Goal: Task Accomplishment & Management: Use online tool/utility

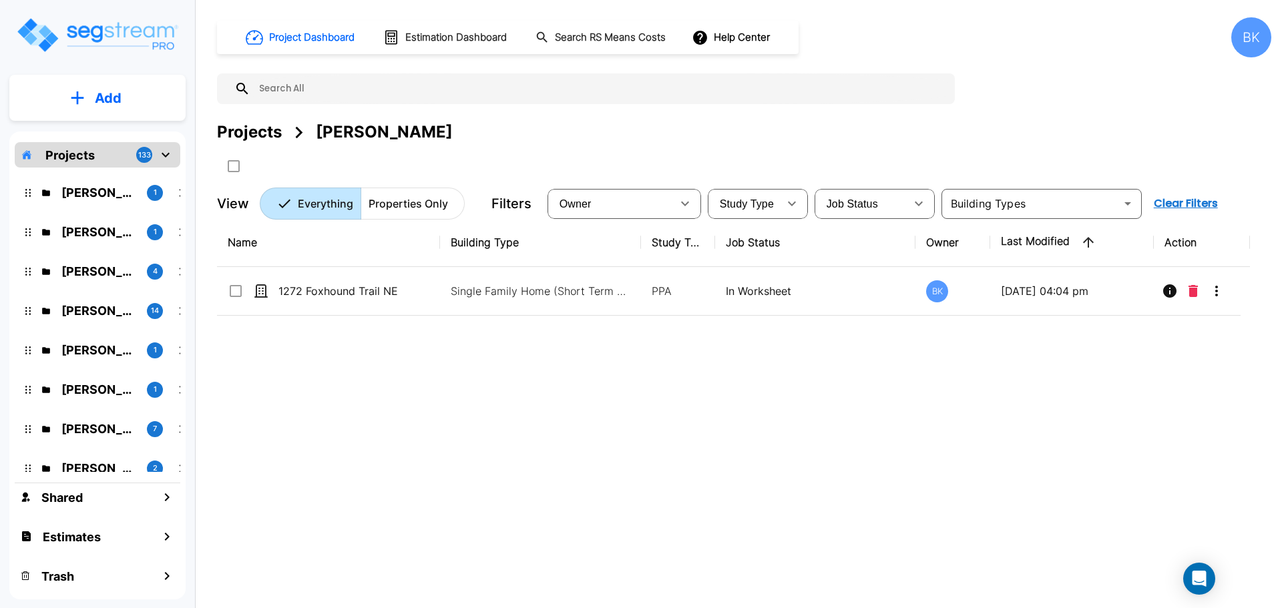
drag, startPoint x: 831, startPoint y: 446, endPoint x: 821, endPoint y: 397, distance: 50.3
click at [831, 443] on div "Name Building Type Study Type Job Status Owner Last Modified Action 1272 Foxhou…" at bounding box center [733, 406] width 1033 height 377
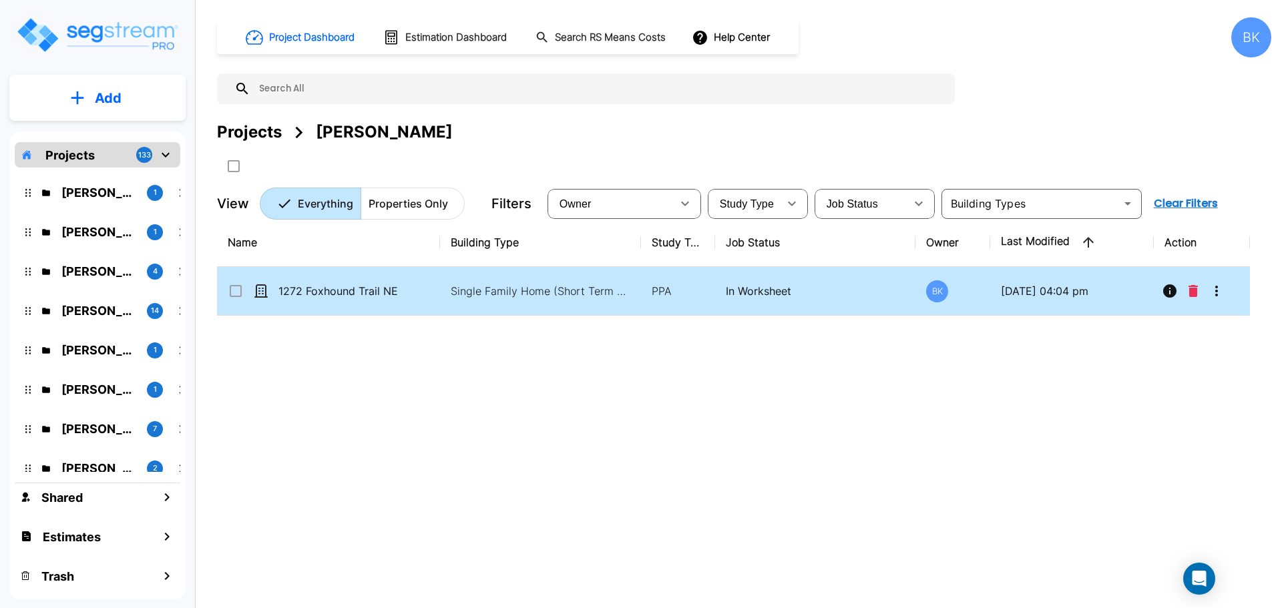
click at [1217, 291] on icon "More-Options" at bounding box center [1216, 291] width 3 height 11
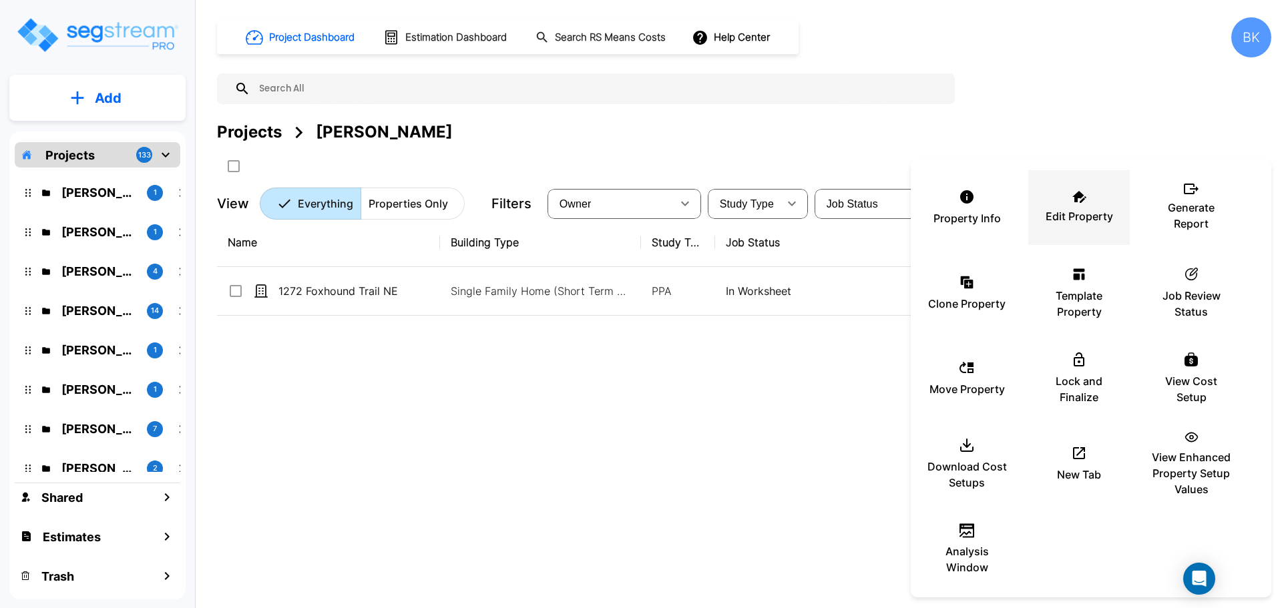
click at [1065, 214] on p "Edit Property" at bounding box center [1079, 216] width 67 height 16
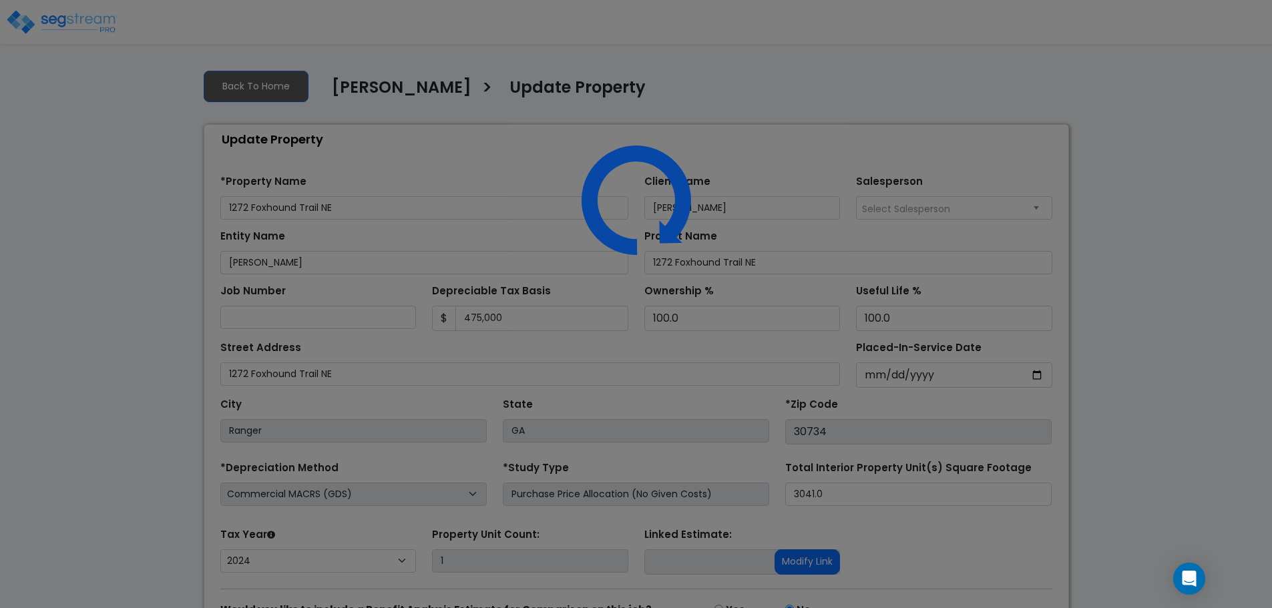
select select "2024"
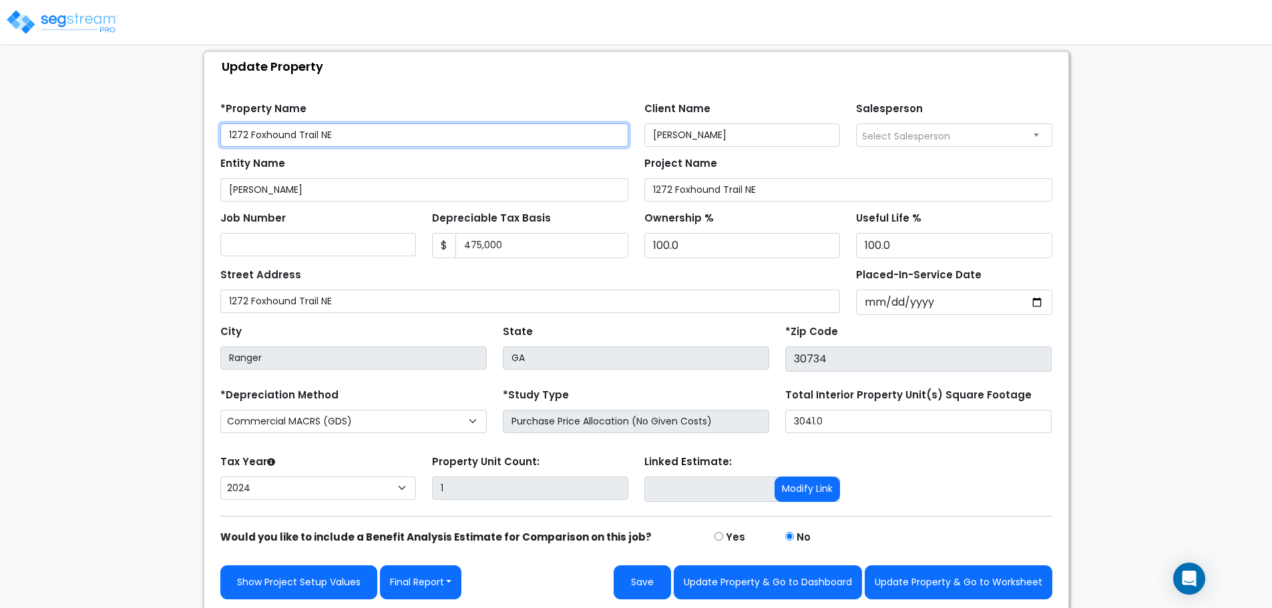
scroll to position [75, 0]
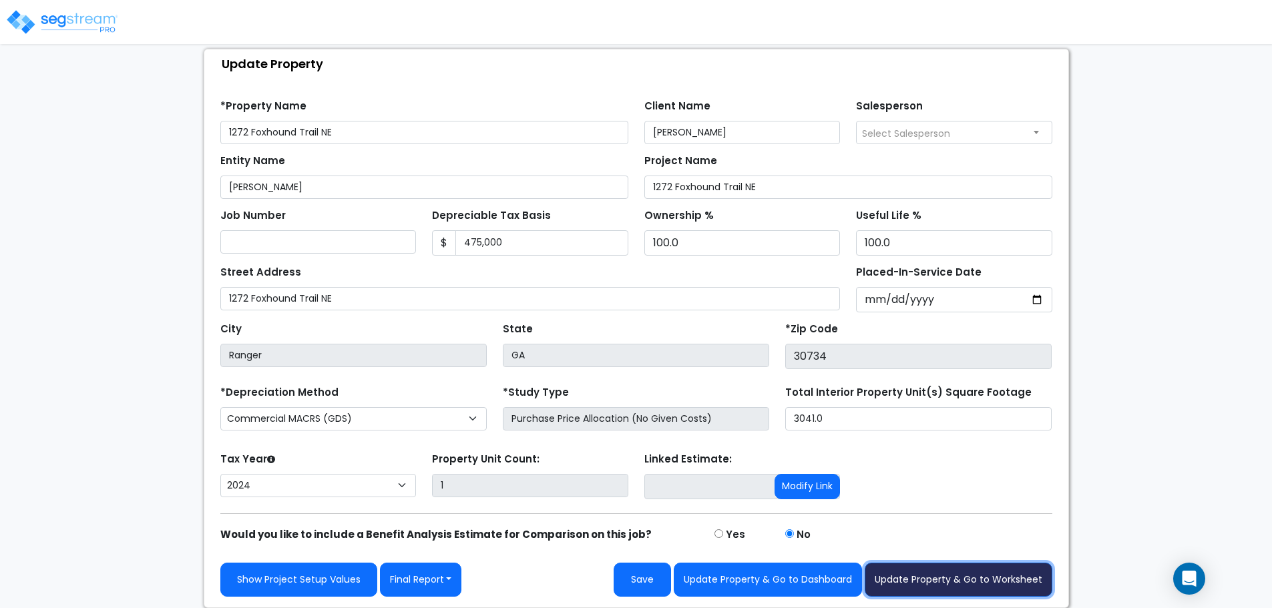
drag, startPoint x: 1002, startPoint y: 574, endPoint x: 937, endPoint y: 405, distance: 181.2
click at [1002, 575] on button "Update Property & Go to Worksheet" at bounding box center [959, 580] width 188 height 34
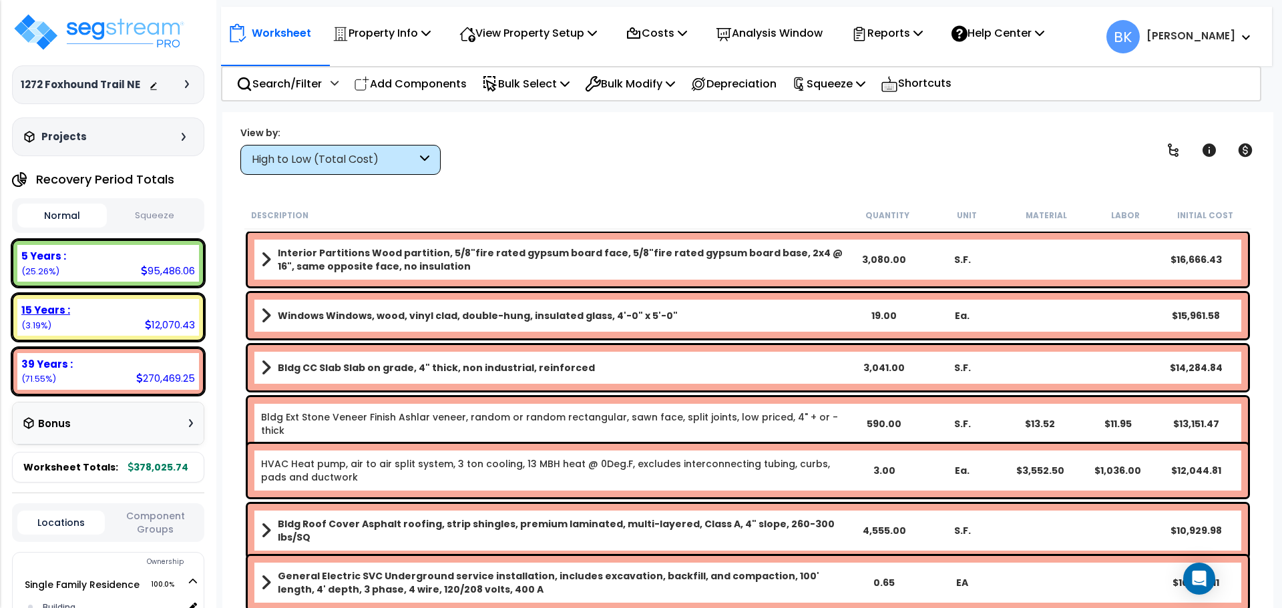
click at [114, 323] on div "15 Years : 12,070.43 (3.19%)" at bounding box center [108, 317] width 182 height 37
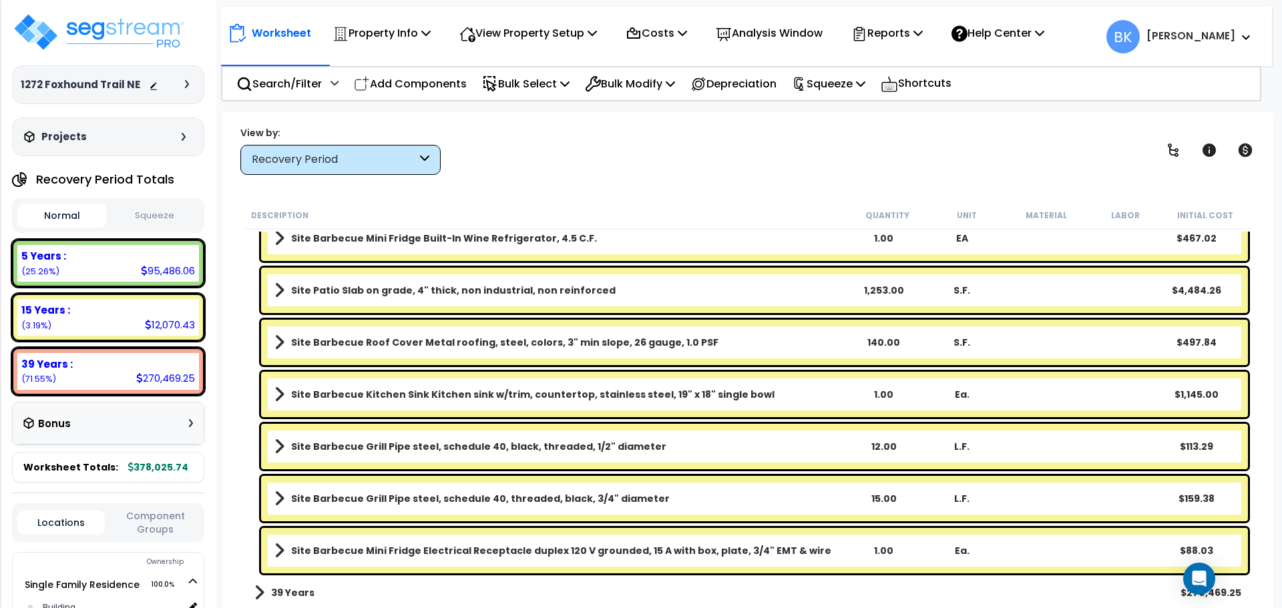
scroll to position [59, 0]
click at [473, 552] on b "Site Barbecue Mini Fridge Electrical Receptacle duplex 120 V grounded, 15 A wit…" at bounding box center [561, 550] width 540 height 13
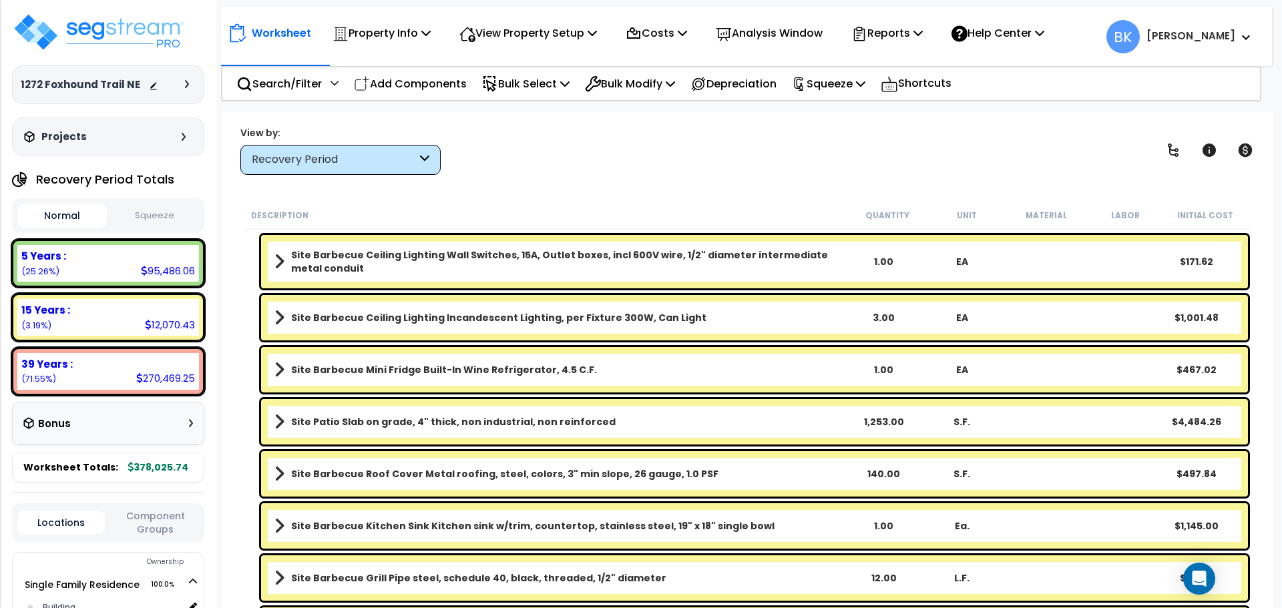
scroll to position [401, 0]
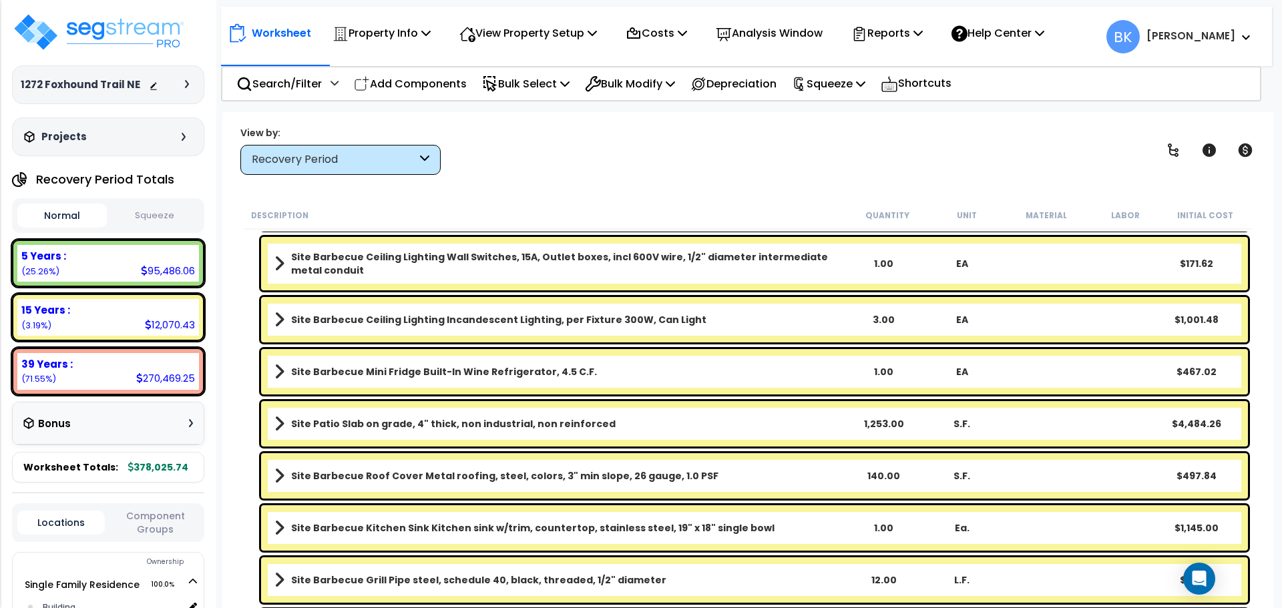
click at [443, 377] on b "Site Barbecue Mini Fridge Built-In Wine Refrigerator, 4.5 C.F." at bounding box center [444, 371] width 306 height 13
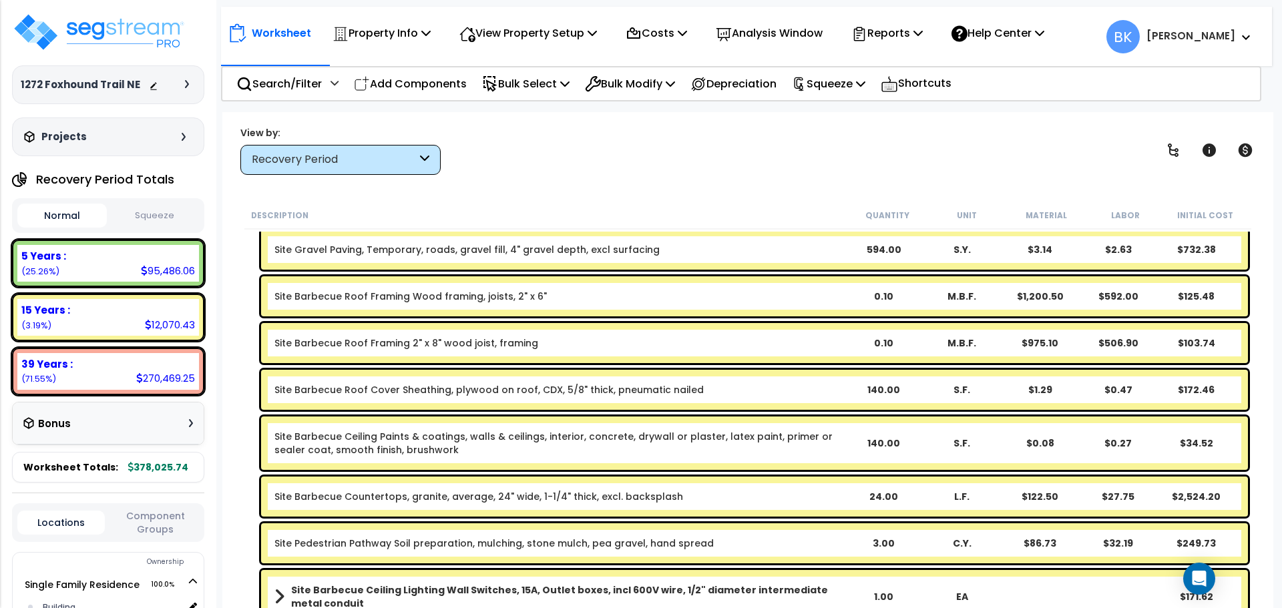
scroll to position [67, 0]
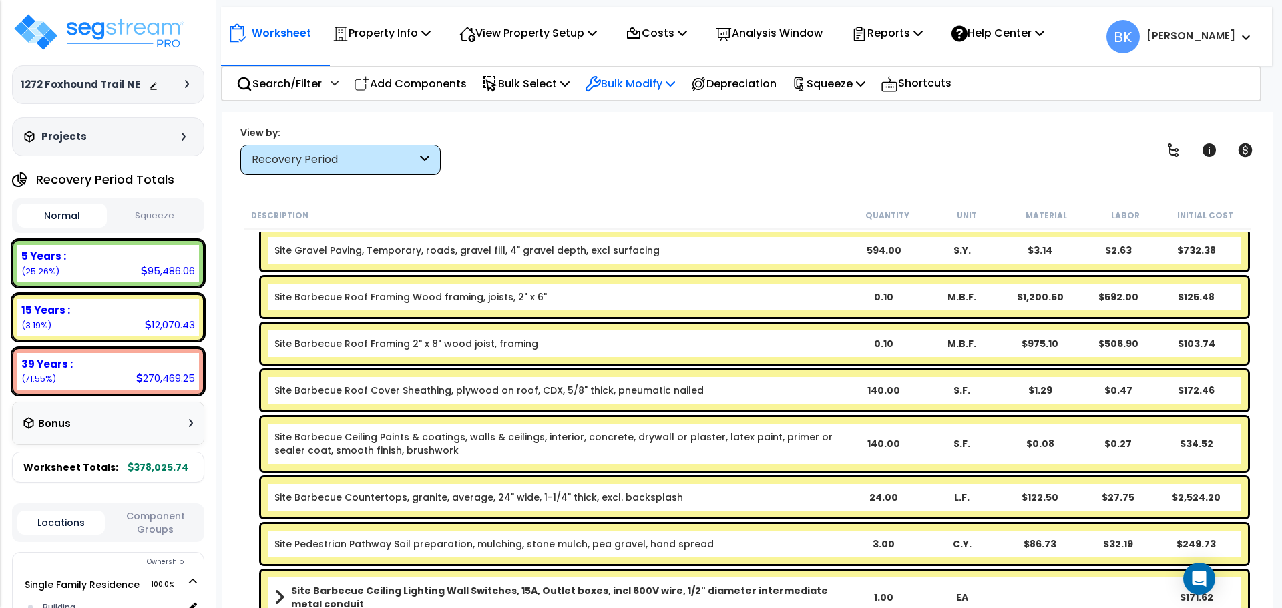
click at [630, 83] on p "Bulk Modify" at bounding box center [630, 84] width 90 height 18
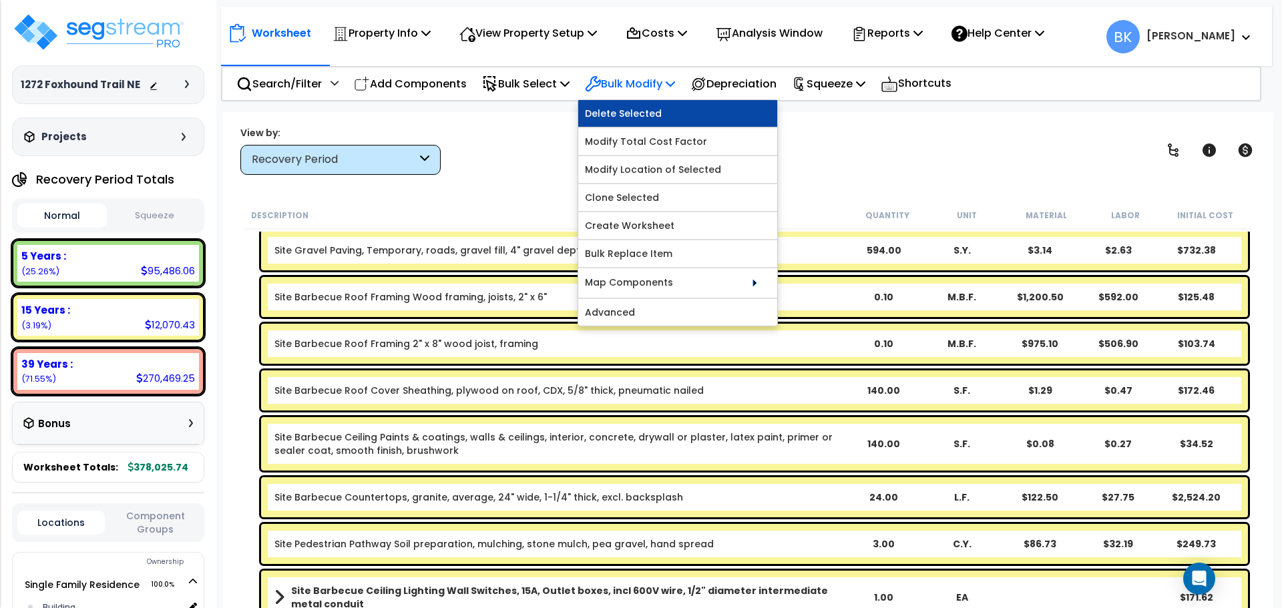
click at [654, 102] on link "Delete Selected" at bounding box center [677, 113] width 199 height 27
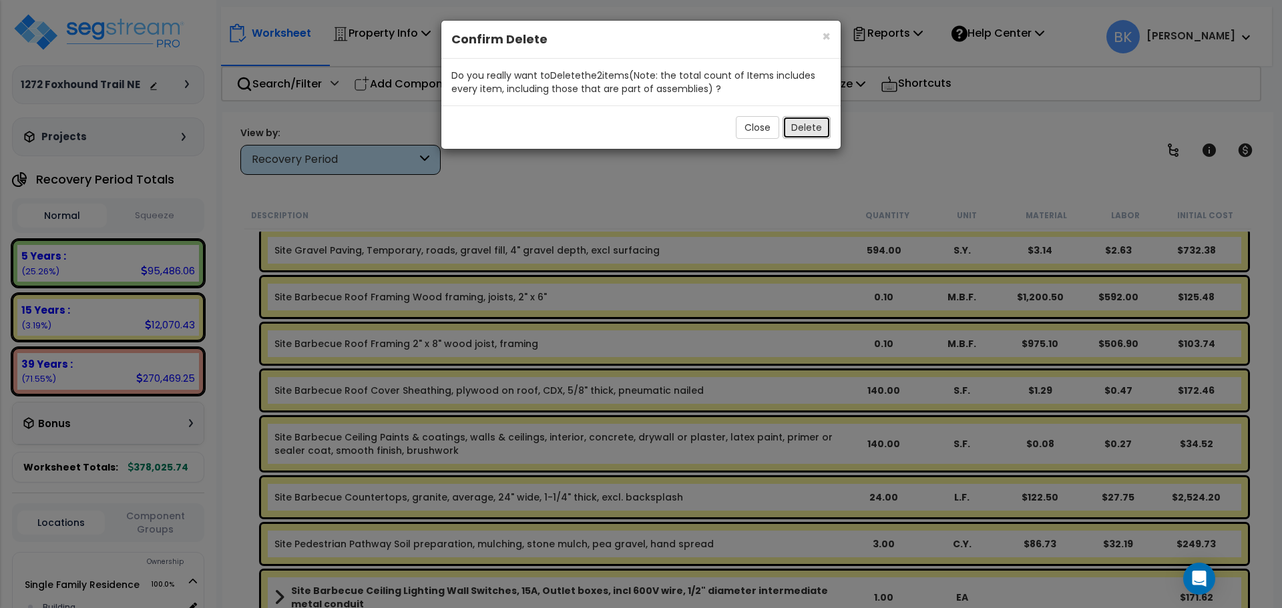
click at [801, 124] on button "Delete" at bounding box center [807, 127] width 48 height 23
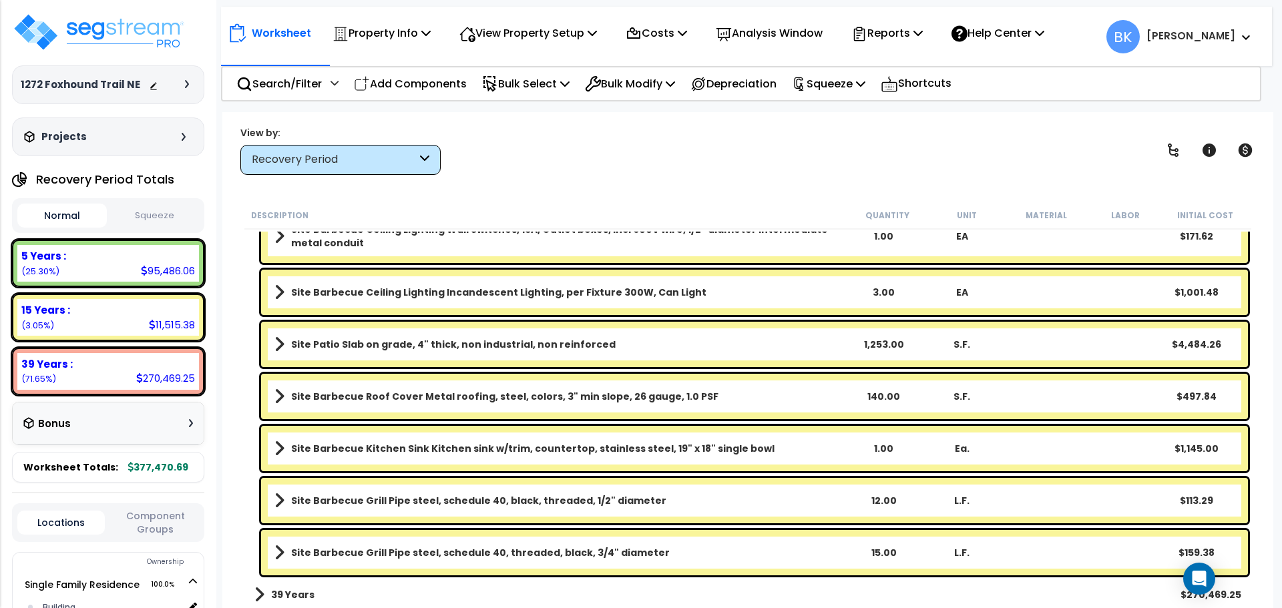
scroll to position [430, 0]
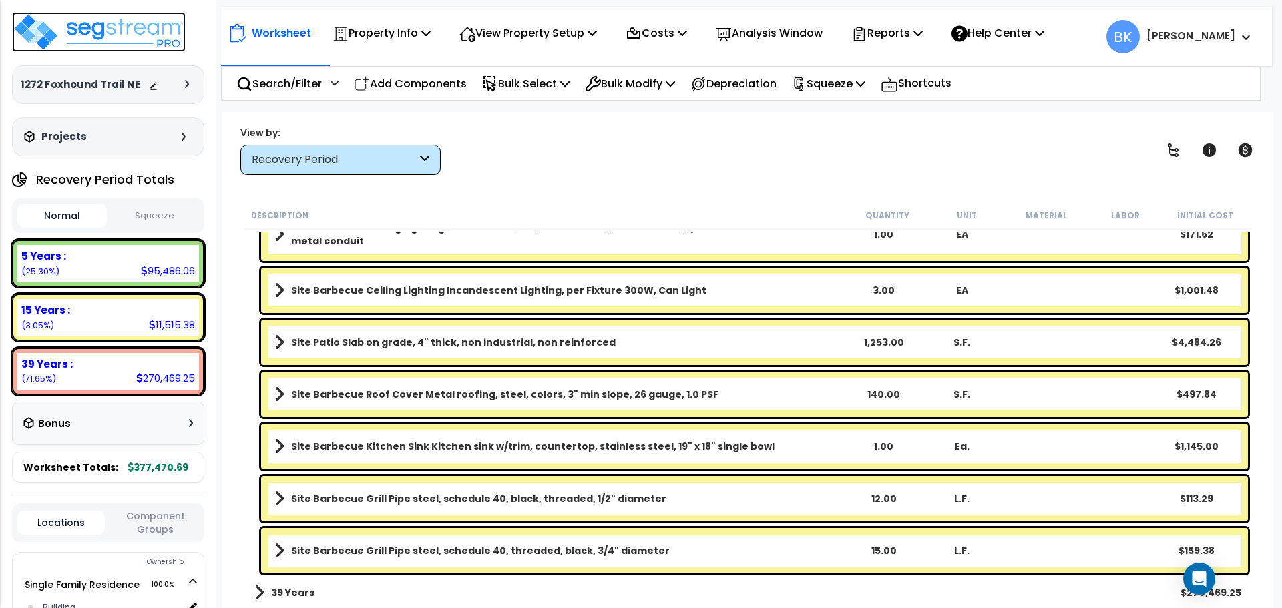
click at [131, 35] on img at bounding box center [99, 32] width 174 height 40
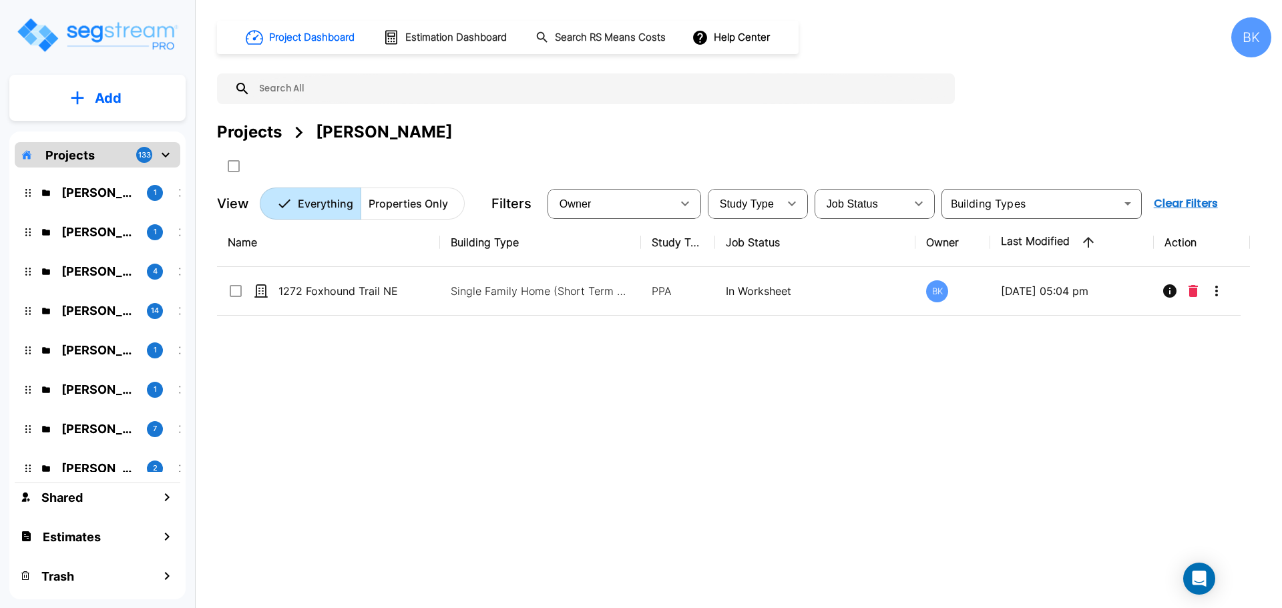
click at [71, 253] on div "Chad Beers 1 Sid Rathi 1 Nazar G Kalayji 4 Marci Fair 14 Nolman Cubas 1 Micah H…" at bounding box center [98, 320] width 166 height 305
click at [78, 270] on p "Nazar G Kalayji" at bounding box center [98, 271] width 75 height 18
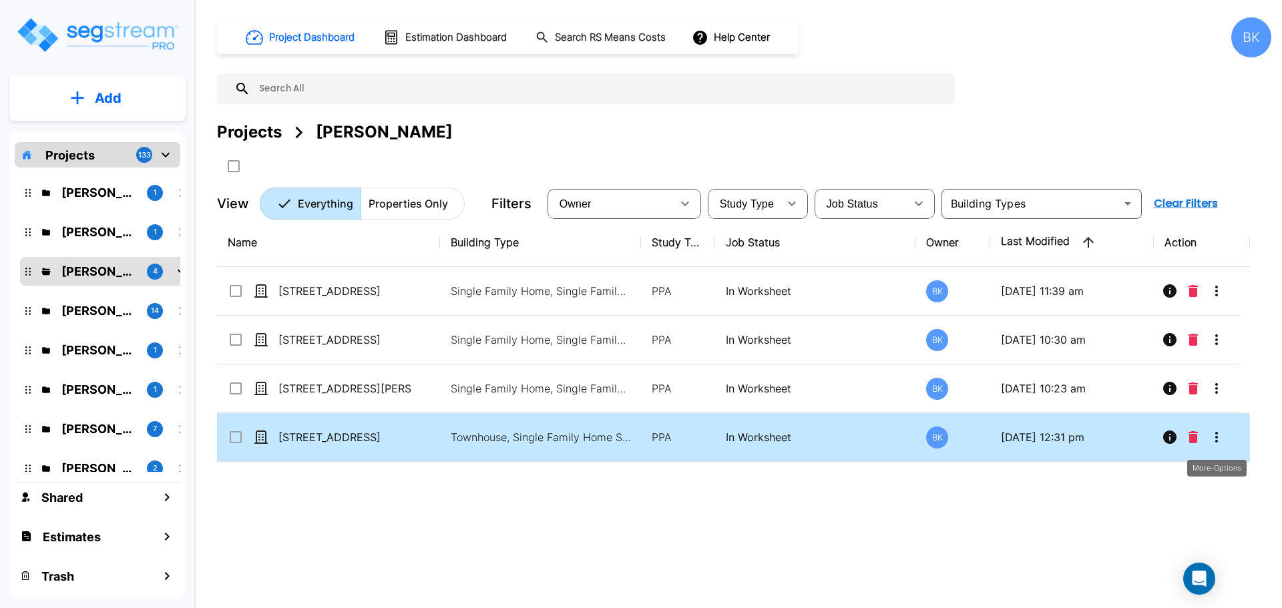
click at [1218, 440] on icon "More-Options" at bounding box center [1217, 437] width 16 height 16
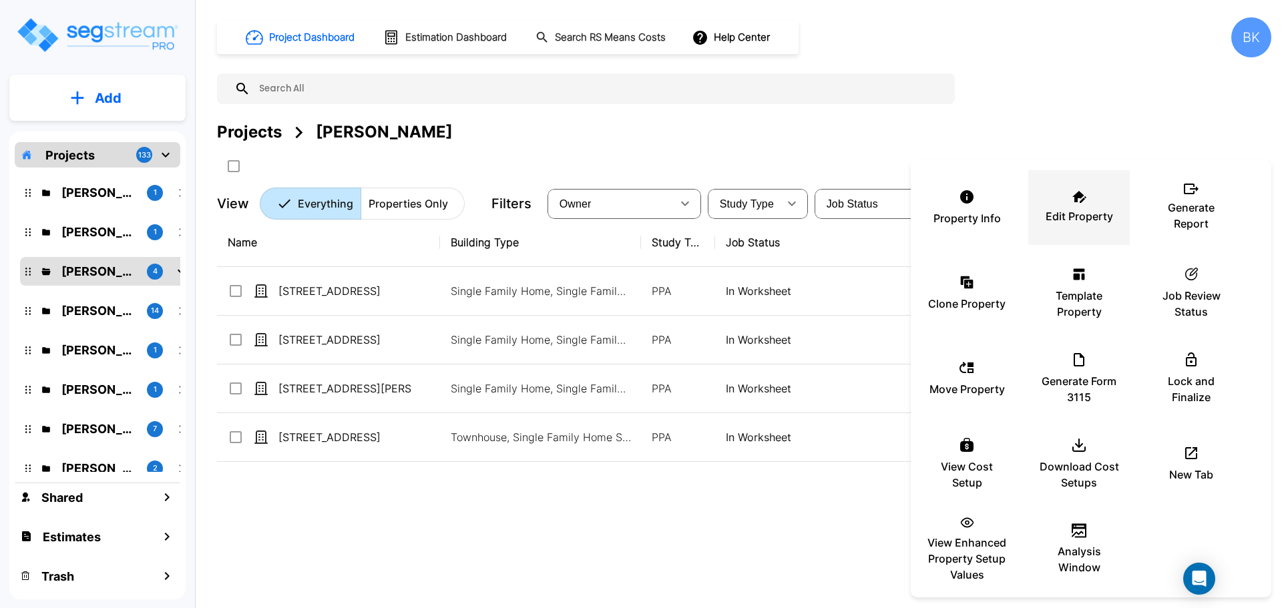
click at [1065, 215] on p "Edit Property" at bounding box center [1079, 216] width 67 height 16
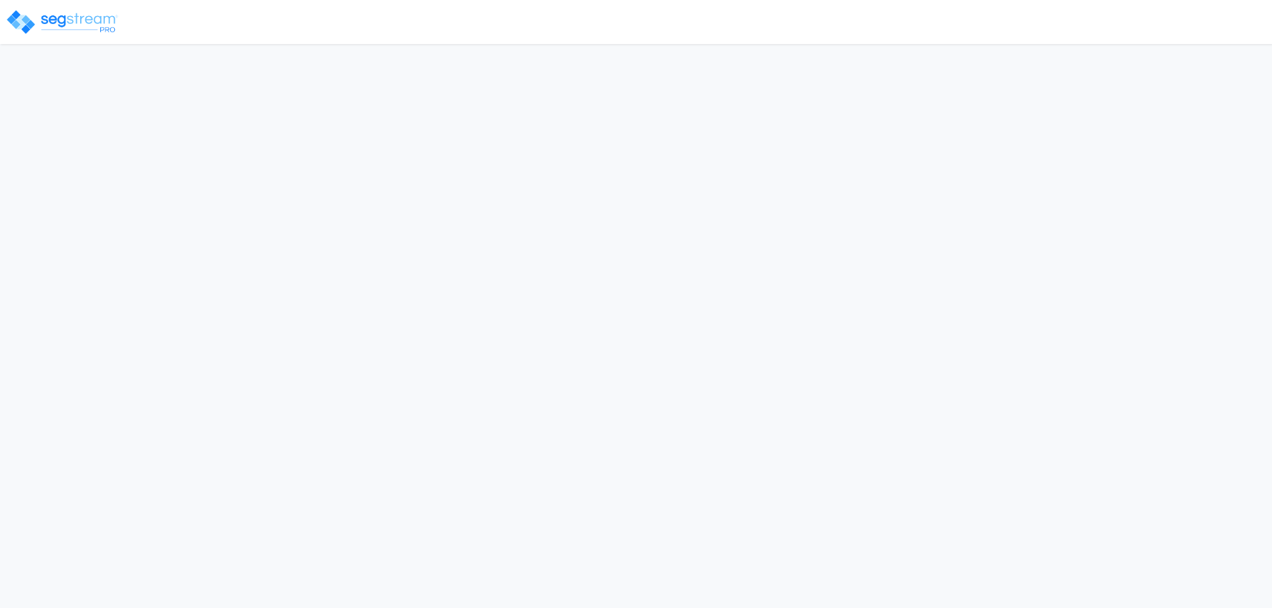
select select "2024"
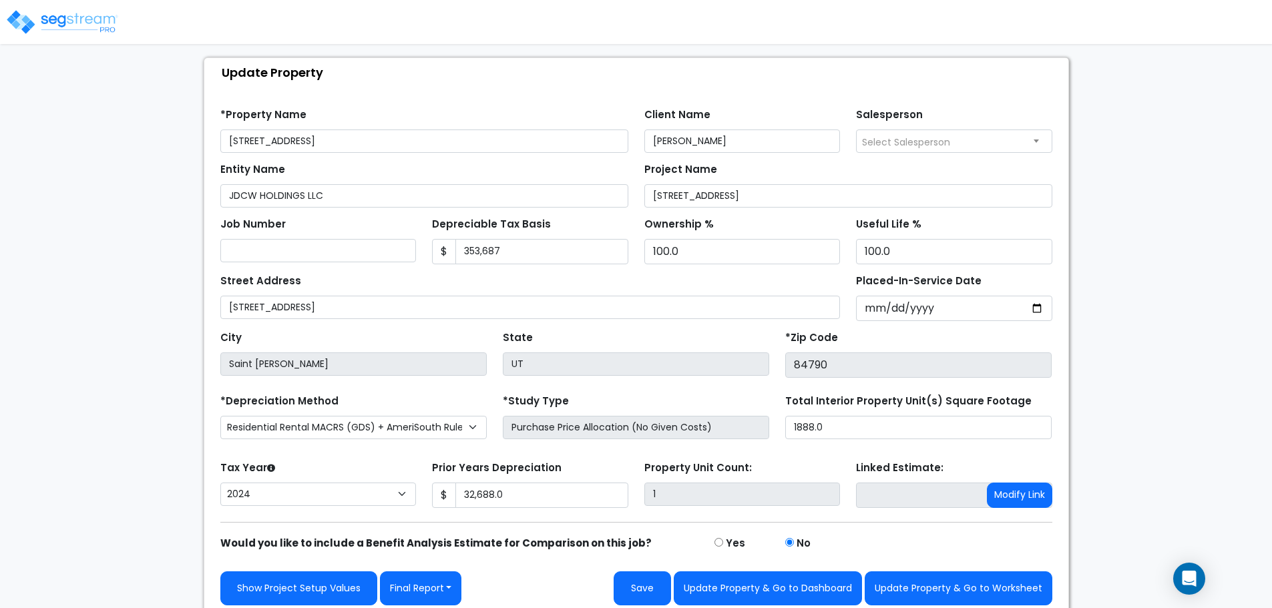
scroll to position [75, 0]
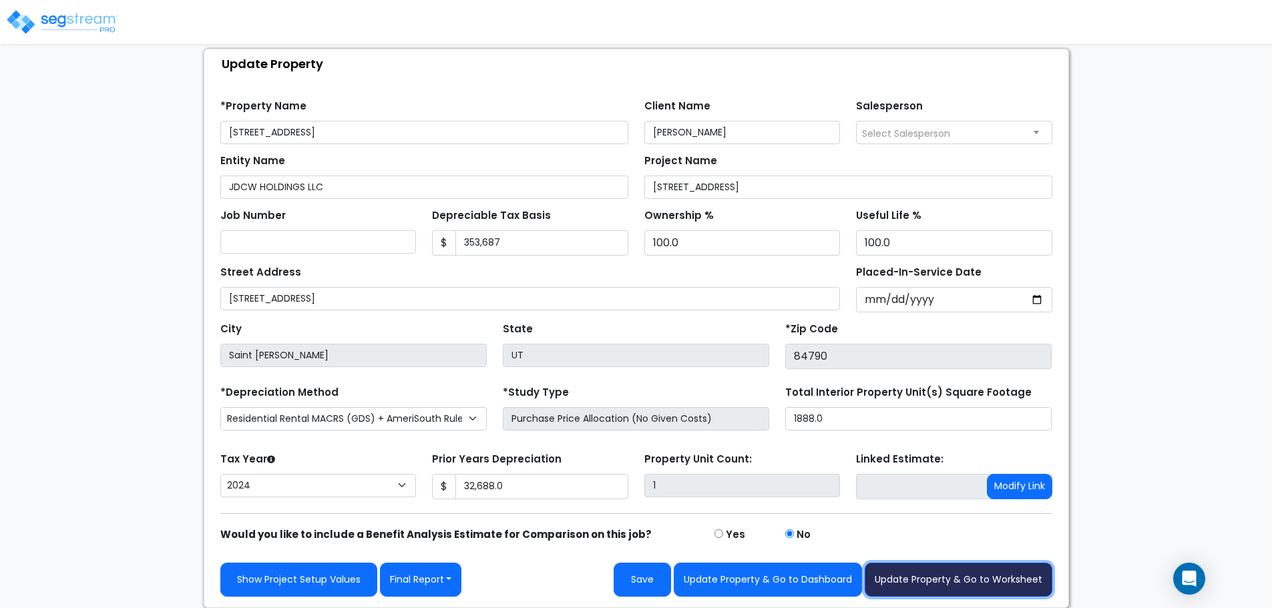
click at [976, 584] on button "Update Property & Go to Worksheet" at bounding box center [959, 580] width 188 height 34
type input "32688"
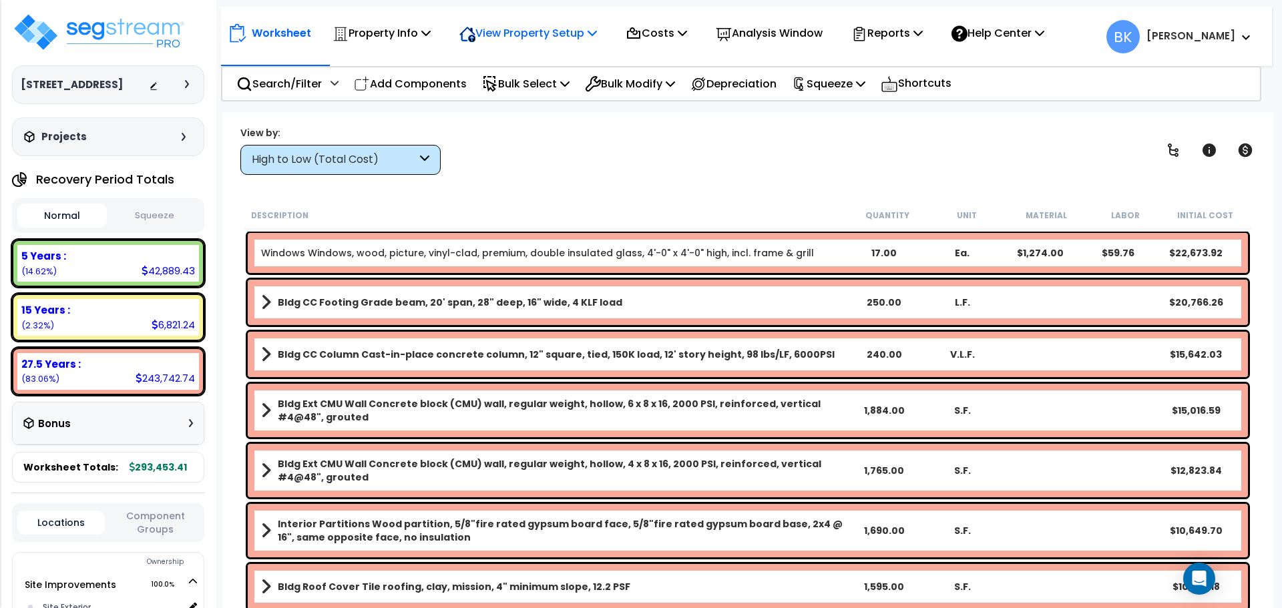
click at [551, 25] on p "View Property Setup" at bounding box center [528, 33] width 138 height 18
click at [526, 93] on link "View Questionnaire" at bounding box center [519, 91] width 132 height 27
click at [107, 264] on div "5 Years : 42,889.43 (14.62%)" at bounding box center [108, 263] width 182 height 37
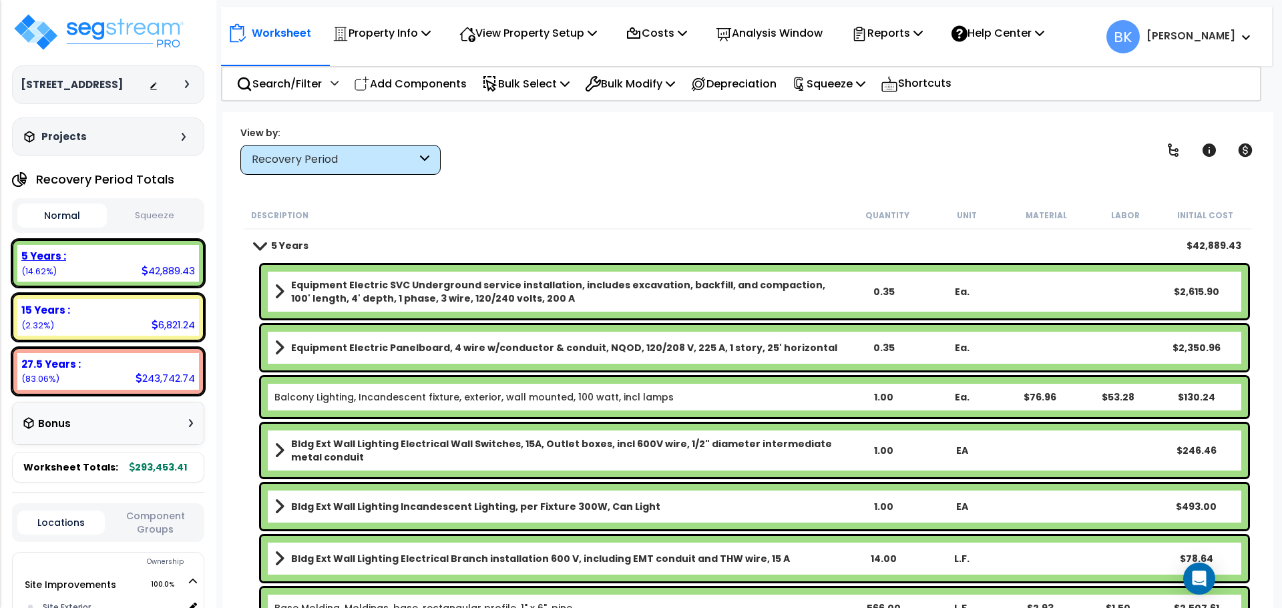
click at [108, 315] on div "15 Years :" at bounding box center [108, 310] width 174 height 14
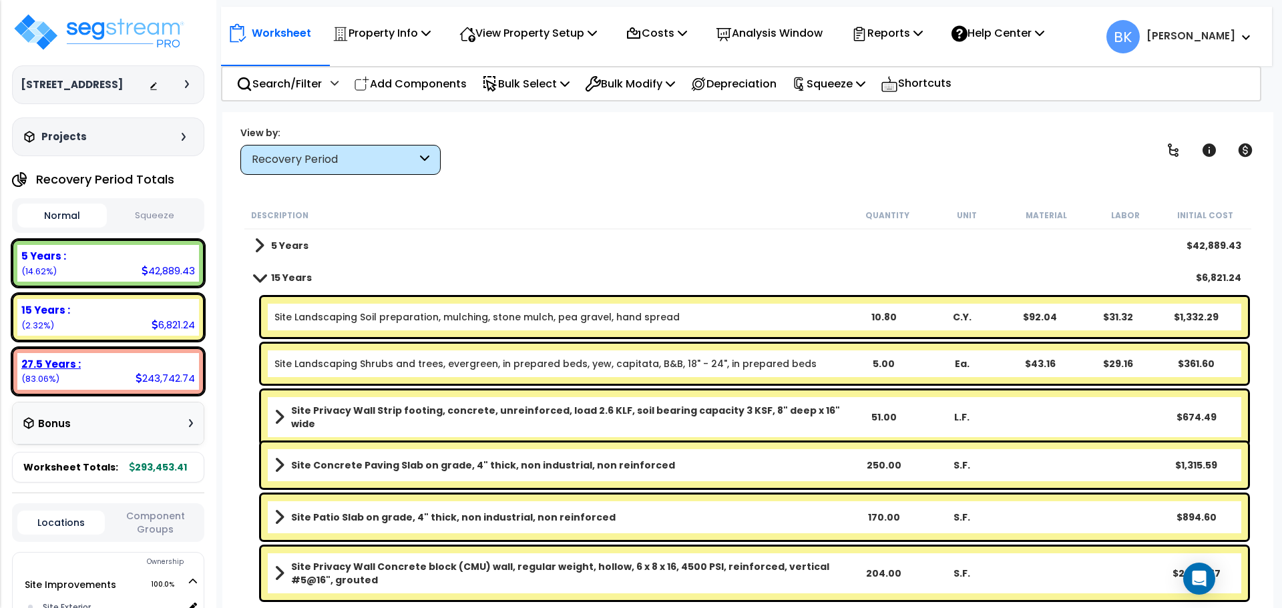
click at [132, 377] on div "27.5 Years : 243,742.74 (83.06%)" at bounding box center [108, 371] width 182 height 37
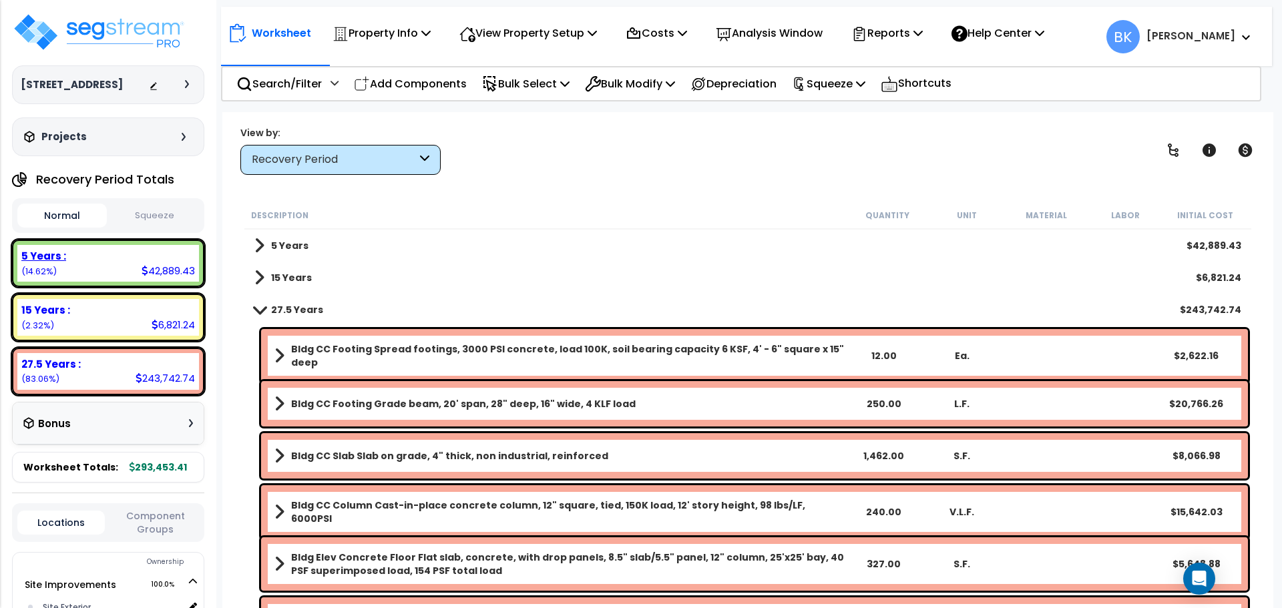
click at [132, 266] on div "5 Years : 42,889.43 (14.62%)" at bounding box center [108, 263] width 182 height 37
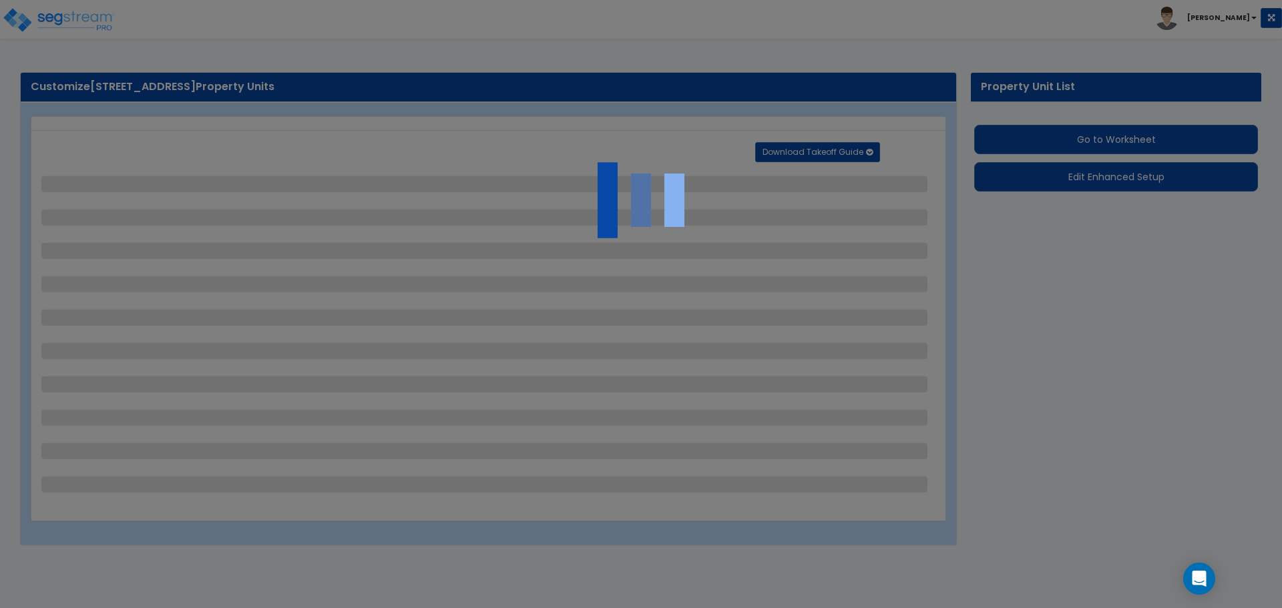
select select "2"
select select "1"
select select "3"
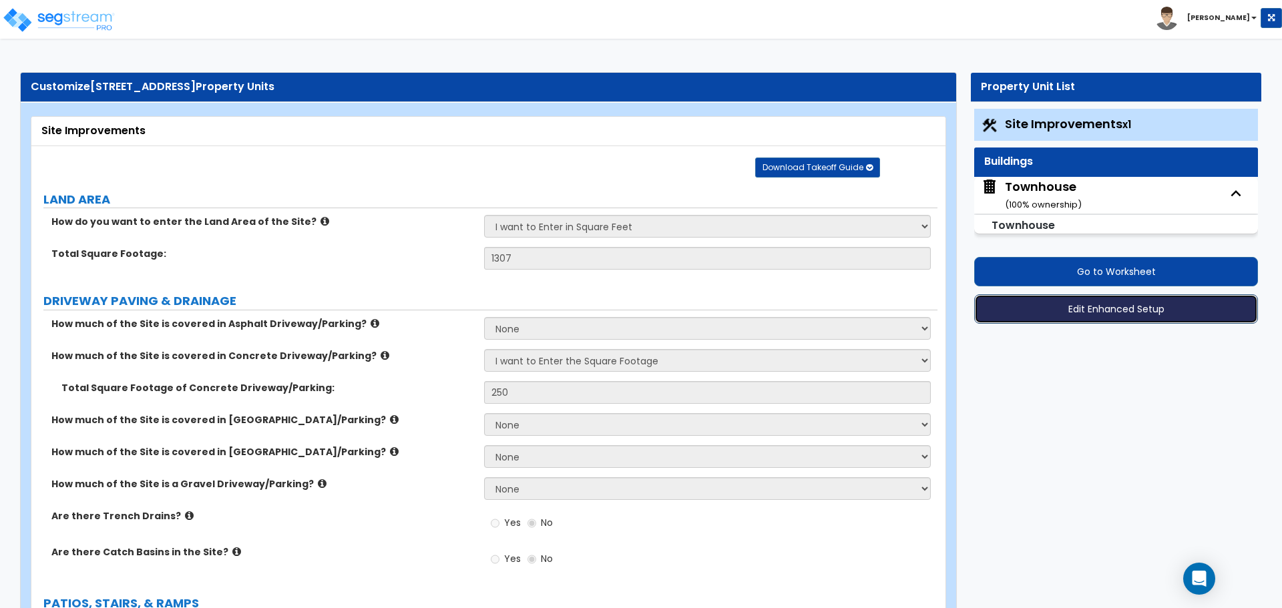
click at [1103, 309] on button "Edit Enhanced Setup" at bounding box center [1116, 309] width 284 height 29
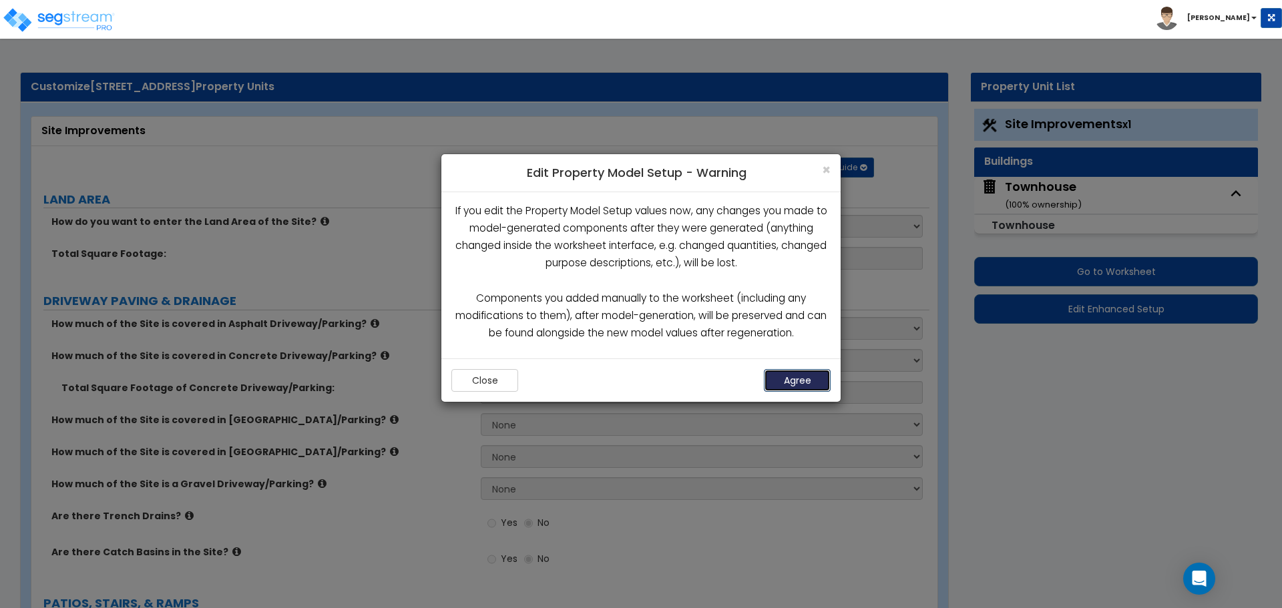
click at [777, 377] on button "Agree" at bounding box center [797, 380] width 67 height 23
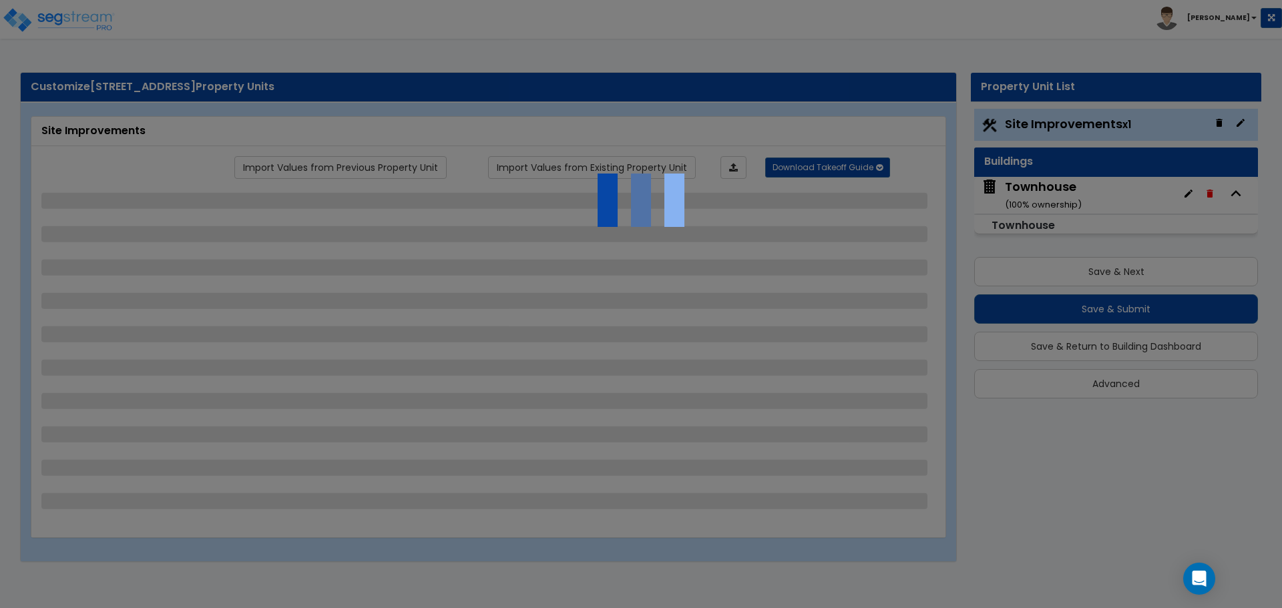
select select "2"
select select "1"
select select "3"
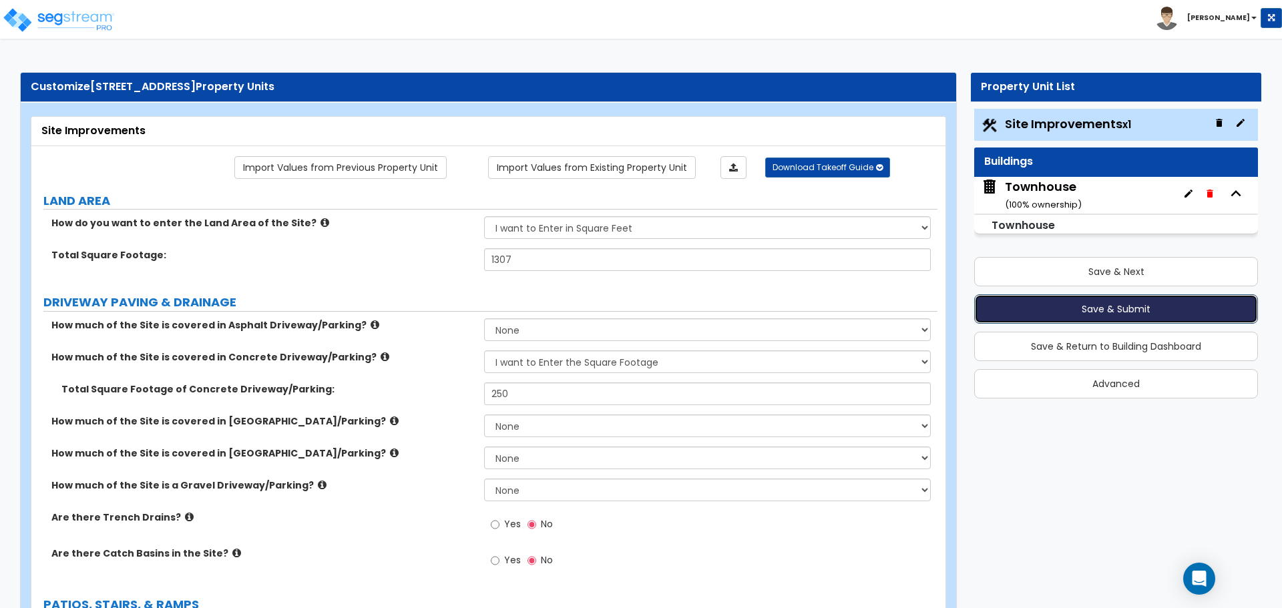
click at [1093, 310] on button "Save & Submit" at bounding box center [1116, 309] width 284 height 29
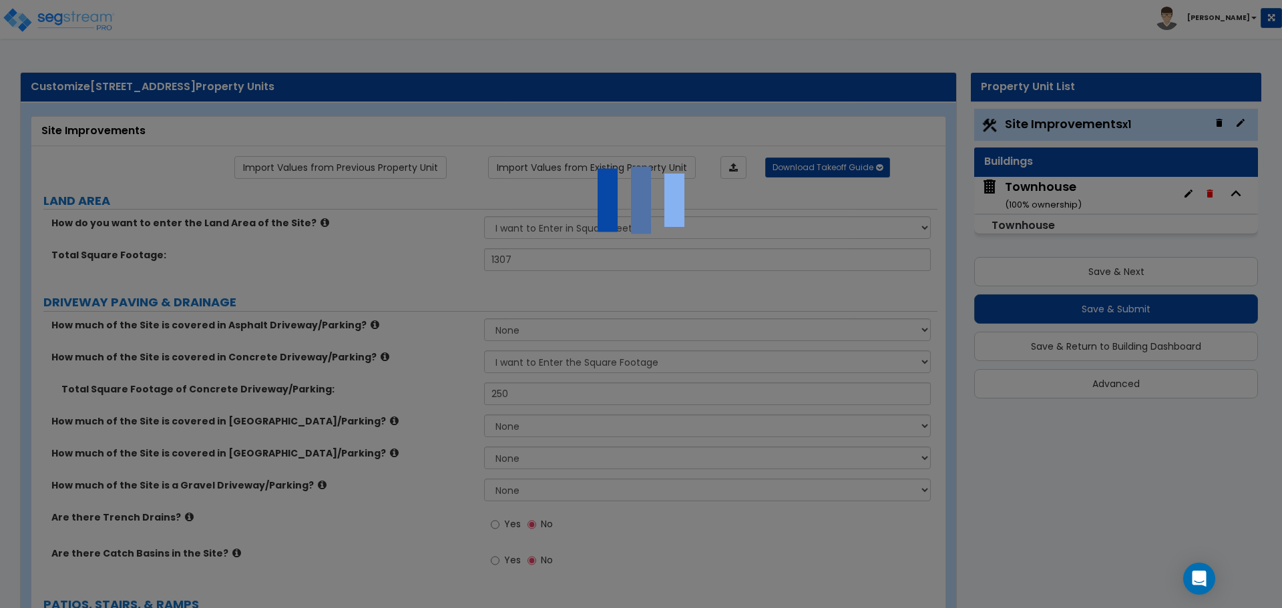
drag, startPoint x: 868, startPoint y: 257, endPoint x: 861, endPoint y: 256, distance: 6.7
click at [46, 7] on div at bounding box center [641, 304] width 1282 height 608
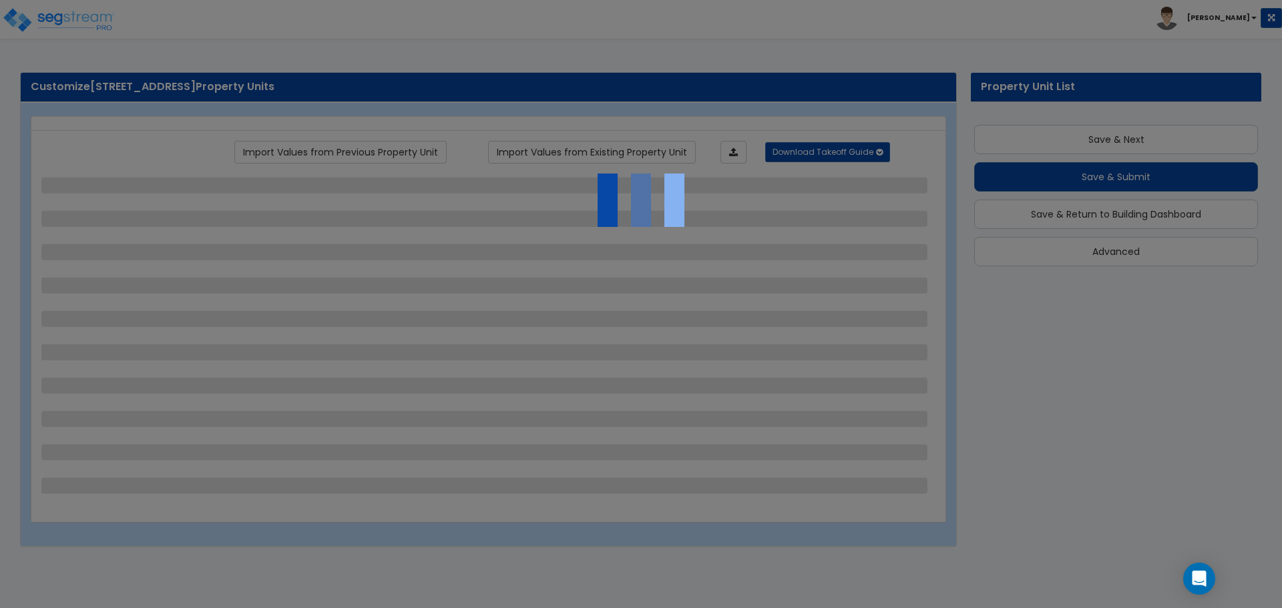
click at [57, 18] on div at bounding box center [641, 304] width 1282 height 608
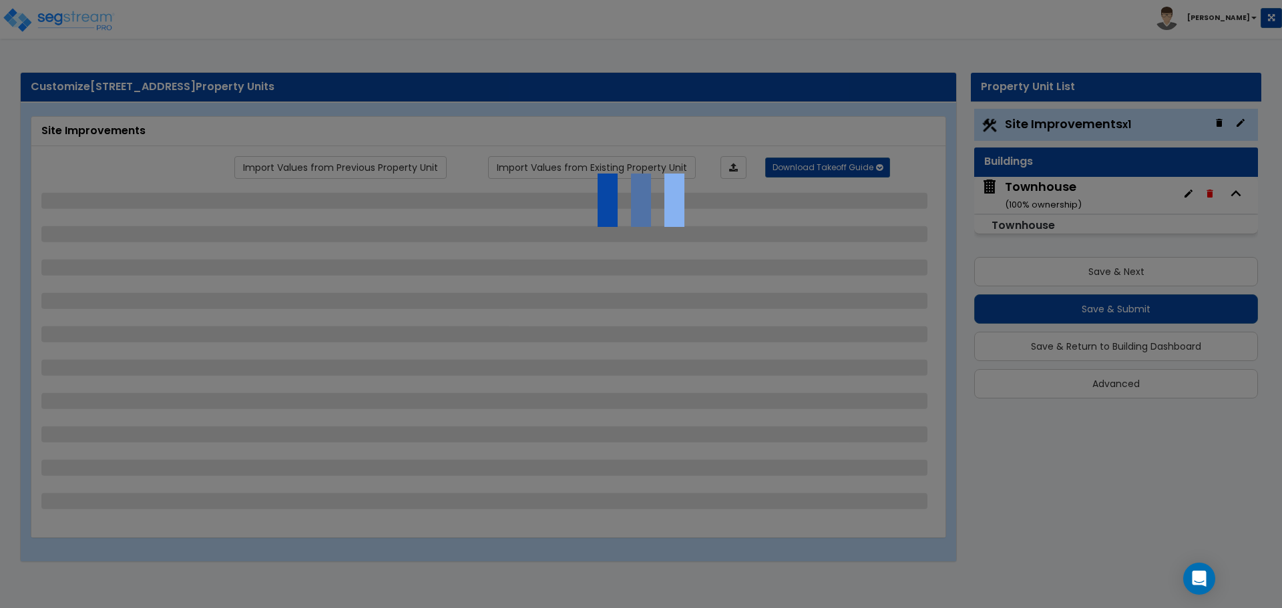
click at [61, 18] on div at bounding box center [641, 304] width 1282 height 608
click at [48, 16] on div at bounding box center [641, 304] width 1282 height 608
click at [35, 18] on div at bounding box center [641, 304] width 1282 height 608
select select "2"
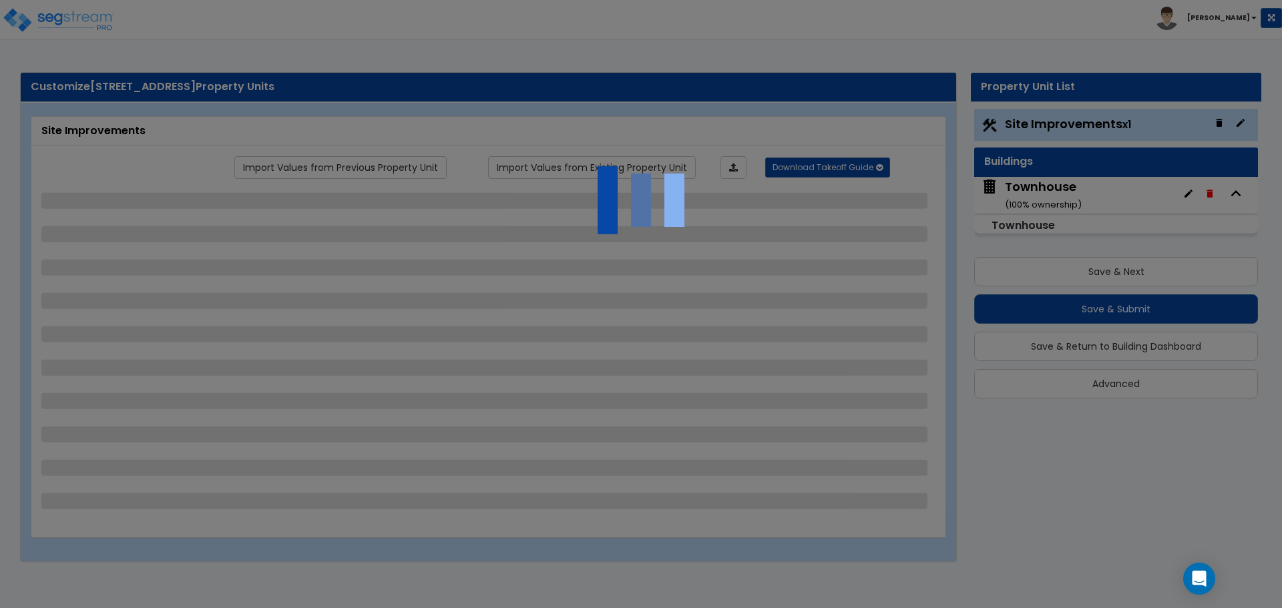
select select "1"
select select "3"
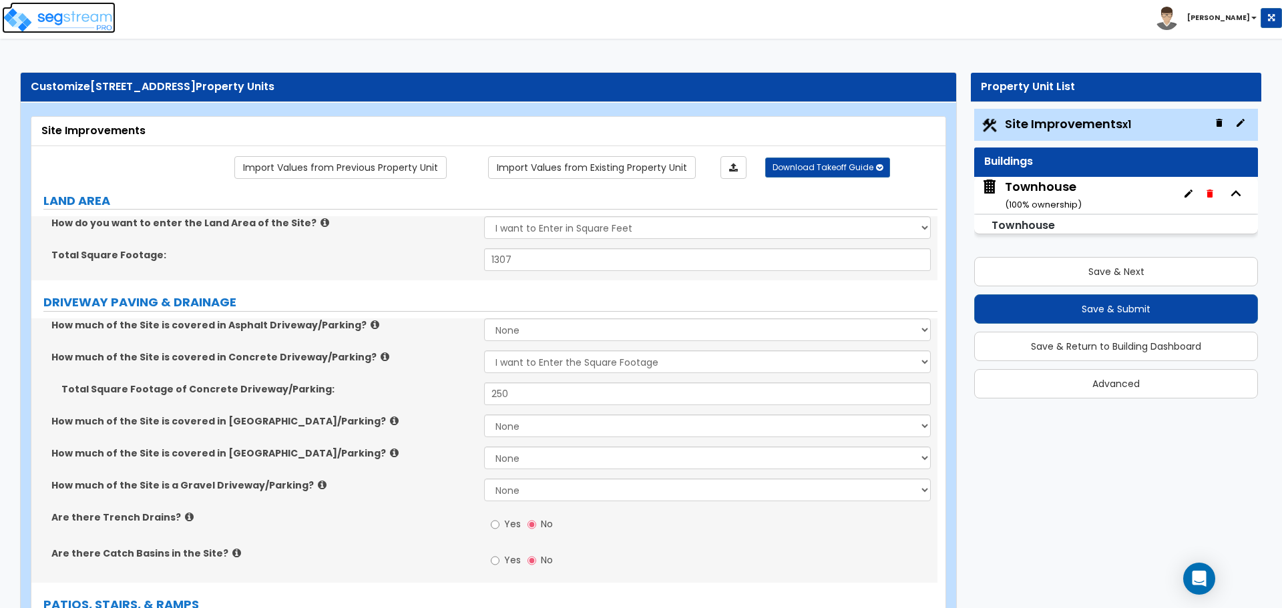
drag, startPoint x: 206, startPoint y: 0, endPoint x: 33, endPoint y: 30, distance: 175.6
click at [33, 30] on img at bounding box center [59, 20] width 114 height 27
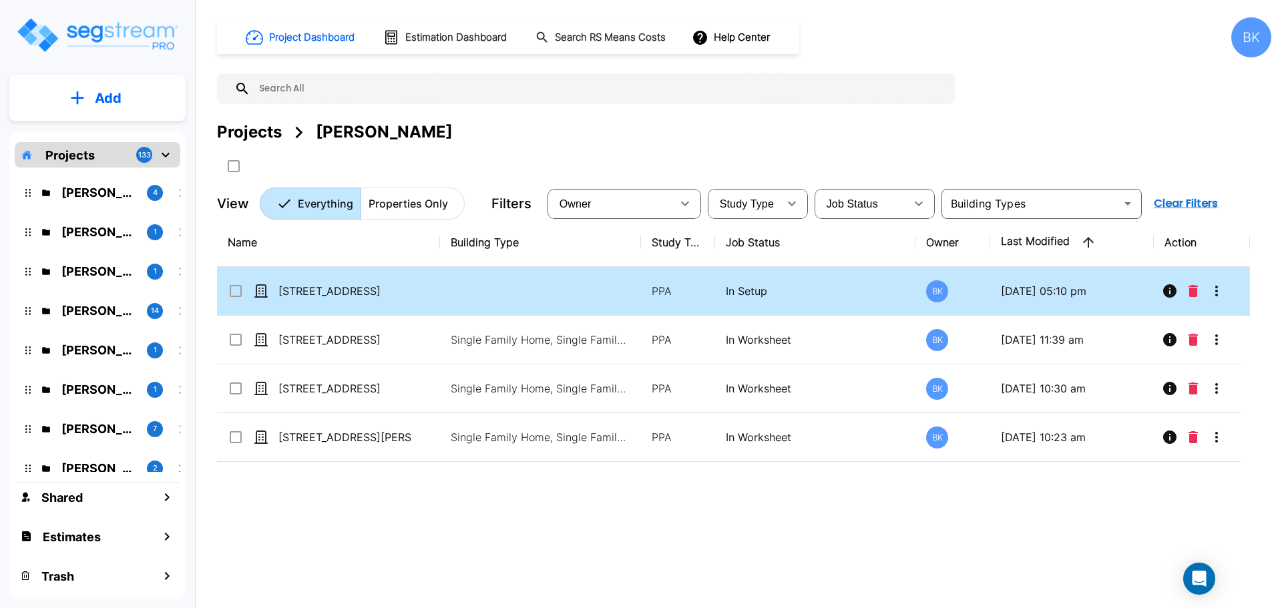
click at [1214, 291] on icon "More-Options" at bounding box center [1217, 291] width 16 height 16
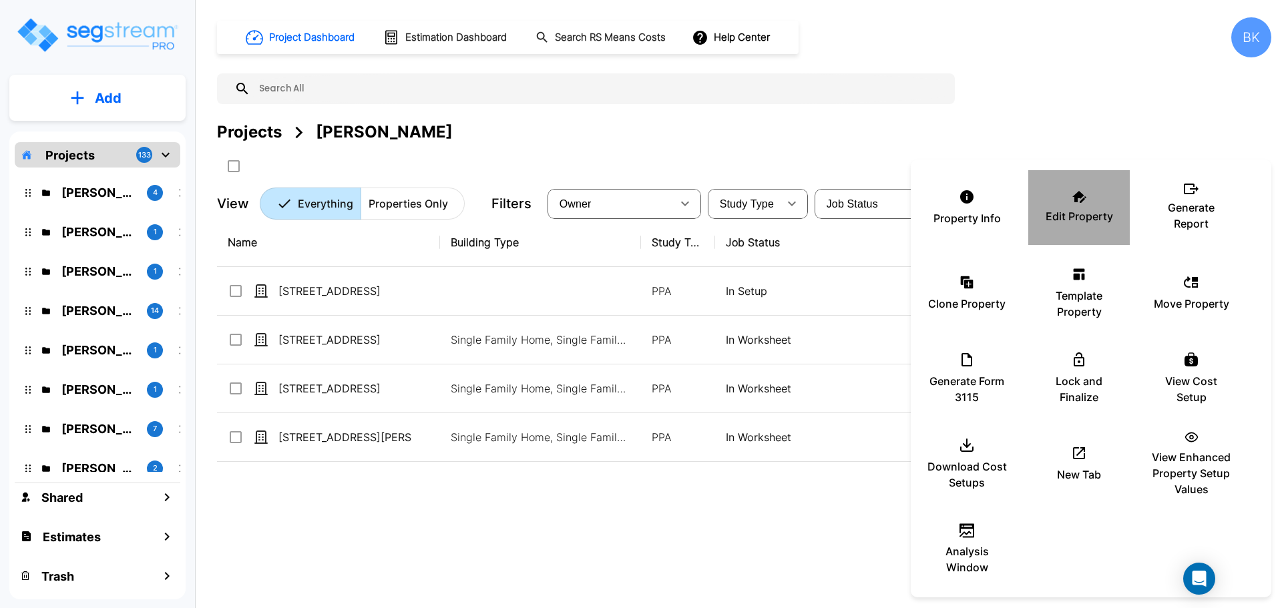
click at [1073, 204] on div "Edit Property" at bounding box center [1079, 207] width 80 height 67
click at [823, 527] on div at bounding box center [641, 304] width 1282 height 608
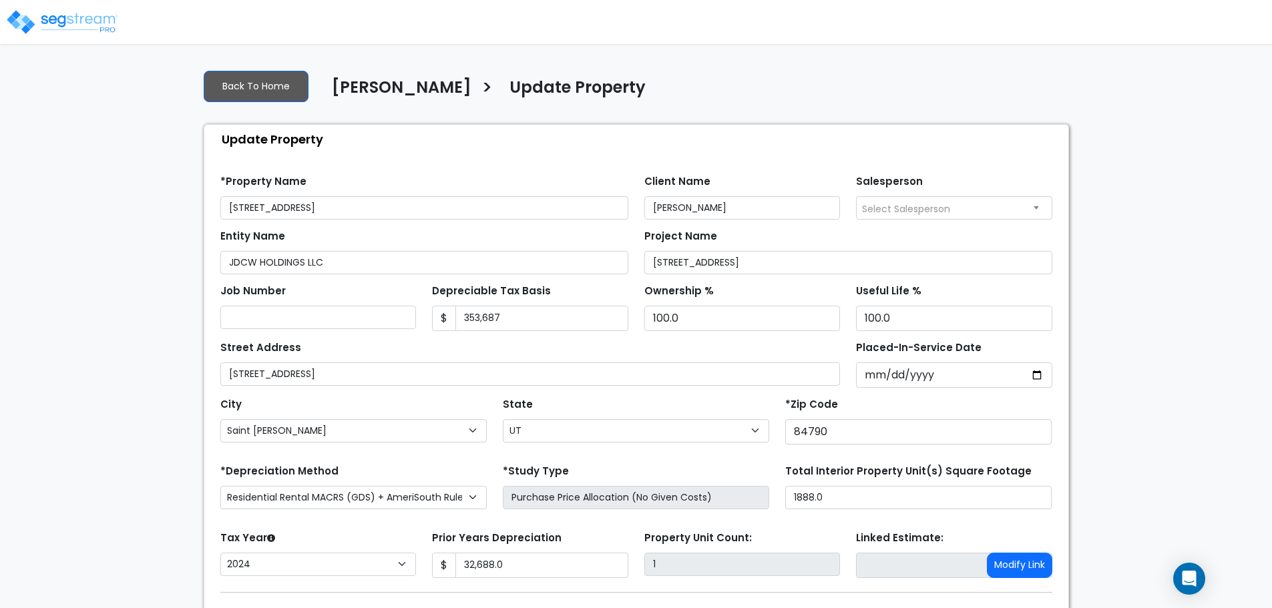
select select "UT"
select select "2024"
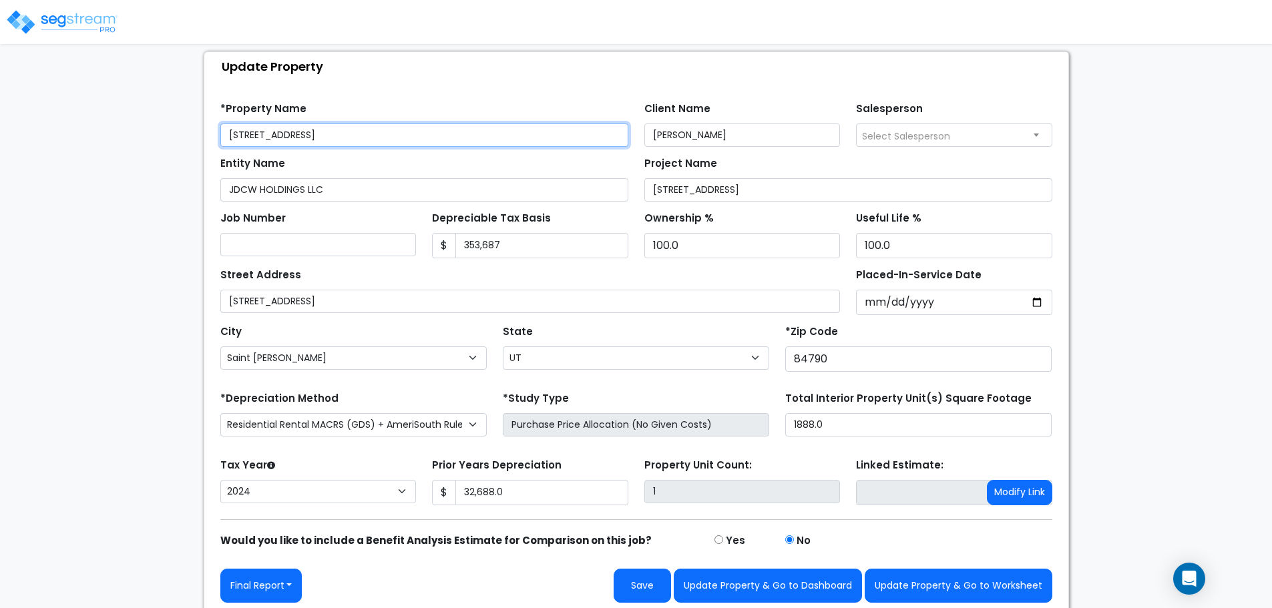
scroll to position [79, 0]
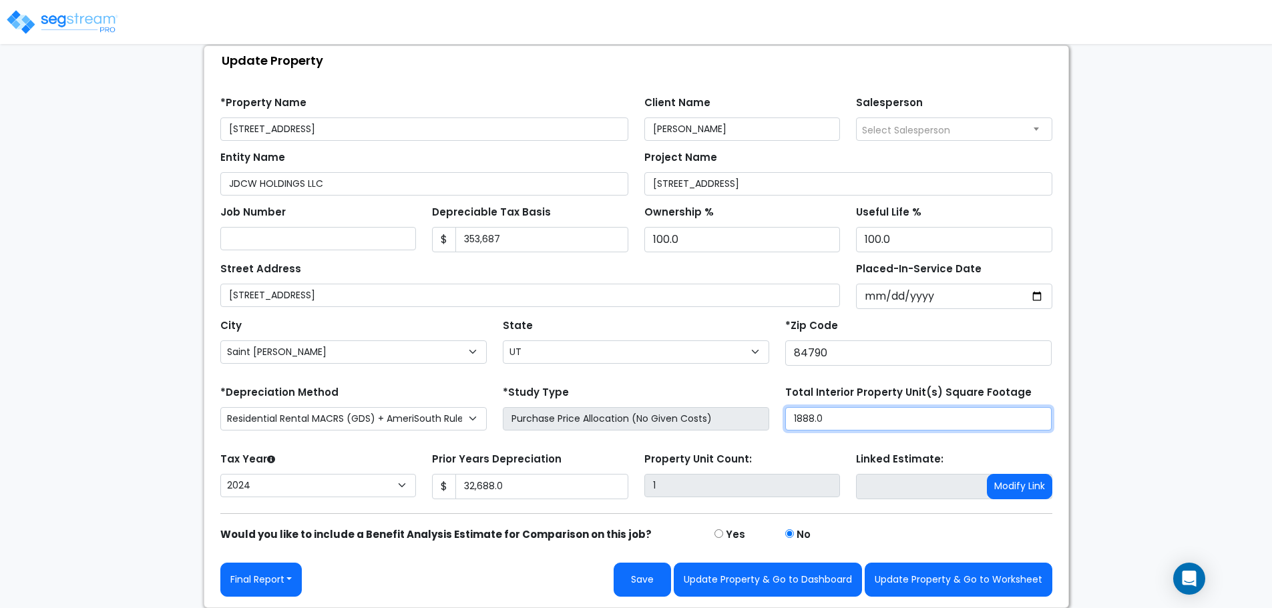
click at [844, 415] on input "1888.0" at bounding box center [918, 418] width 266 height 23
type input "2,289.2"
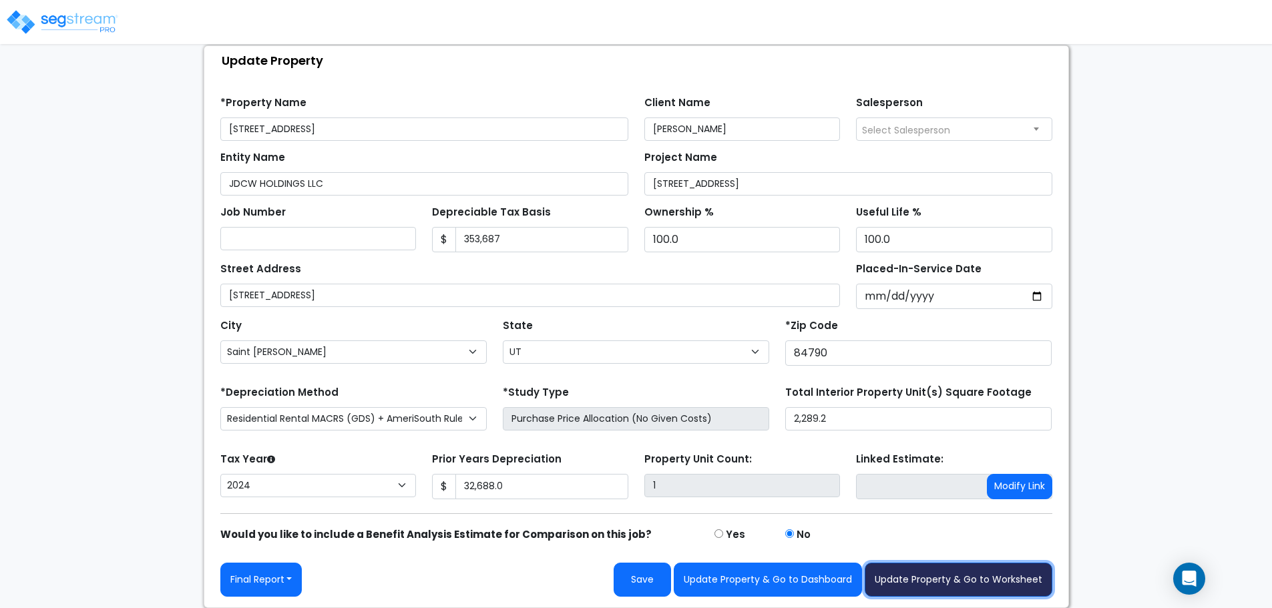
click at [966, 586] on button "Update Property & Go to Worksheet" at bounding box center [959, 580] width 188 height 34
type input "32688"
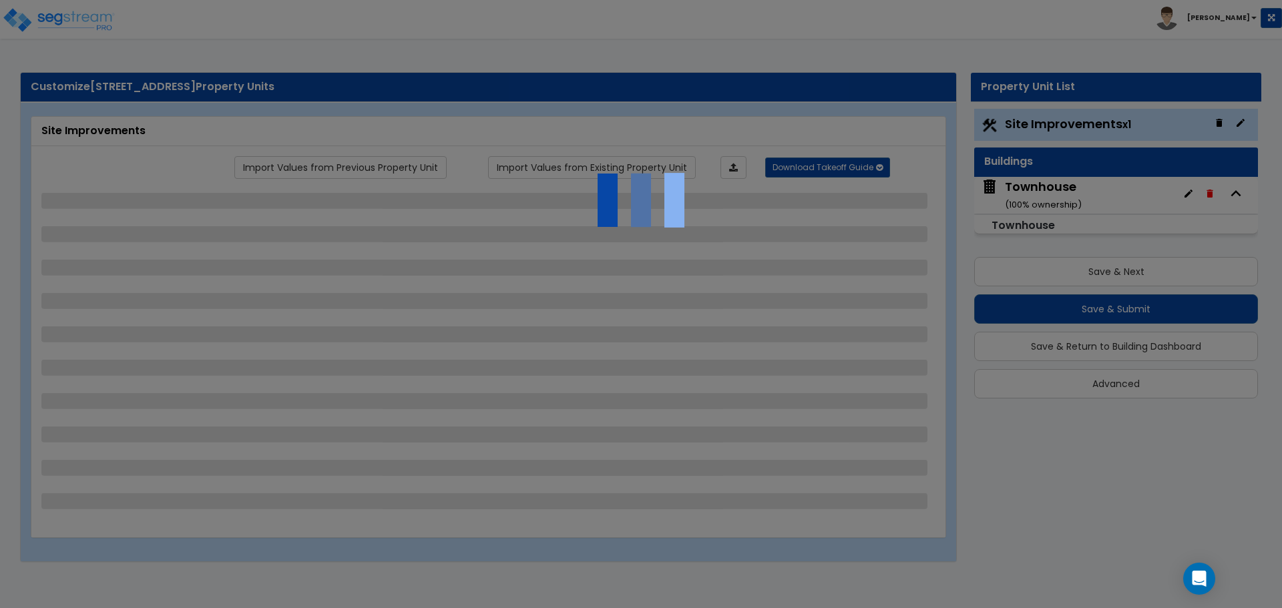
select select "2"
select select "1"
select select "3"
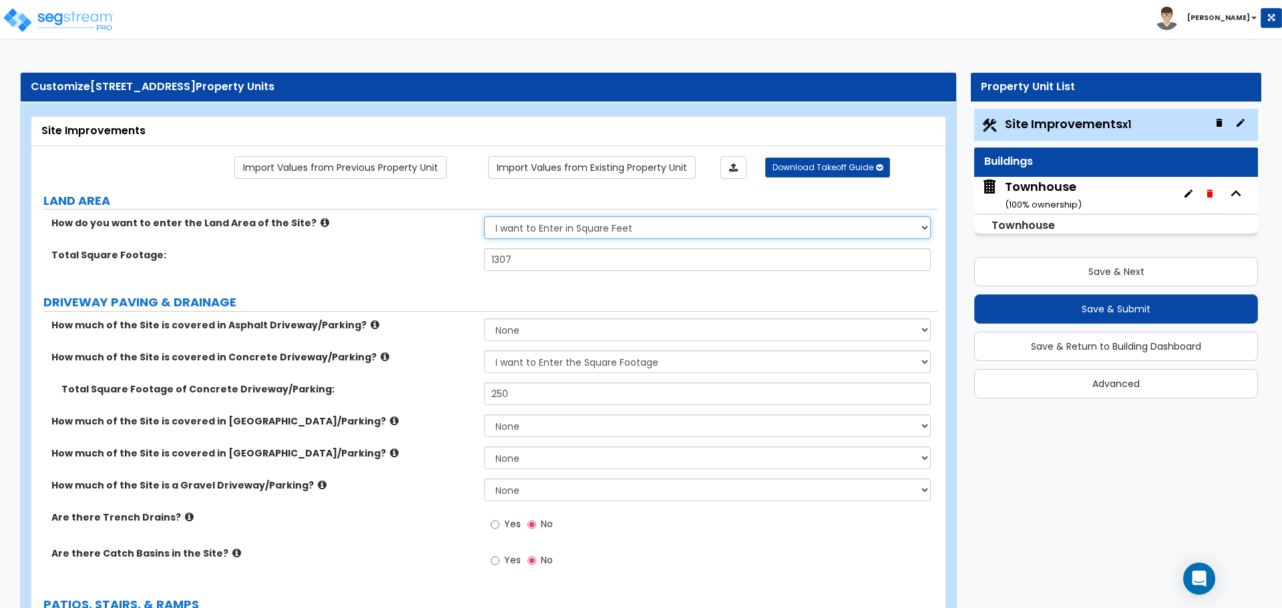
click at [622, 216] on select "I want to Enter in [GEOGRAPHIC_DATA] I want to Enter in Square Feet" at bounding box center [707, 227] width 446 height 23
select select "1"
click at [484, 216] on select "I want to Enter in Acres I want to Enter in Square Feet" at bounding box center [707, 227] width 446 height 23
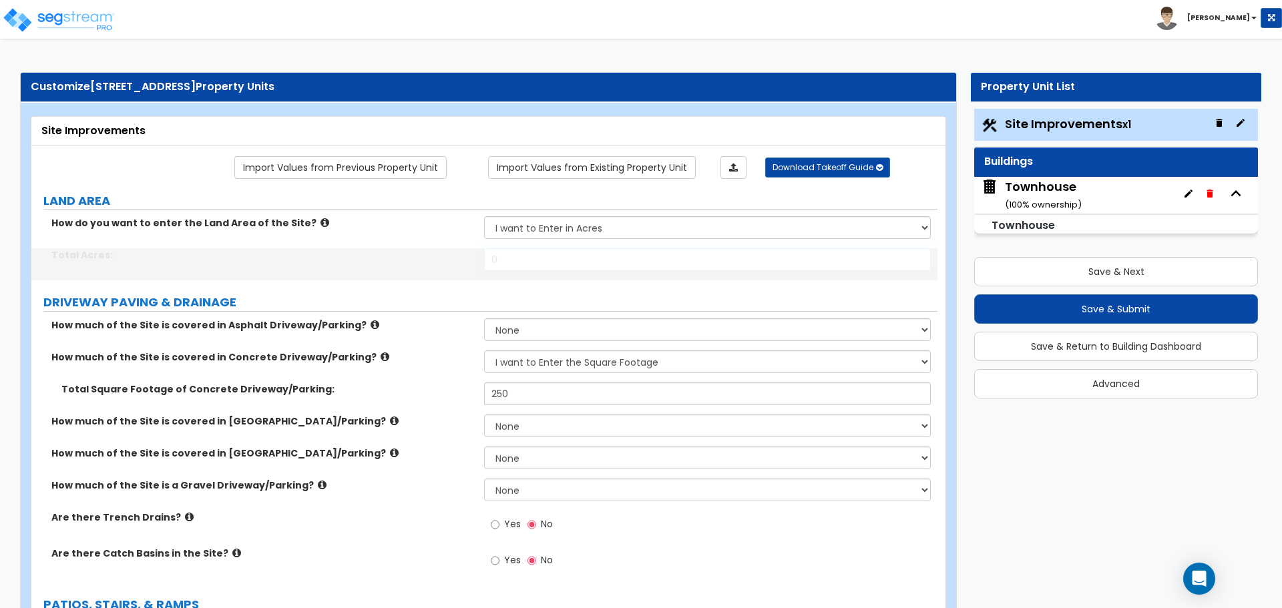
click at [537, 260] on input "0" at bounding box center [707, 259] width 446 height 23
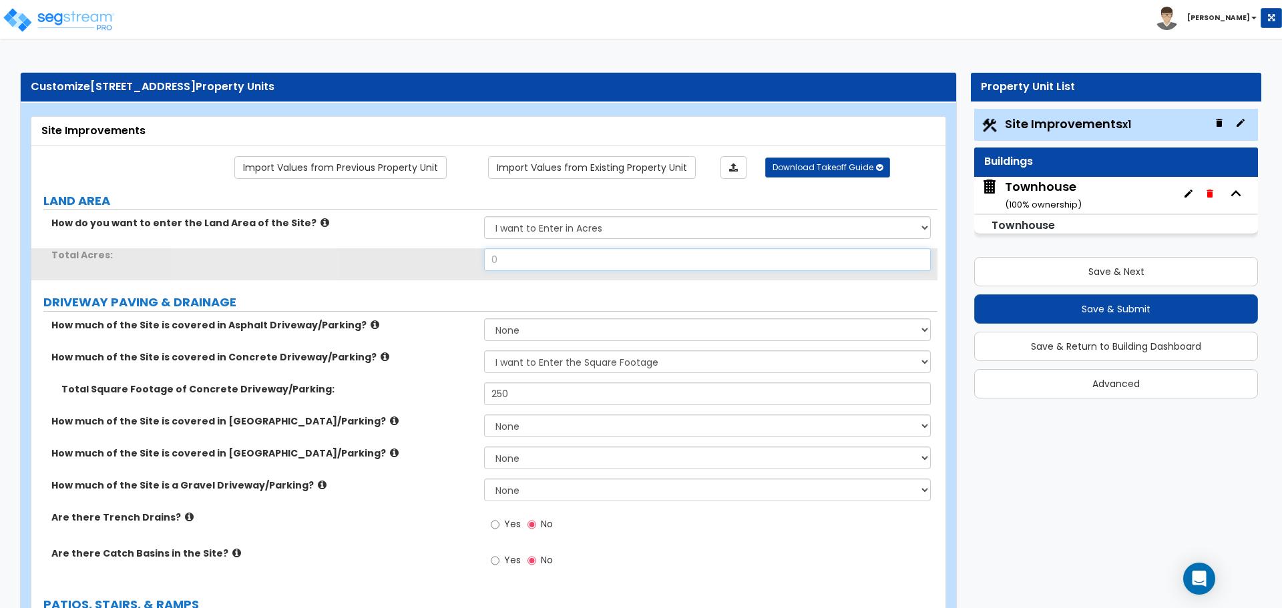
click at [537, 260] on input "0" at bounding box center [707, 259] width 446 height 23
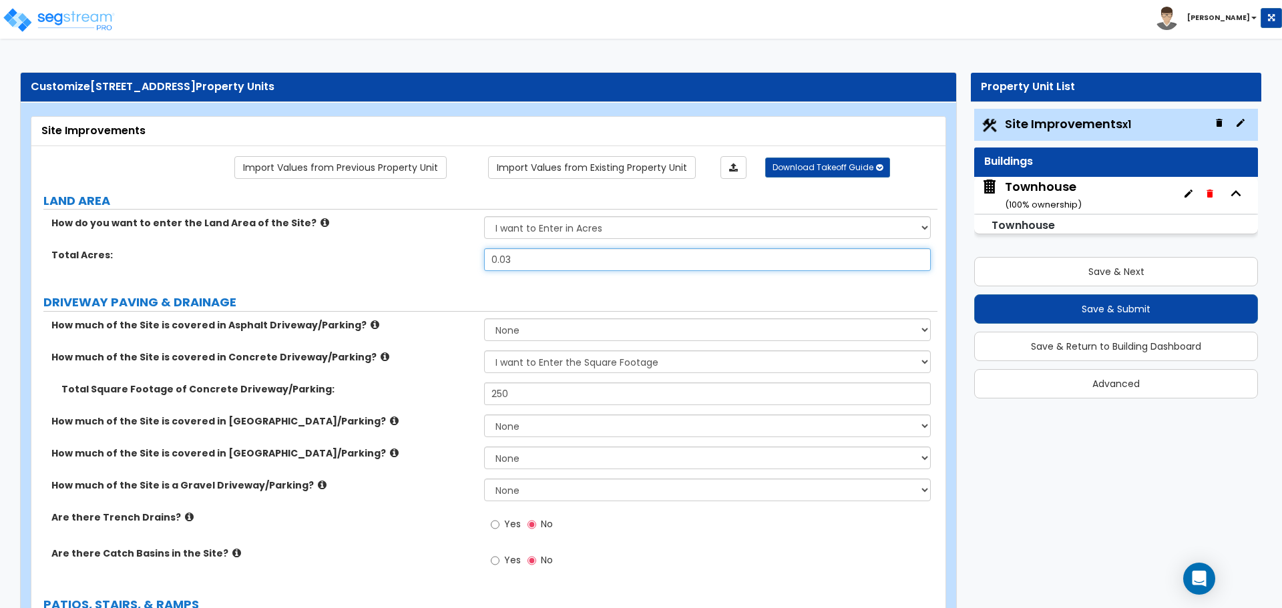
type input "0.03"
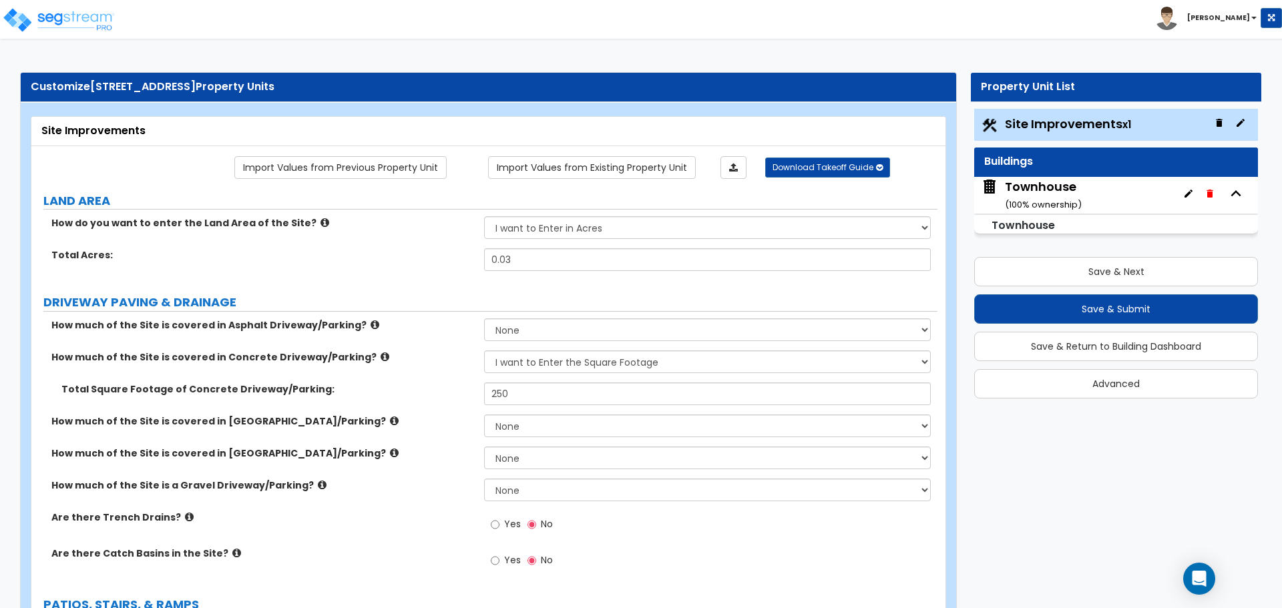
click at [584, 402] on input "250" at bounding box center [707, 394] width 446 height 23
type input "305"
click at [411, 389] on label "Total Square Footage of Concrete Driveway/Parking:" at bounding box center [267, 389] width 413 height 13
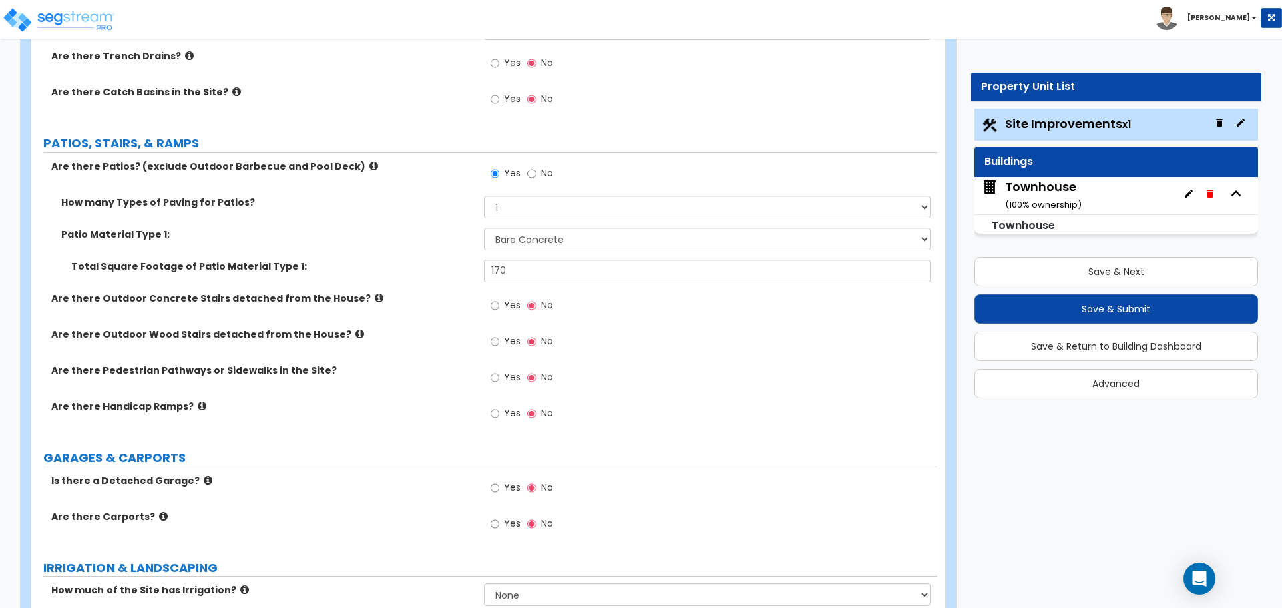
scroll to position [467, 0]
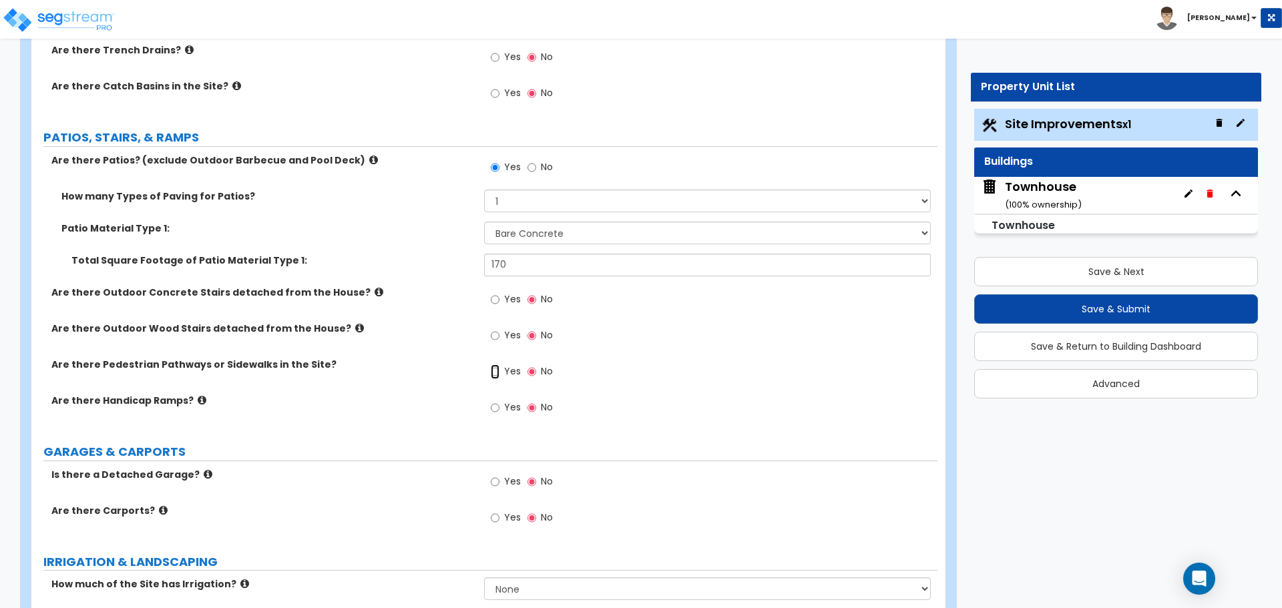
click at [500, 377] on input "Yes" at bounding box center [495, 372] width 9 height 15
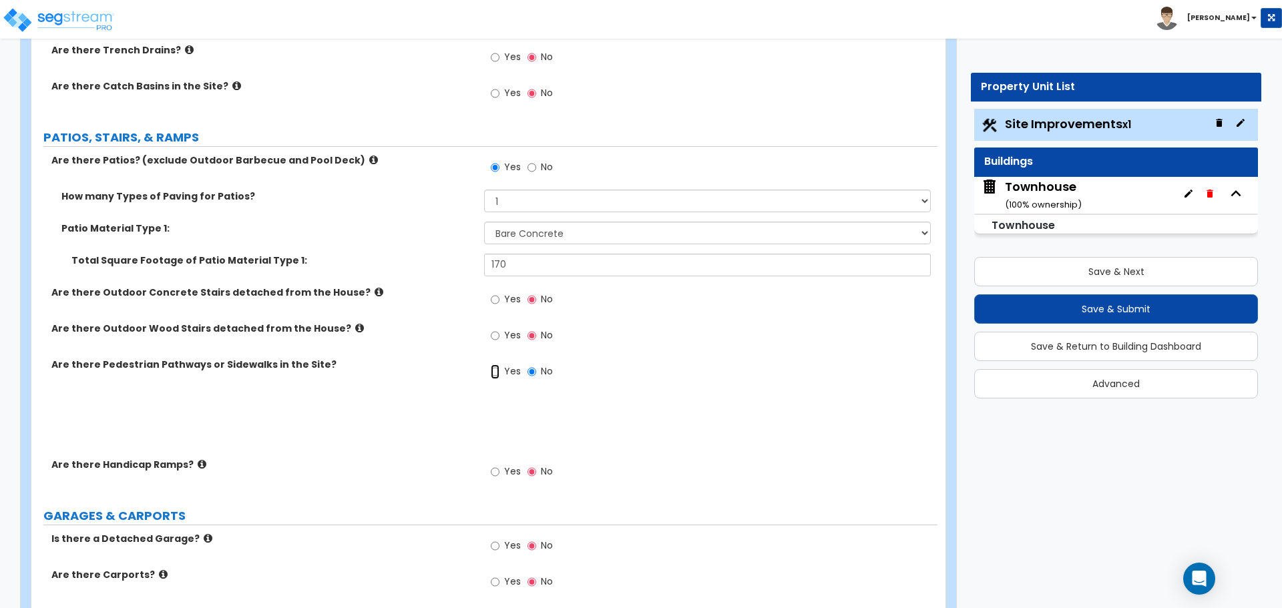
radio input "true"
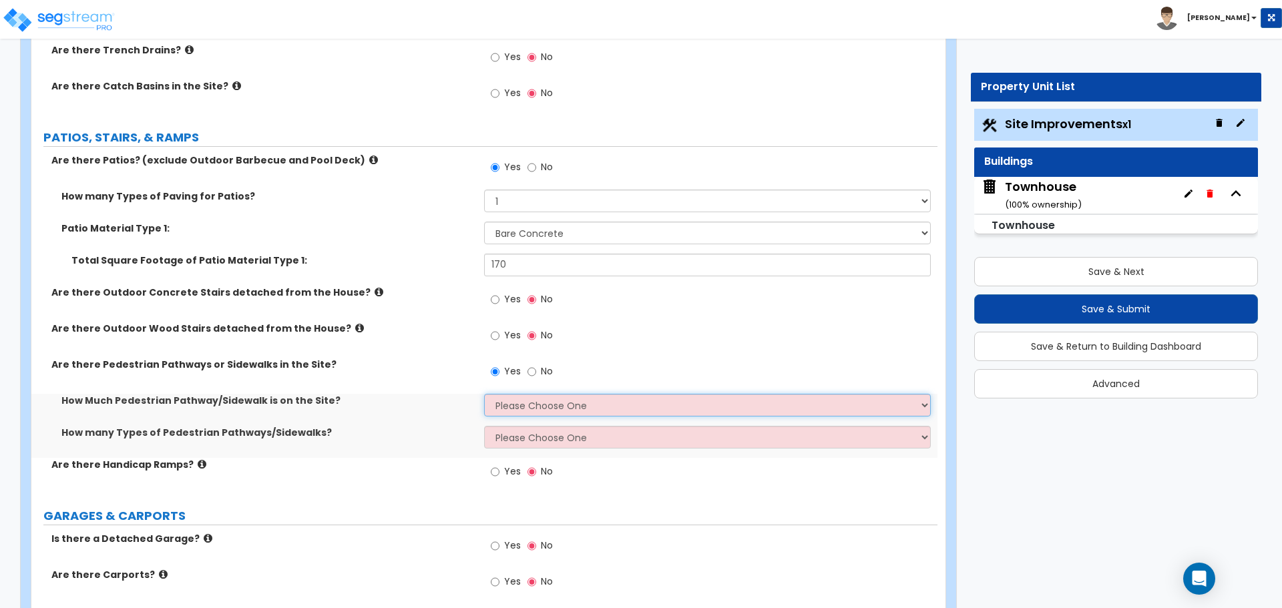
click at [517, 403] on select "Please Choose One I Don't Know, Please Estimate For Me Enter Linear Footage" at bounding box center [707, 405] width 446 height 23
select select "2"
click at [484, 394] on select "Please Choose One I Don't Know, Please Estimate For Me Enter Linear Footage" at bounding box center [707, 405] width 446 height 23
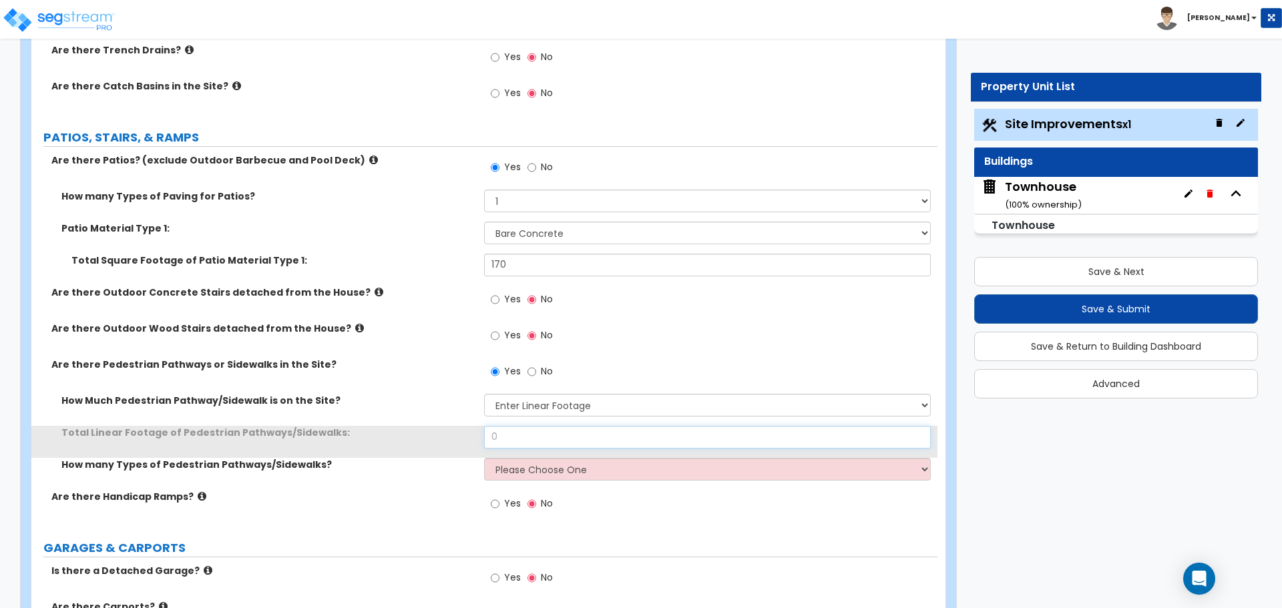
click at [524, 436] on input "0" at bounding box center [707, 437] width 446 height 23
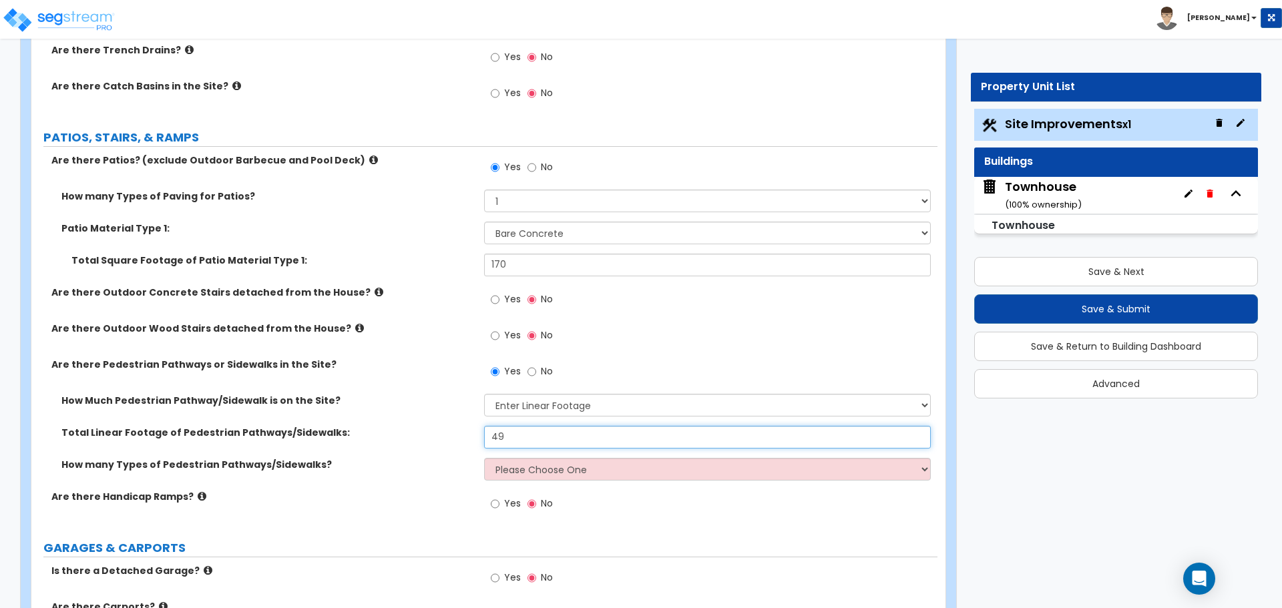
type input "49"
click at [532, 469] on select "Please Choose One 1 2 3" at bounding box center [707, 469] width 446 height 23
select select "1"
click at [484, 458] on select "Please Choose One 1 2 3" at bounding box center [707, 469] width 446 height 23
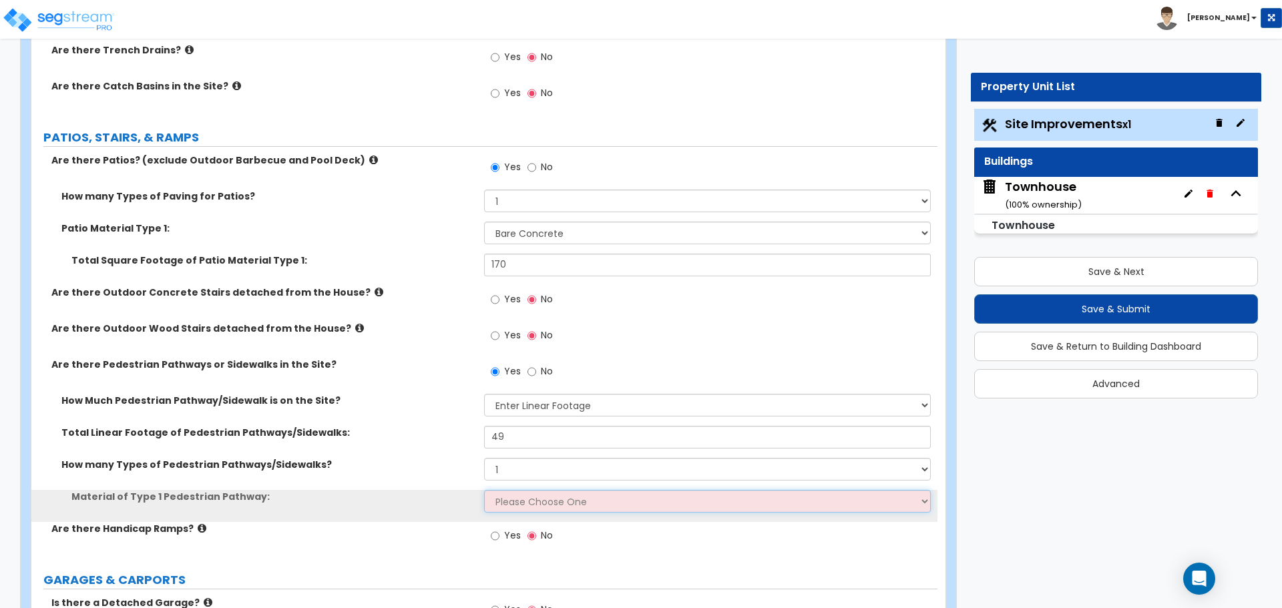
click at [526, 498] on select "Please Choose One Bare Concrete Stamped Concrete Brick Pavers Stone Pavers Wood…" at bounding box center [707, 501] width 446 height 23
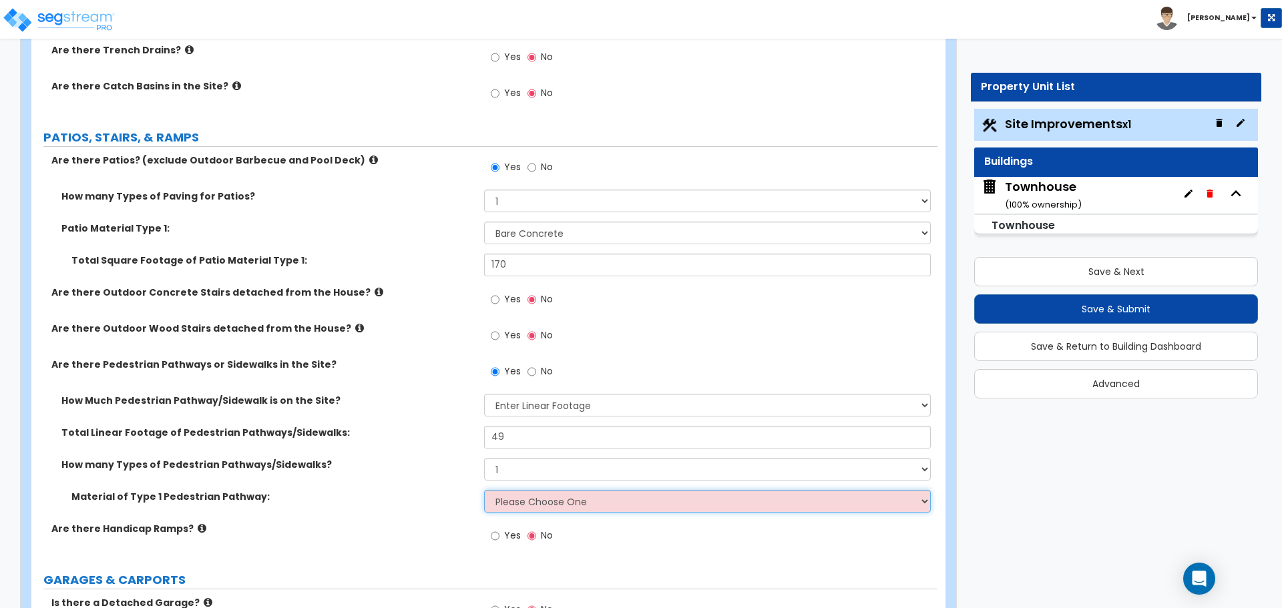
select select "1"
click at [484, 490] on select "Please Choose One Bare Concrete Stamped Concrete Brick Pavers Stone Pavers Wood…" at bounding box center [707, 501] width 446 height 23
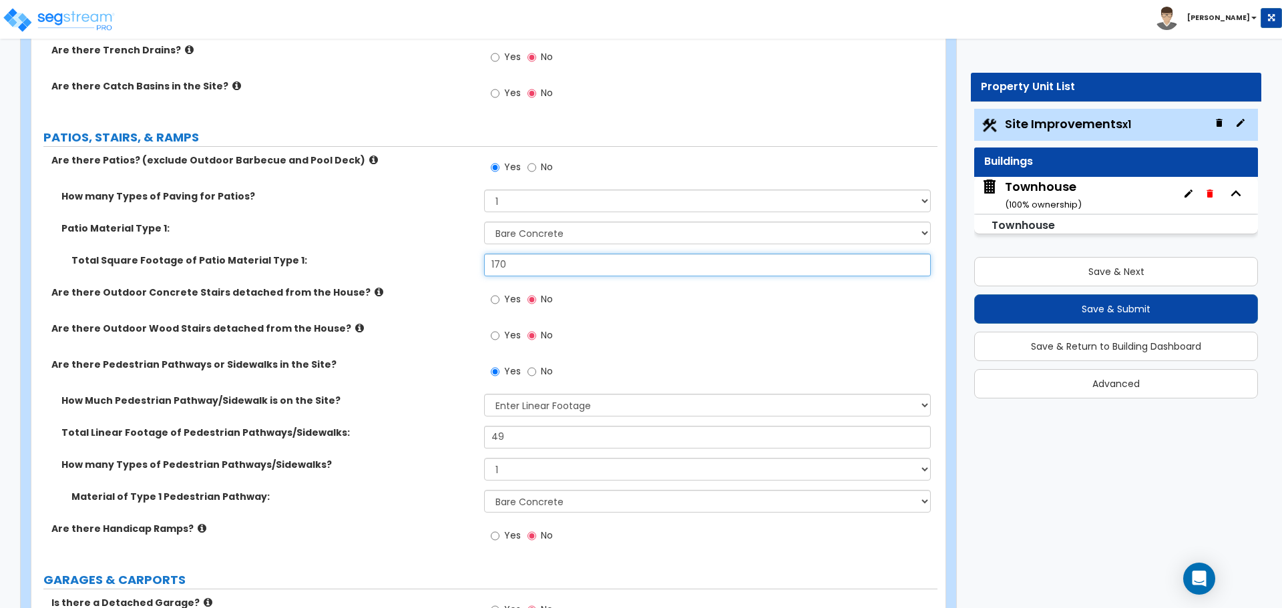
click at [868, 272] on input "170" at bounding box center [707, 265] width 446 height 23
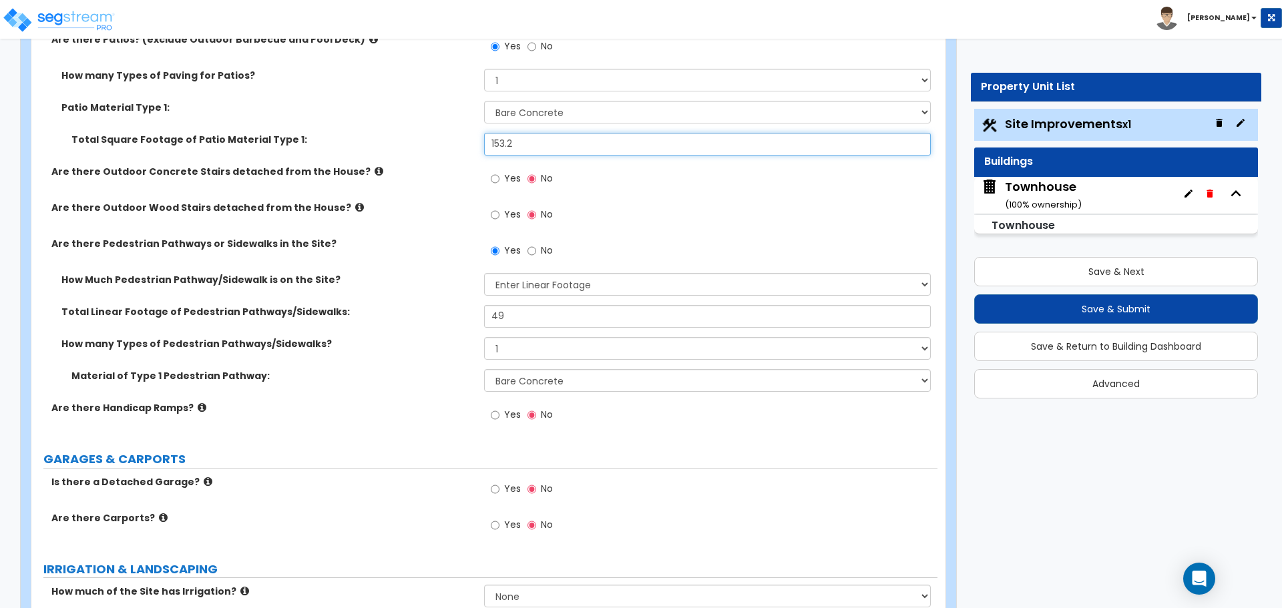
scroll to position [668, 0]
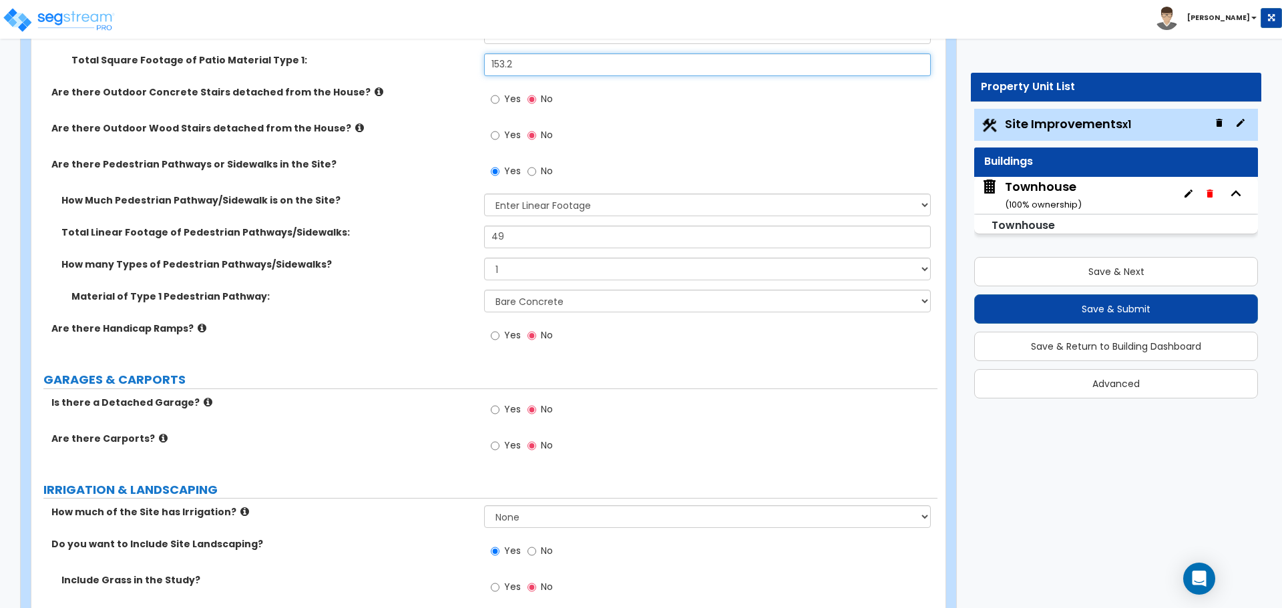
type input "153.2"
click at [520, 236] on input "49" at bounding box center [707, 237] width 446 height 23
type input "48"
click at [409, 252] on div "Total Linear Footage of Pedestrian Pathways/Sidewalks: 48" at bounding box center [484, 242] width 906 height 32
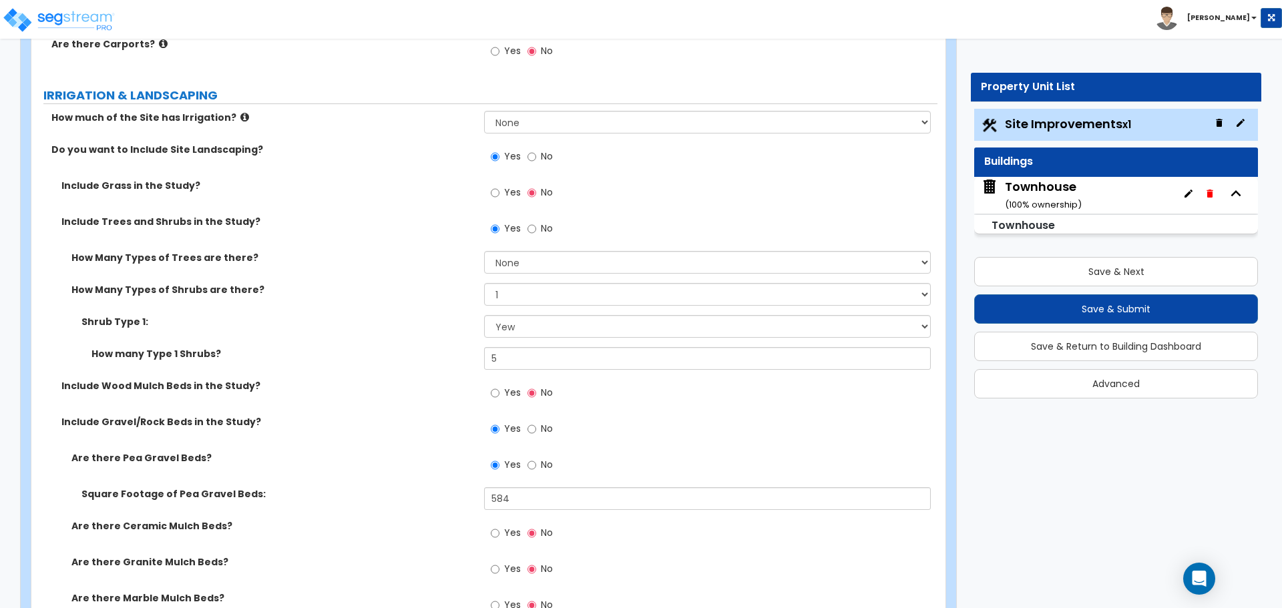
scroll to position [1202, 0]
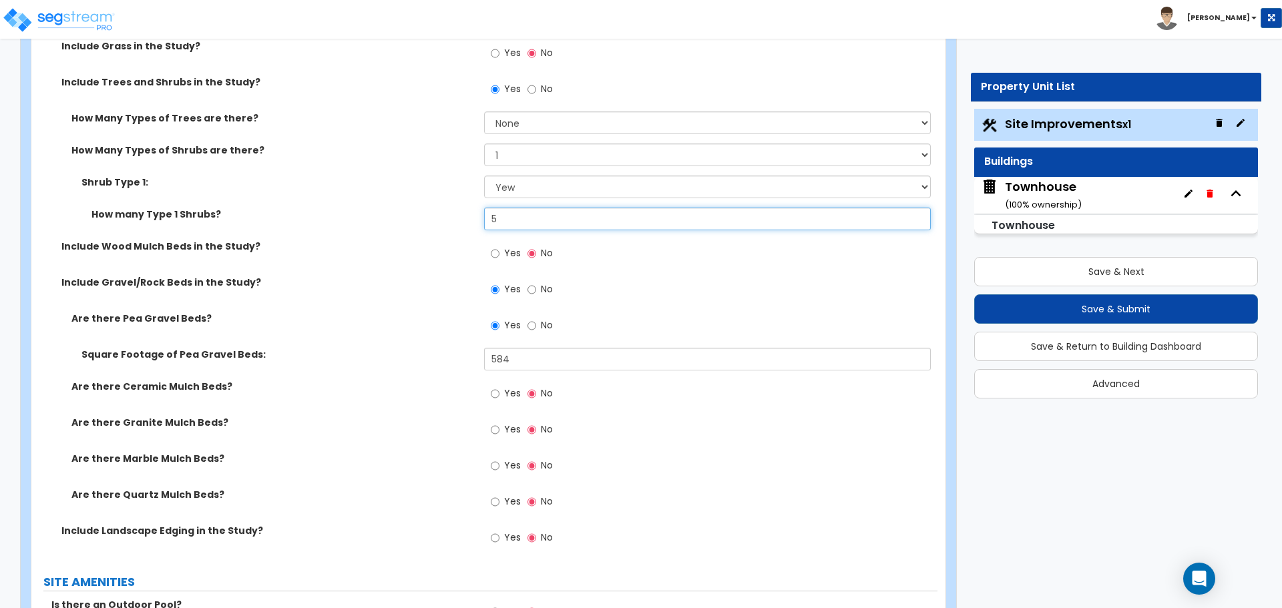
click at [522, 222] on input "5" at bounding box center [707, 219] width 446 height 23
type input "4"
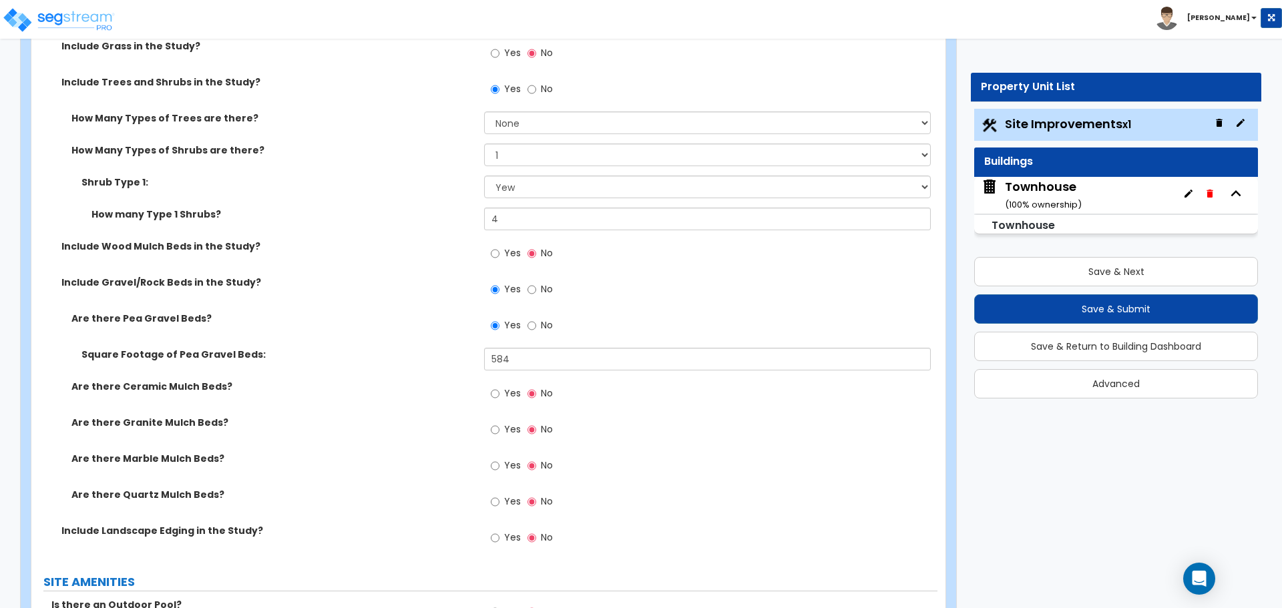
click at [434, 256] on div "Include Wood Mulch Beds in the Study? Yes No" at bounding box center [484, 258] width 906 height 36
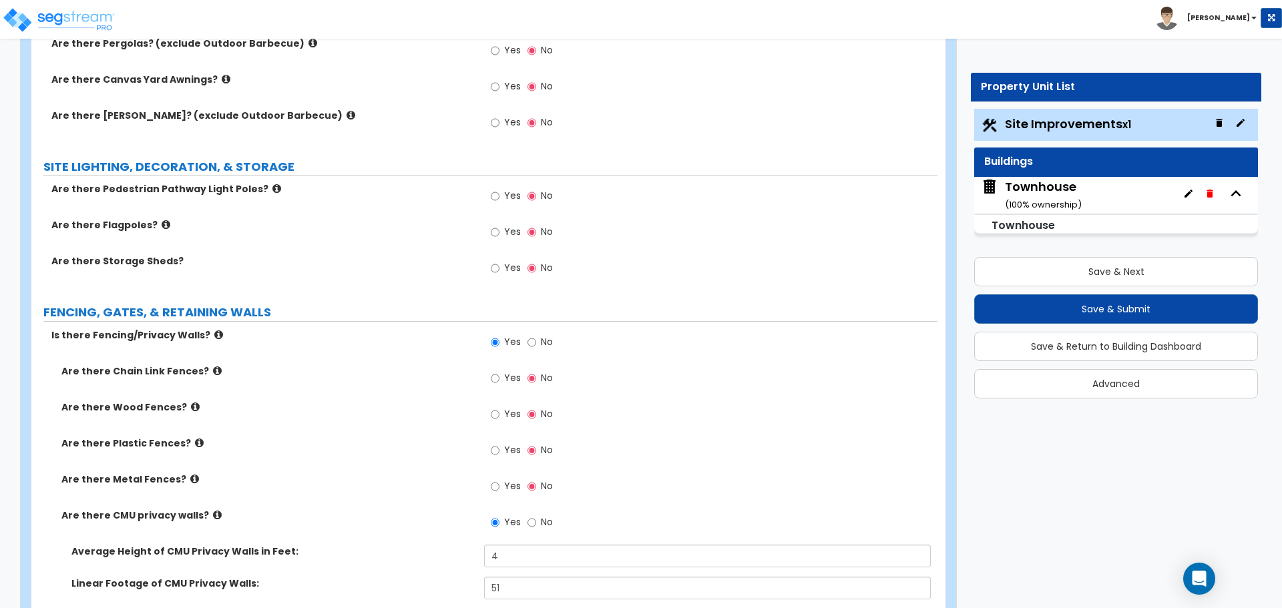
scroll to position [2137, 0]
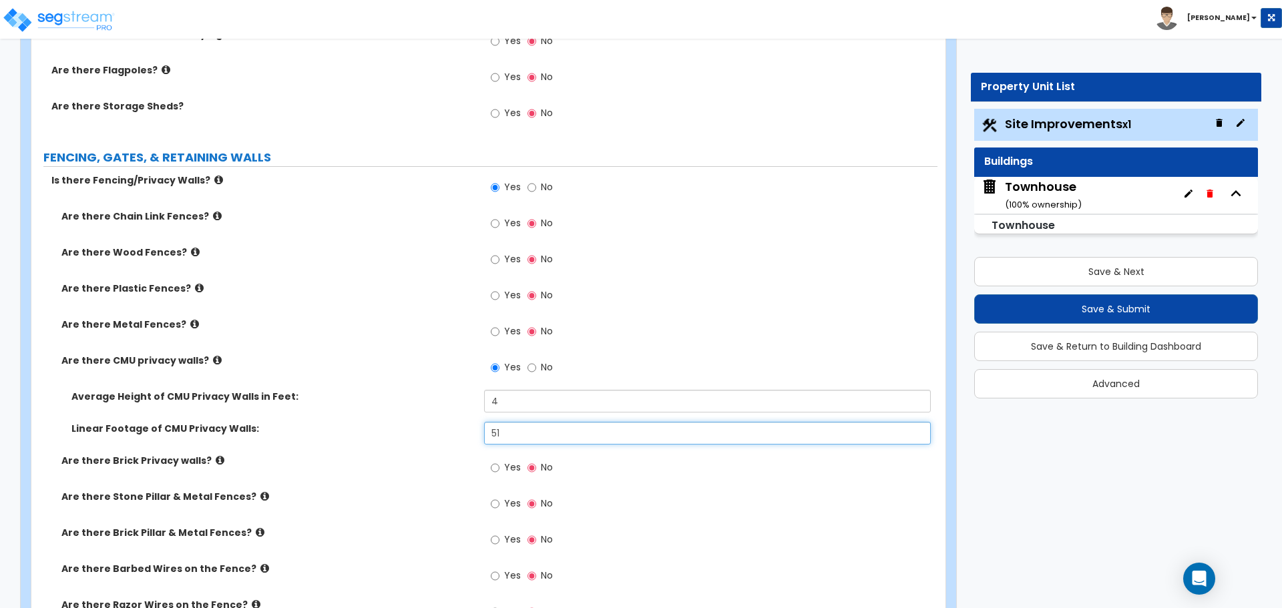
click at [564, 433] on input "51" at bounding box center [707, 433] width 446 height 23
type input "38"
click at [309, 405] on div "Average Height of CMU Privacy Walls in Feet: 4" at bounding box center [484, 406] width 906 height 32
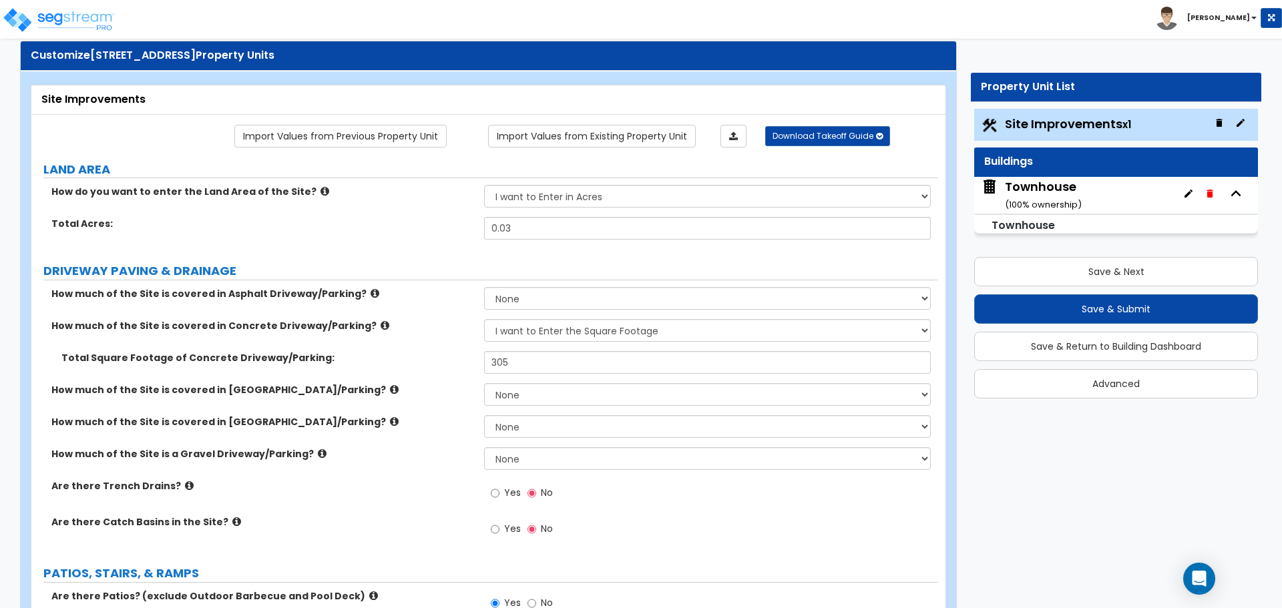
scroll to position [0, 0]
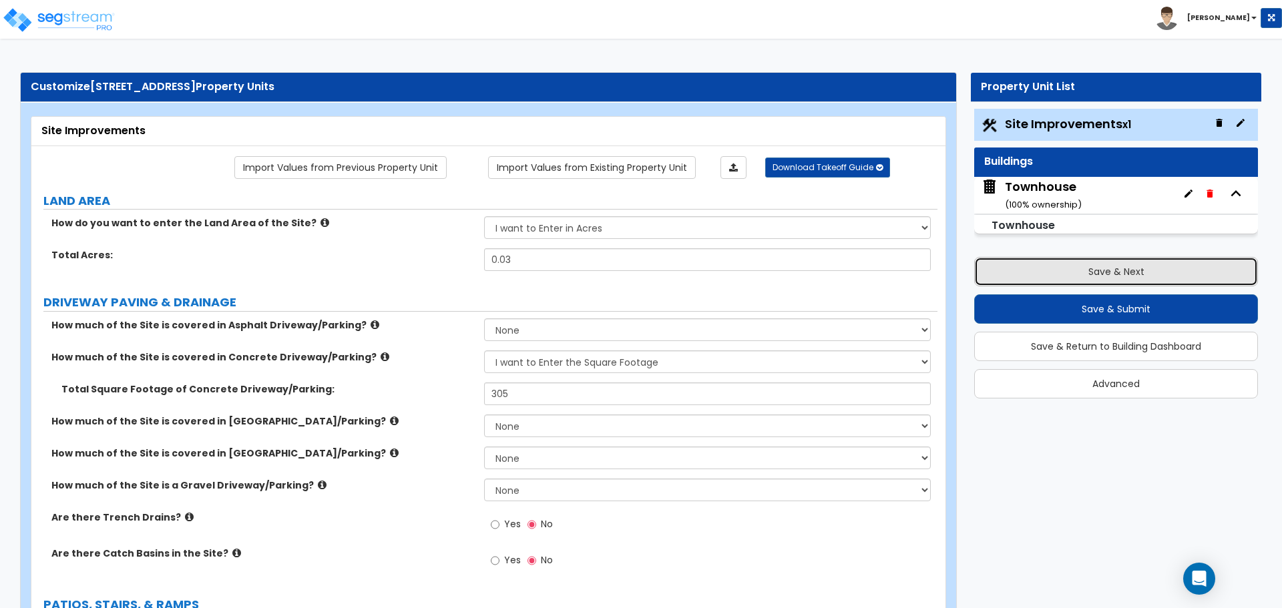
click at [1123, 274] on button "Save & Next" at bounding box center [1116, 271] width 284 height 29
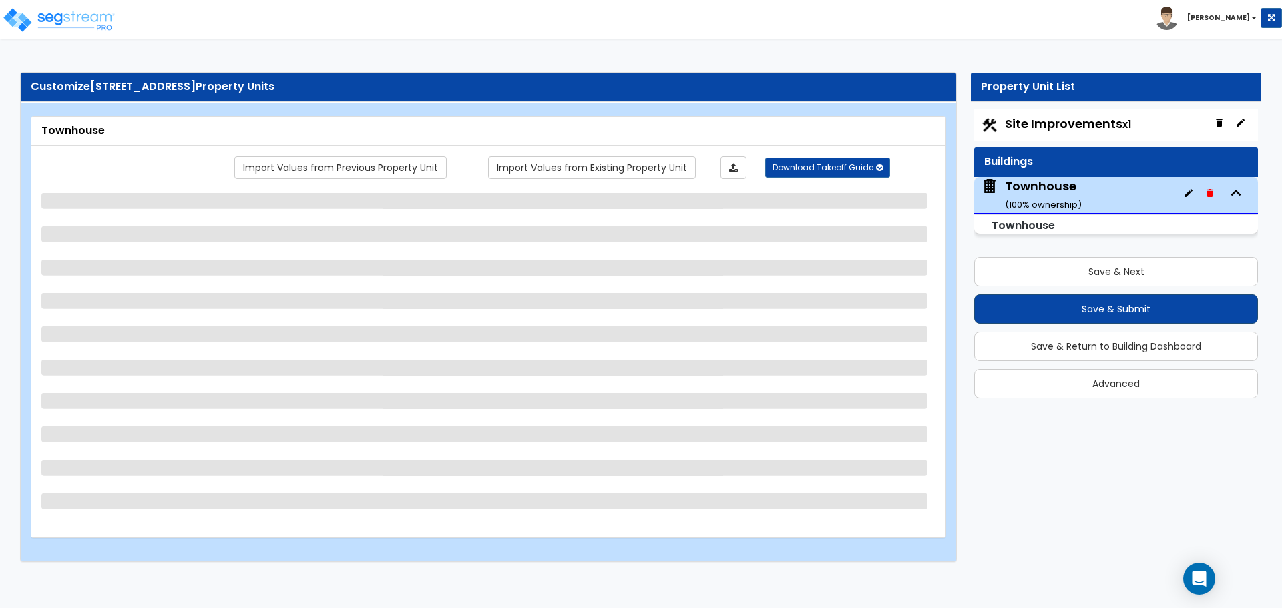
select select "2"
select select "3"
select select "1"
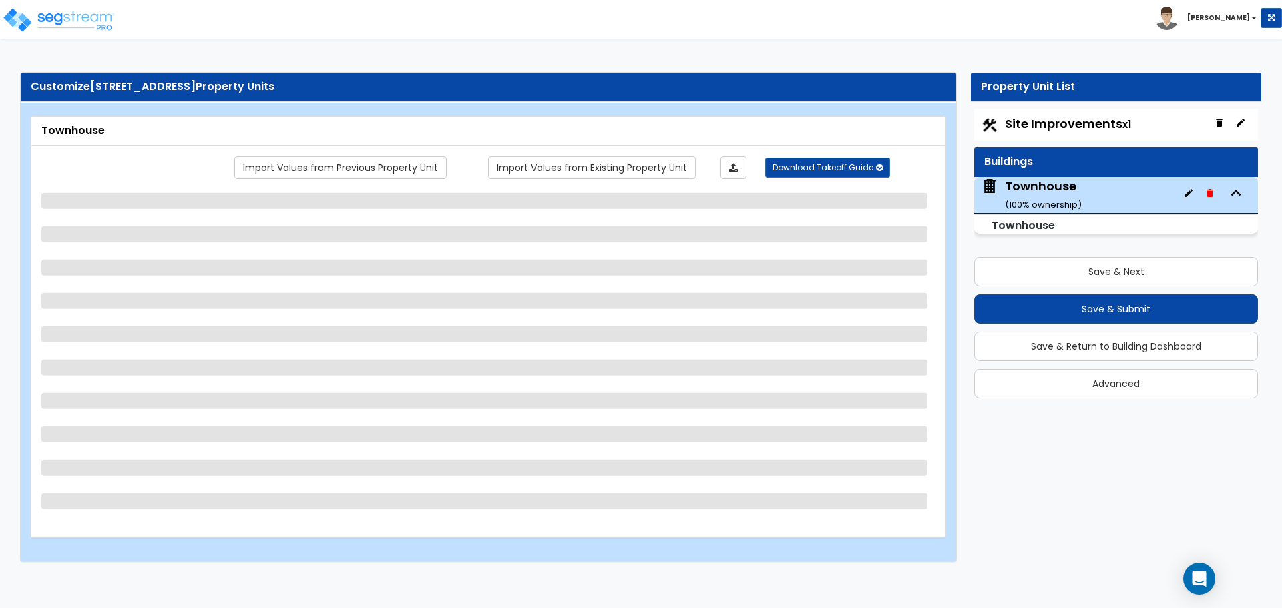
select select "1"
select select "7"
select select "1"
select select "2"
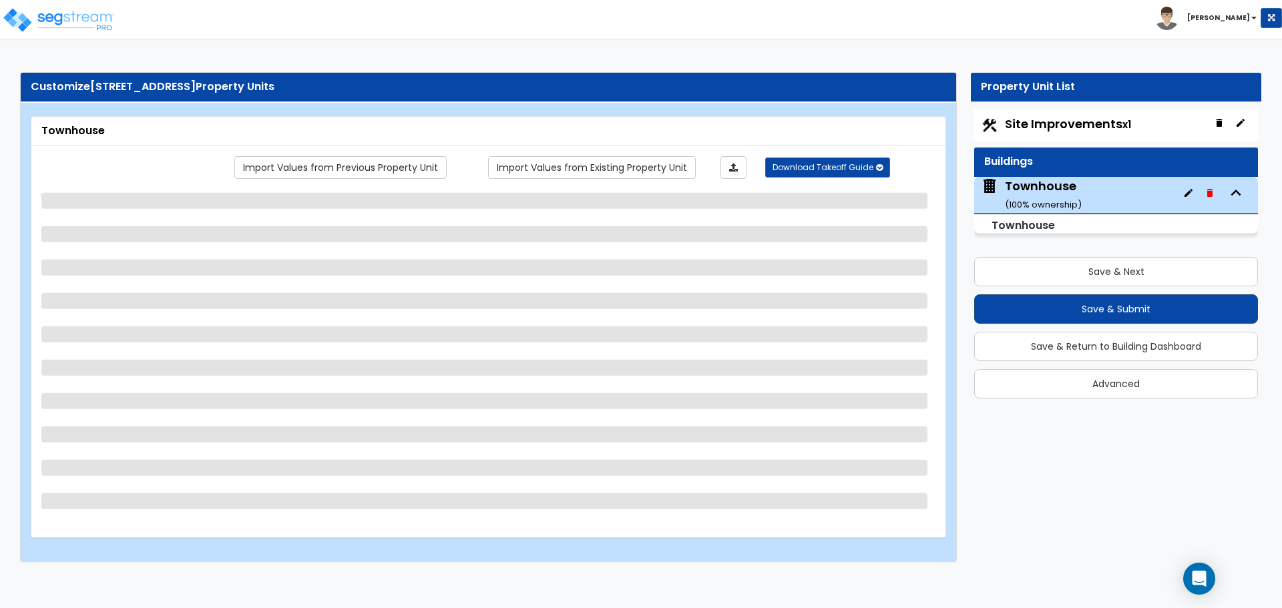
select select "1"
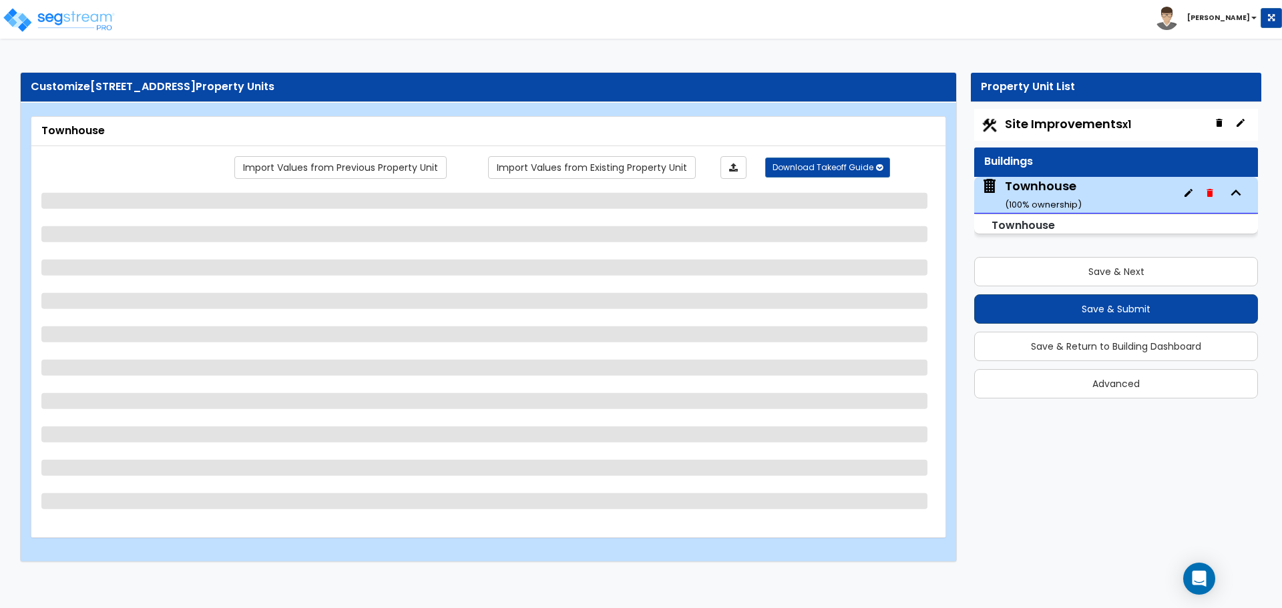
select select "1"
select select "4"
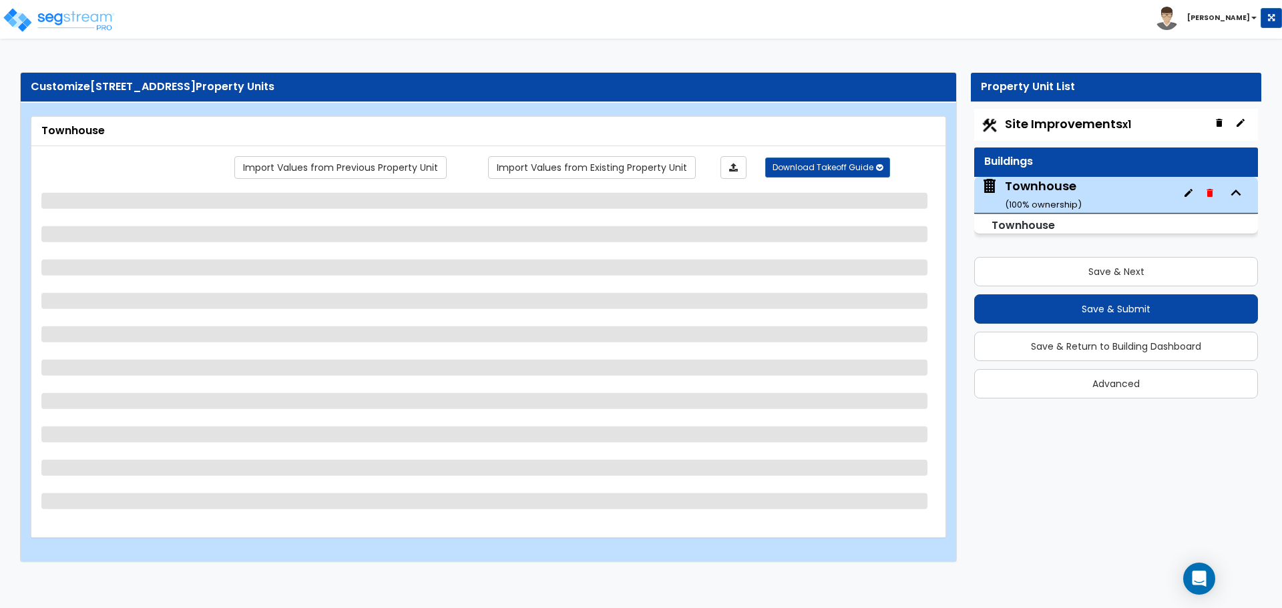
select select "5"
select select "2"
select select "3"
select select "4"
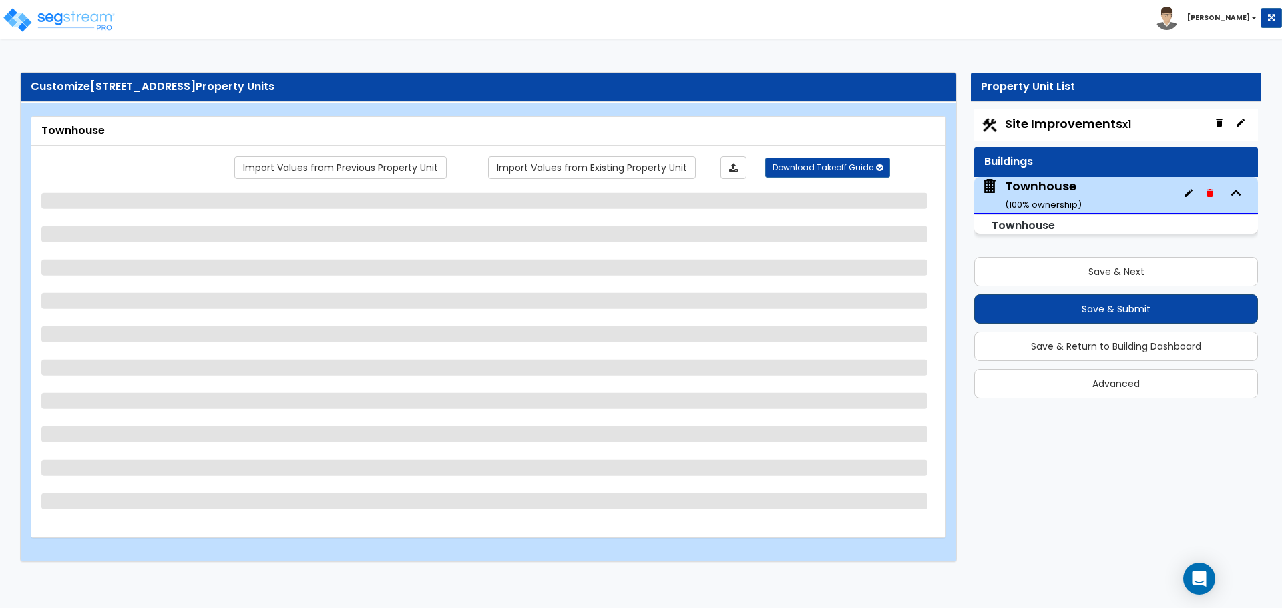
select select "4"
select select "1"
select select "2"
select select "3"
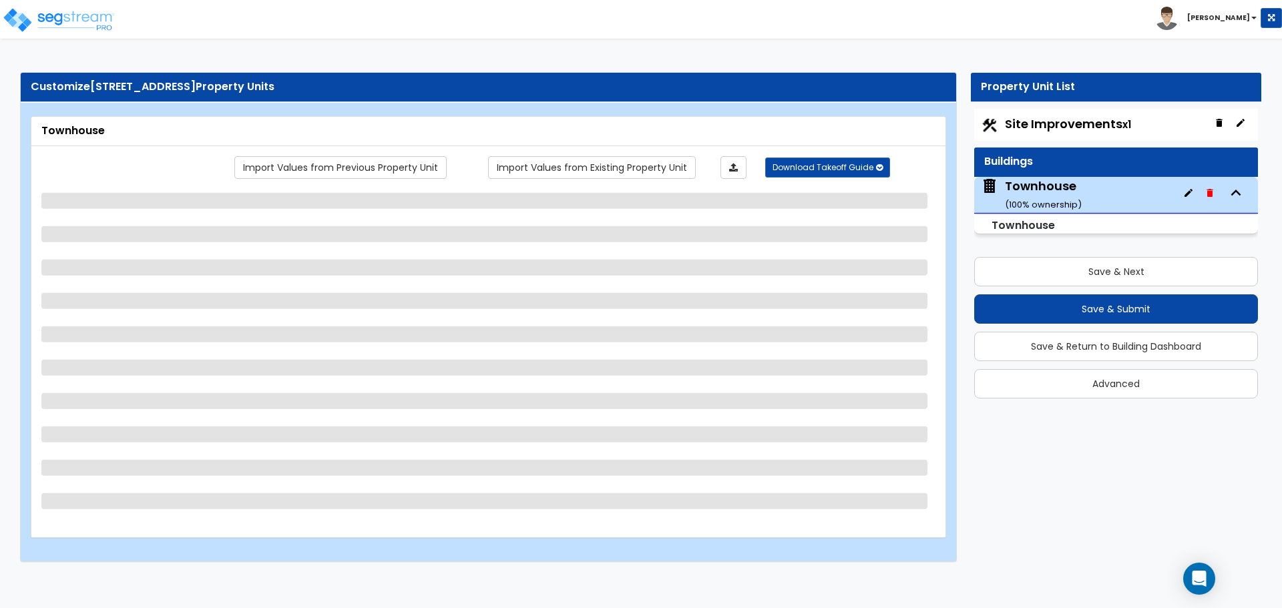
select select "4"
select select "2"
select select "1"
select select "2"
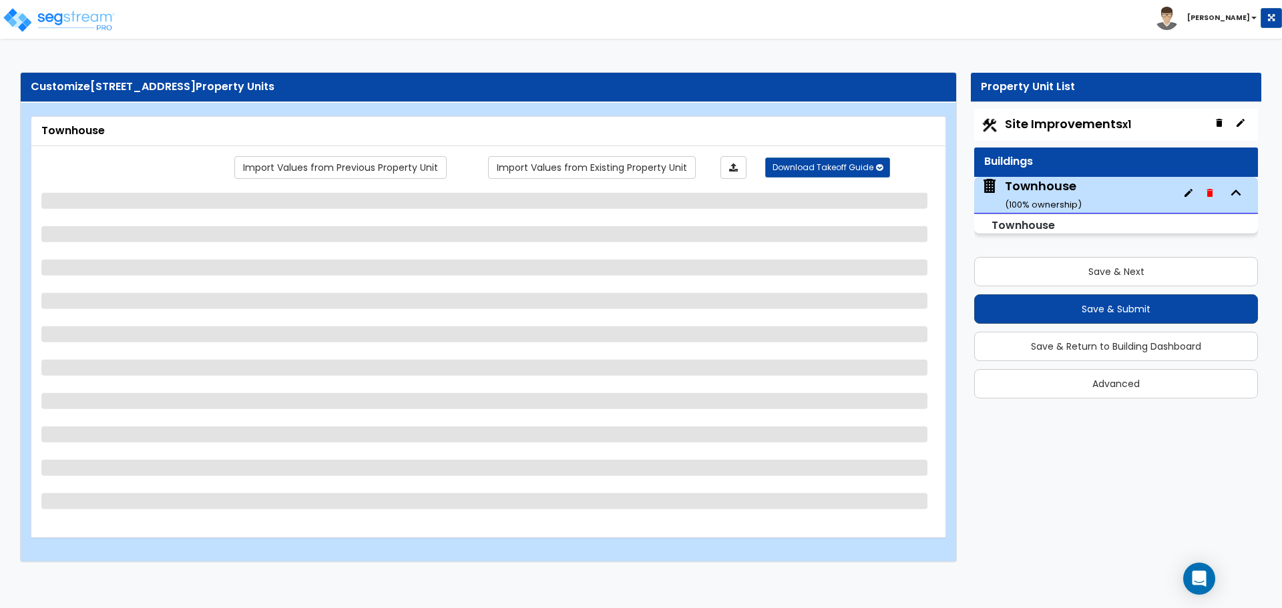
select select "4"
select select "1"
select select "5"
select select "4"
select select "1"
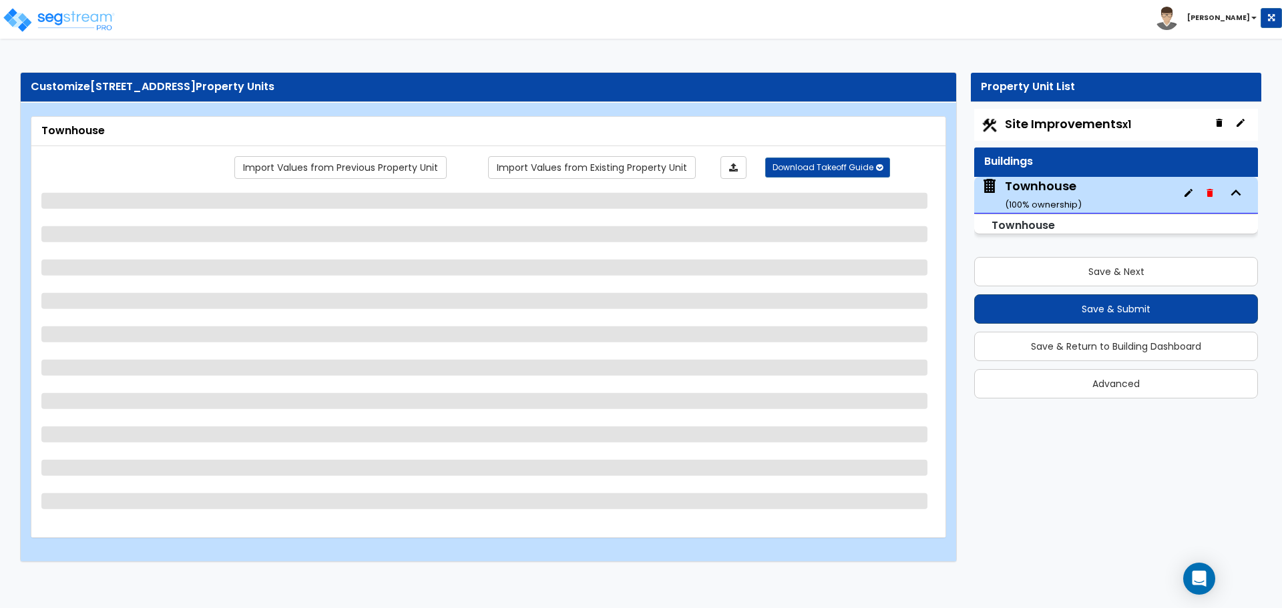
select select "1"
select select "2"
select select "1"
select select "4"
select select "3"
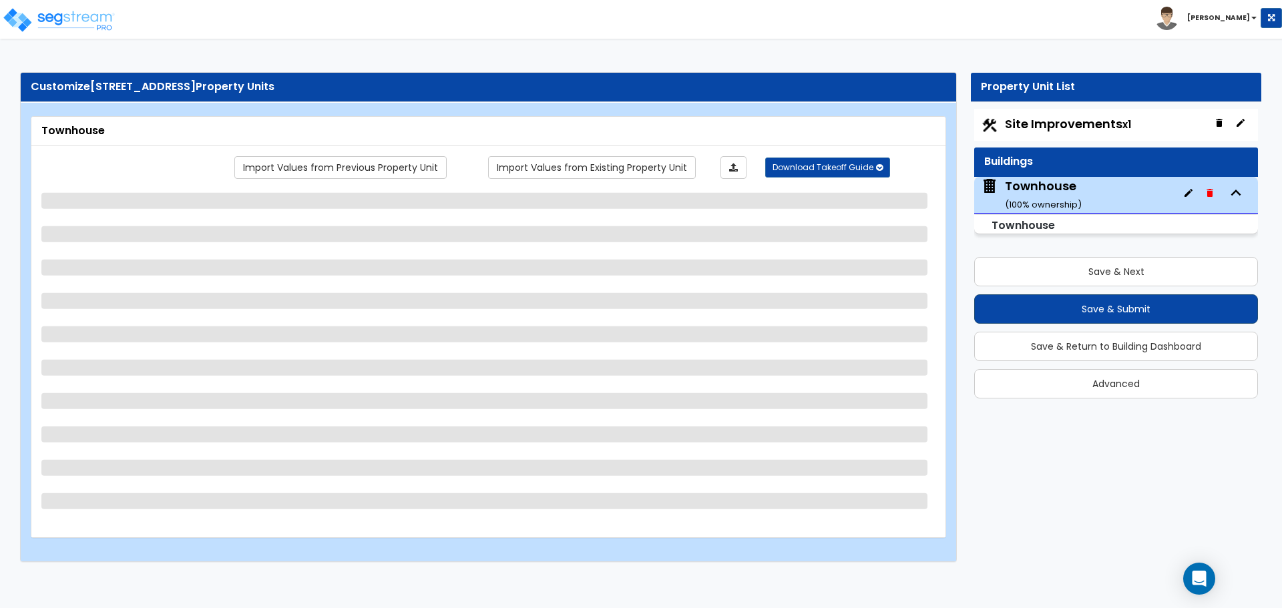
select select "2"
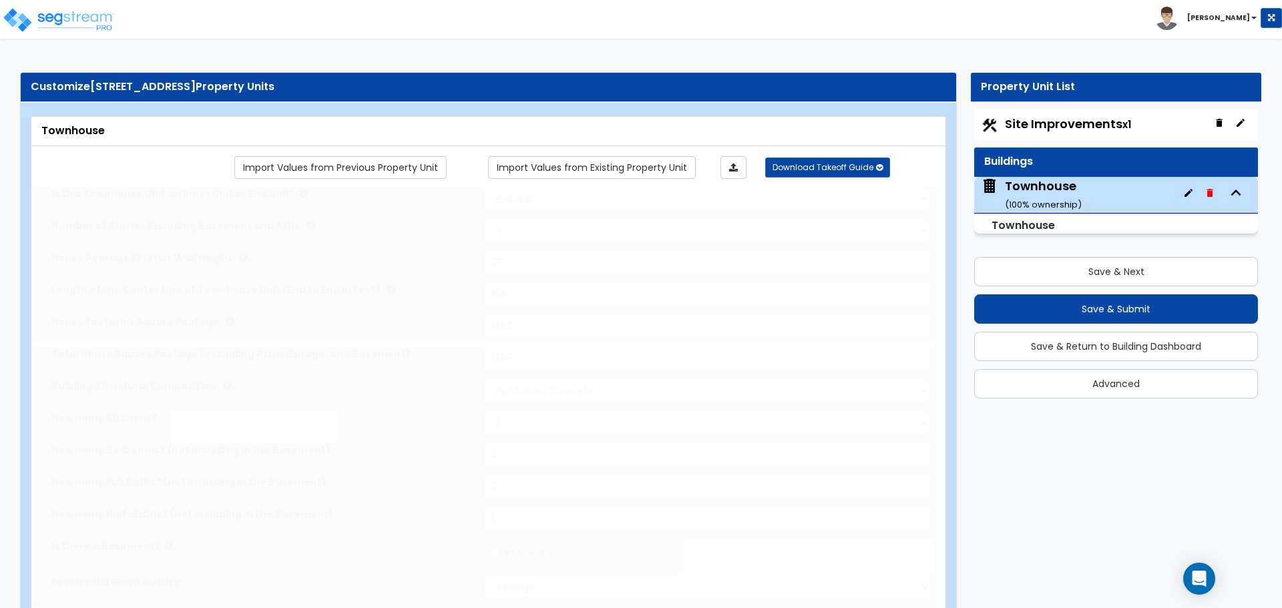
radio input "true"
select select "2"
type input "4"
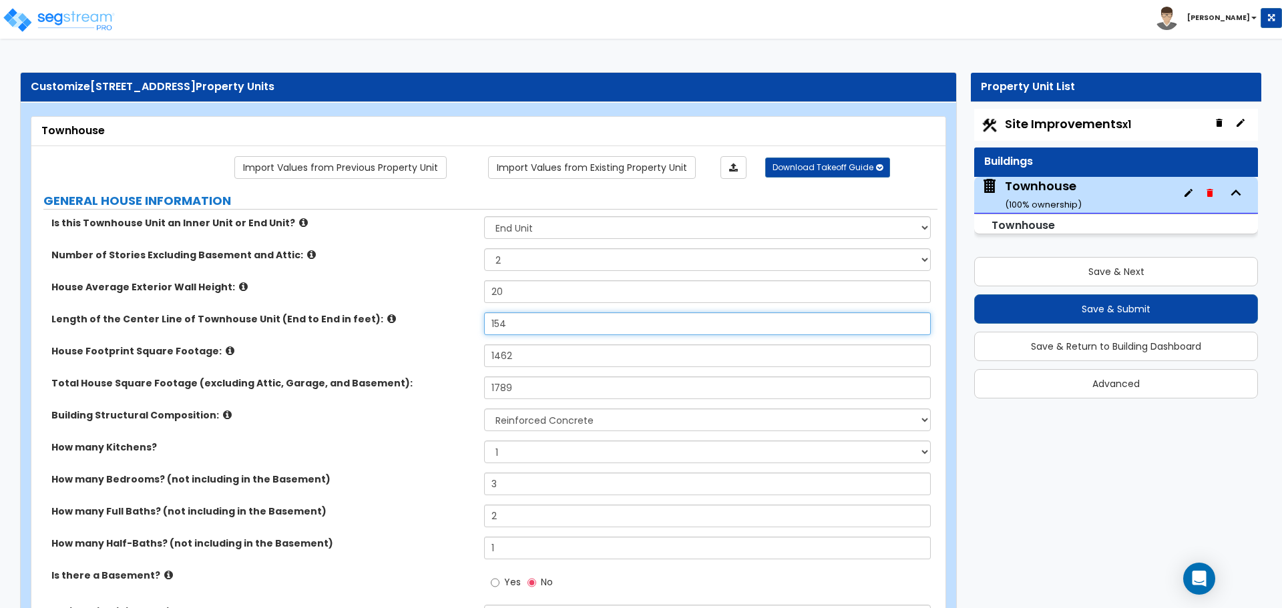
click at [524, 326] on input "154" at bounding box center [707, 324] width 446 height 23
type input "49.9"
click at [531, 357] on input "1462" at bounding box center [707, 356] width 446 height 23
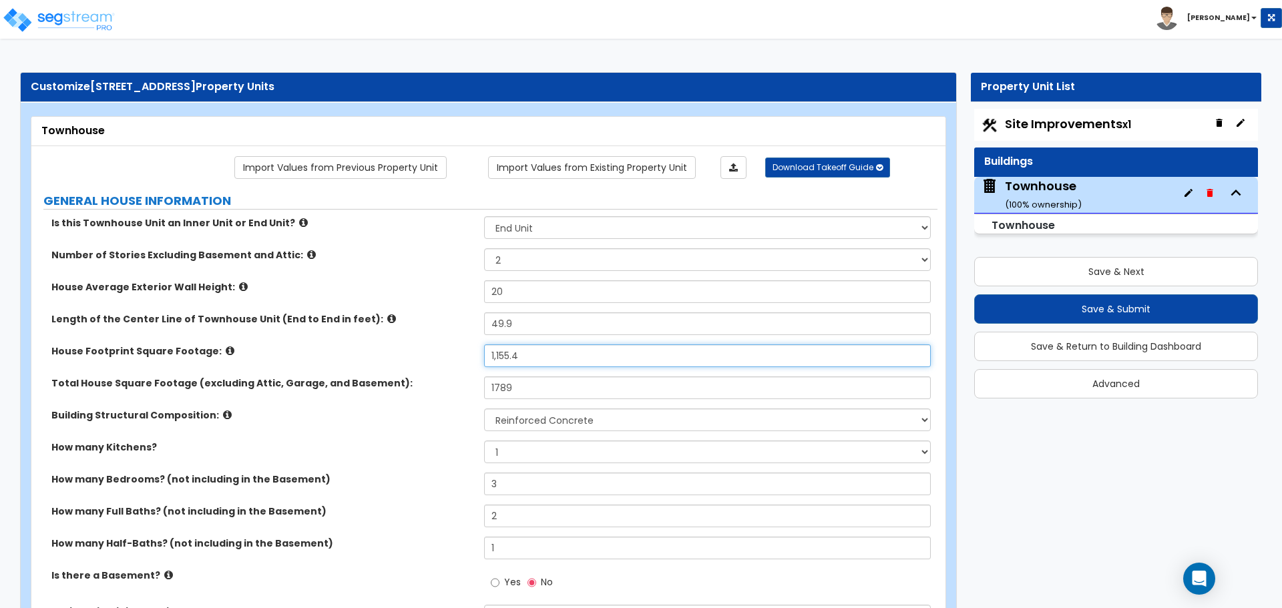
type input "1,155.4"
click at [428, 361] on div "House Footprint Square Footage: 1,155.4" at bounding box center [484, 361] width 906 height 32
click at [534, 391] on input "1789" at bounding box center [707, 388] width 446 height 23
click at [498, 387] on input "189.2" at bounding box center [707, 388] width 446 height 23
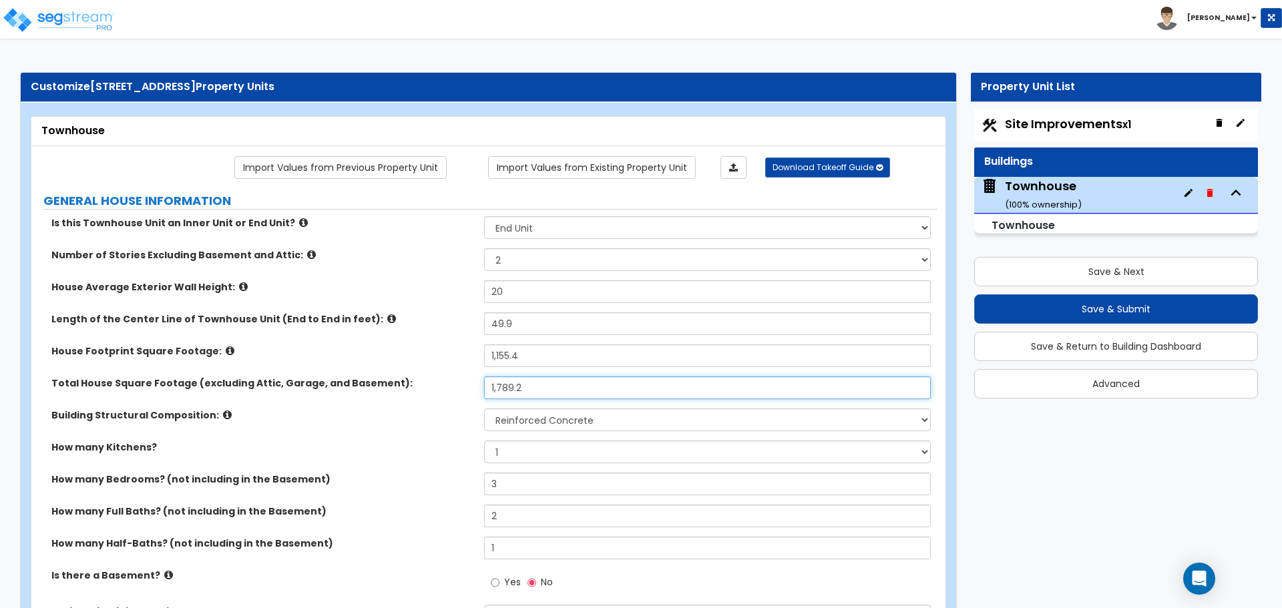
scroll to position [67, 0]
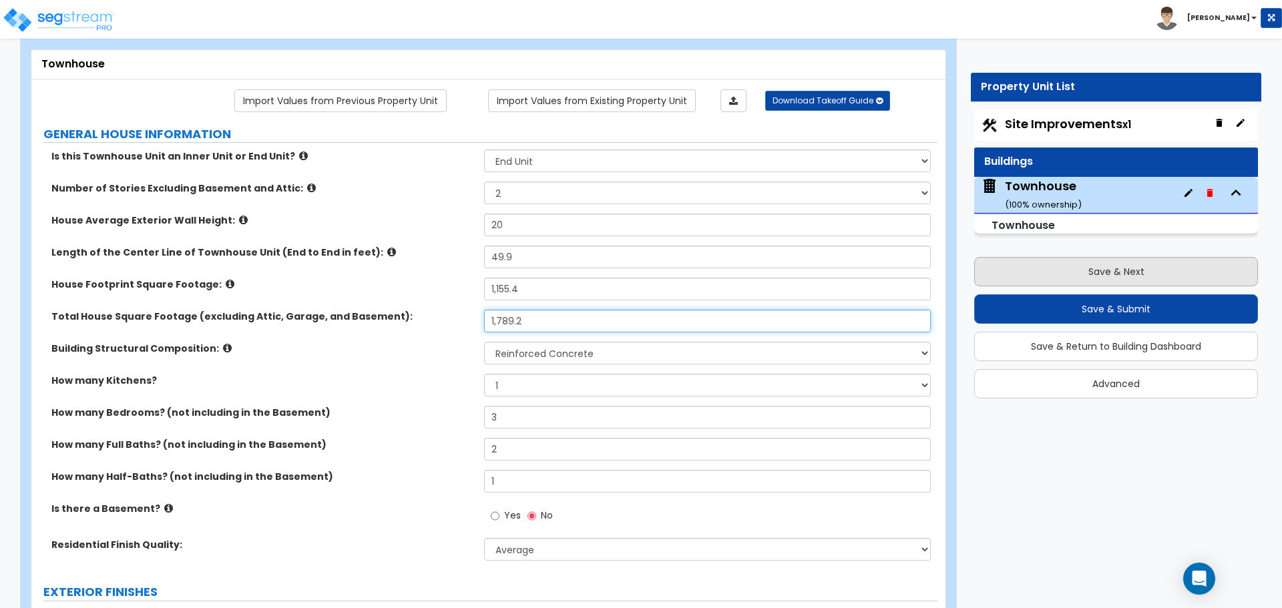
type input "1,789.2"
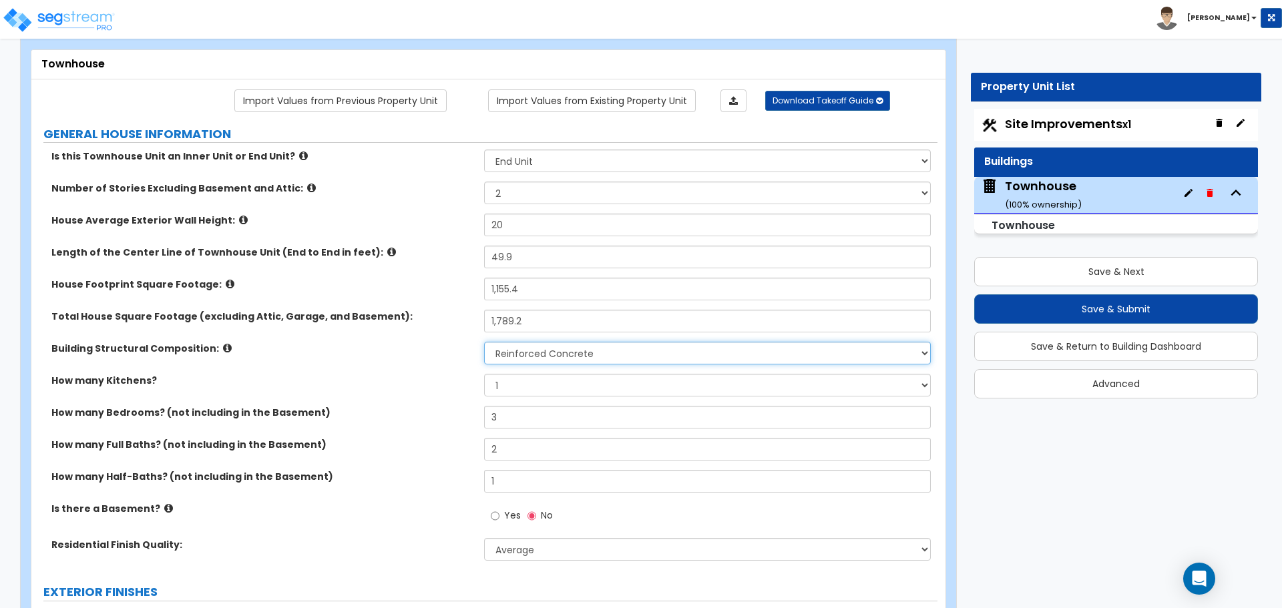
click at [545, 363] on select "Please Choose One Reinforced Concrete Structural Steel Brick Masonry CMU Masonr…" at bounding box center [707, 353] width 446 height 23
select select "7"
click at [484, 342] on select "Please Choose One Reinforced Concrete Structural Steel Brick Masonry CMU Masonr…" at bounding box center [707, 353] width 446 height 23
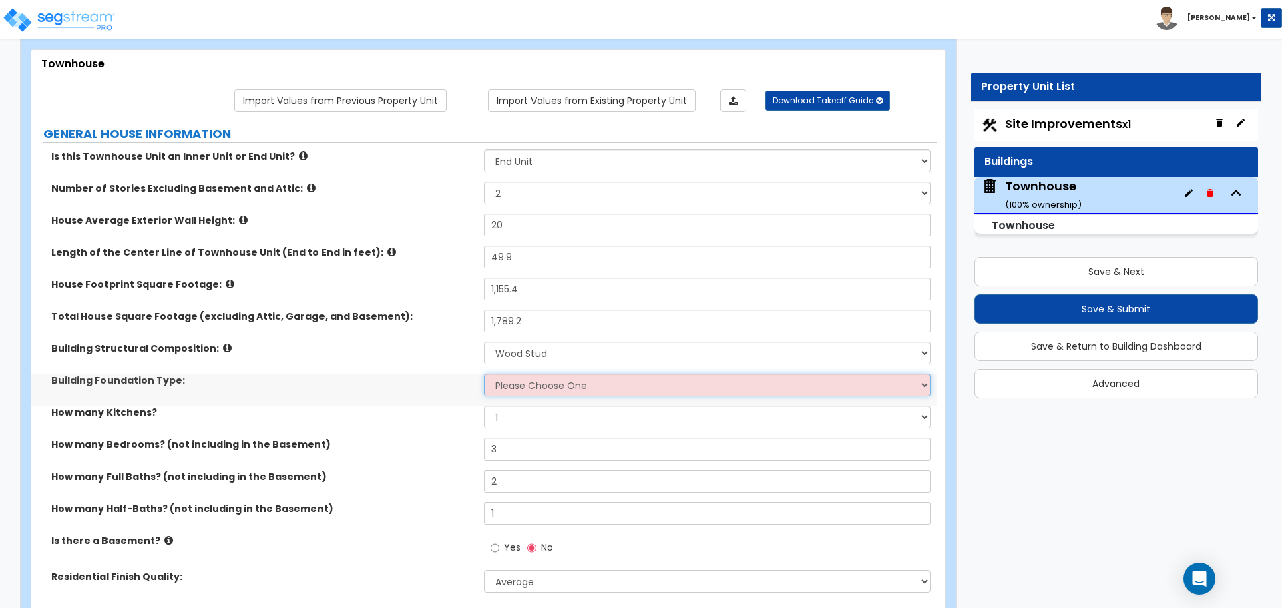
click at [525, 388] on select "Please Choose One Spread Ftg, Col, & Beam FDN Slab on Grade" at bounding box center [707, 385] width 446 height 23
select select "2"
click at [484, 374] on select "Please Choose One Spread Ftg, Col, & Beam FDN Slab on Grade" at bounding box center [707, 385] width 446 height 23
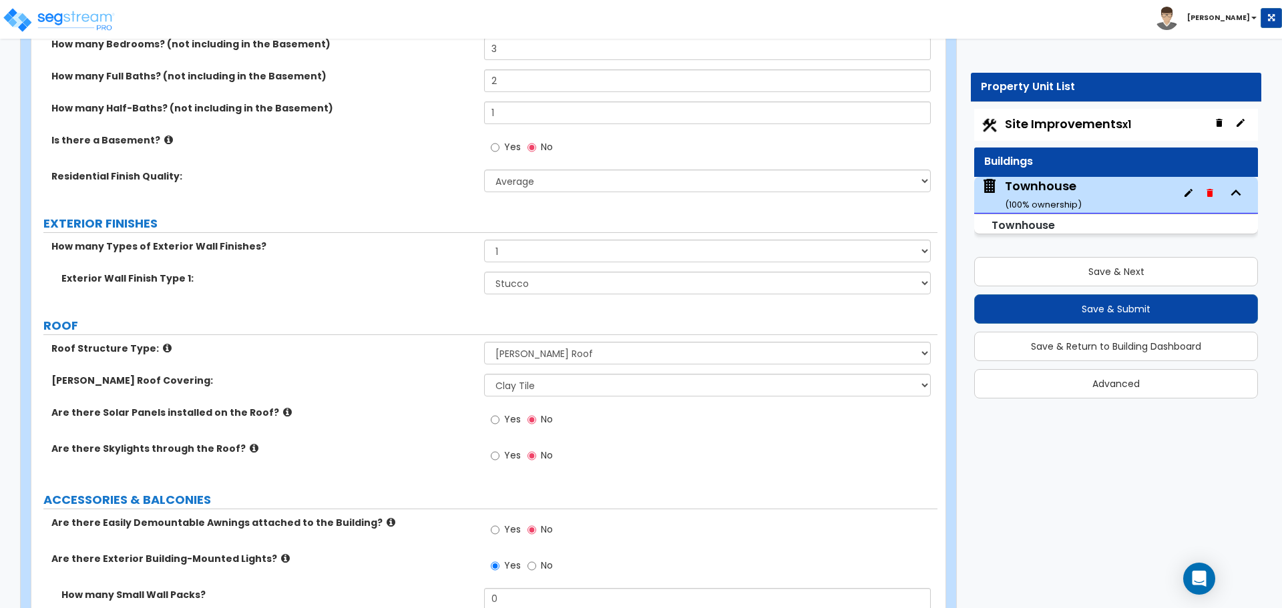
scroll to position [534, 0]
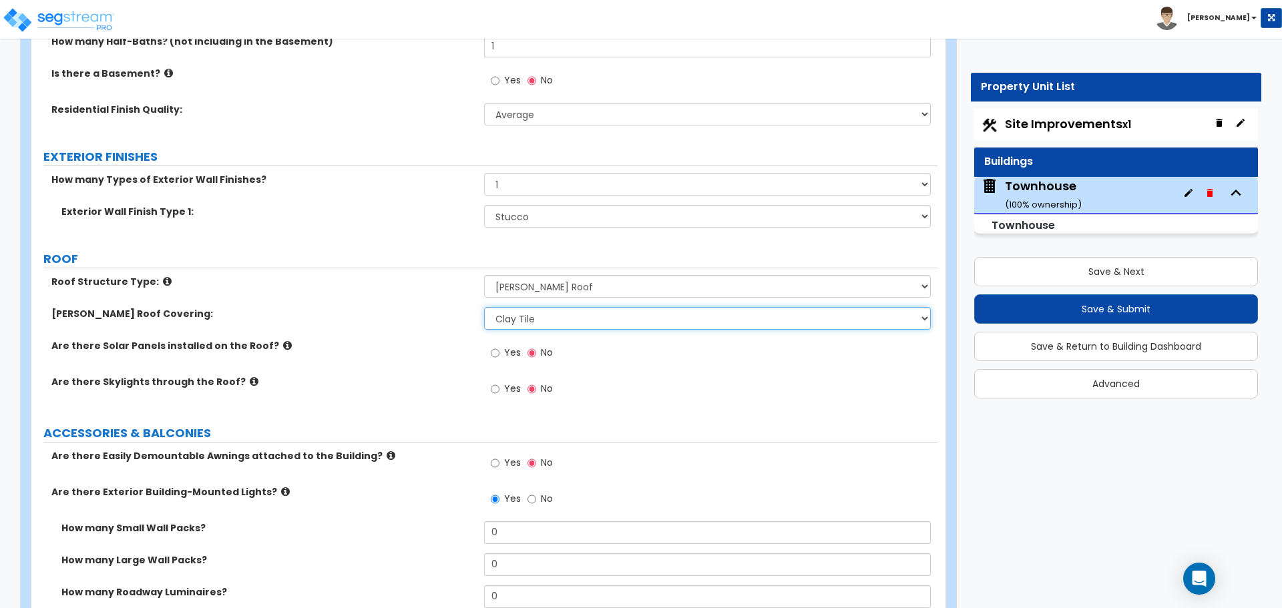
click at [556, 313] on select "Please Choose One Asphalt Shingle Clay Tile Wood Shingle Metal Shingle Standing…" at bounding box center [707, 318] width 446 height 23
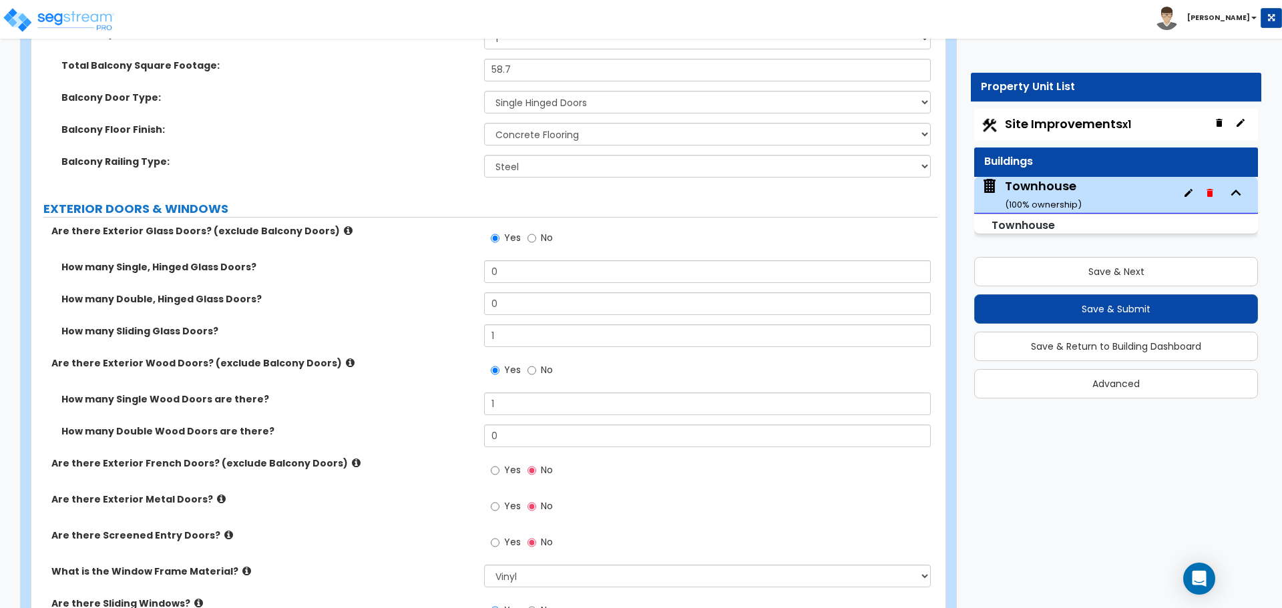
scroll to position [1603, 0]
click at [528, 238] on input "No" at bounding box center [532, 237] width 9 height 15
radio input "false"
radio input "true"
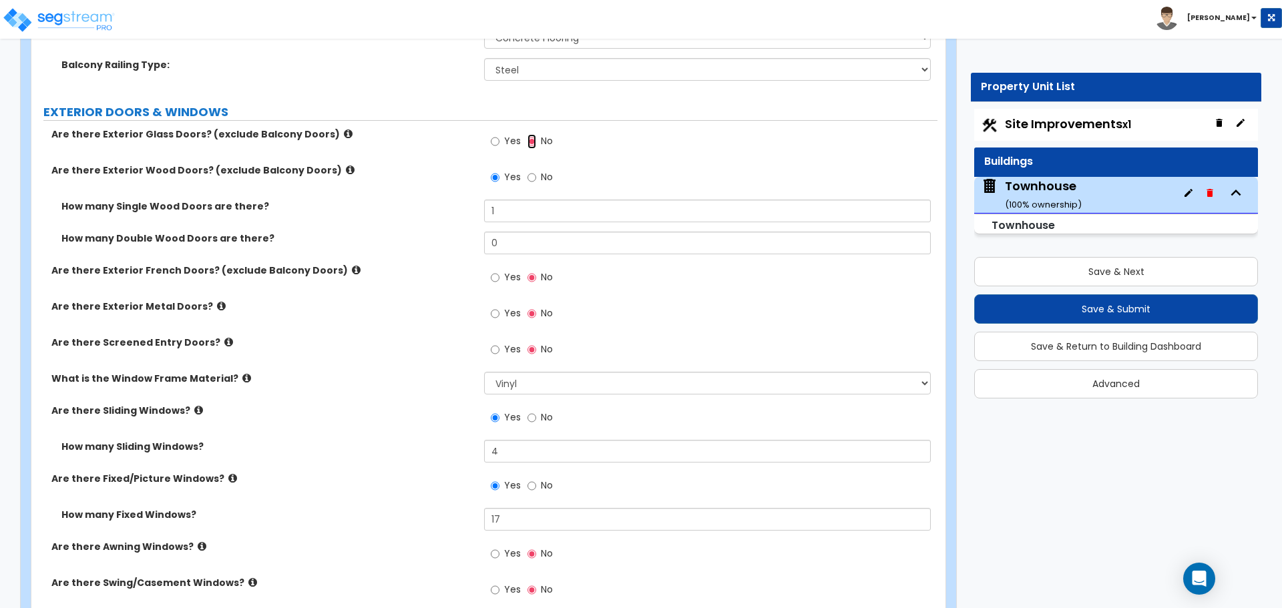
scroll to position [1736, 0]
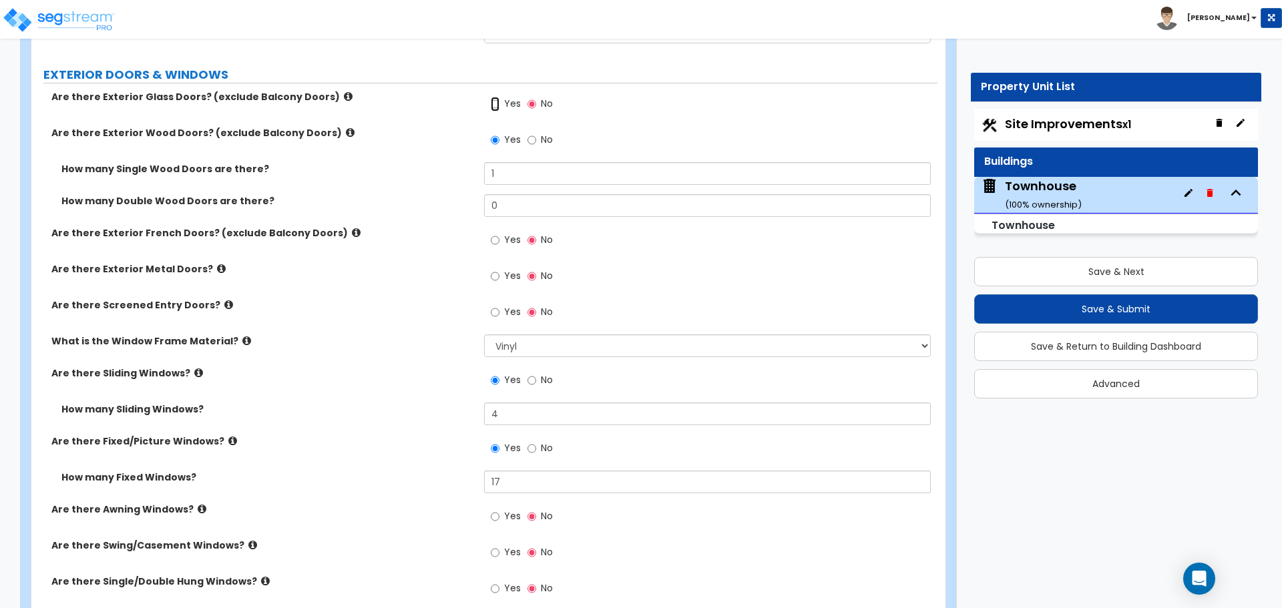
click at [494, 104] on input "Yes" at bounding box center [495, 104] width 9 height 15
radio input "true"
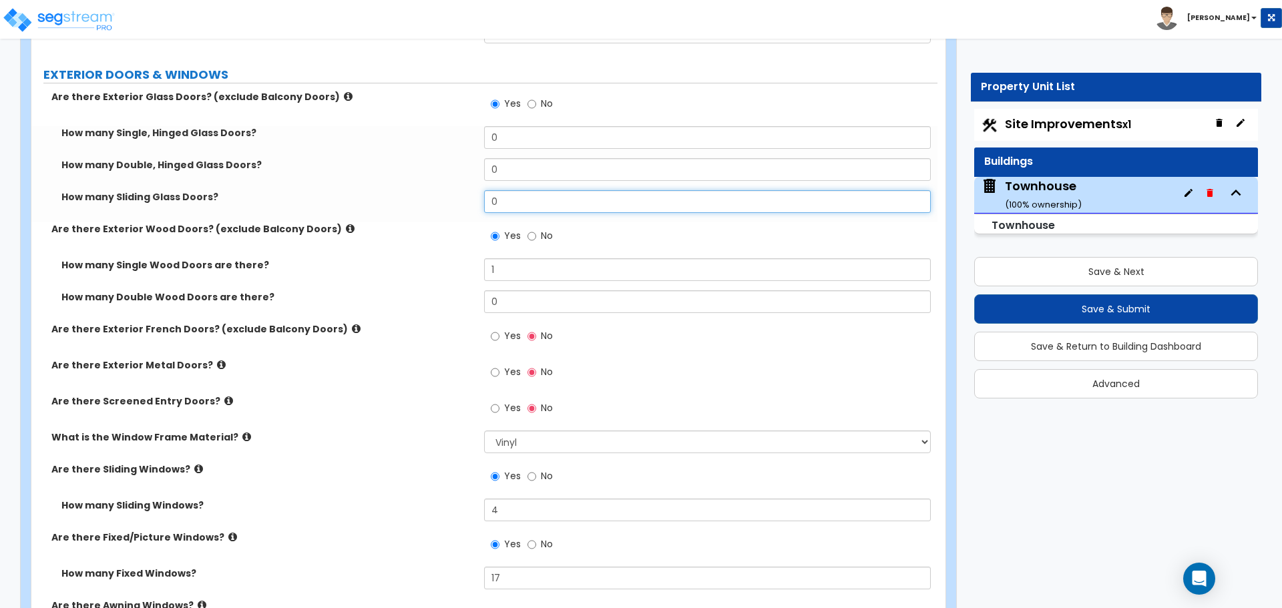
click at [507, 201] on input "0" at bounding box center [707, 201] width 446 height 23
type input "1"
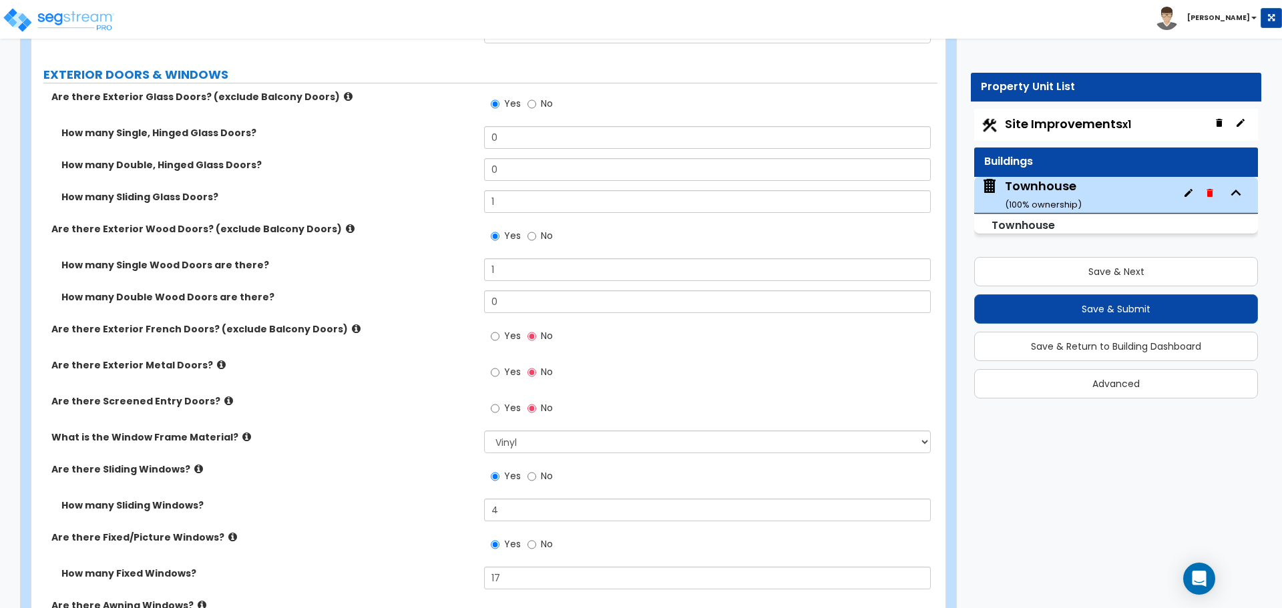
click at [451, 194] on label "How many Sliding Glass Doors?" at bounding box center [267, 196] width 413 height 13
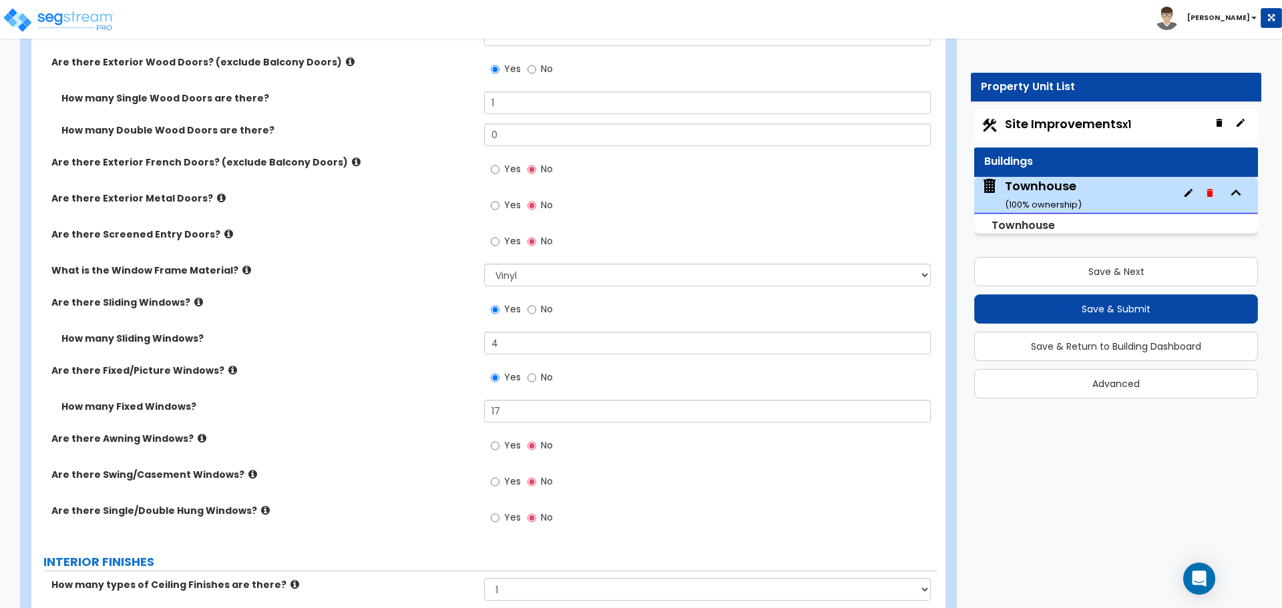
scroll to position [1937, 0]
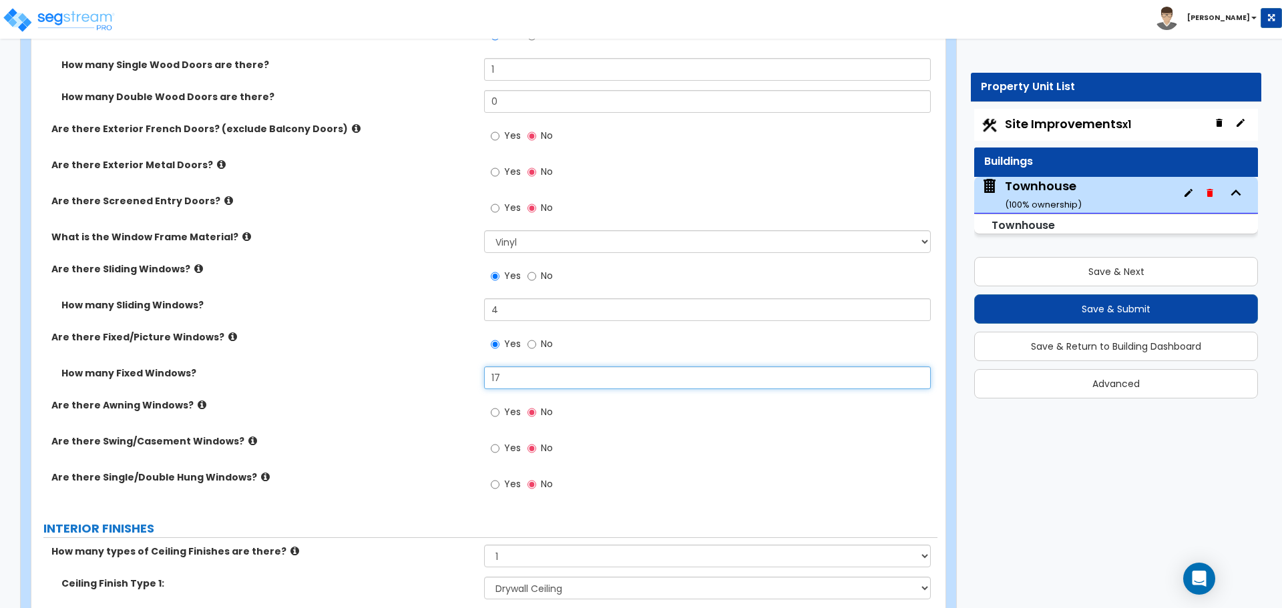
click at [515, 377] on input "17" at bounding box center [707, 378] width 446 height 23
click at [545, 373] on input "17" at bounding box center [707, 378] width 446 height 23
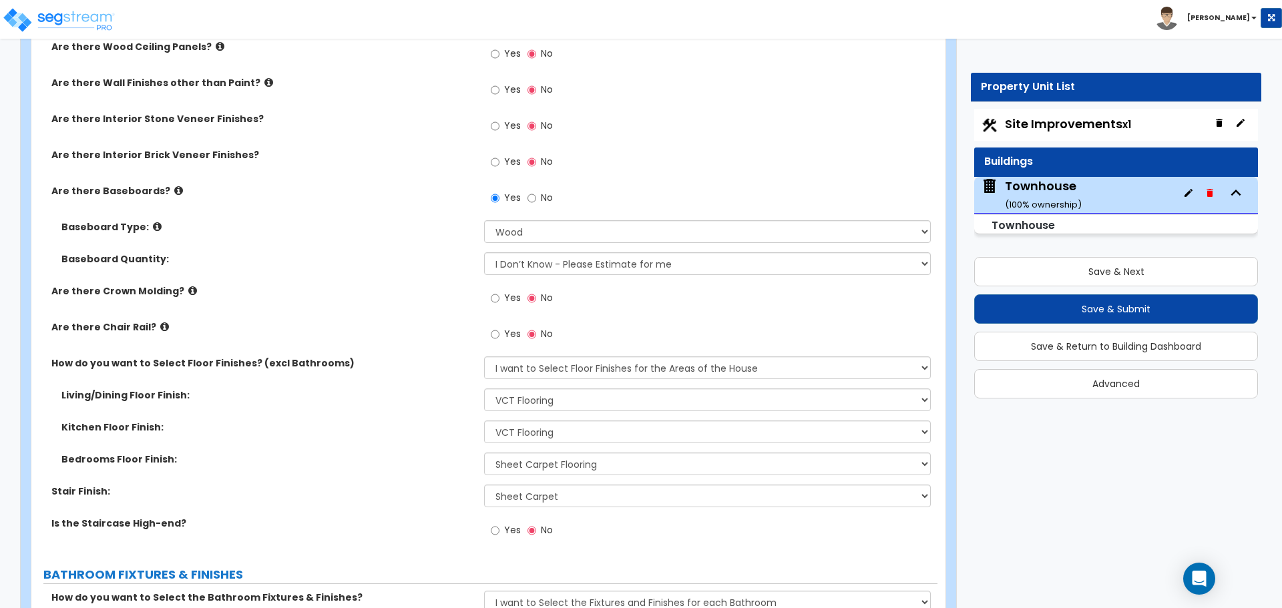
scroll to position [2538, 0]
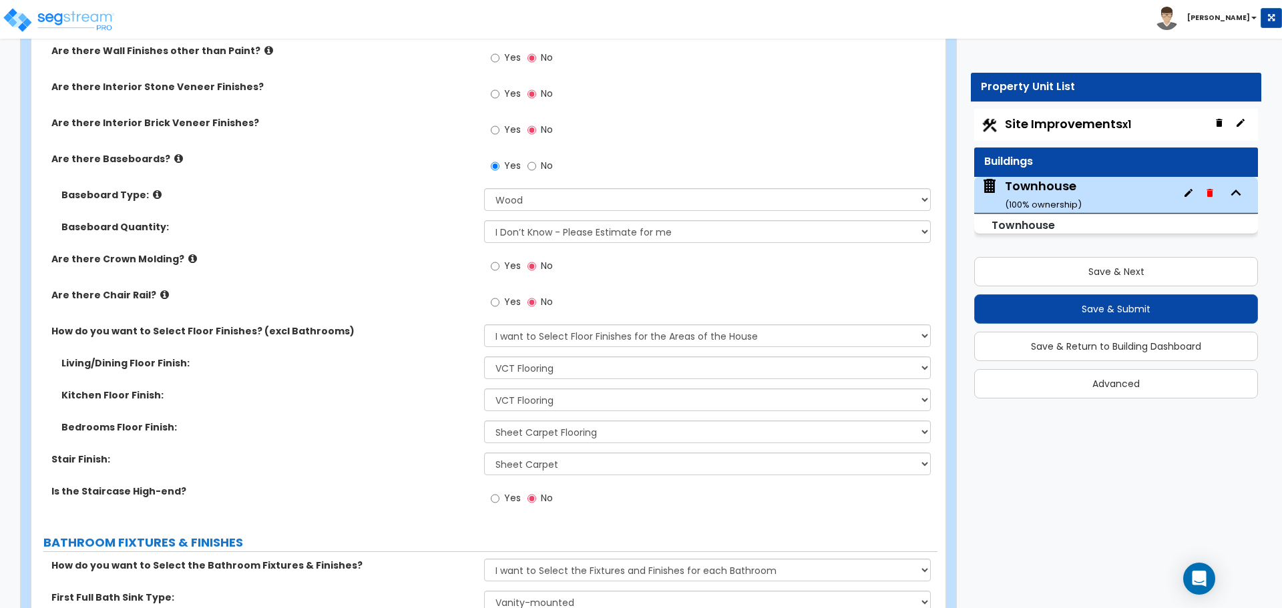
type input "16"
click at [548, 362] on select "None Tile Flooring Hardwood Flooring Resilient Laminate Flooring VCT Flooring S…" at bounding box center [707, 368] width 446 height 23
select select "3"
click at [484, 357] on select "None Tile Flooring Hardwood Flooring Resilient Laminate Flooring VCT Flooring S…" at bounding box center [707, 368] width 446 height 23
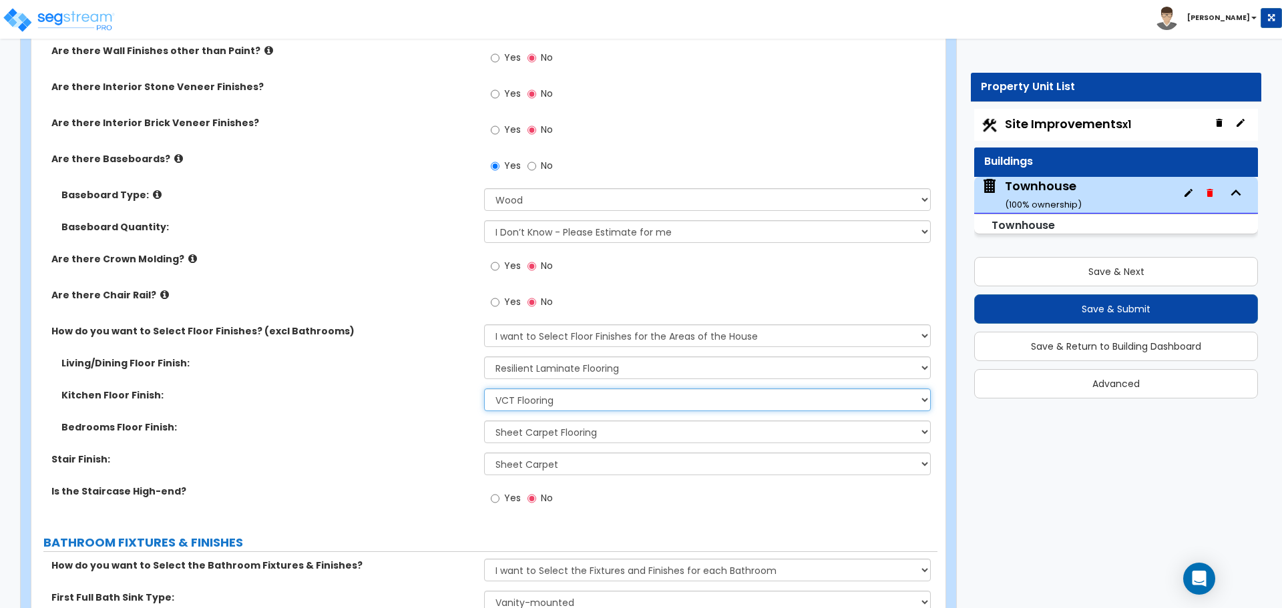
click at [538, 404] on select "None Tile Flooring Hardwood Flooring Resilient Laminate Flooring VCT Flooring S…" at bounding box center [707, 400] width 446 height 23
select select "3"
click at [484, 389] on select "None Tile Flooring Hardwood Flooring Resilient Laminate Flooring VCT Flooring S…" at bounding box center [707, 400] width 446 height 23
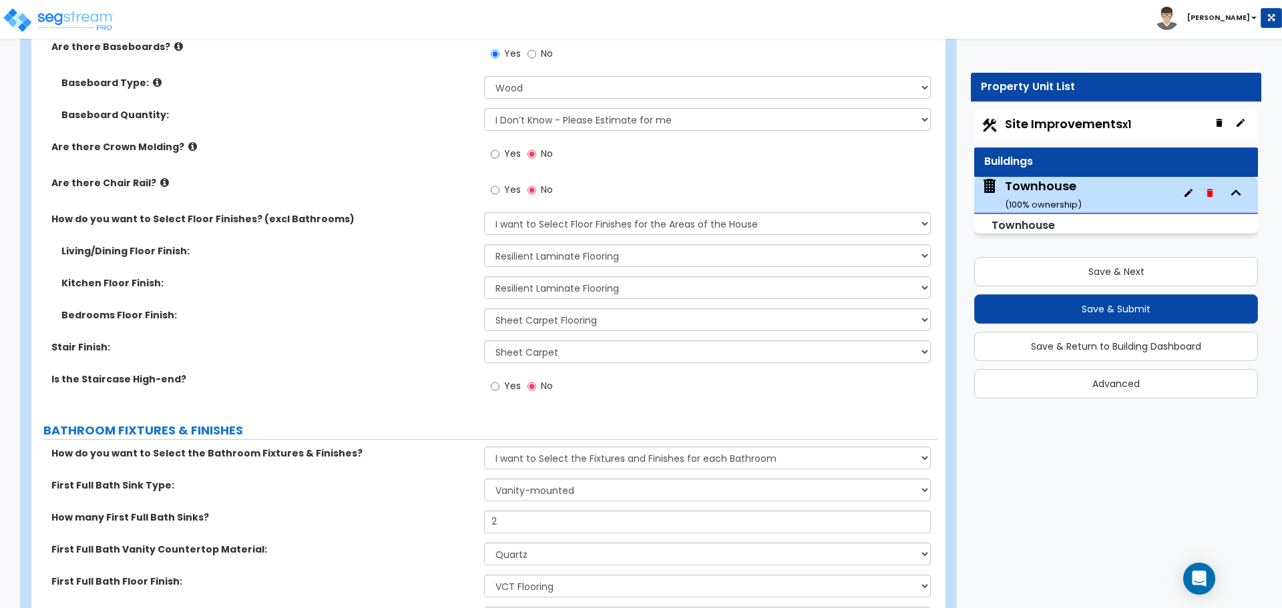
scroll to position [2805, 0]
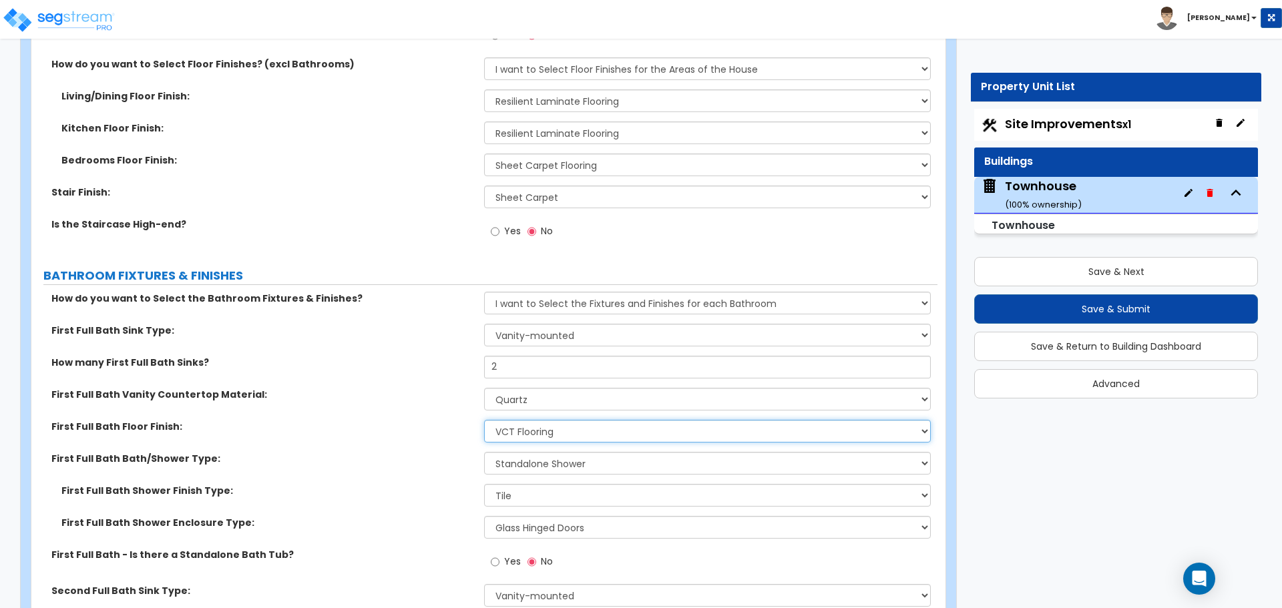
click at [513, 437] on select "None Tile Flooring Hardwood Flooring Resilient Laminate Flooring VCT Flooring S…" at bounding box center [707, 431] width 446 height 23
select select "3"
click at [484, 420] on select "None Tile Flooring Hardwood Flooring Resilient Laminate Flooring VCT Flooring S…" at bounding box center [707, 431] width 446 height 23
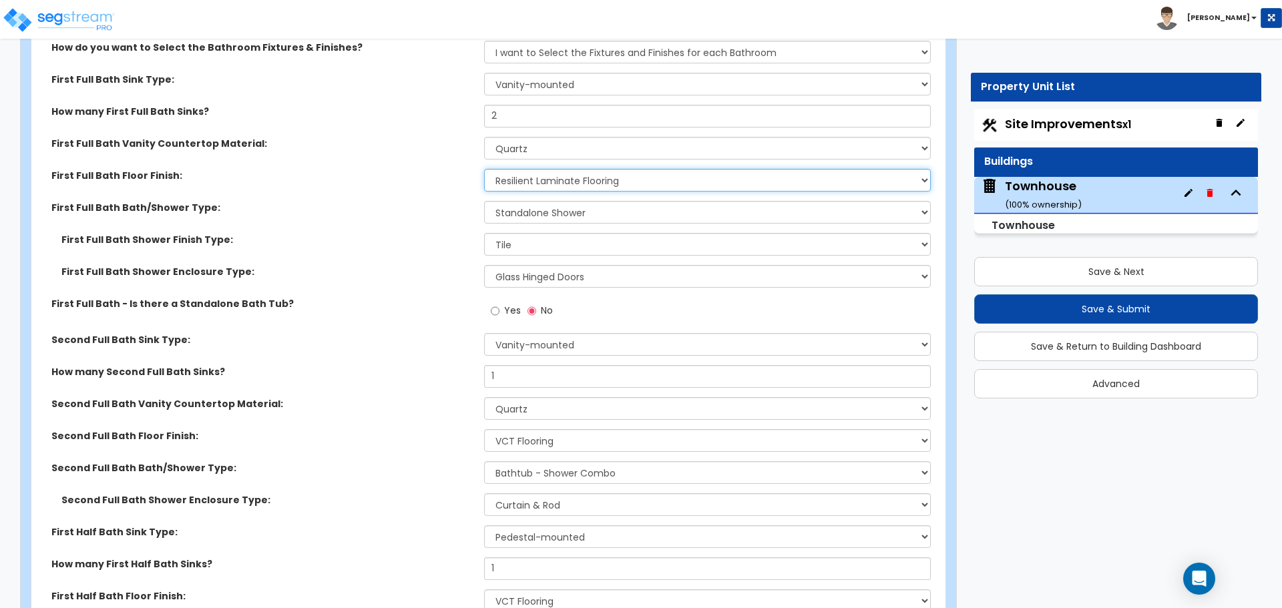
scroll to position [3072, 0]
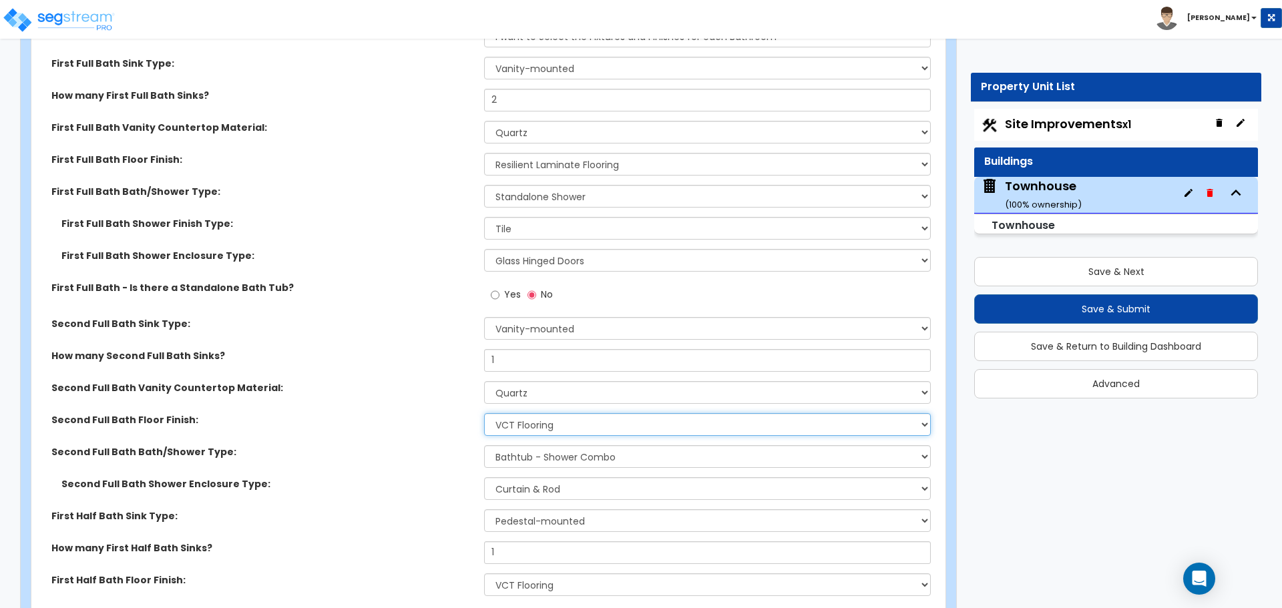
click at [536, 425] on select "None Tile Flooring Hardwood Flooring Resilient Laminate Flooring VCT Flooring S…" at bounding box center [707, 424] width 446 height 23
select select "3"
click at [484, 413] on select "None Tile Flooring Hardwood Flooring Resilient Laminate Flooring VCT Flooring S…" at bounding box center [707, 424] width 446 height 23
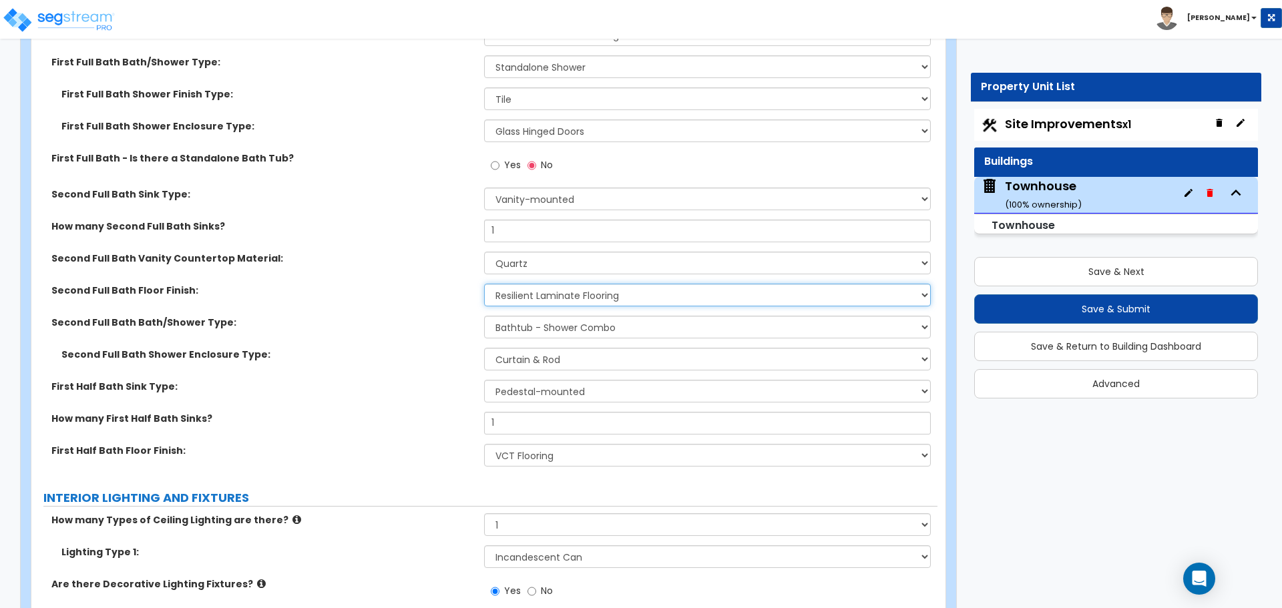
scroll to position [3272, 0]
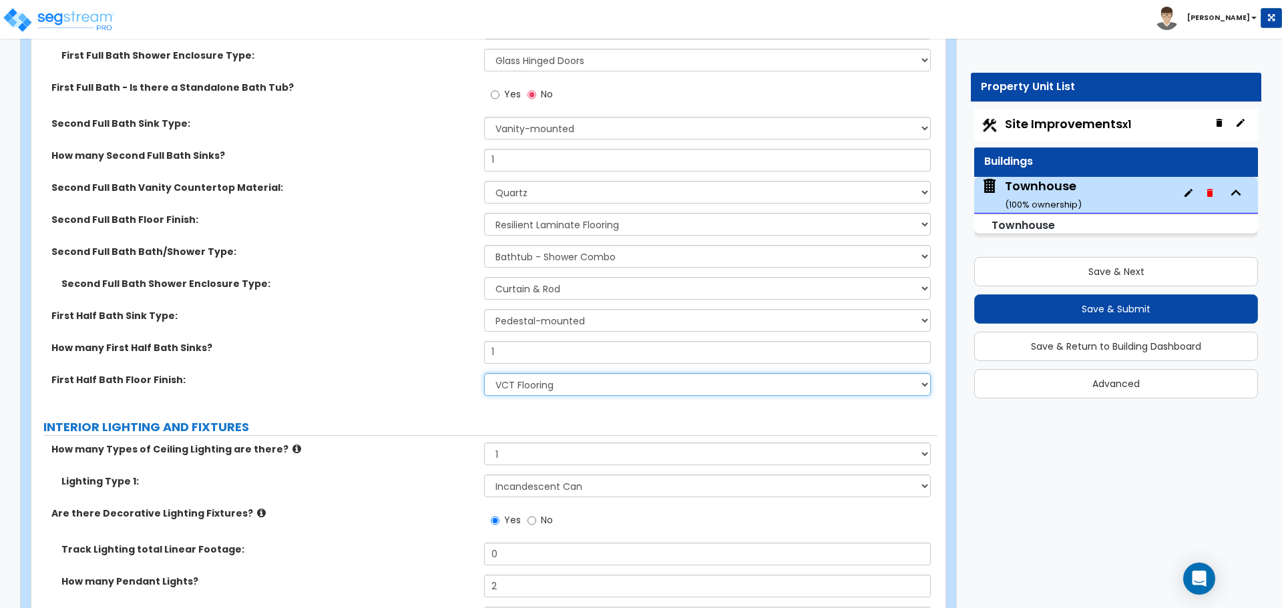
click at [526, 385] on select "None Tile Flooring Hardwood Flooring Resilient Laminate Flooring VCT Flooring S…" at bounding box center [707, 384] width 446 height 23
select select "3"
click at [484, 373] on select "None Tile Flooring Hardwood Flooring Resilient Laminate Flooring VCT Flooring S…" at bounding box center [707, 384] width 446 height 23
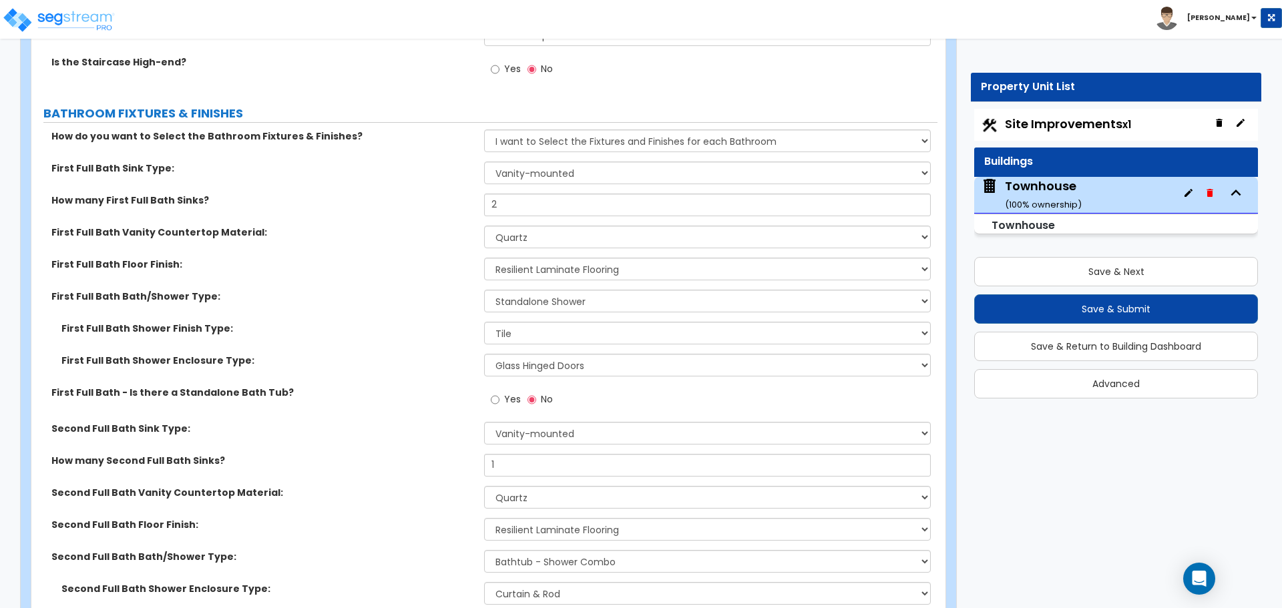
scroll to position [2938, 0]
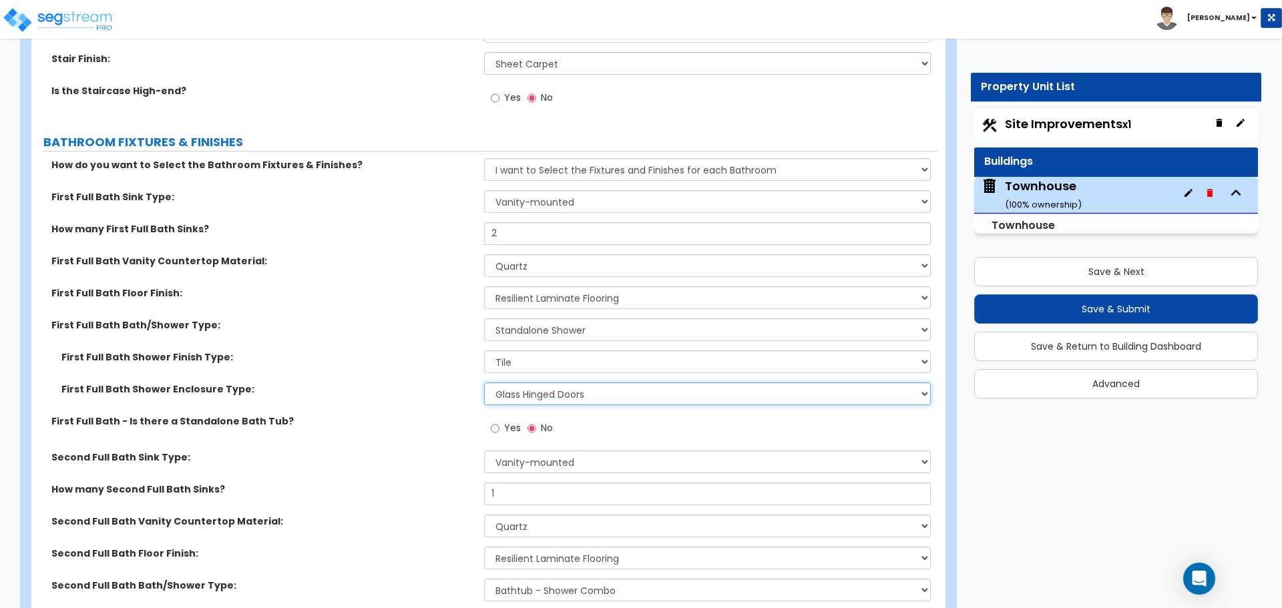
click at [538, 397] on select "Please Choose One Curtain & Rod Glass Sliding Doors Glass Hinged Doors" at bounding box center [707, 394] width 446 height 23
select select "2"
click at [484, 383] on select "Please Choose One Curtain & Rod Glass Sliding Doors Glass Hinged Doors" at bounding box center [707, 394] width 446 height 23
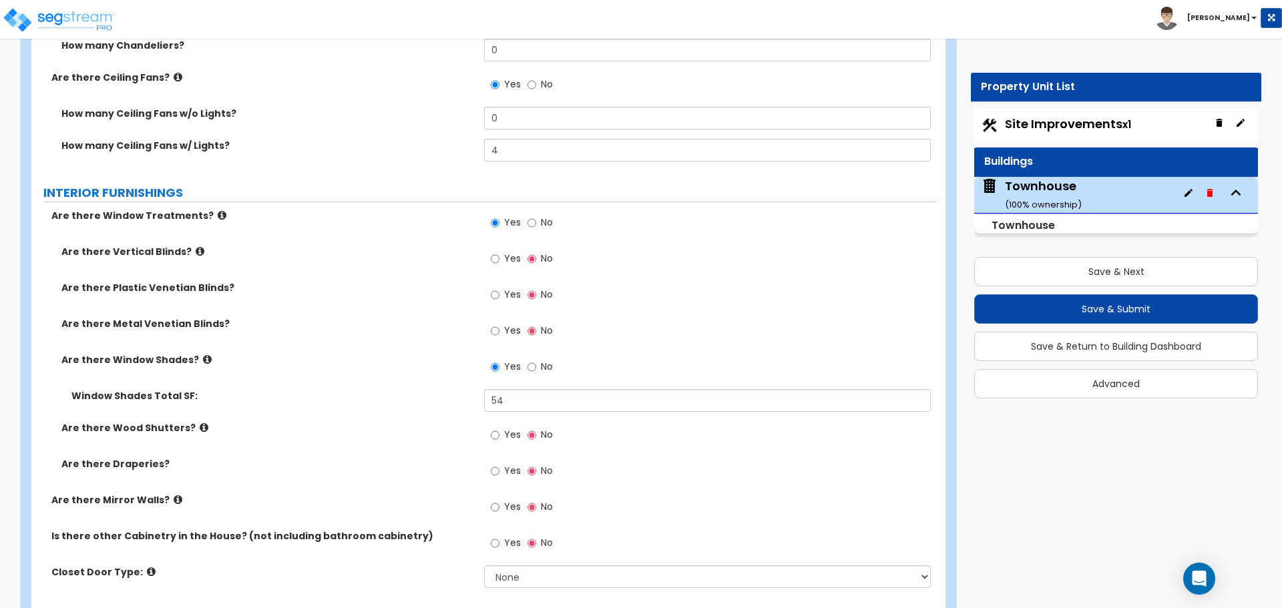
scroll to position [3873, 0]
click at [607, 403] on input "54" at bounding box center [707, 400] width 446 height 23
click at [516, 405] on input "54" at bounding box center [707, 400] width 446 height 23
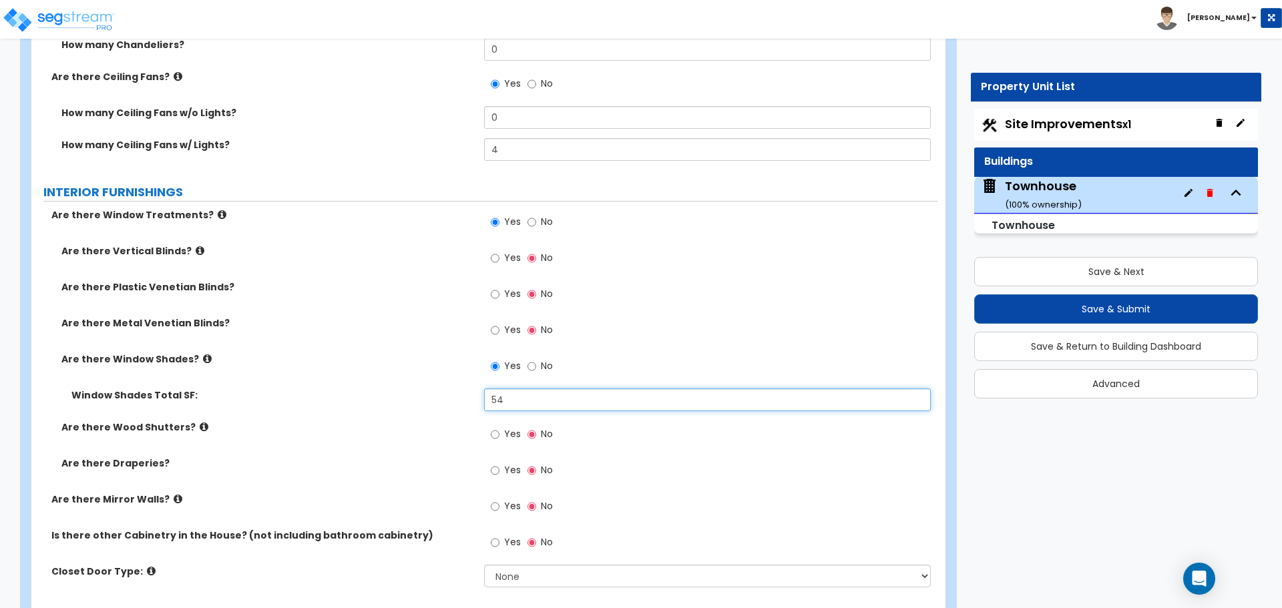
click at [540, 399] on input "54" at bounding box center [707, 400] width 446 height 23
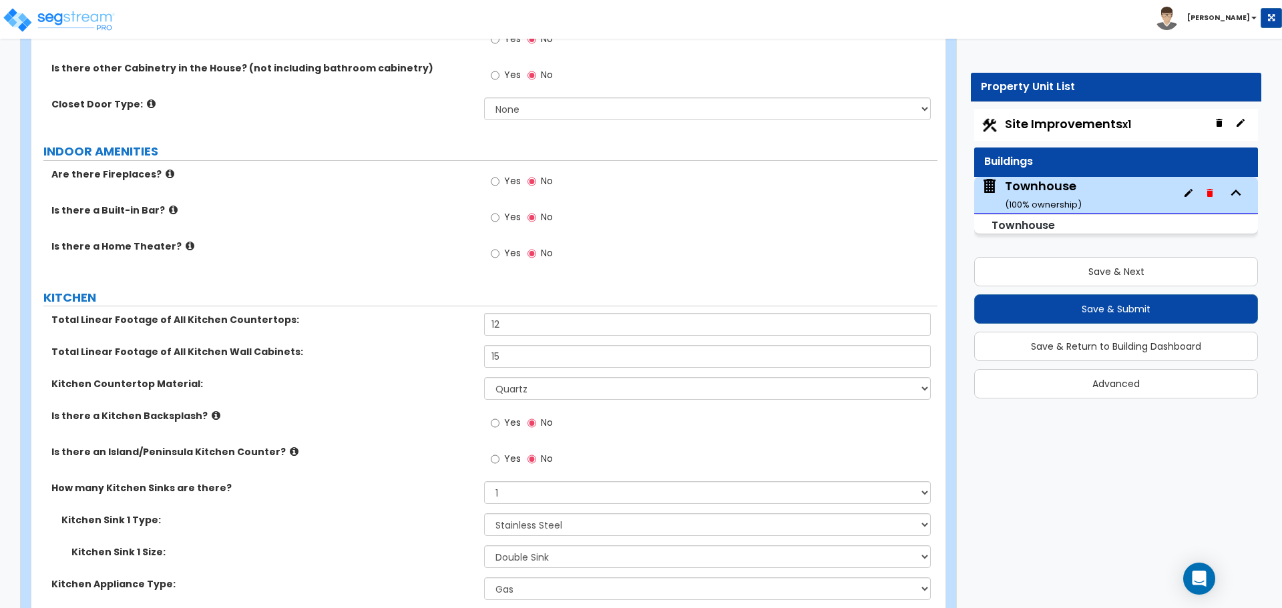
scroll to position [4408, 0]
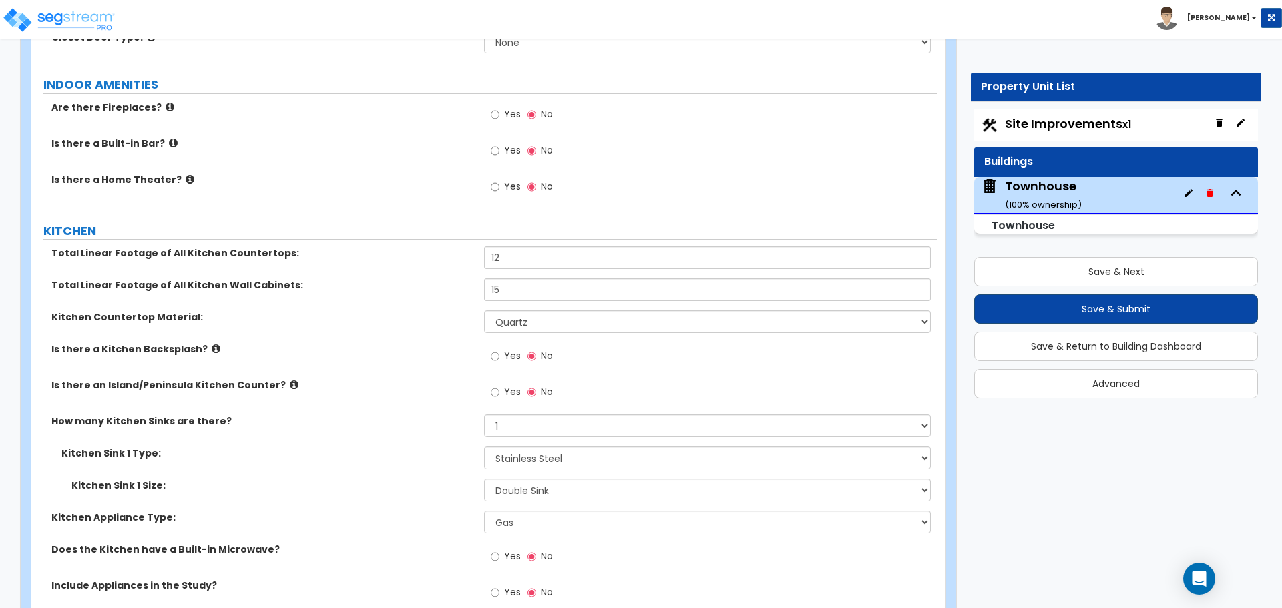
type input "24"
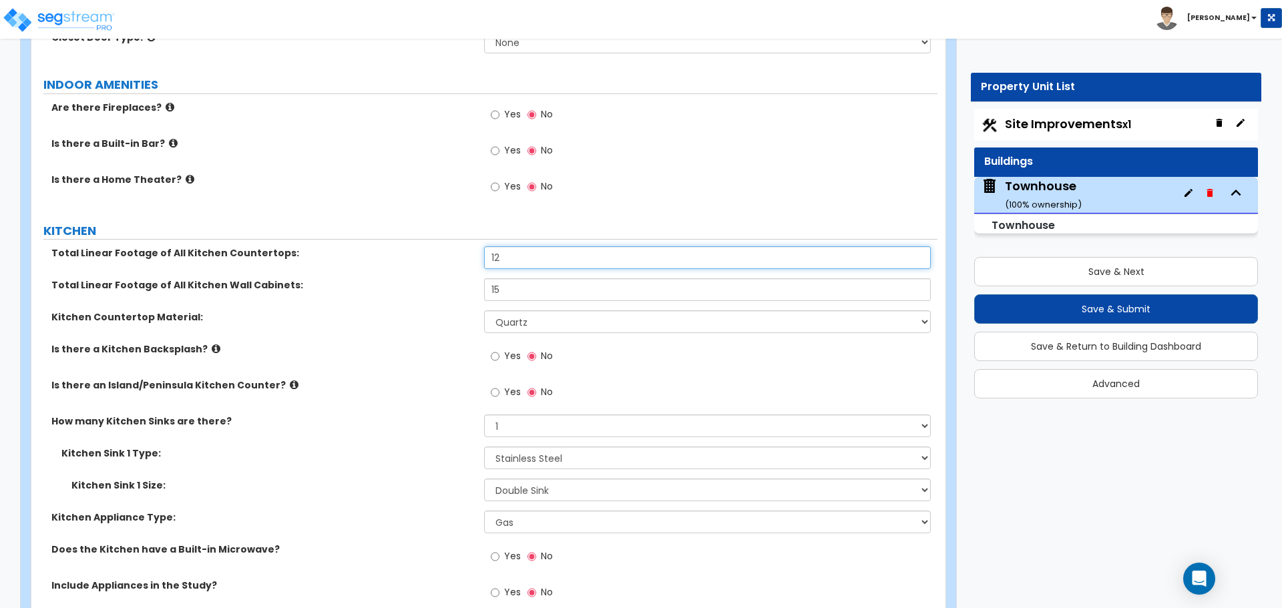
click at [502, 258] on input "12" at bounding box center [707, 257] width 446 height 23
click at [514, 286] on input "15" at bounding box center [707, 289] width 446 height 23
click at [526, 253] on input "12" at bounding box center [707, 257] width 446 height 23
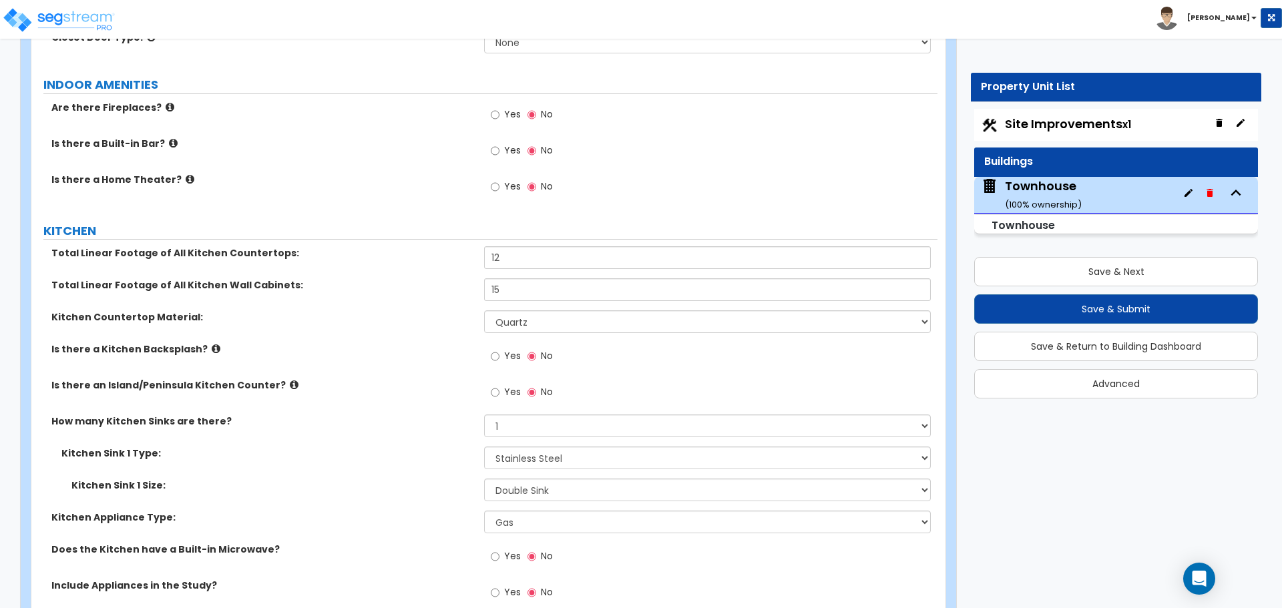
click at [465, 274] on div "Total Linear Footage of All Kitchen Countertops: 12" at bounding box center [484, 262] width 906 height 32
click at [532, 295] on input "15" at bounding box center [707, 289] width 446 height 23
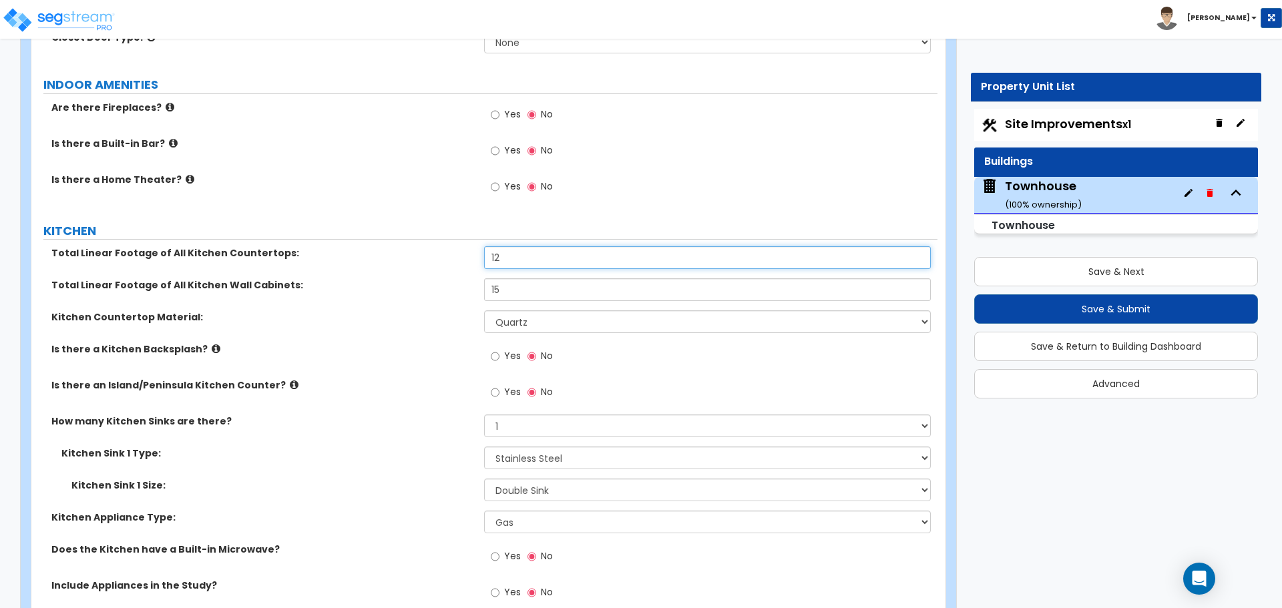
click at [518, 256] on input "12" at bounding box center [707, 257] width 446 height 23
type input "14"
click at [500, 298] on input "15" at bounding box center [707, 289] width 446 height 23
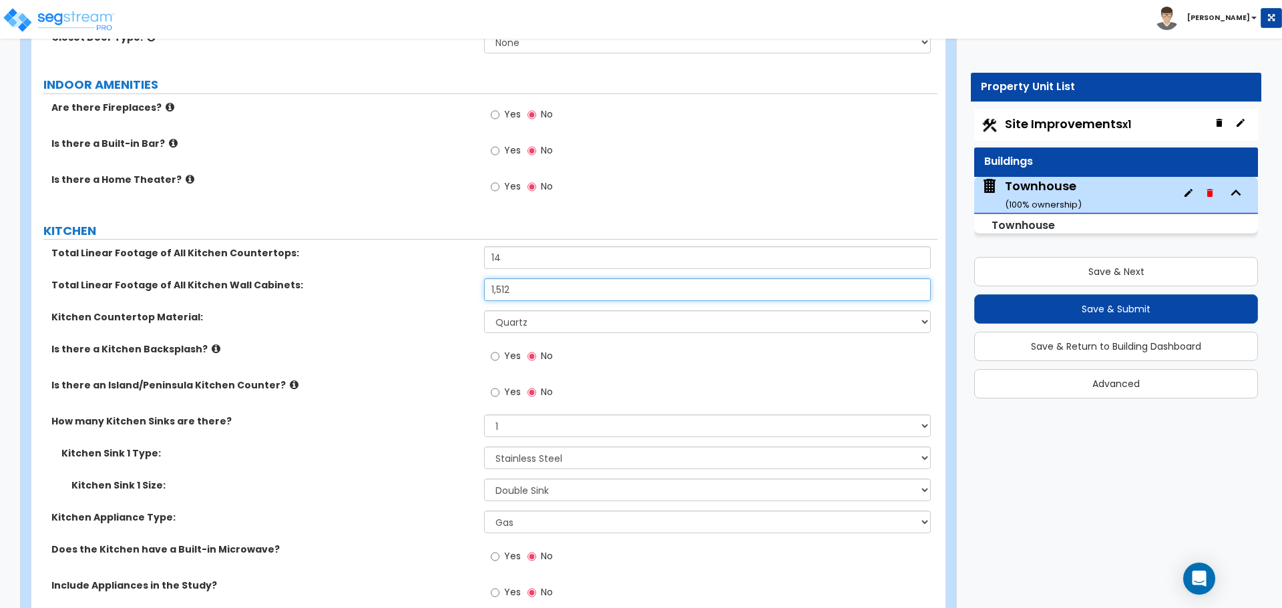
click at [497, 285] on input "1,512" at bounding box center [707, 289] width 446 height 23
type input "12"
click at [443, 295] on div "Total Linear Footage of All Kitchen Wall Cabinets: 12" at bounding box center [484, 294] width 906 height 32
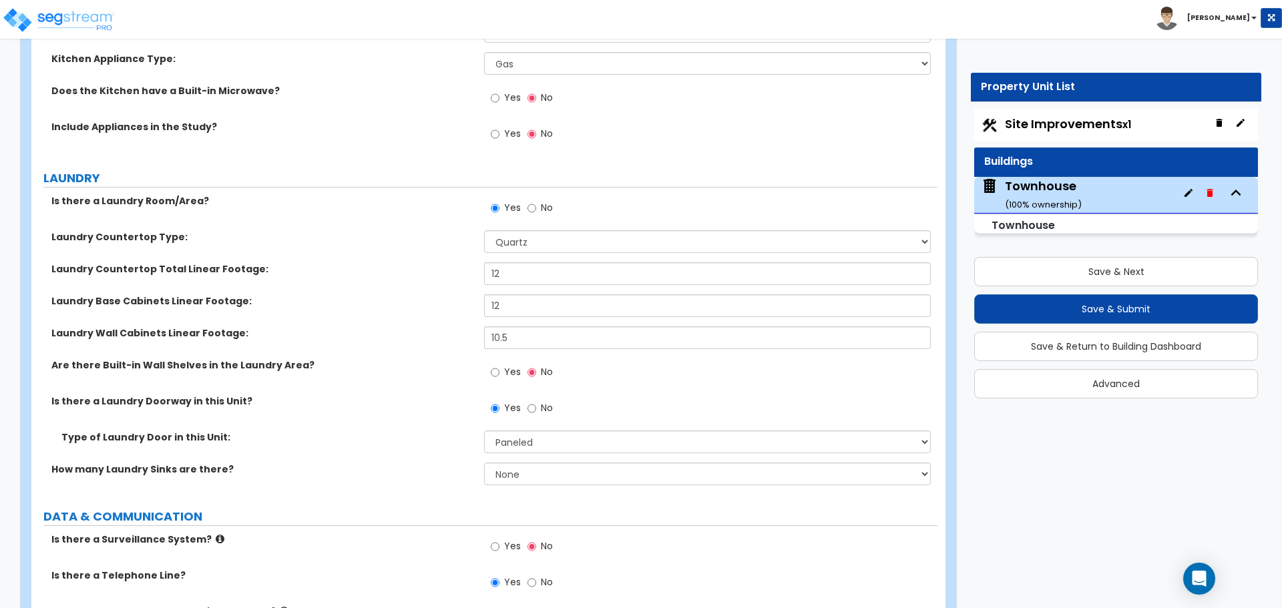
scroll to position [4875, 0]
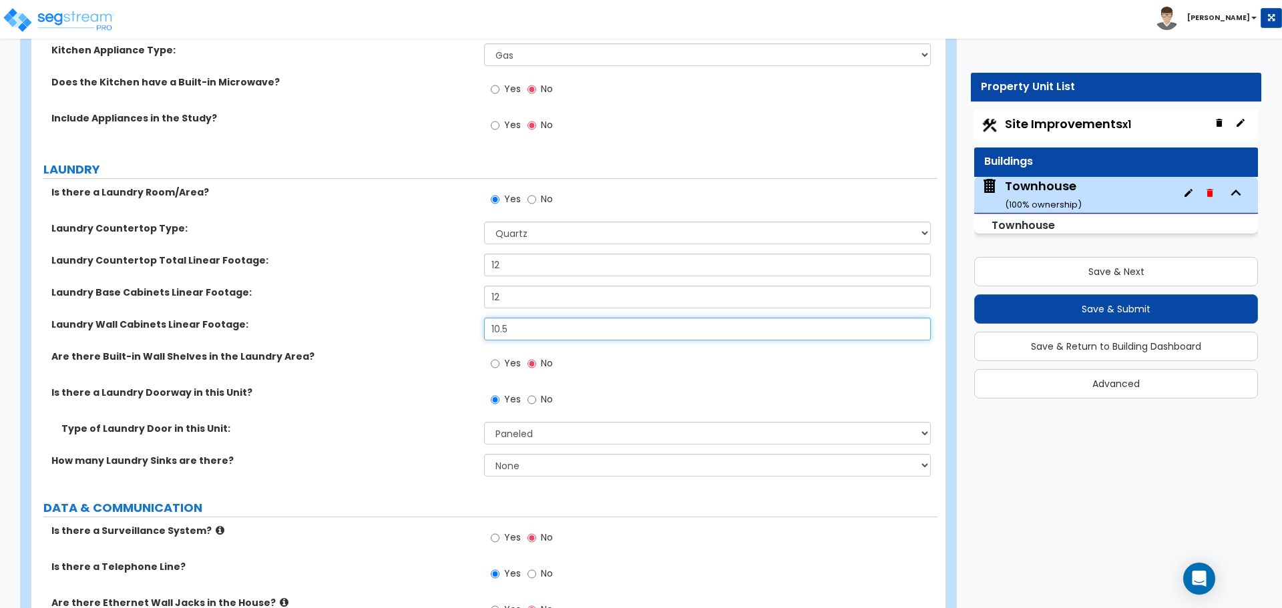
click at [516, 329] on input "10.5" at bounding box center [707, 329] width 446 height 23
type input "12"
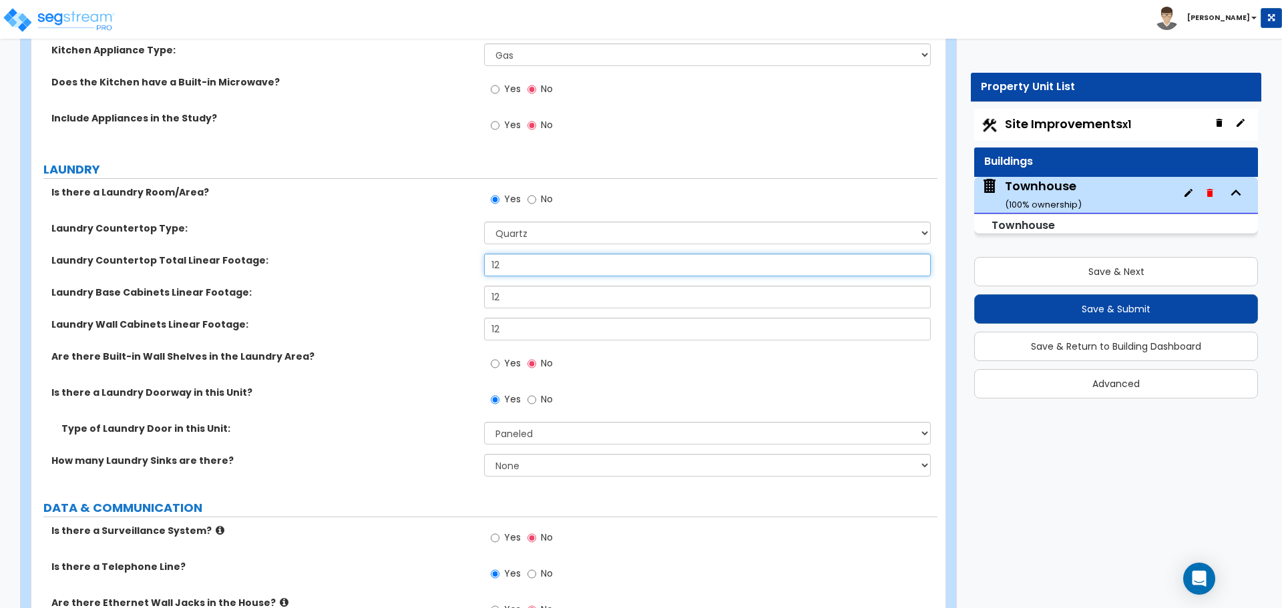
click at [505, 264] on input "12" at bounding box center [707, 265] width 446 height 23
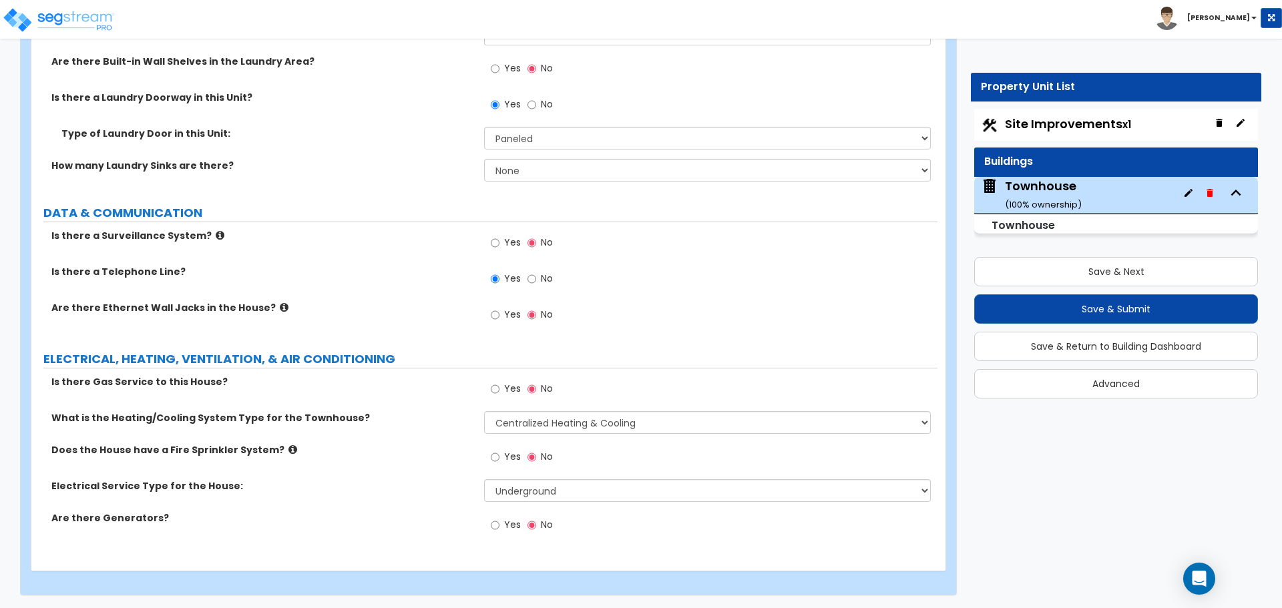
scroll to position [5171, 0]
click at [499, 391] on input "Yes" at bounding box center [495, 388] width 9 height 15
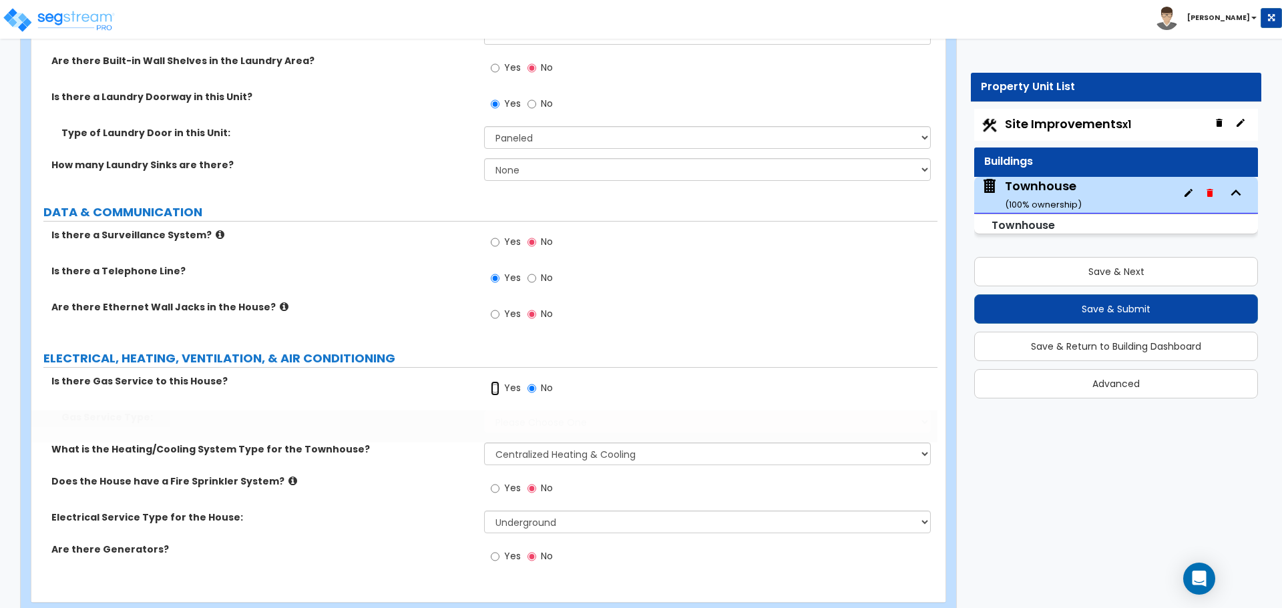
radio input "true"
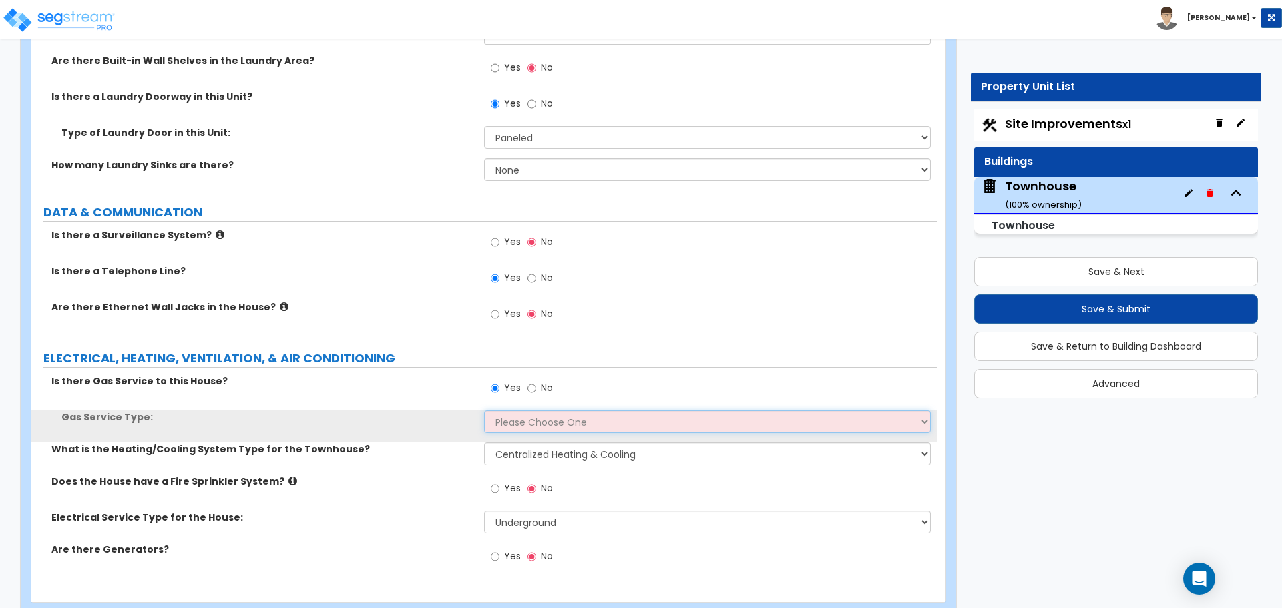
click at [520, 420] on select "Please Choose One Natural Gas Service Propane Tank On-site" at bounding box center [707, 422] width 446 height 23
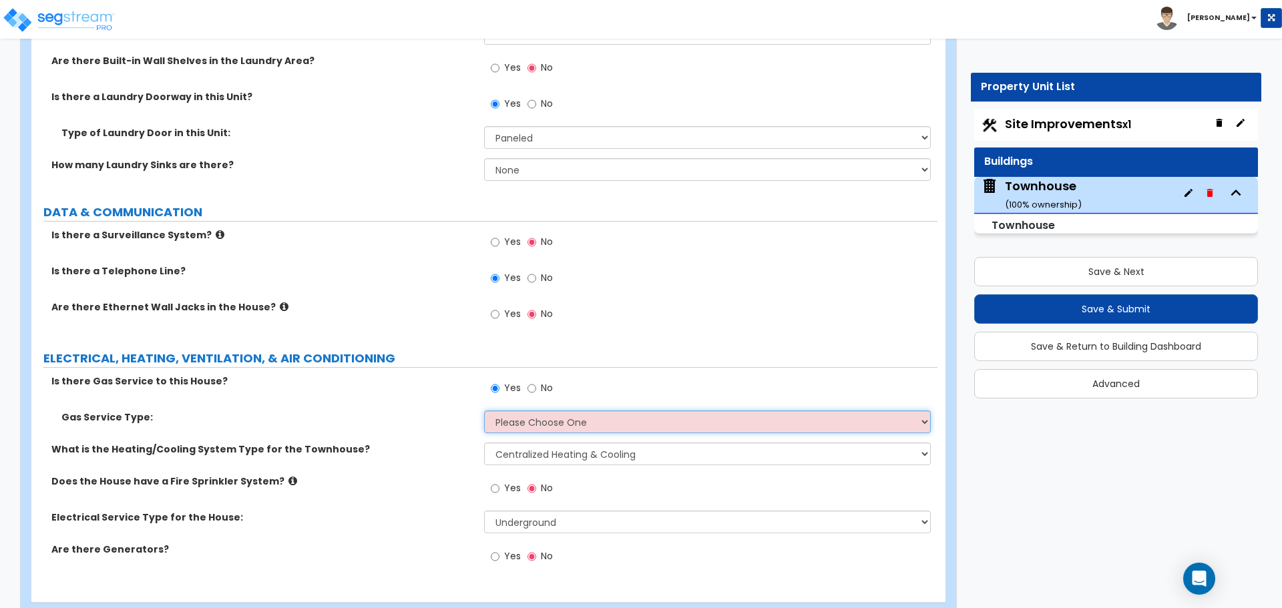
select select "1"
click at [484, 411] on select "Please Choose One Natural Gas Service Propane Tank On-site" at bounding box center [707, 422] width 446 height 23
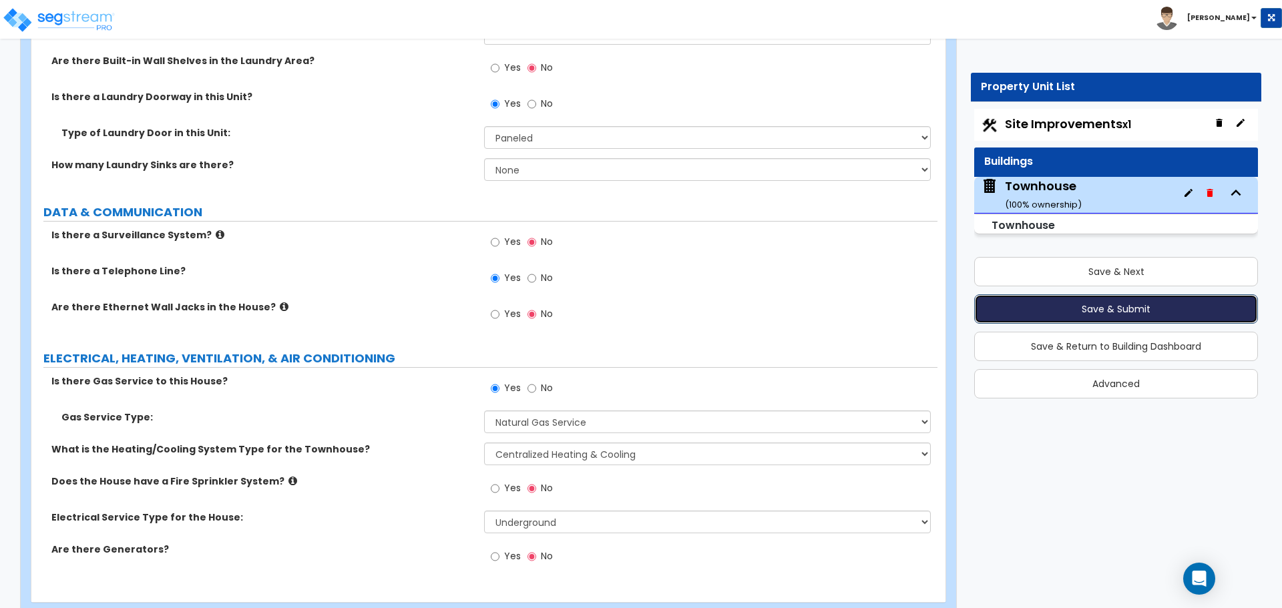
click at [1091, 307] on button "Save & Submit" at bounding box center [1116, 309] width 284 height 29
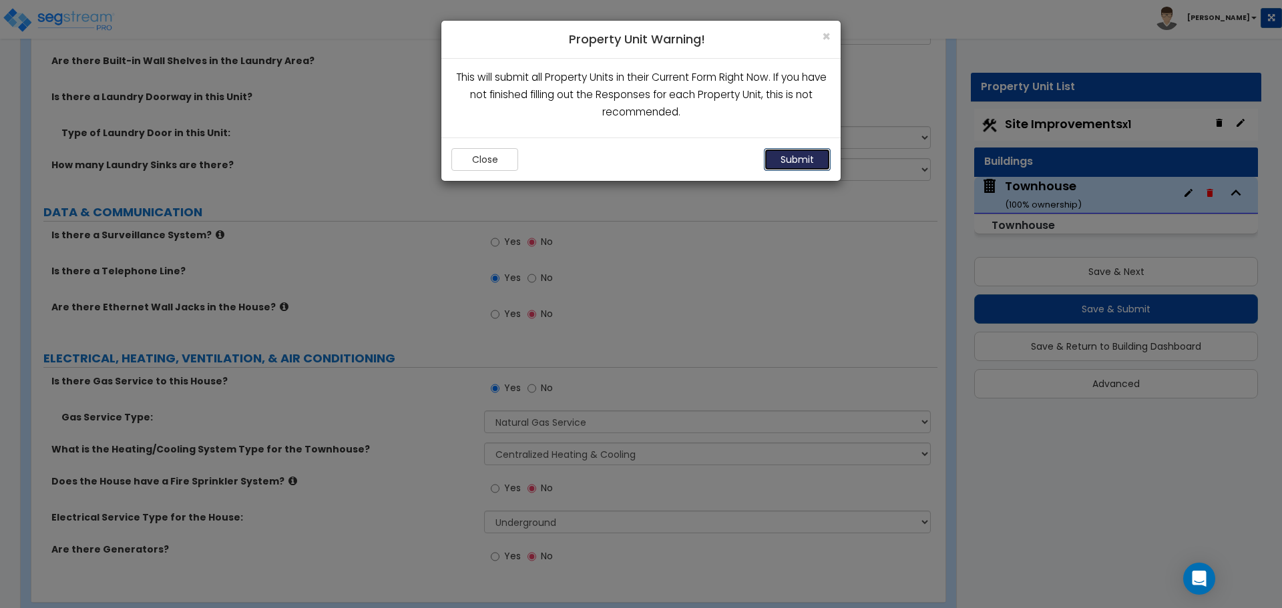
click at [815, 162] on button "Submit" at bounding box center [797, 159] width 67 height 23
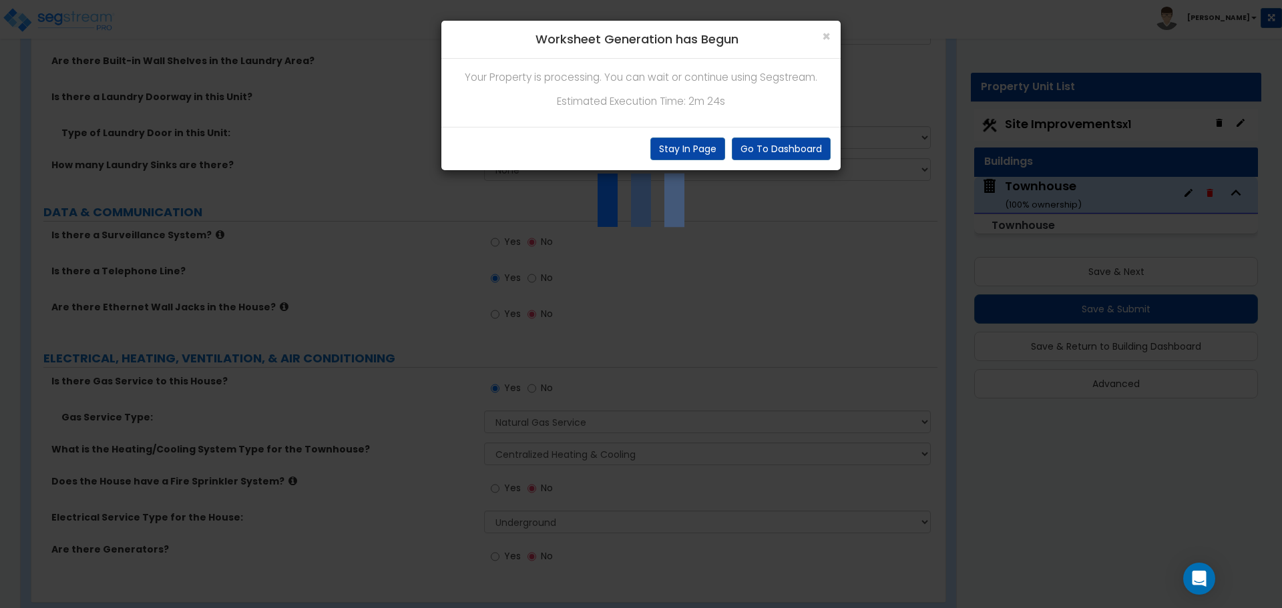
drag, startPoint x: 757, startPoint y: 116, endPoint x: 769, endPoint y: 128, distance: 16.5
click at [769, 128] on div "× Worksheet Generation has Begun Your Property is processing. You can wait or c…" at bounding box center [641, 95] width 401 height 151
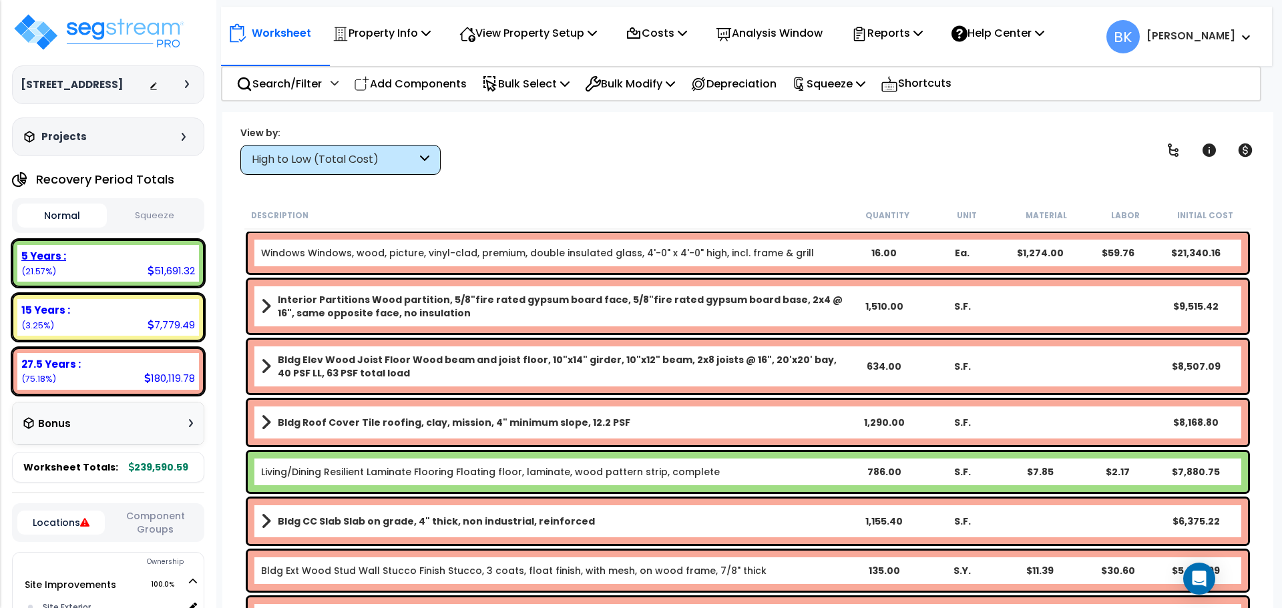
click at [77, 252] on div "5 Years :" at bounding box center [108, 256] width 174 height 14
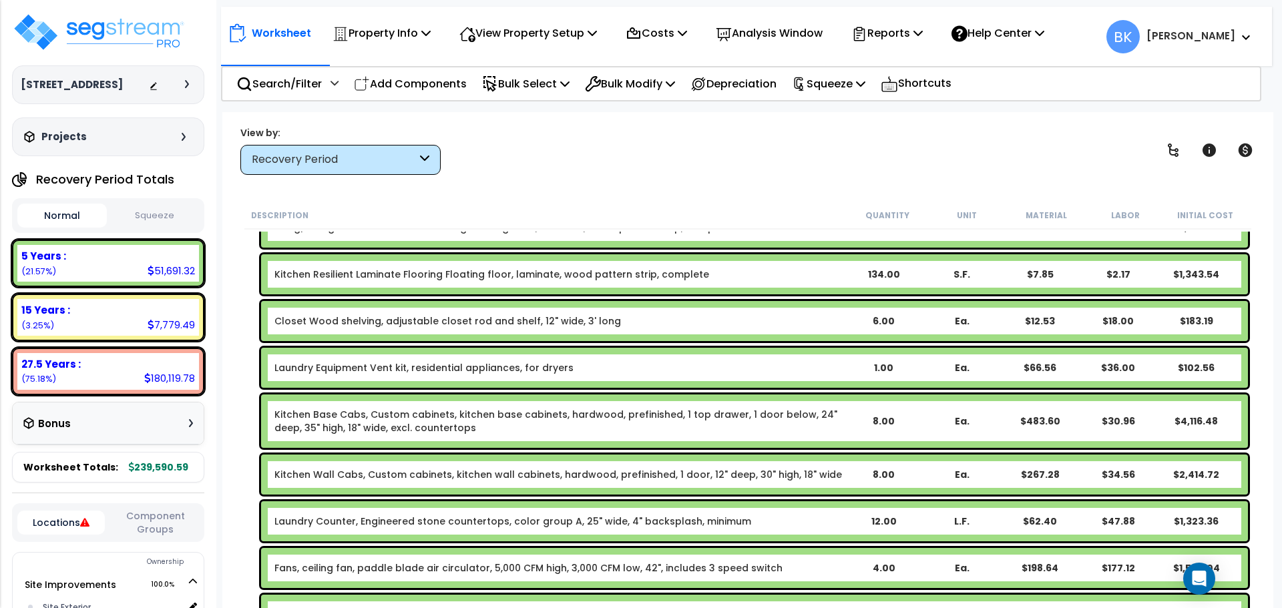
scroll to position [868, 0]
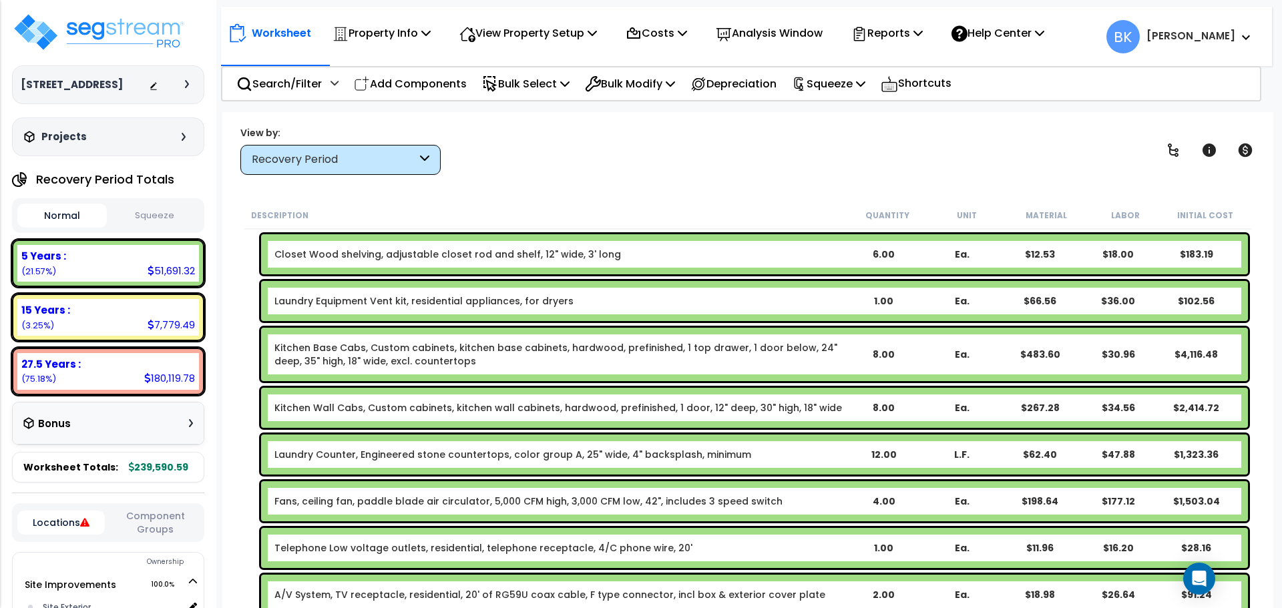
click at [339, 352] on link "Kitchen Base Cabs, Custom cabinets, kitchen base cabinets, hardwood, prefinishe…" at bounding box center [559, 354] width 570 height 27
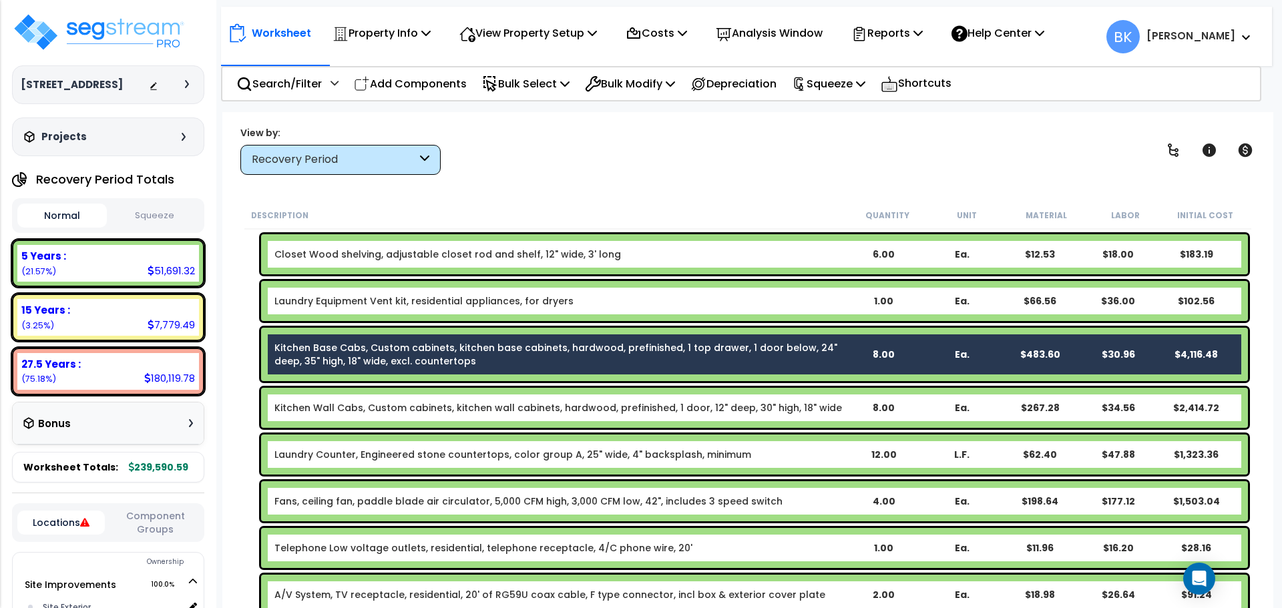
click at [313, 411] on link "Kitchen Wall Cabs, Custom cabinets, kitchen wall cabinets, hardwood, prefinishe…" at bounding box center [558, 407] width 568 height 13
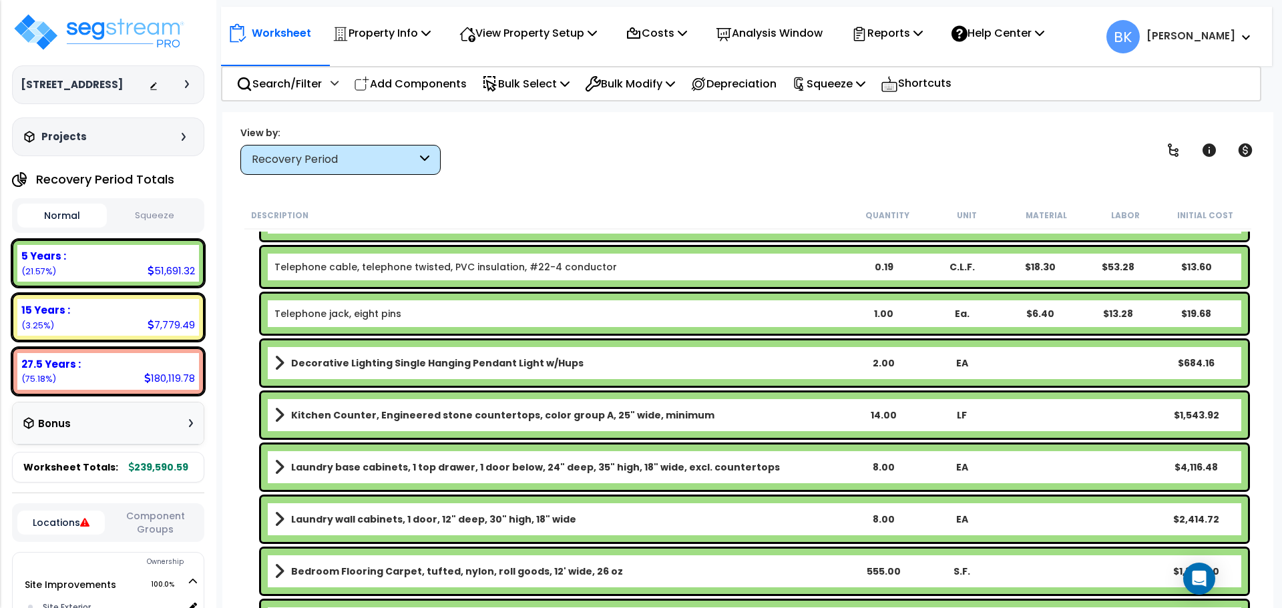
scroll to position [1402, 0]
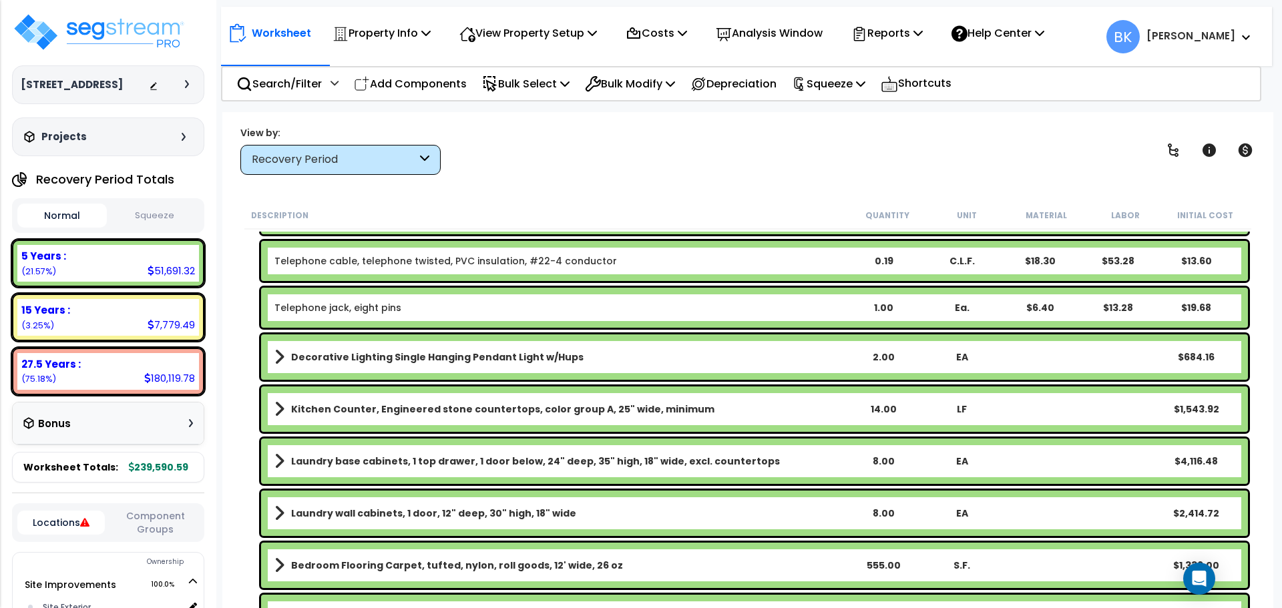
click at [353, 409] on b "Kitchen Counter, Engineered stone countertops, color group A, 25" wide, minimum" at bounding box center [502, 409] width 423 height 13
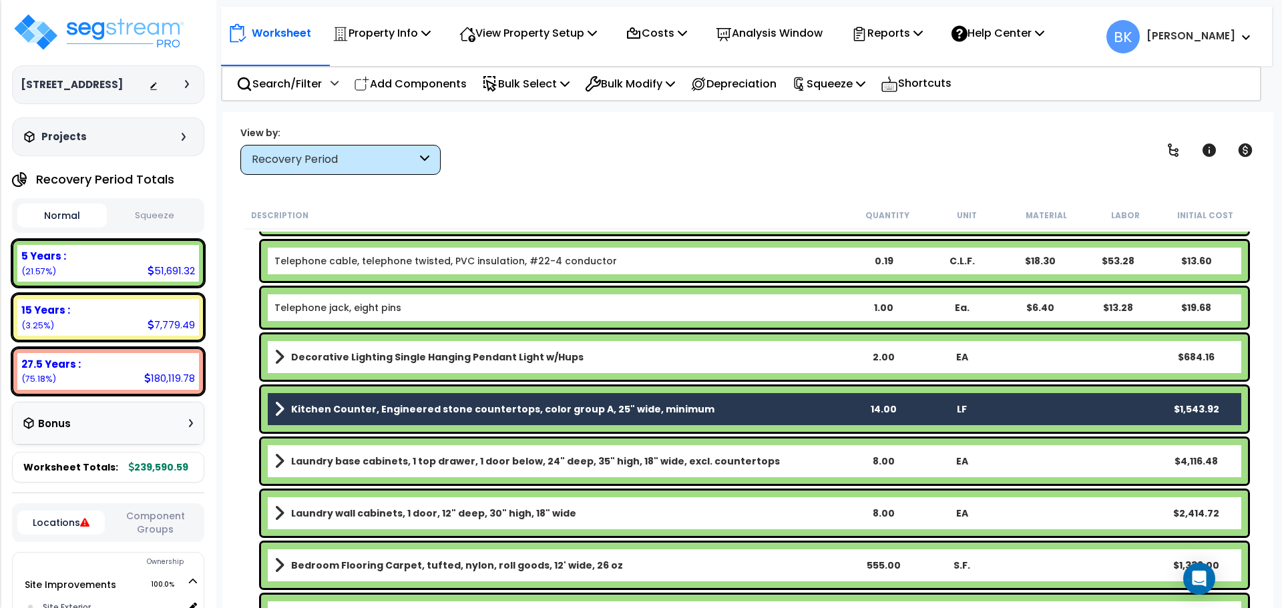
click at [332, 410] on b "Kitchen Counter, Engineered stone countertops, color group A, 25" wide, minimum" at bounding box center [502, 409] width 423 height 13
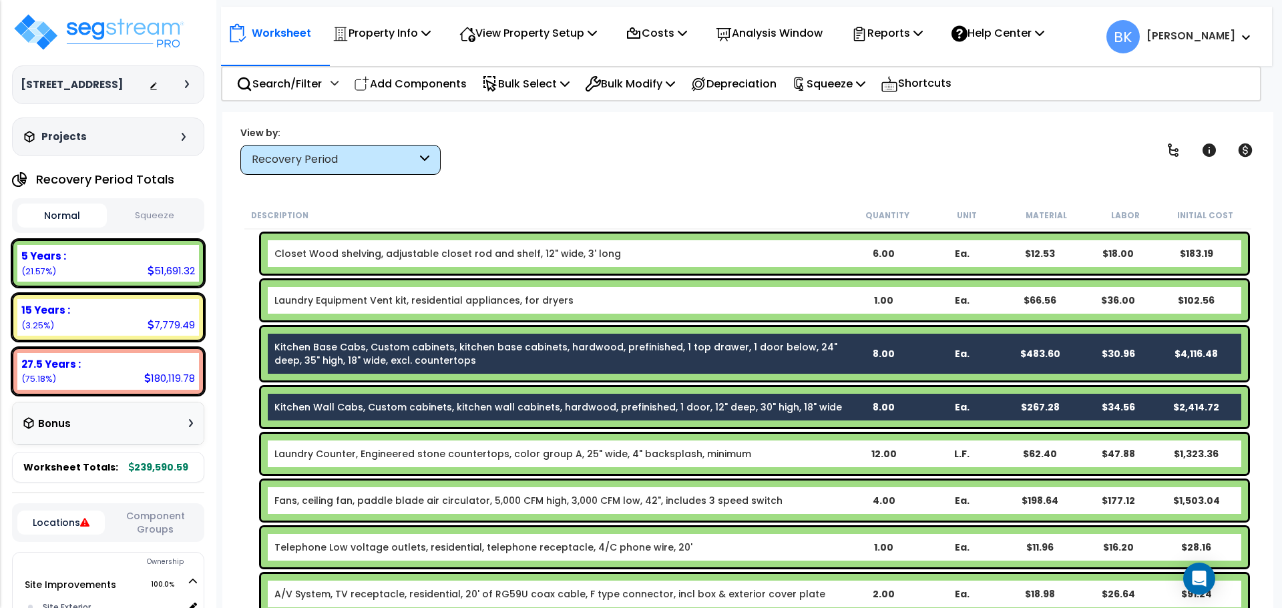
scroll to position [868, 0]
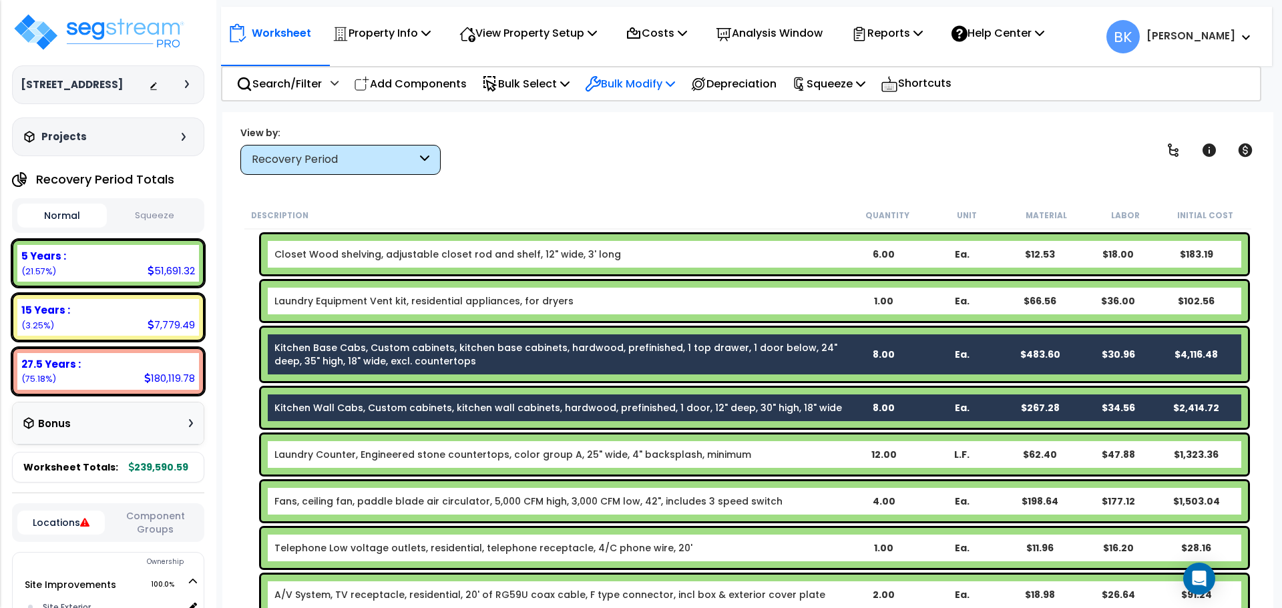
click at [624, 90] on p "Bulk Modify" at bounding box center [630, 84] width 90 height 18
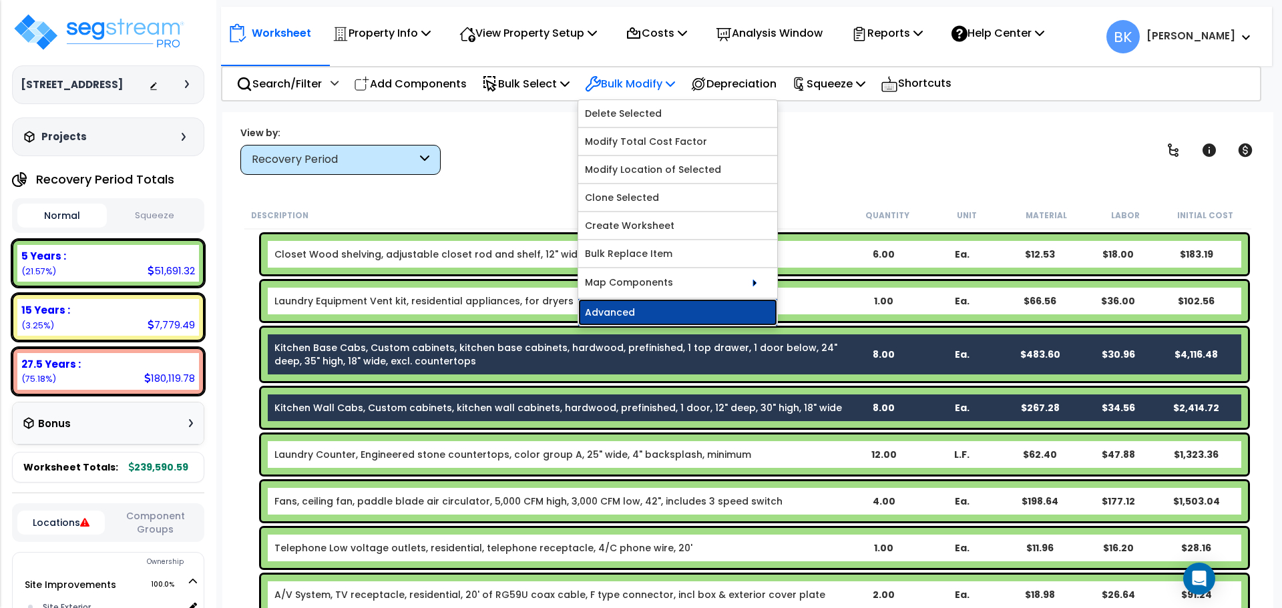
click at [659, 307] on link "Advanced" at bounding box center [677, 312] width 199 height 27
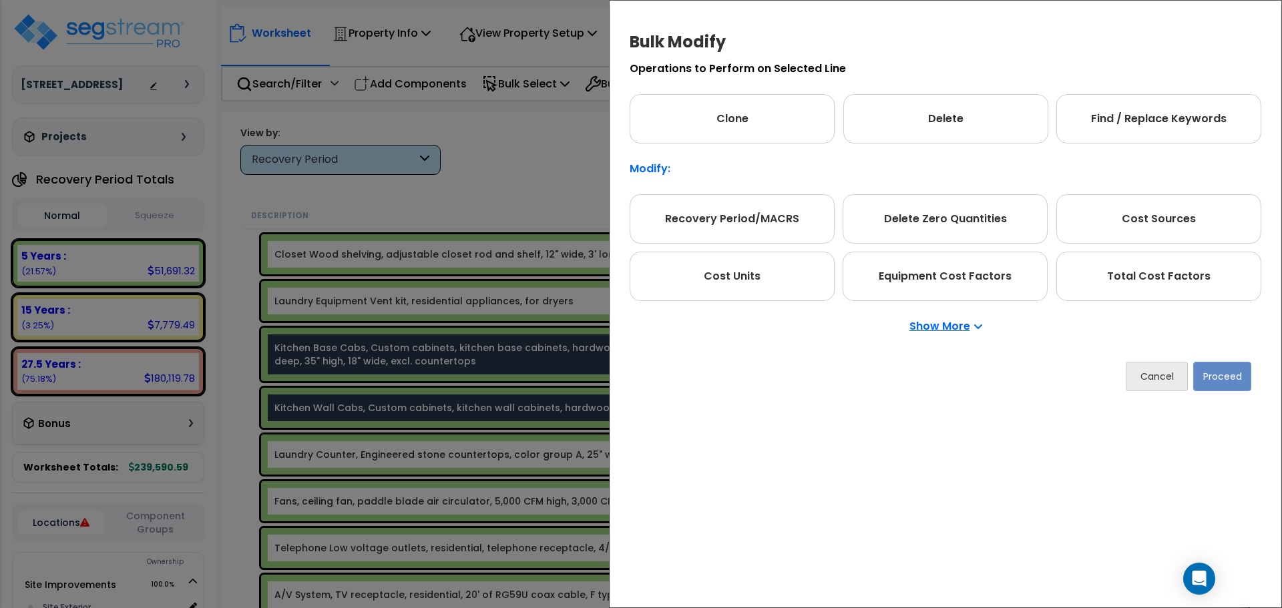
drag, startPoint x: 758, startPoint y: 224, endPoint x: 1268, endPoint y: 363, distance: 528.0
click at [759, 224] on div "Recovery Period/MACRS" at bounding box center [732, 218] width 205 height 49
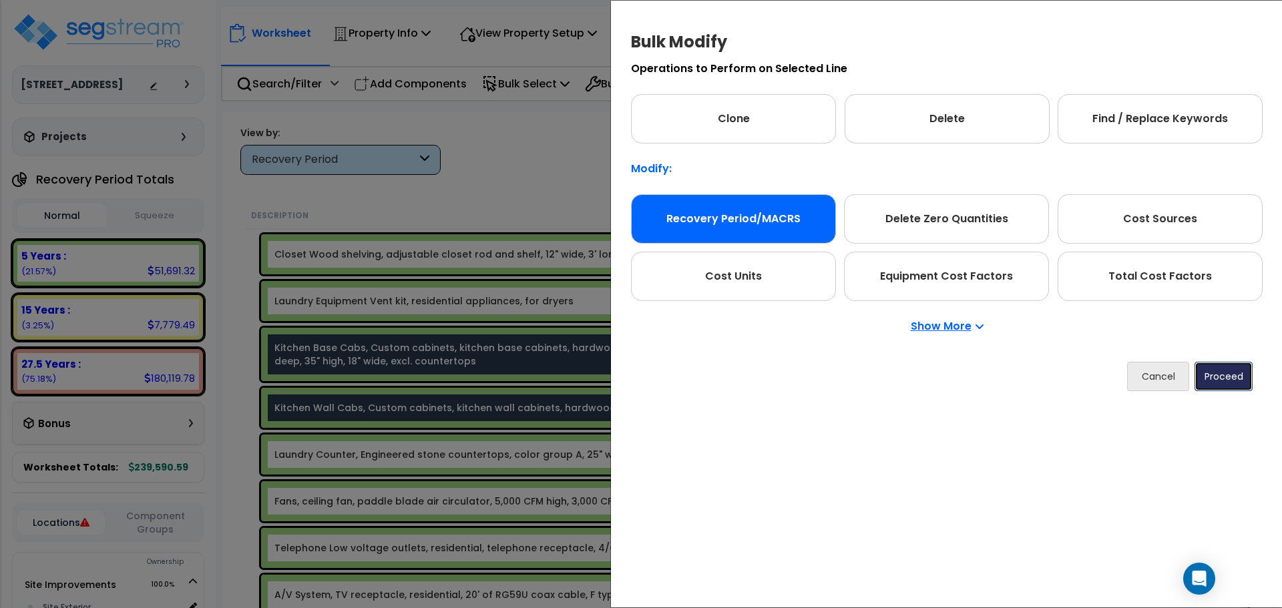
click at [1231, 386] on button "Proceed" at bounding box center [1224, 376] width 58 height 29
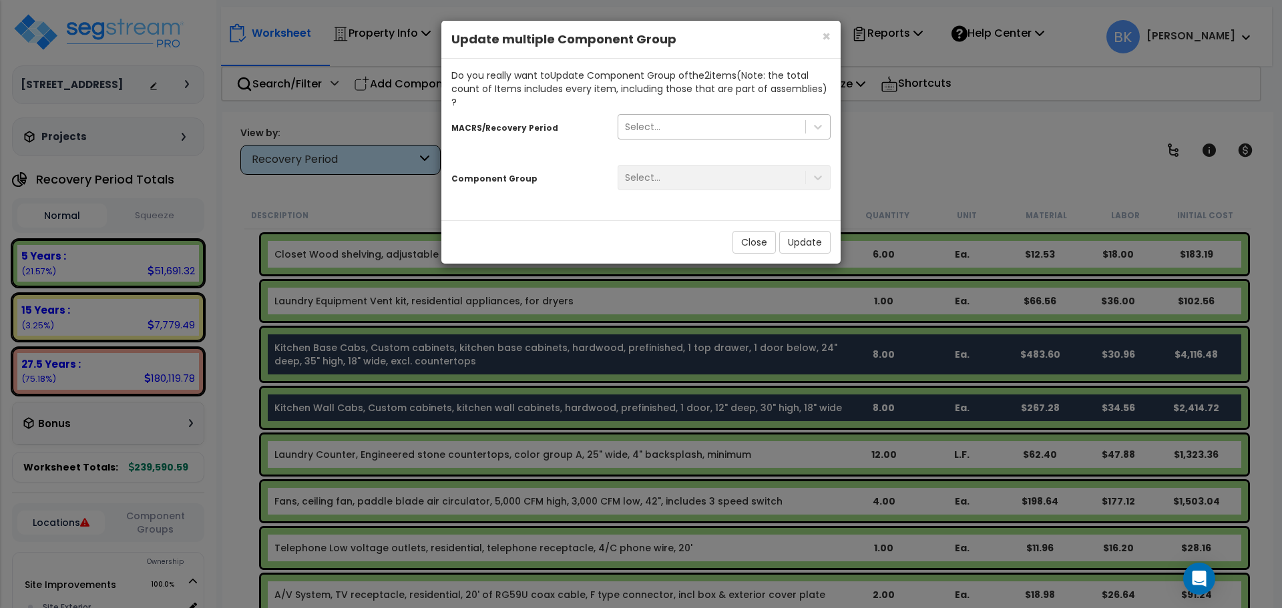
click at [641, 120] on div "Select..." at bounding box center [642, 126] width 35 height 13
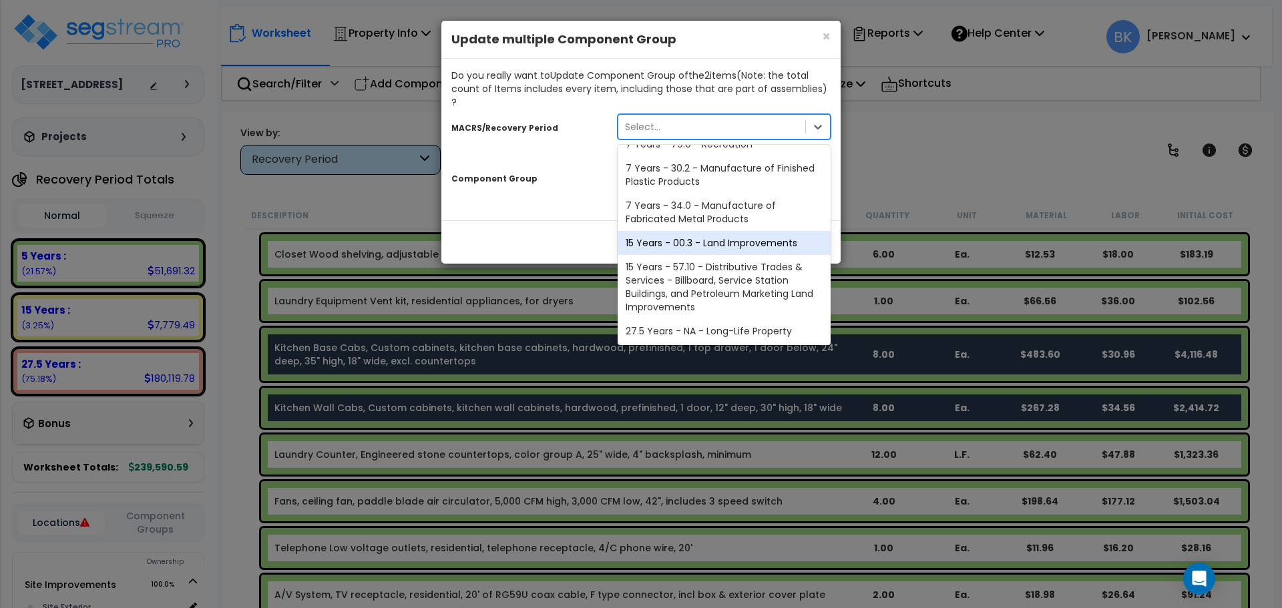
scroll to position [163, 0]
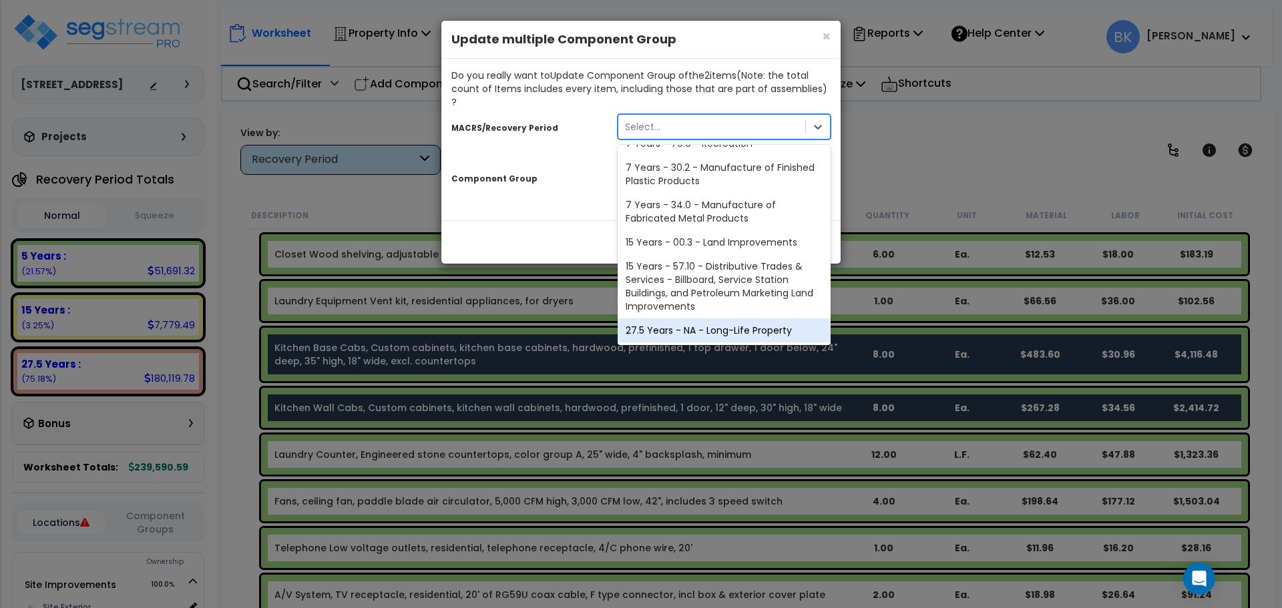
click at [676, 319] on div "27.5 Years - NA - Long-Life Property" at bounding box center [724, 331] width 213 height 24
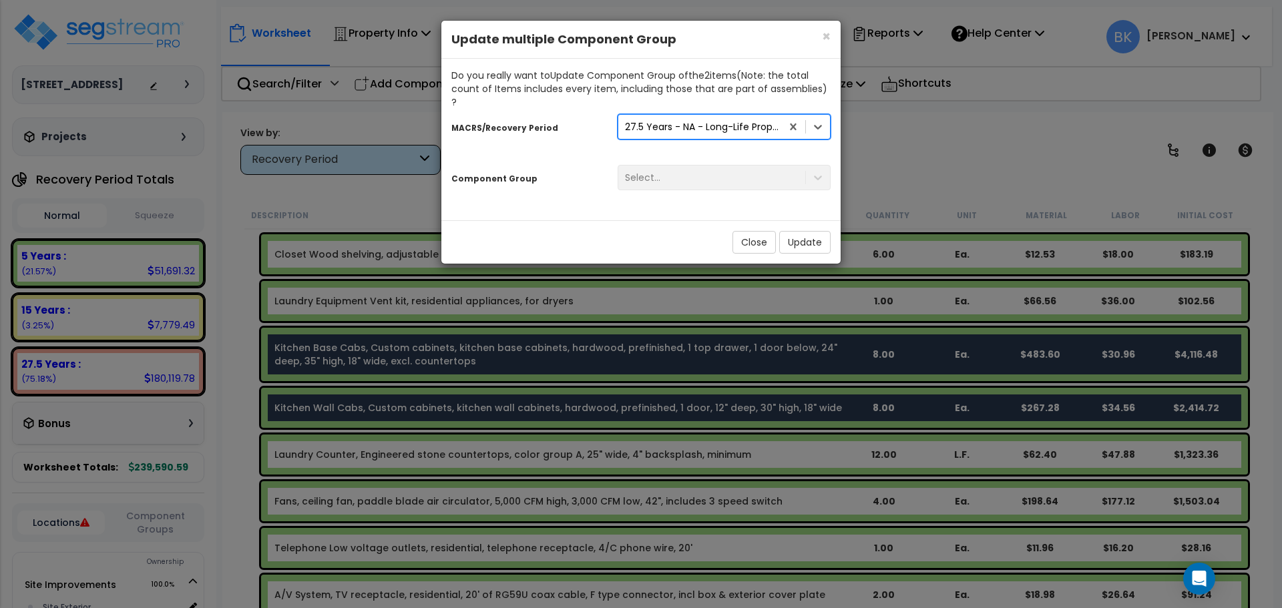
click at [677, 168] on div "Select..." at bounding box center [724, 177] width 233 height 25
click at [746, 167] on div "Select..." at bounding box center [711, 177] width 187 height 21
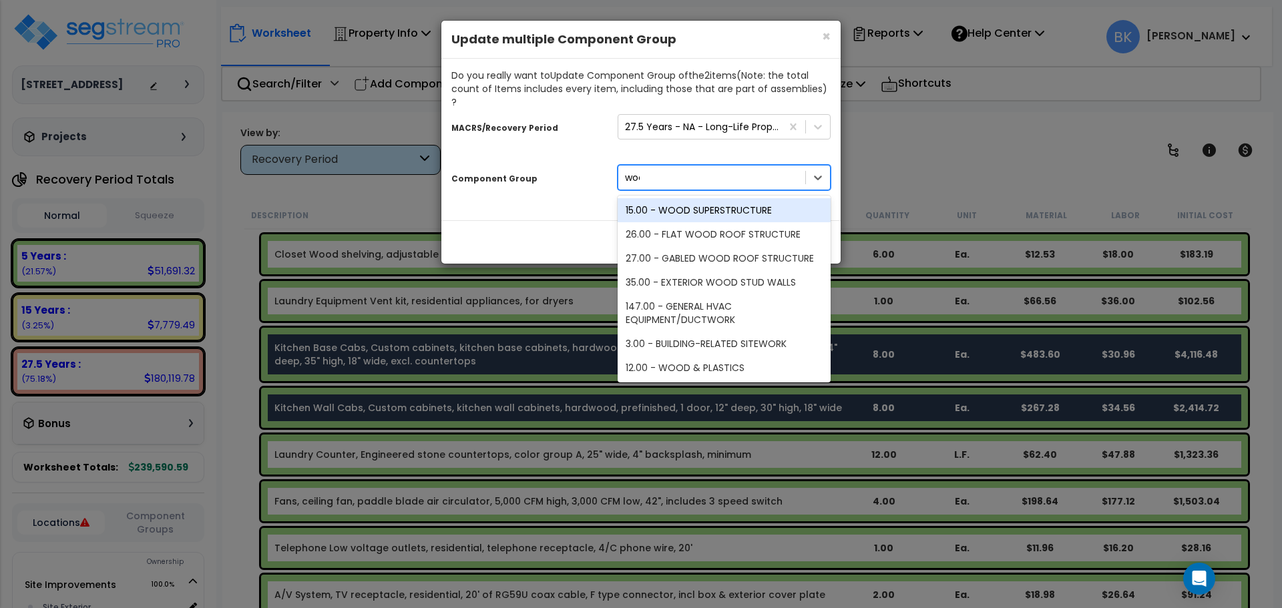
type input "wood"
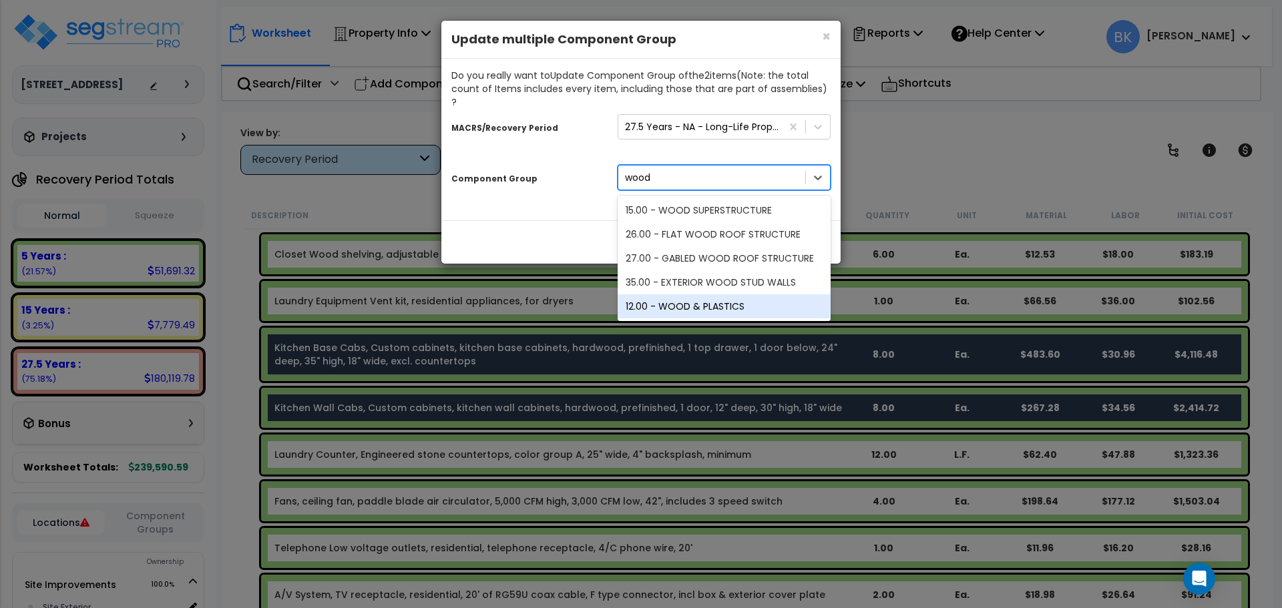
click at [728, 296] on div "12.00 - WOOD & PLASTICS" at bounding box center [724, 307] width 213 height 24
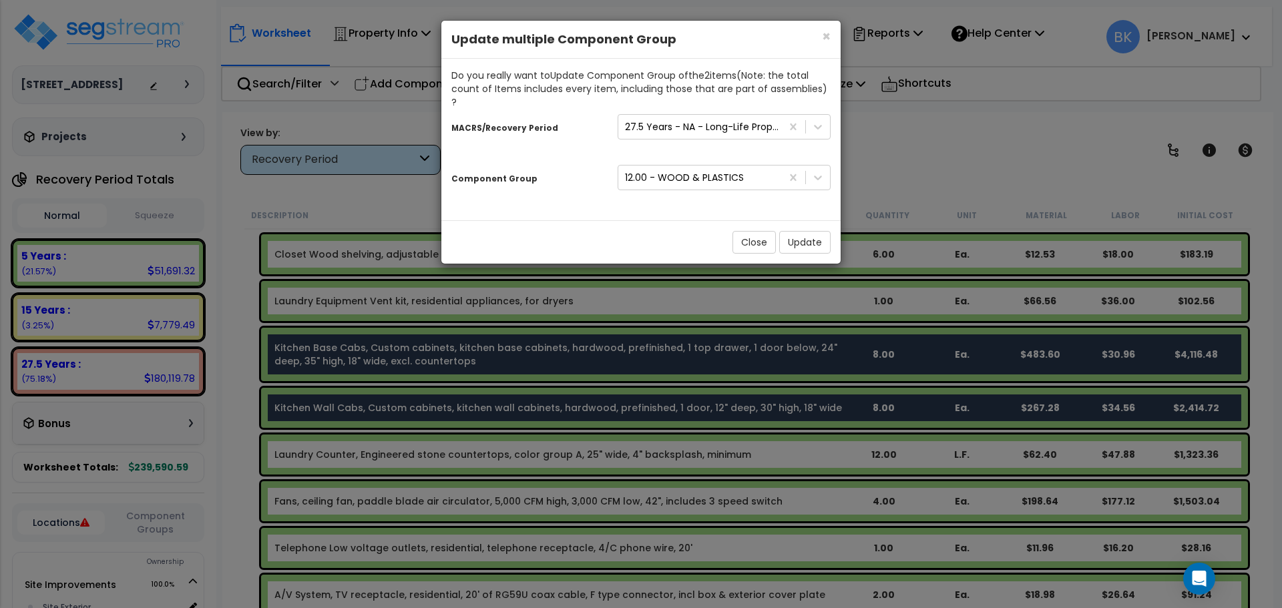
click at [797, 240] on div "Close Update" at bounding box center [640, 241] width 399 height 43
click at [797, 232] on button "Update" at bounding box center [804, 242] width 51 height 23
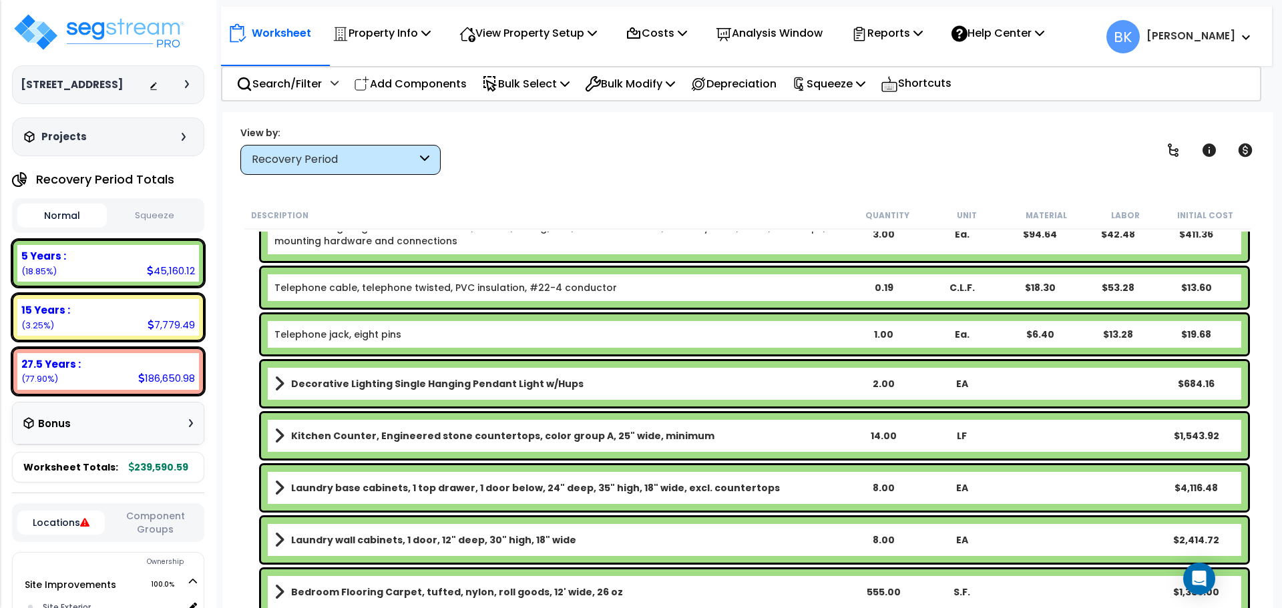
scroll to position [1336, 0]
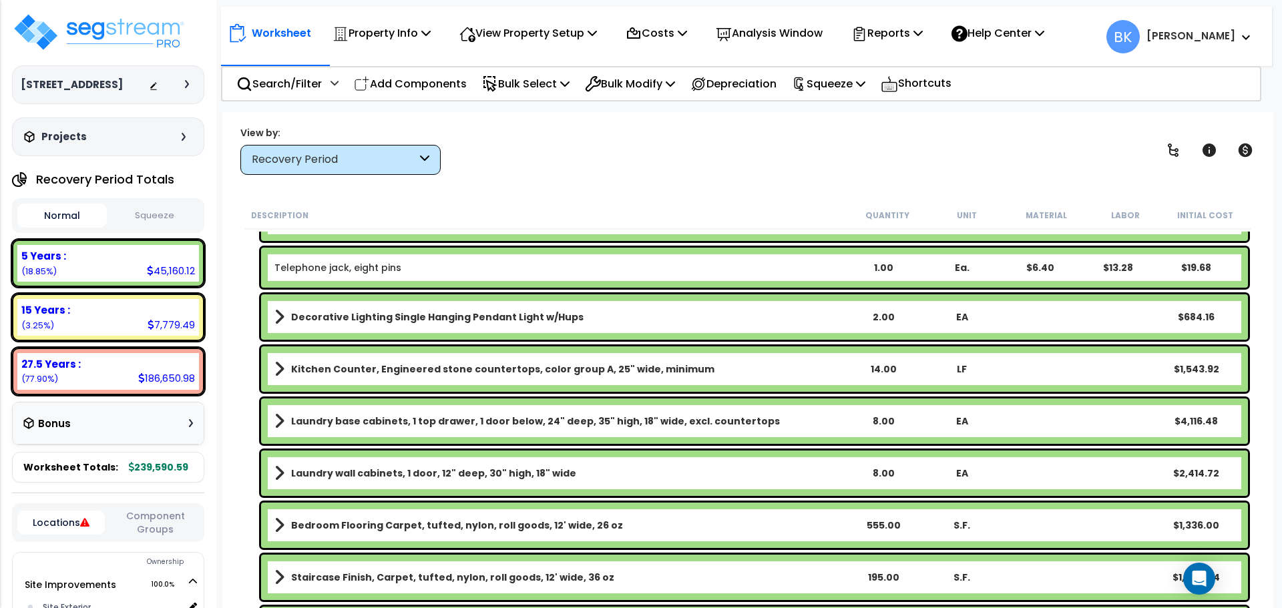
click at [346, 369] on b "Kitchen Counter, Engineered stone countertops, color group A, 25" wide, minimum" at bounding box center [502, 369] width 423 height 13
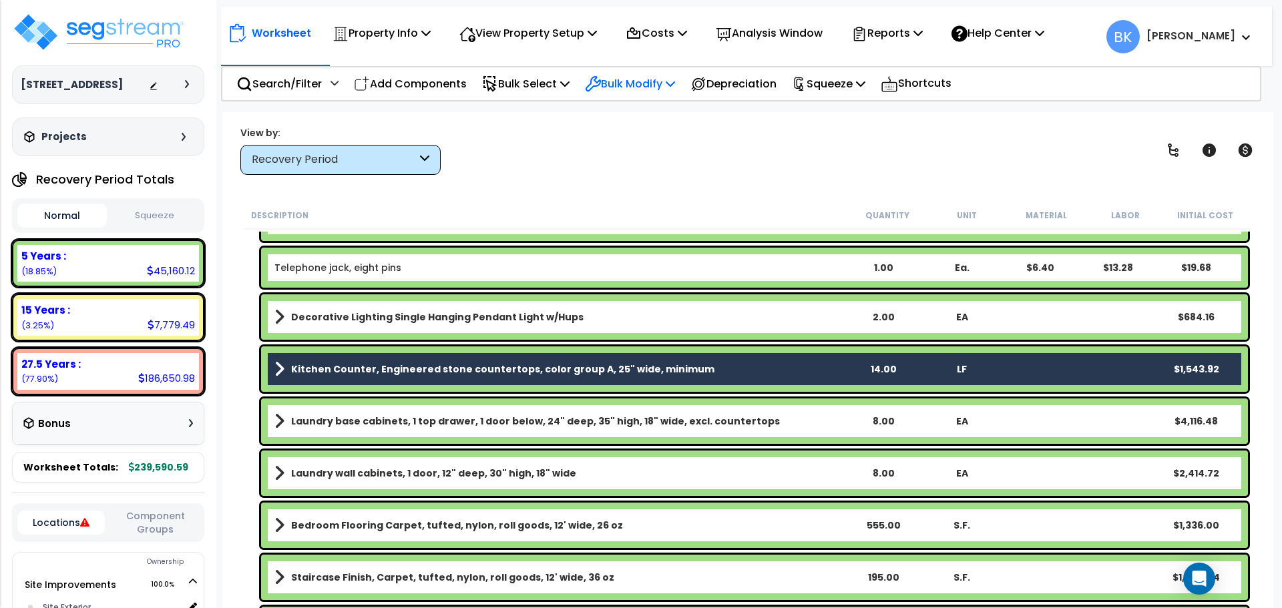
click at [646, 89] on p "Bulk Modify" at bounding box center [630, 84] width 90 height 18
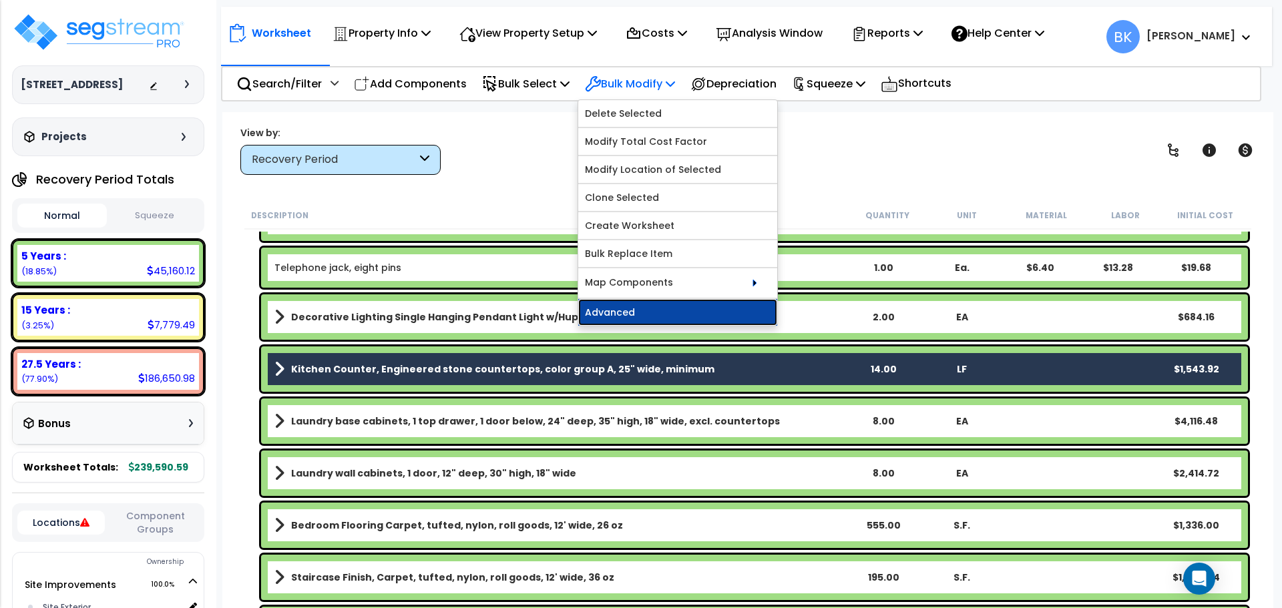
click at [666, 310] on link "Advanced" at bounding box center [677, 312] width 199 height 27
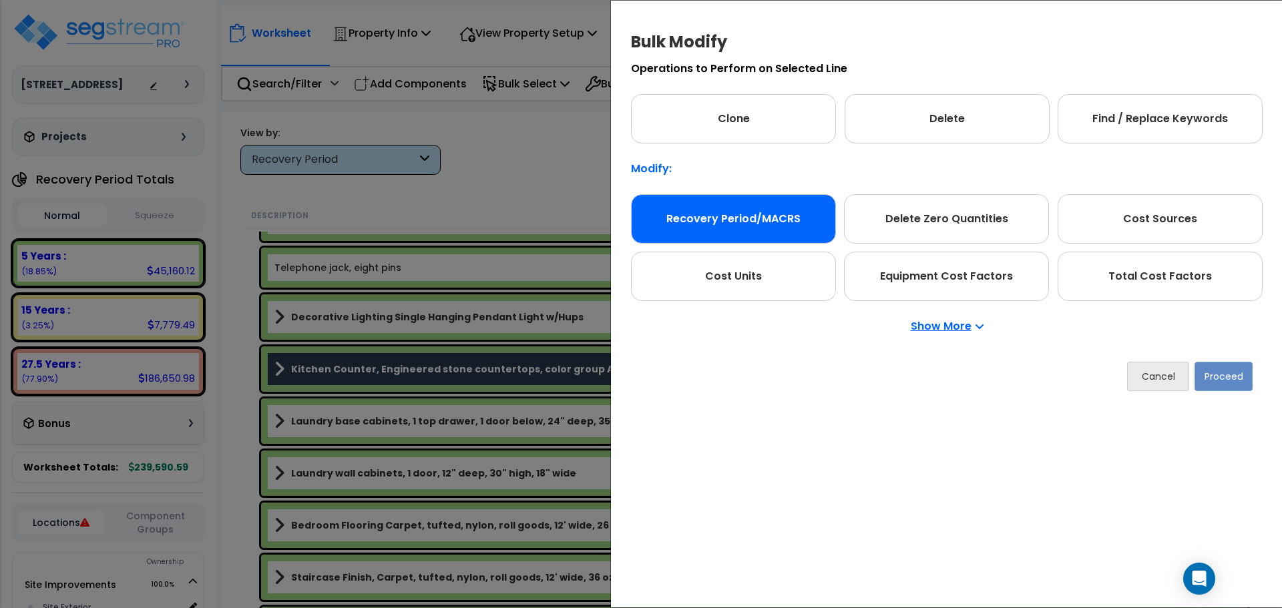
click at [745, 205] on div "Recovery Period/MACRS" at bounding box center [733, 218] width 205 height 49
click at [1241, 387] on button "Proceed" at bounding box center [1224, 376] width 58 height 29
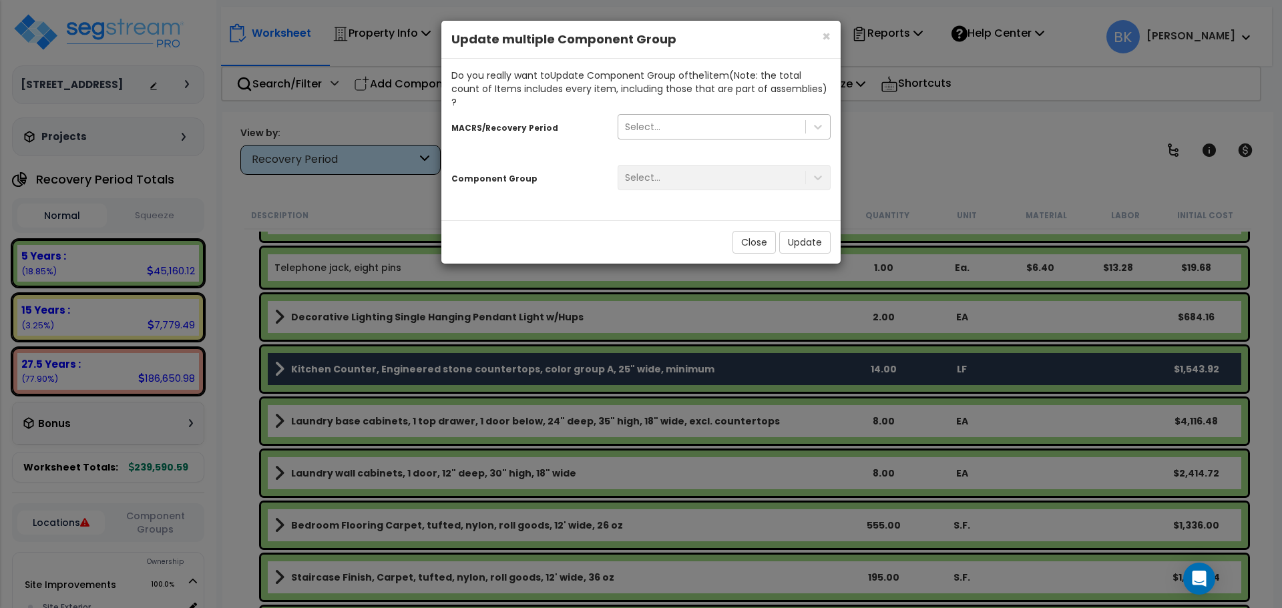
click at [684, 119] on div "Select..." at bounding box center [711, 126] width 187 height 21
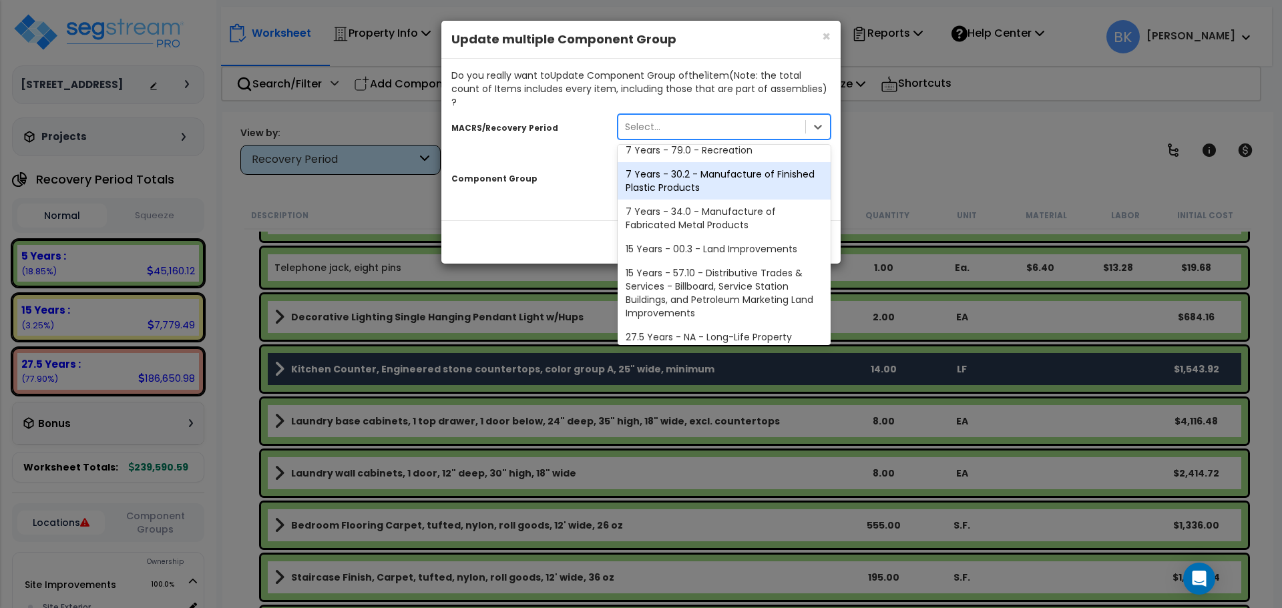
scroll to position [163, 0]
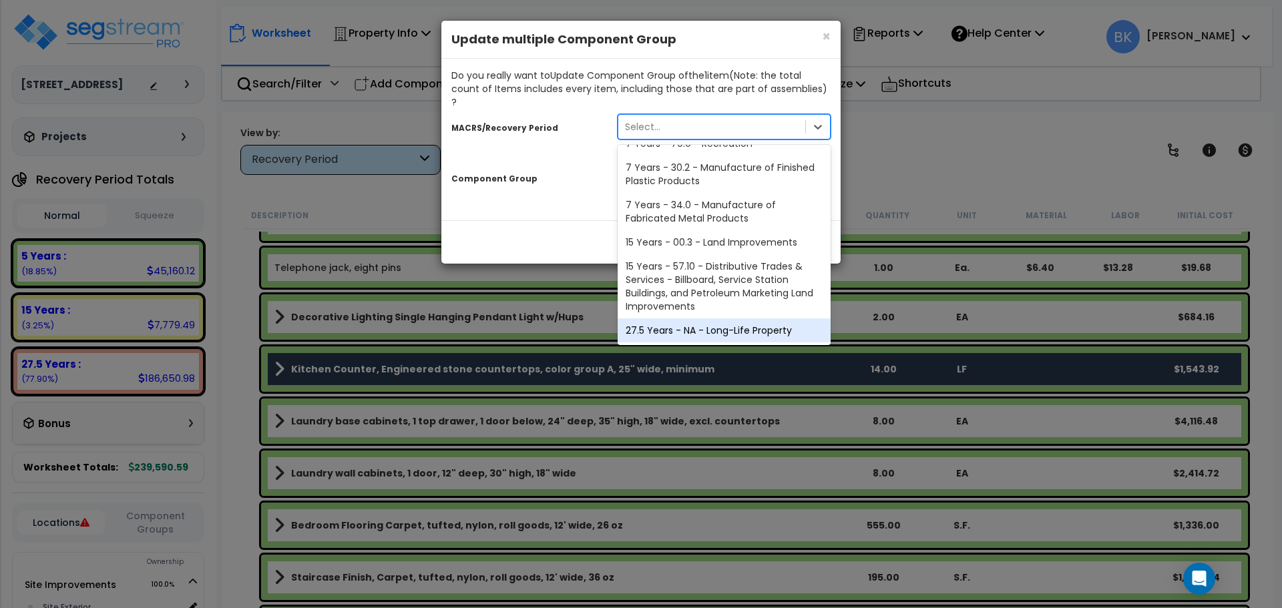
click at [679, 319] on div "27.5 Years - NA - Long-Life Property" at bounding box center [724, 331] width 213 height 24
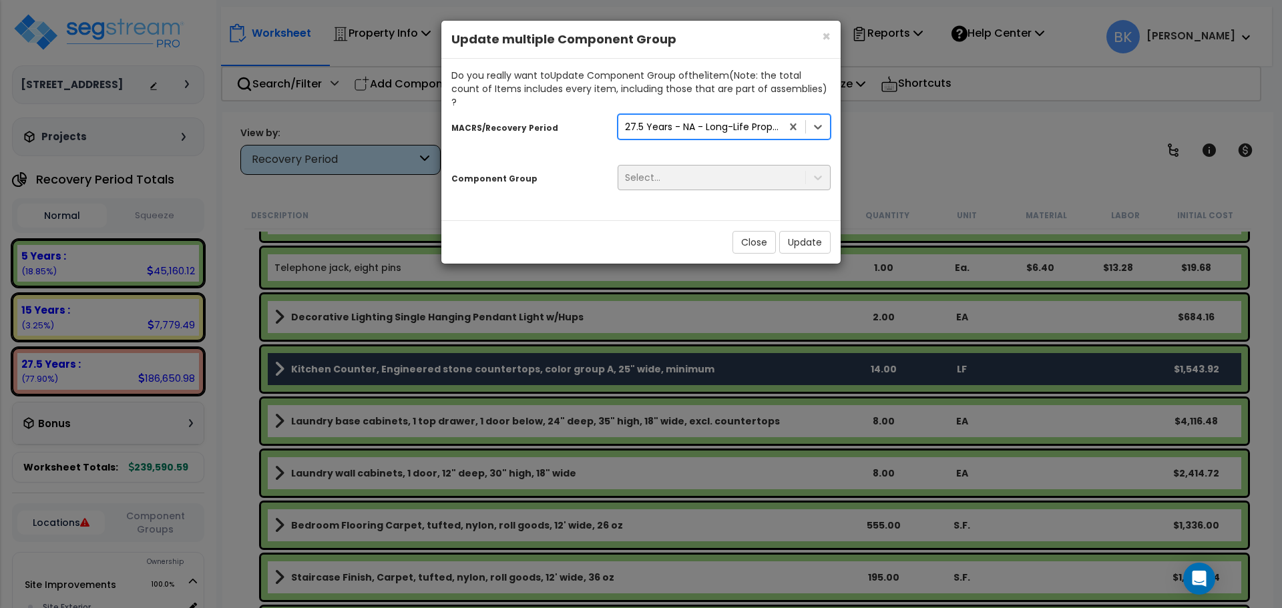
click at [695, 167] on div "Select..." at bounding box center [711, 177] width 187 height 21
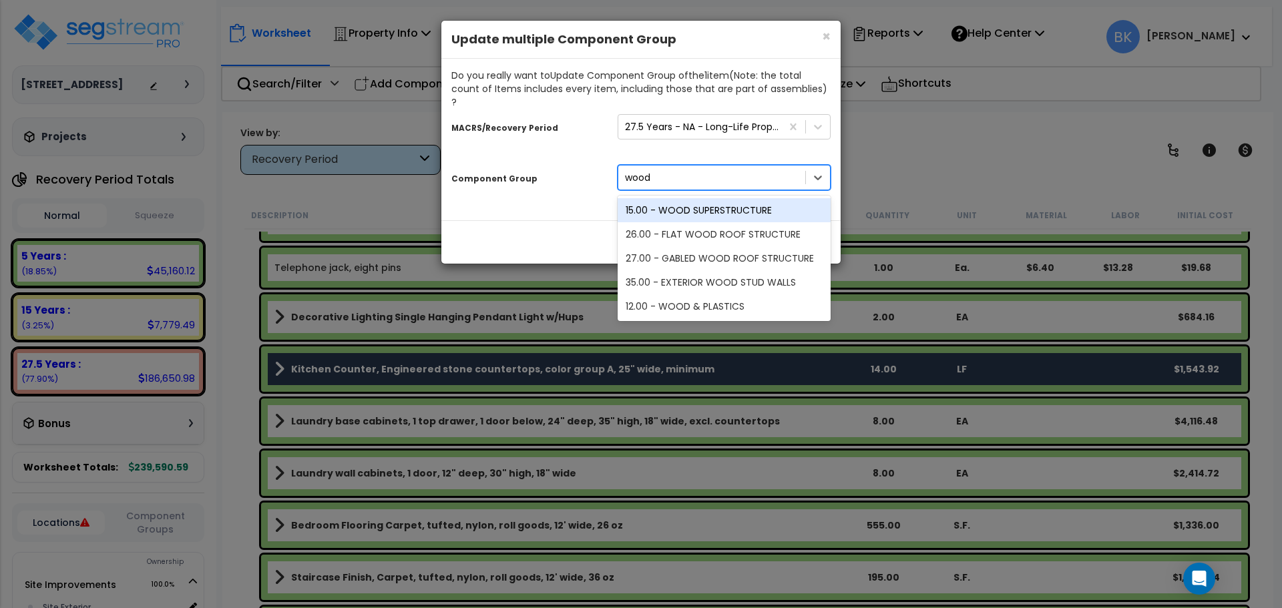
type input "wood"
click at [705, 295] on div "12.00 - WOOD & PLASTICS" at bounding box center [724, 307] width 213 height 24
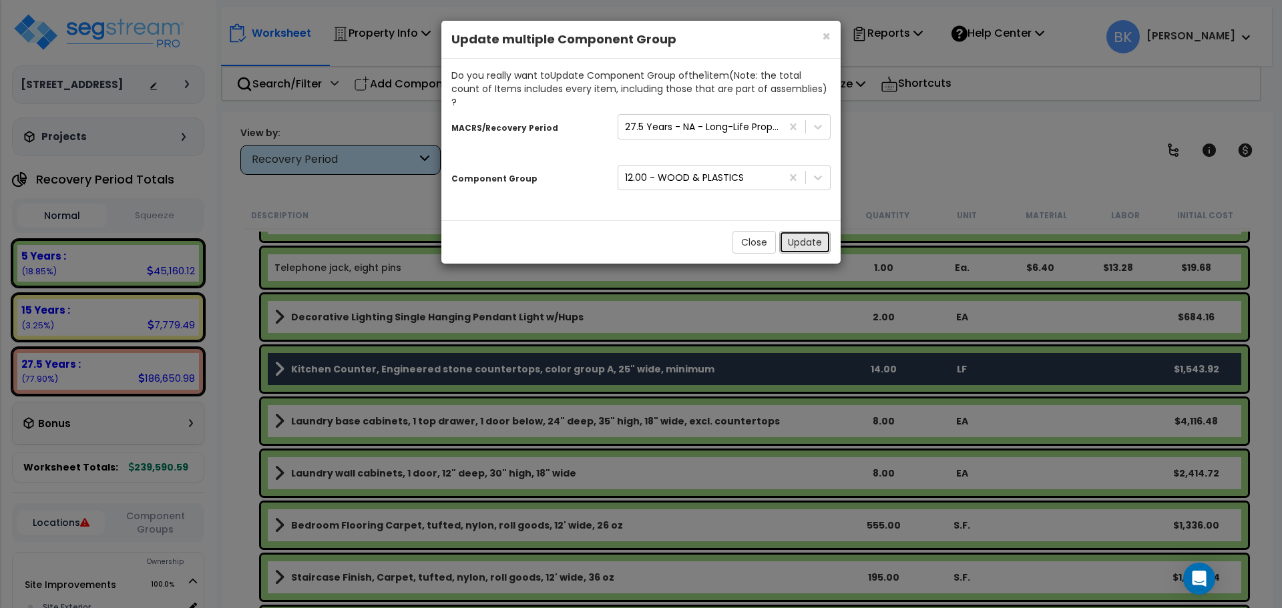
click at [817, 231] on button "Update" at bounding box center [804, 242] width 51 height 23
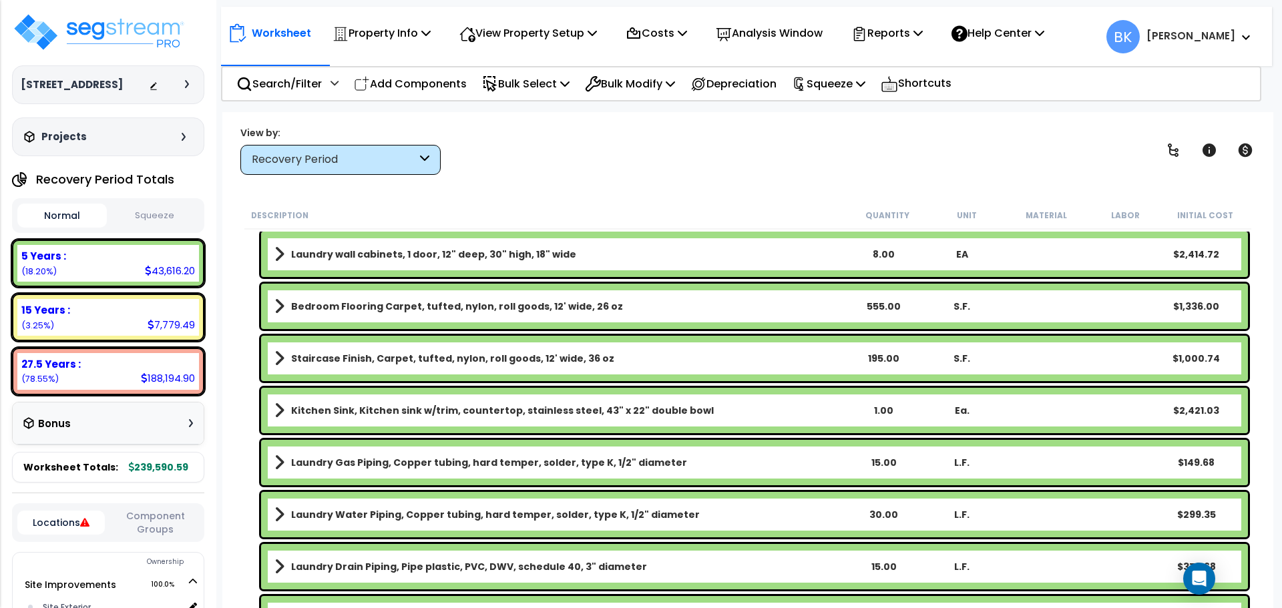
scroll to position [1536, 0]
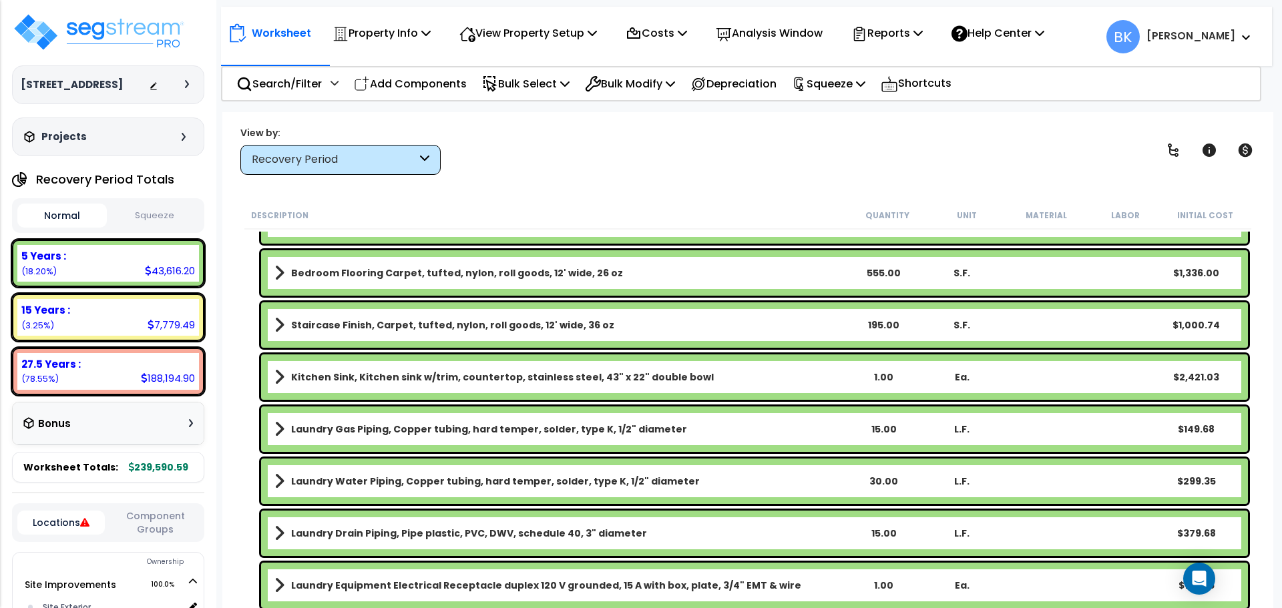
click at [319, 369] on link "Kitchen Sink, Kitchen sink w/trim, countertop, stainless steel, 43" x 22" doubl…" at bounding box center [559, 377] width 570 height 19
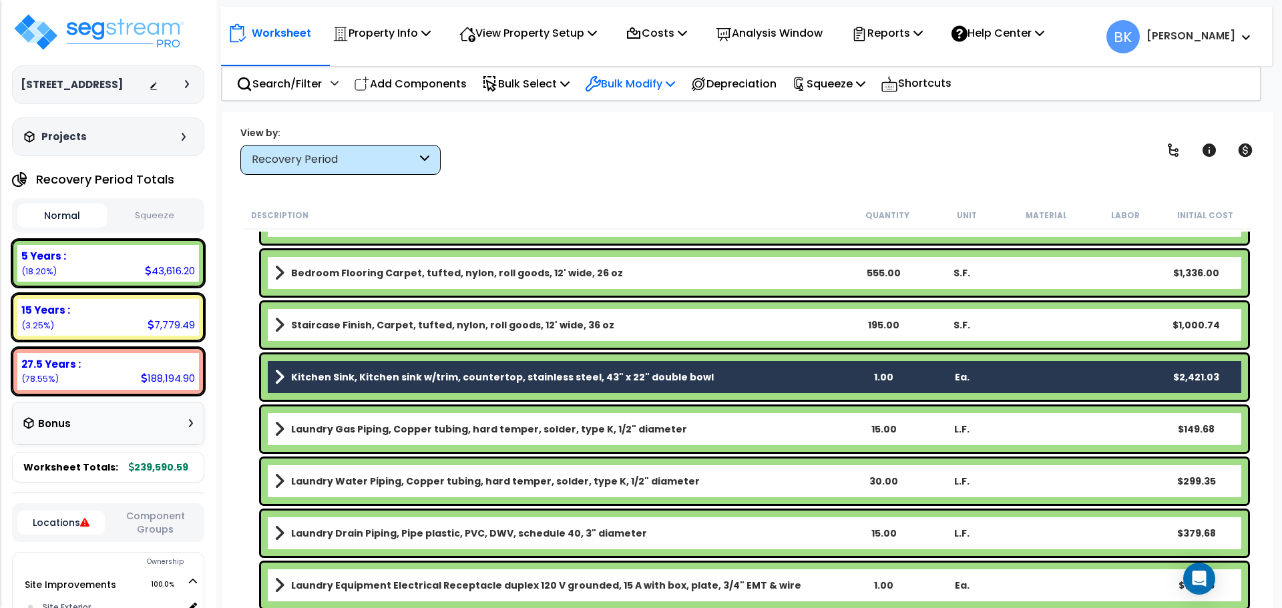
click at [628, 85] on p "Bulk Modify" at bounding box center [630, 84] width 90 height 18
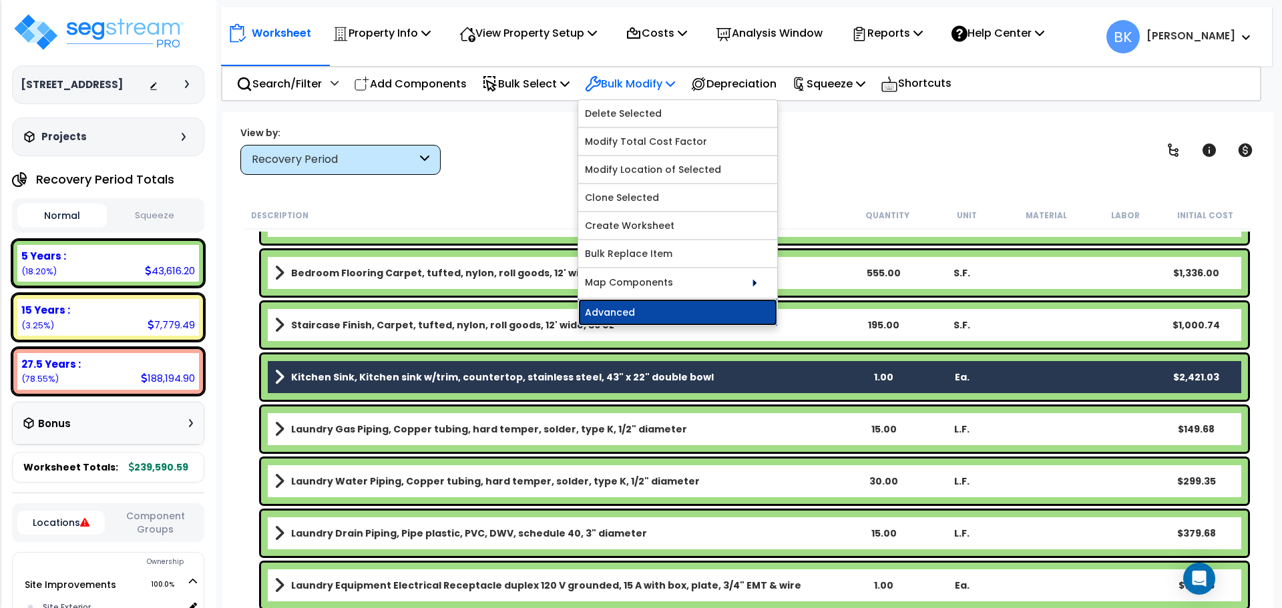
click at [662, 318] on link "Advanced" at bounding box center [677, 312] width 199 height 27
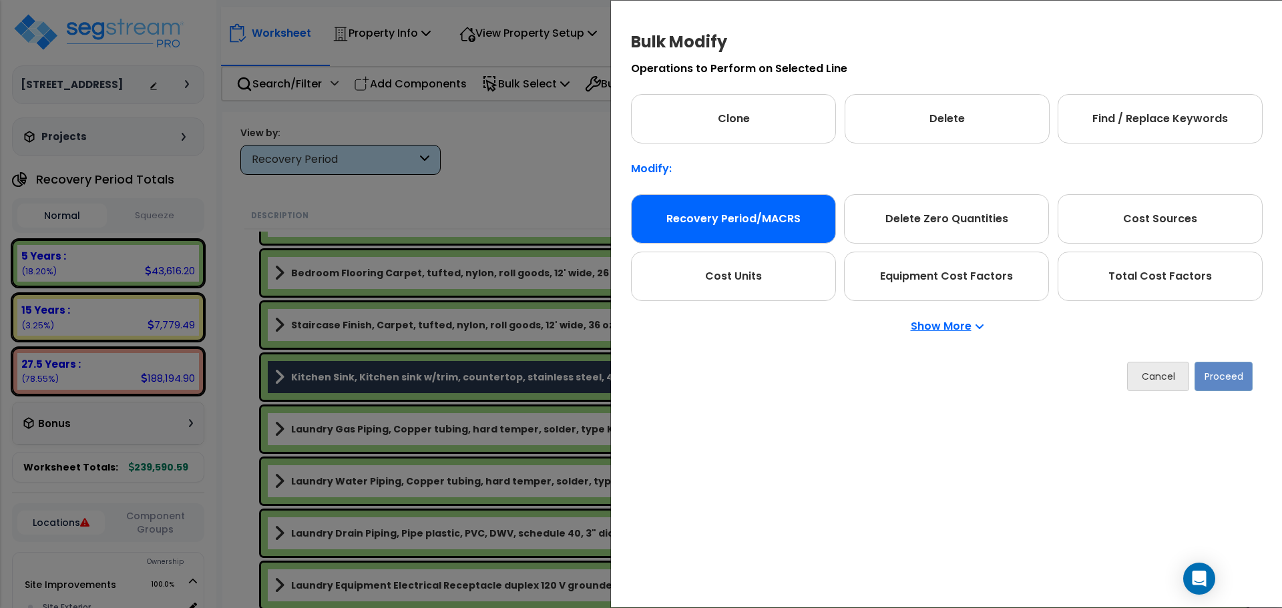
click at [783, 214] on div "Recovery Period/MACRS" at bounding box center [733, 218] width 205 height 49
click at [1225, 378] on button "Proceed" at bounding box center [1223, 376] width 58 height 29
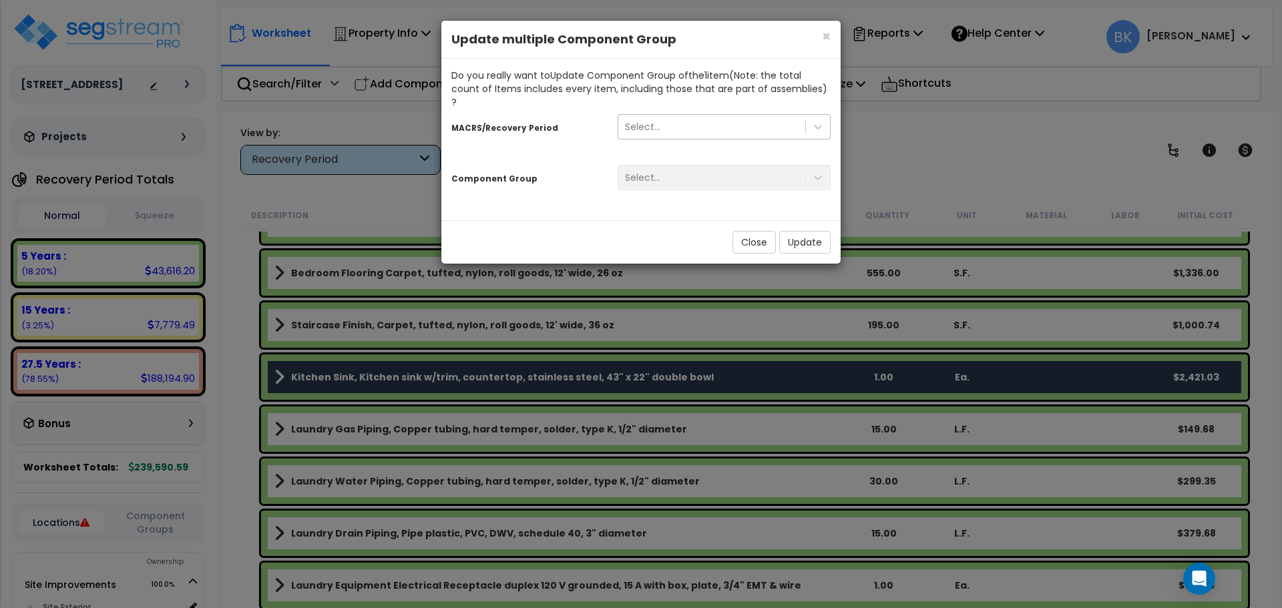
click at [672, 120] on div "Select..." at bounding box center [711, 126] width 187 height 21
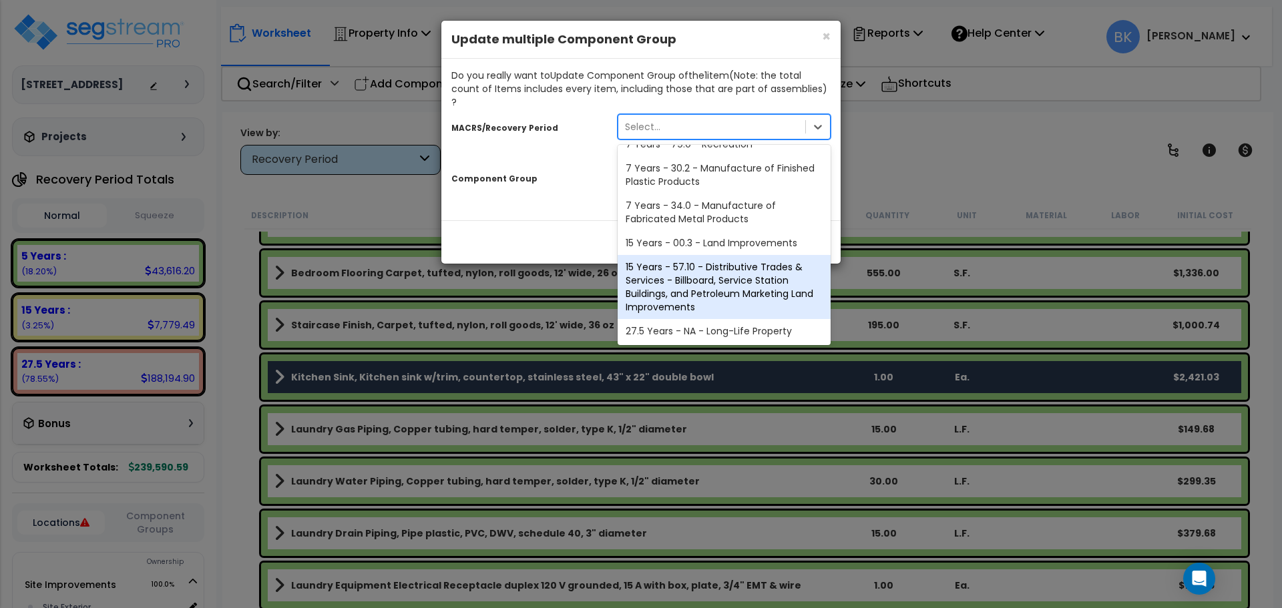
scroll to position [163, 0]
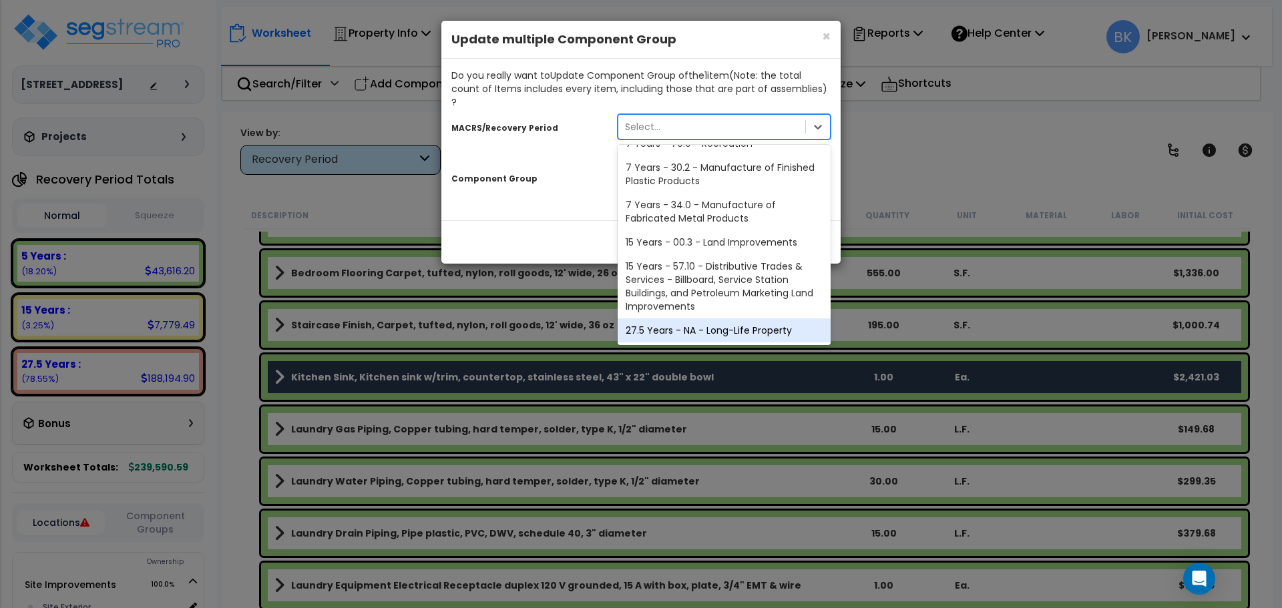
click at [677, 319] on div "27.5 Years - NA - Long-Life Property" at bounding box center [724, 331] width 213 height 24
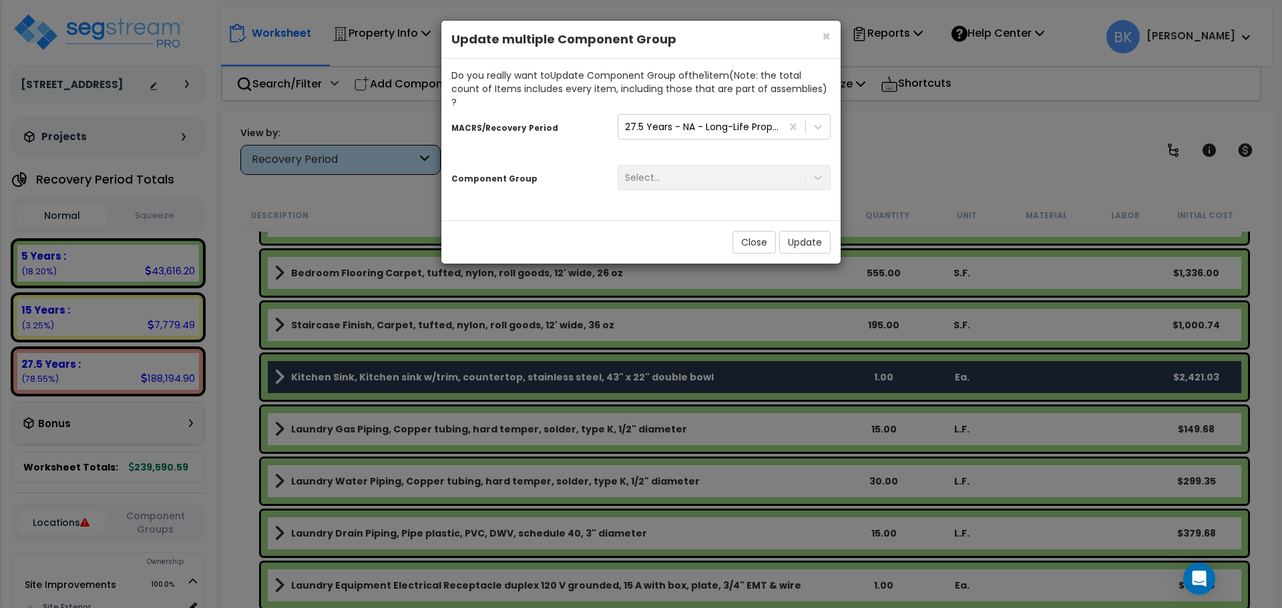
click at [683, 165] on div "Select..." at bounding box center [724, 177] width 233 height 25
click at [683, 167] on div "Select..." at bounding box center [711, 177] width 187 height 21
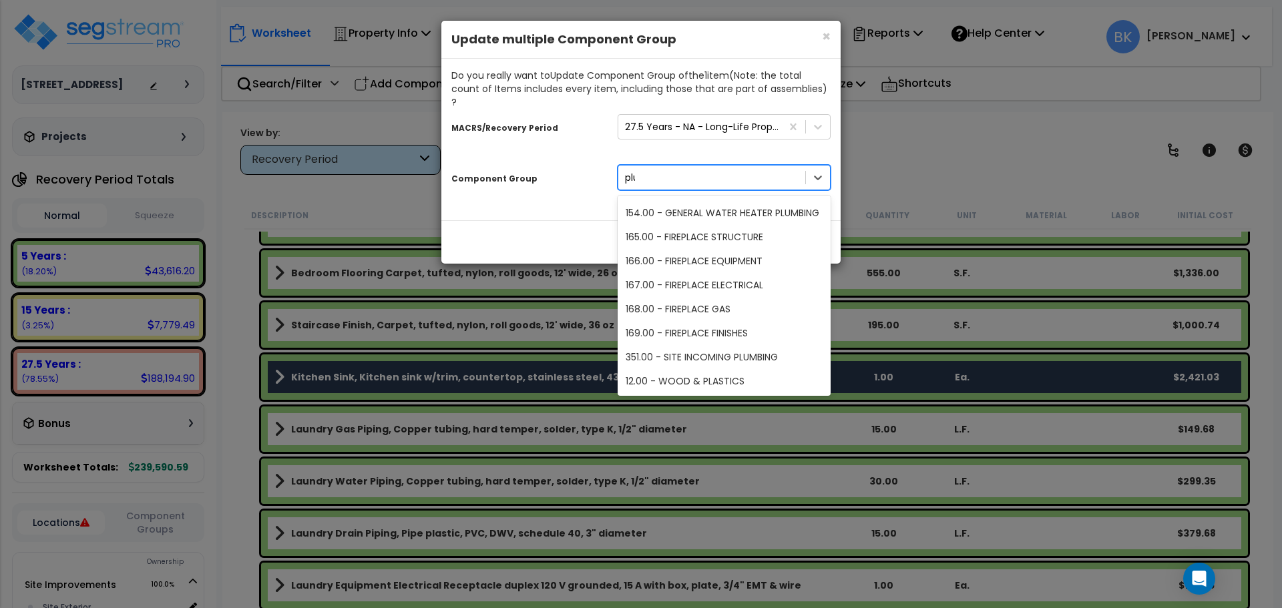
scroll to position [0, 0]
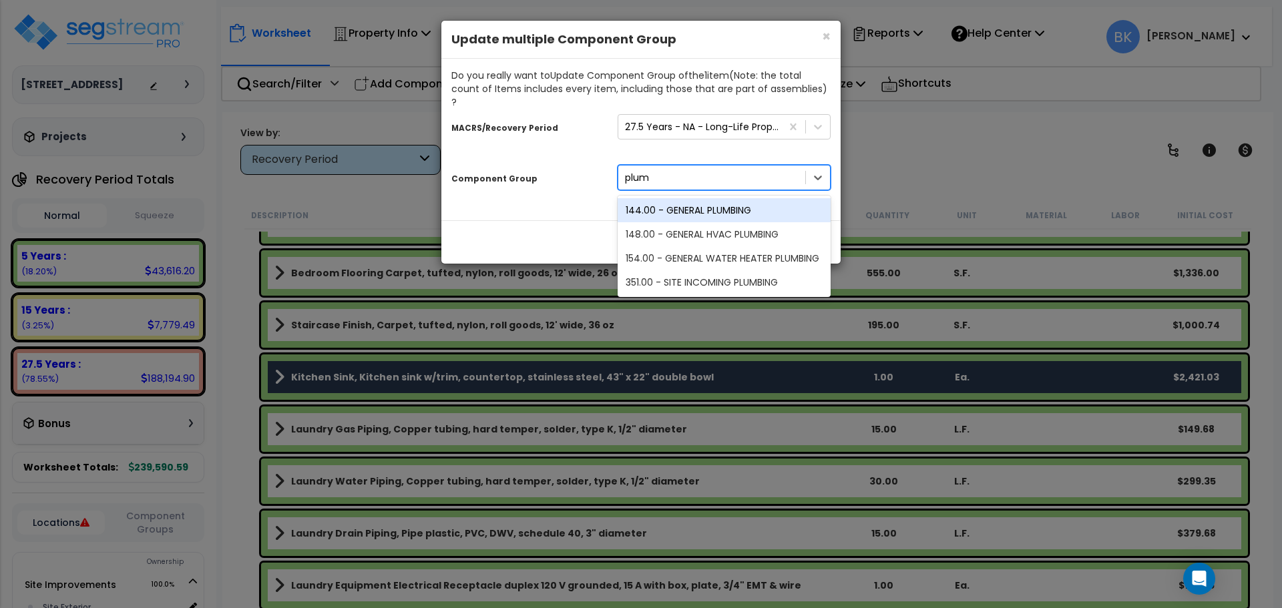
type input "plumb"
click at [684, 198] on div "144.00 - GENERAL PLUMBING" at bounding box center [724, 210] width 213 height 24
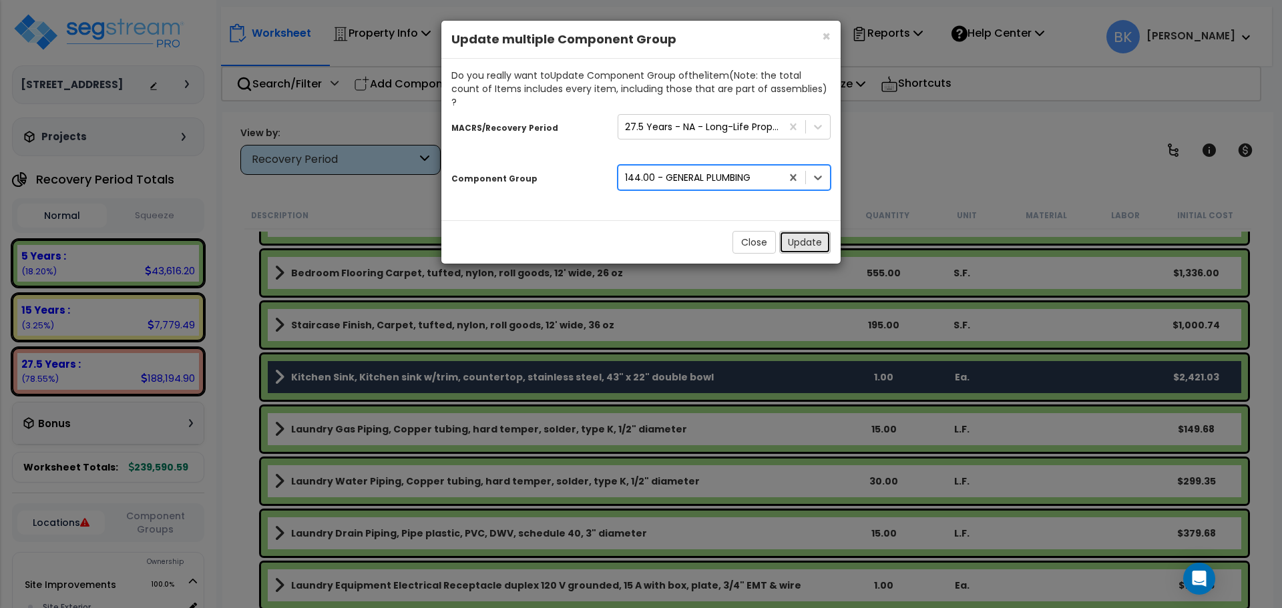
click at [812, 231] on button "Update" at bounding box center [804, 242] width 51 height 23
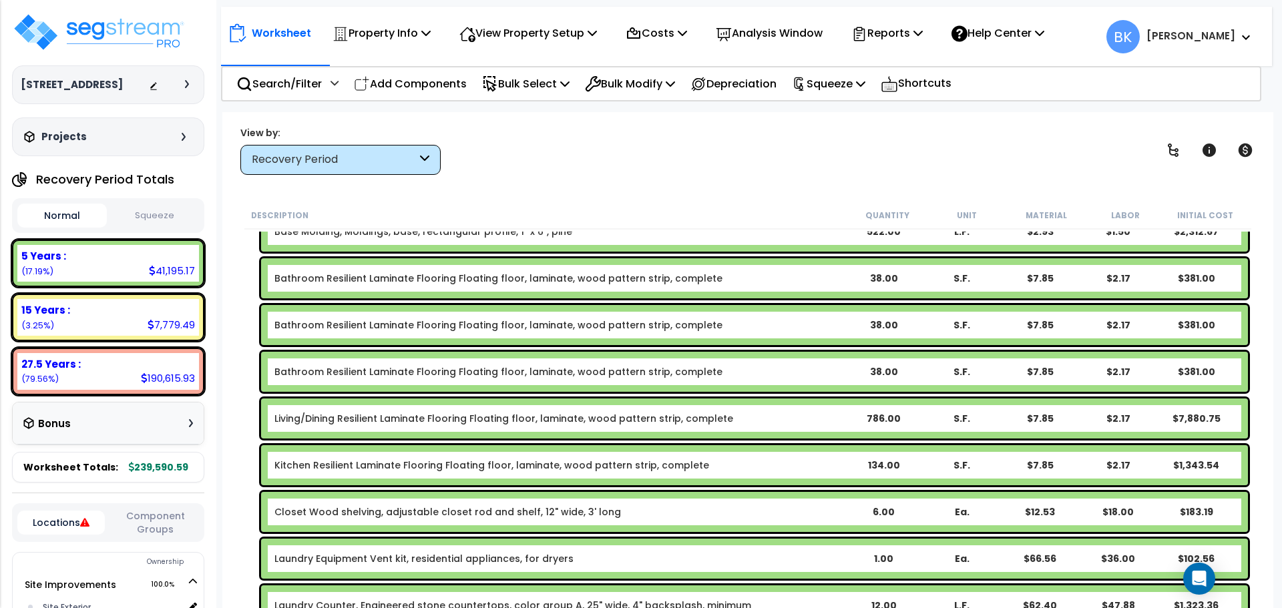
scroll to position [609, 0]
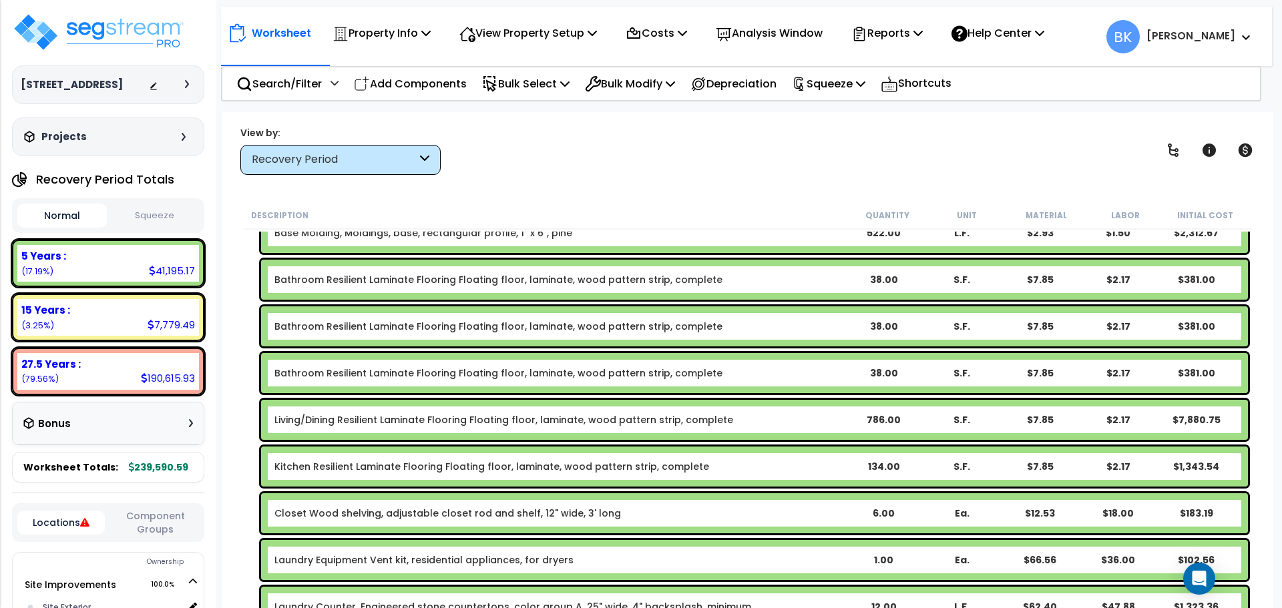
click at [339, 423] on link "Living/Dining Resilient Laminate Flooring Floating floor, laminate, wood patter…" at bounding box center [503, 419] width 459 height 13
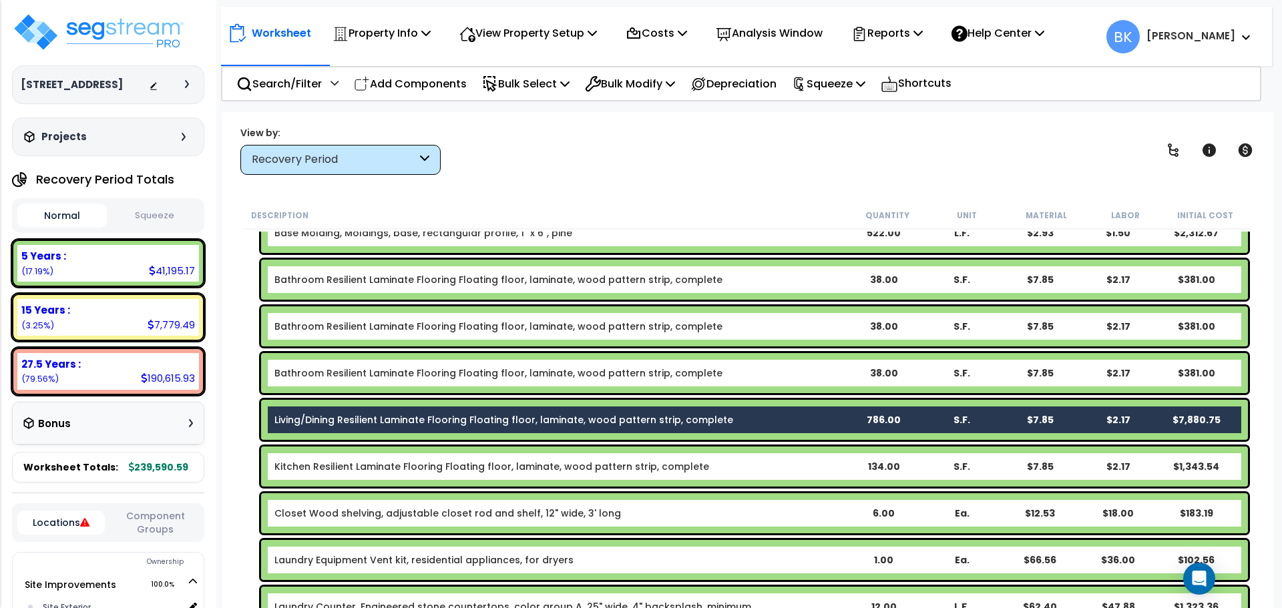
click at [349, 461] on link "Kitchen Resilient Laminate Flooring Floating floor, laminate, wood pattern stri…" at bounding box center [491, 466] width 435 height 13
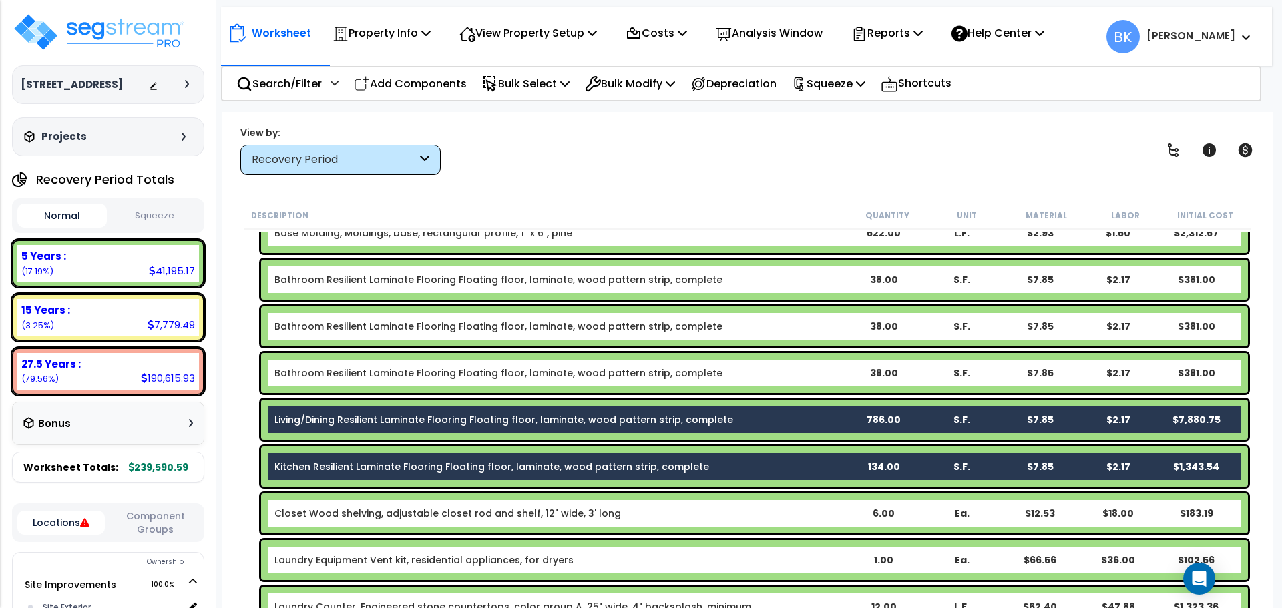
click at [339, 507] on link "Closet Wood shelving, adjustable closet rod and shelf, 12" wide, 3' long" at bounding box center [447, 513] width 347 height 13
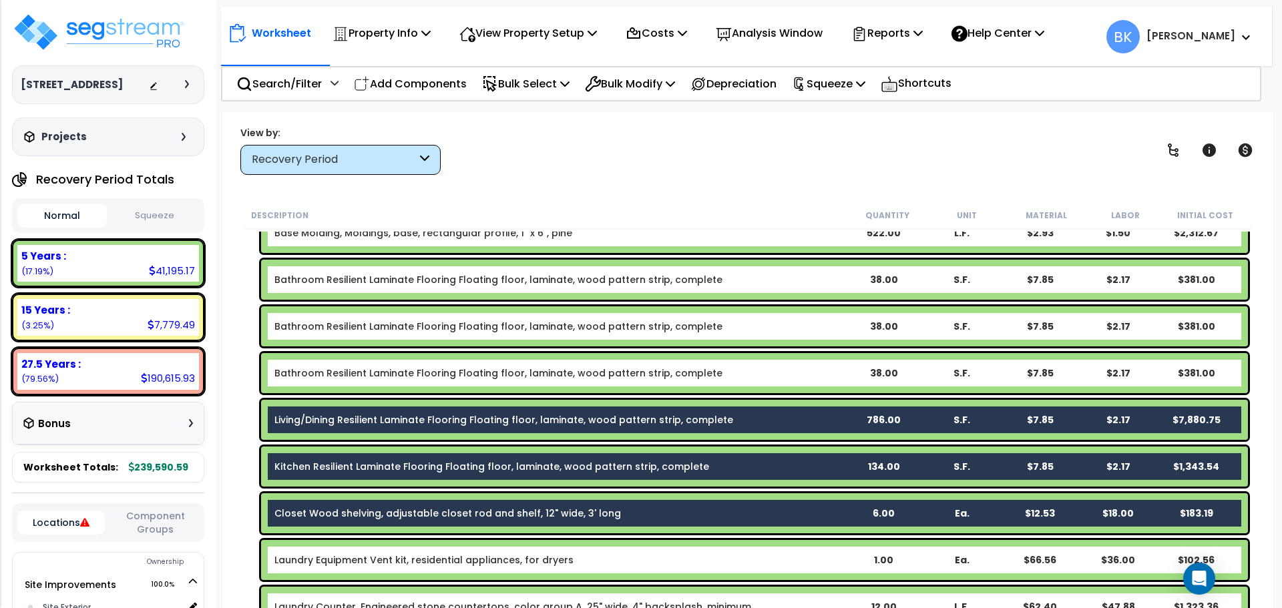
click at [345, 470] on link "Kitchen Resilient Laminate Flooring Floating floor, laminate, wood pattern stri…" at bounding box center [491, 466] width 435 height 13
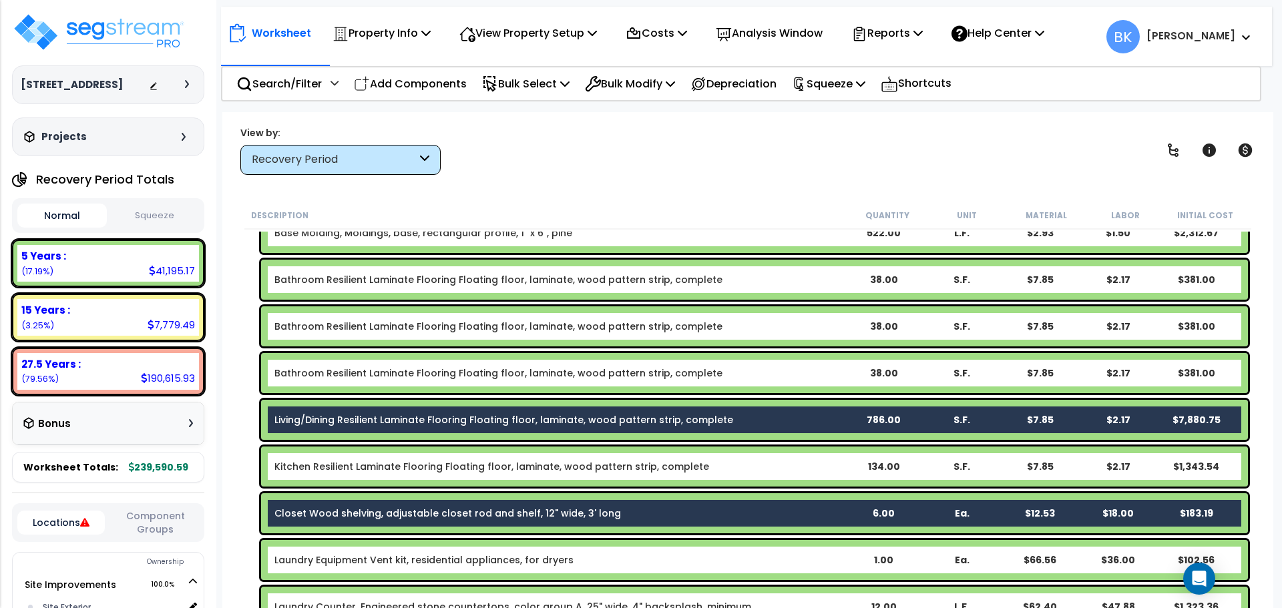
click at [361, 422] on link "Living/Dining Resilient Laminate Flooring Floating floor, laminate, wood patter…" at bounding box center [503, 419] width 459 height 13
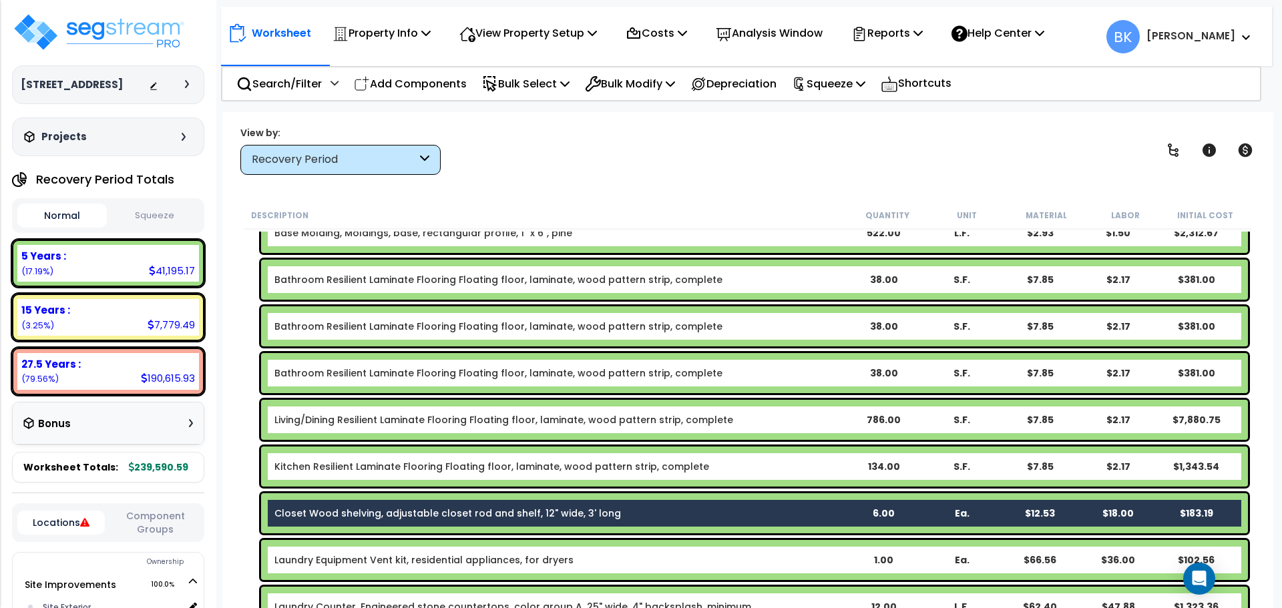
click at [336, 508] on link "Closet Wood shelving, adjustable closet rod and shelf, 12" wide, 3' long" at bounding box center [447, 513] width 347 height 13
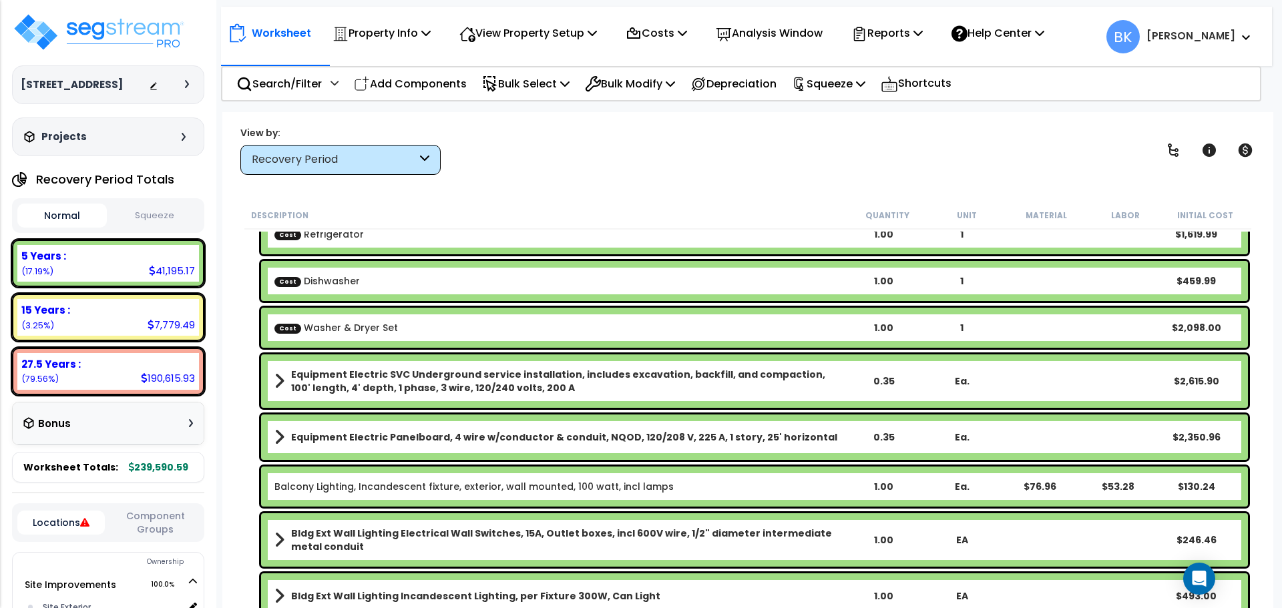
scroll to position [142, 0]
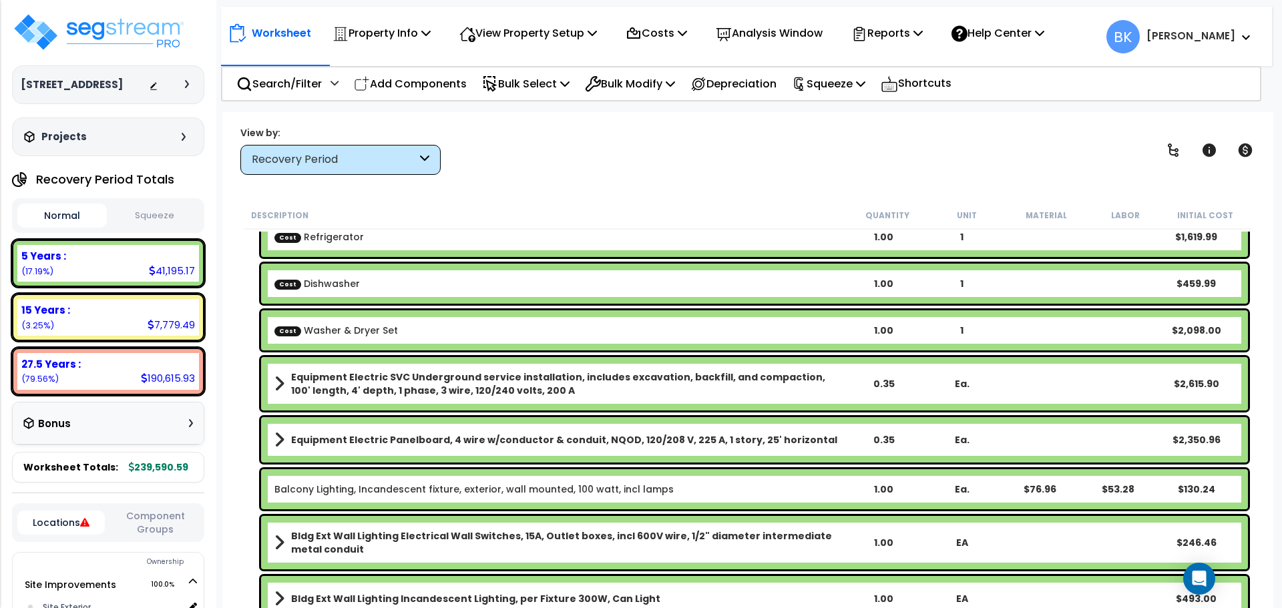
click at [349, 433] on link "Equipment Electric Panelboard, 4 wire w/conductor & conduit, NQOD, 120/208 V, 2…" at bounding box center [559, 440] width 570 height 19
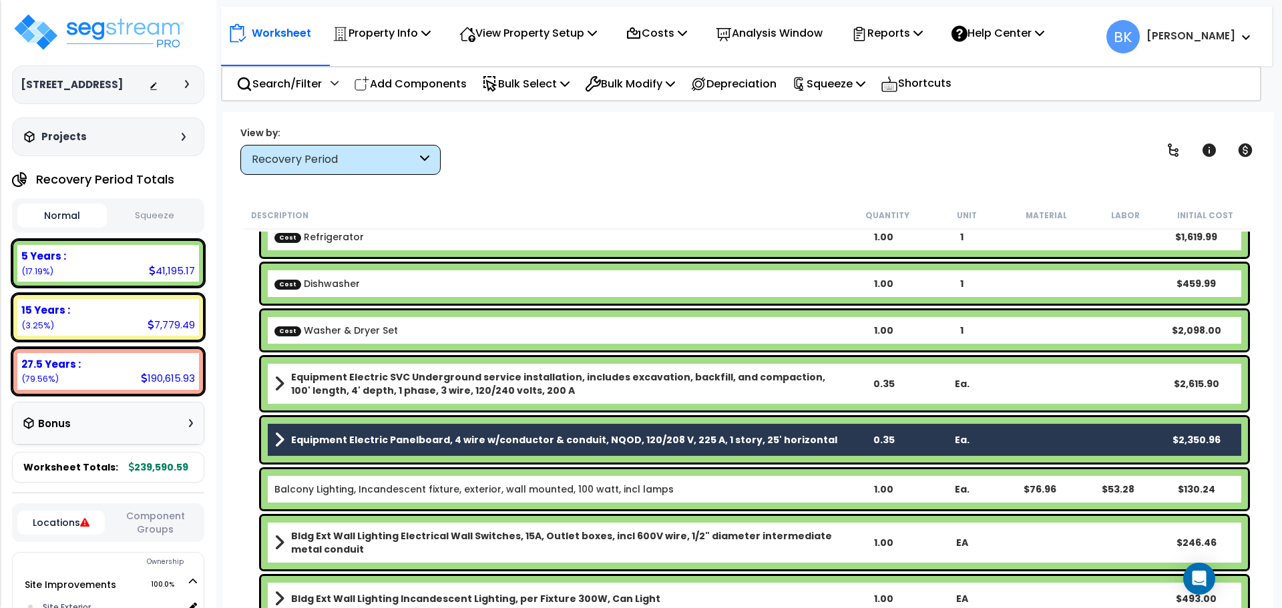
click at [373, 383] on b "Equipment Electric SVC Underground service installation, includes excavation, b…" at bounding box center [567, 384] width 553 height 27
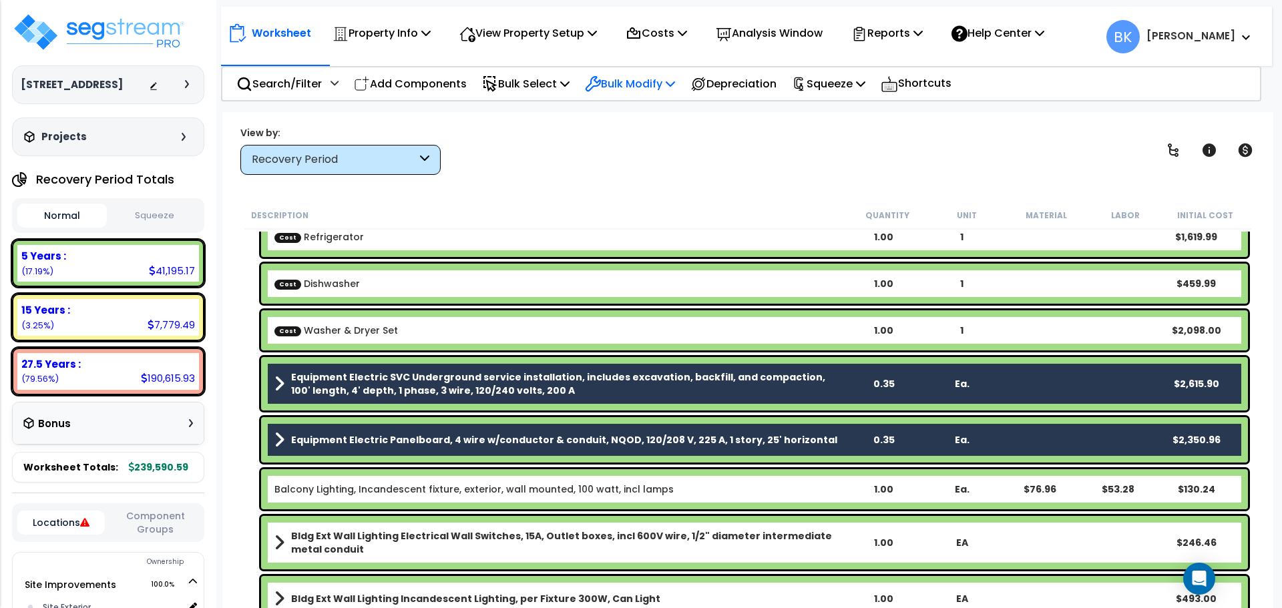
click at [610, 85] on p "Bulk Modify" at bounding box center [630, 84] width 90 height 18
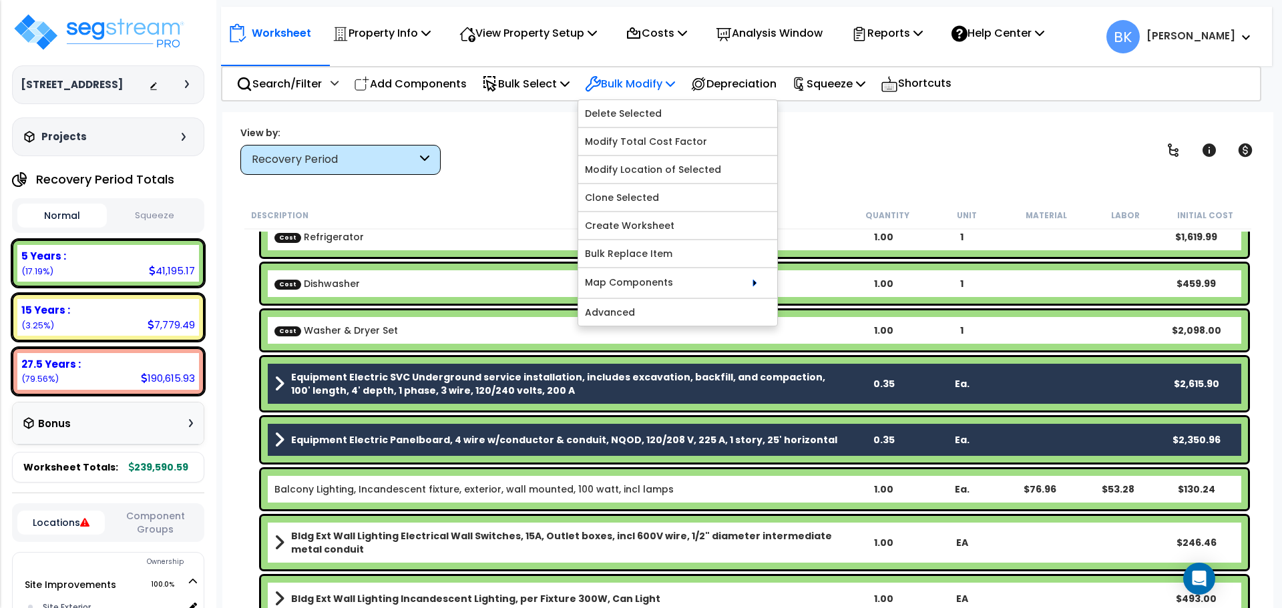
click at [610, 85] on p "Bulk Modify" at bounding box center [630, 84] width 90 height 18
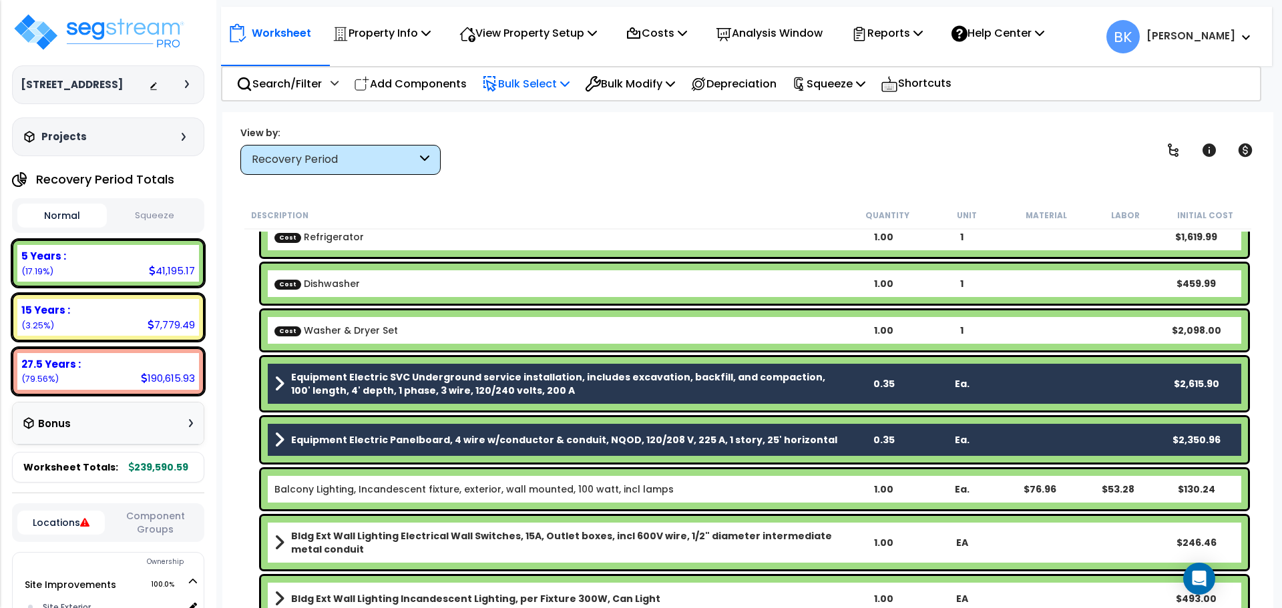
click at [529, 77] on p "Bulk Select" at bounding box center [525, 84] width 87 height 18
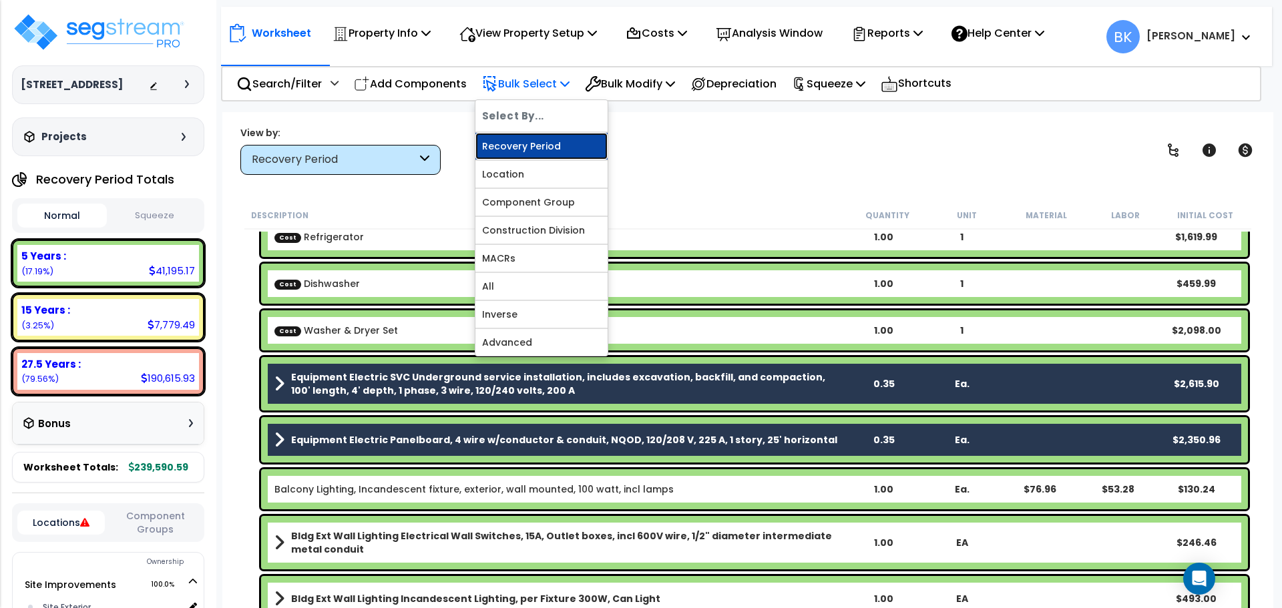
click at [529, 152] on link "Recovery Period" at bounding box center [542, 146] width 132 height 27
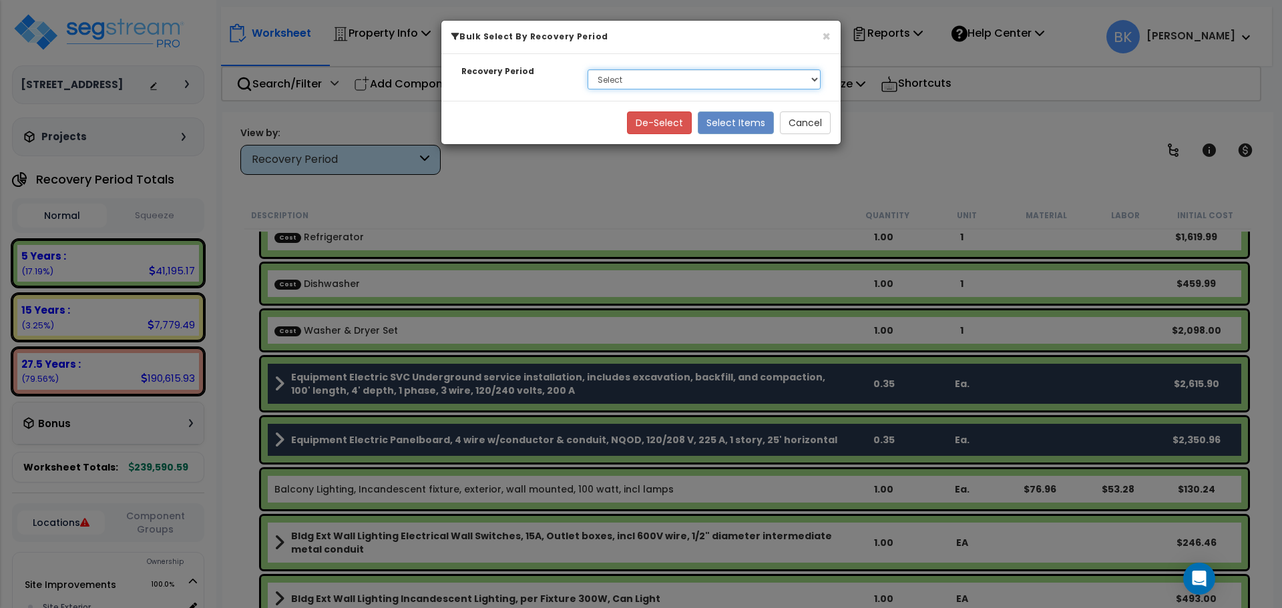
click at [605, 81] on select "Select 5 Years 15 Years 27.5 Years" at bounding box center [704, 79] width 233 height 20
select select "5Y"
click at [588, 69] on select "Select 5 Years 15 Years 27.5 Years" at bounding box center [704, 79] width 233 height 20
click at [720, 124] on button "Select Items" at bounding box center [736, 123] width 76 height 23
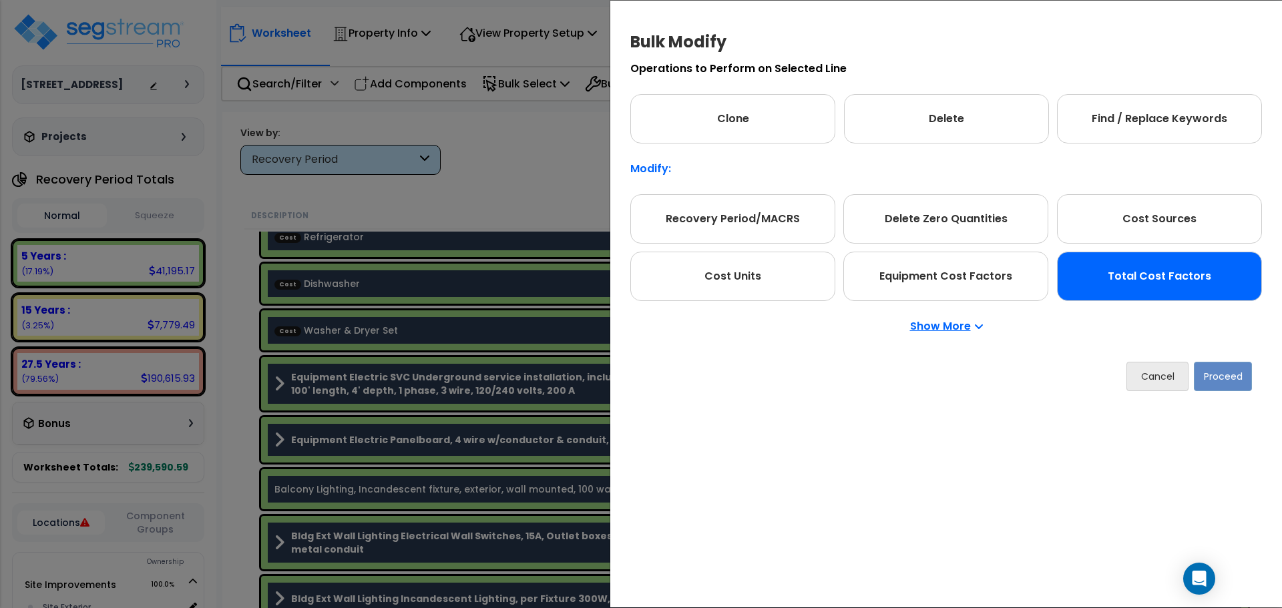
click at [1140, 289] on div "Total Cost Factors" at bounding box center [1159, 276] width 205 height 49
click at [1219, 382] on button "Proceed" at bounding box center [1223, 376] width 58 height 29
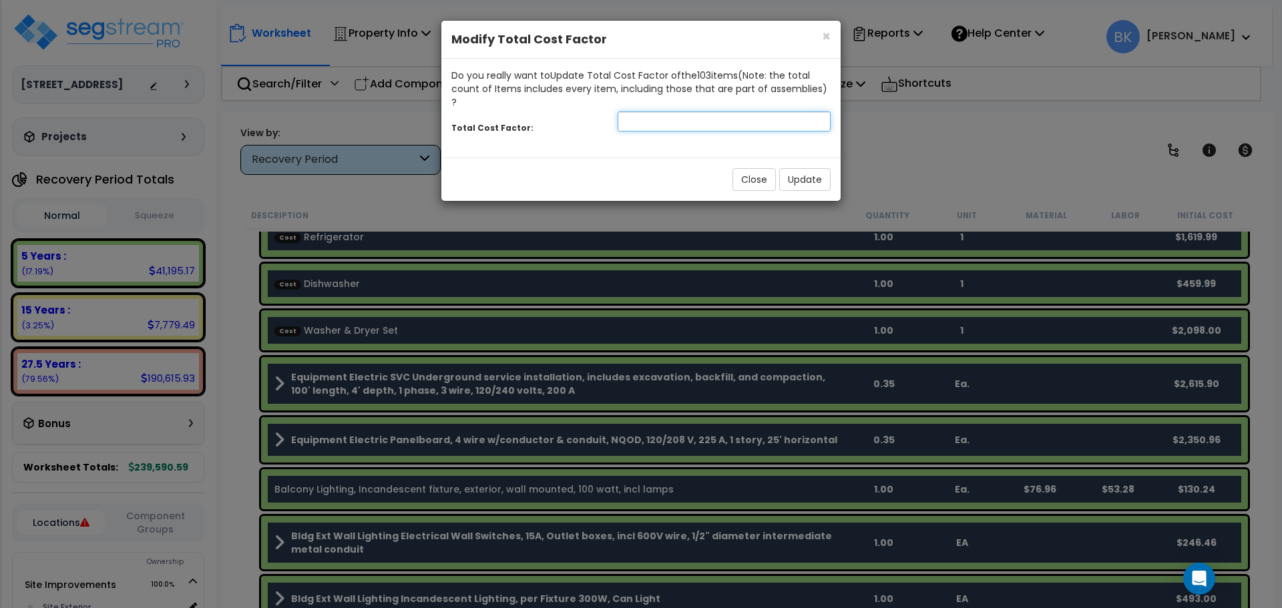
click at [653, 114] on input "number" at bounding box center [724, 122] width 213 height 20
type input "0.875"
click at [804, 168] on button "Update" at bounding box center [804, 179] width 51 height 23
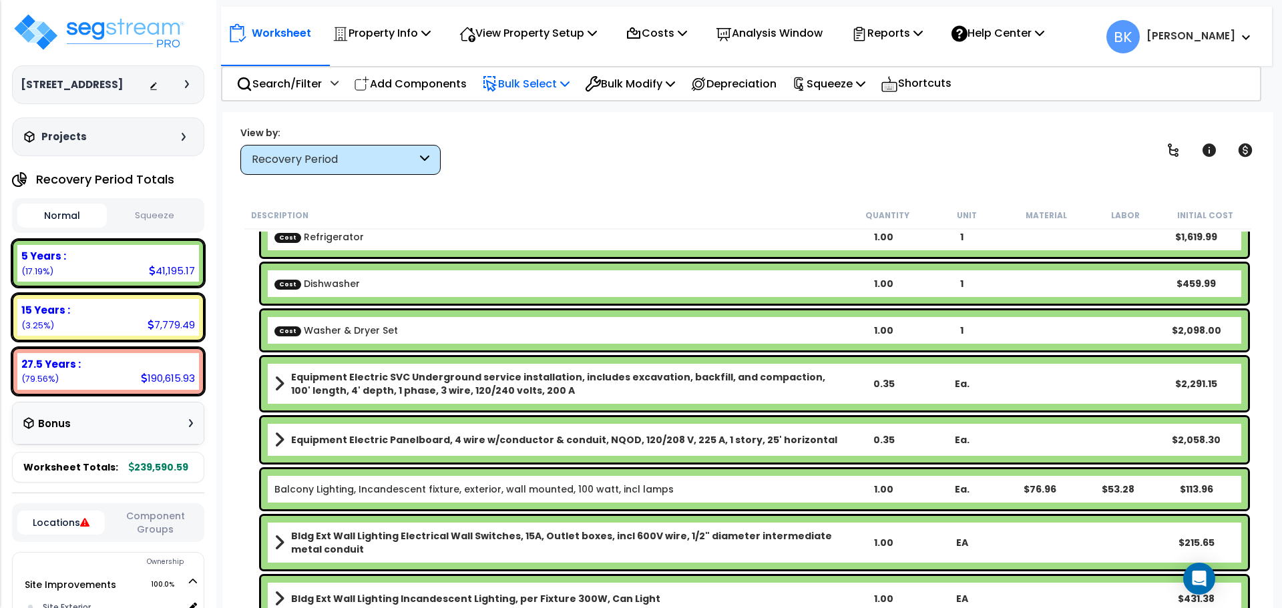
click at [528, 83] on p "Bulk Select" at bounding box center [525, 84] width 87 height 18
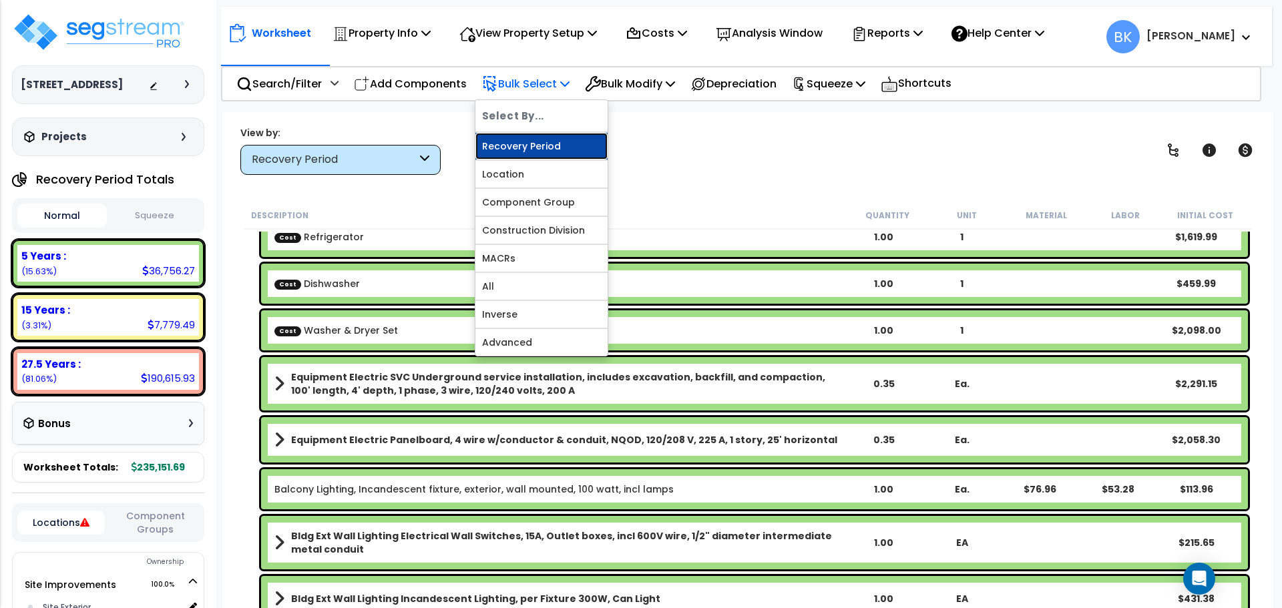
click at [522, 148] on link "Recovery Period" at bounding box center [542, 146] width 132 height 27
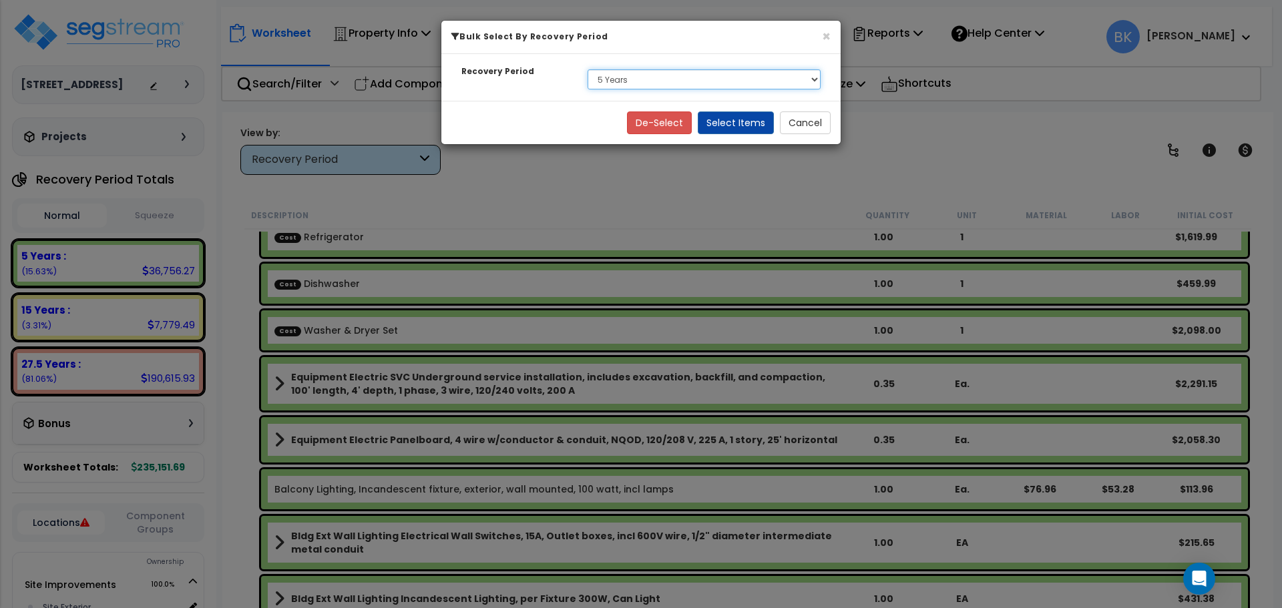
click at [612, 87] on select "Select 5 Years 15 Years 27.5 Years" at bounding box center [704, 79] width 233 height 20
click at [588, 69] on select "Select 5 Years 15 Years 27.5 Years" at bounding box center [704, 79] width 233 height 20
click at [730, 118] on button "Select Items" at bounding box center [736, 123] width 76 height 23
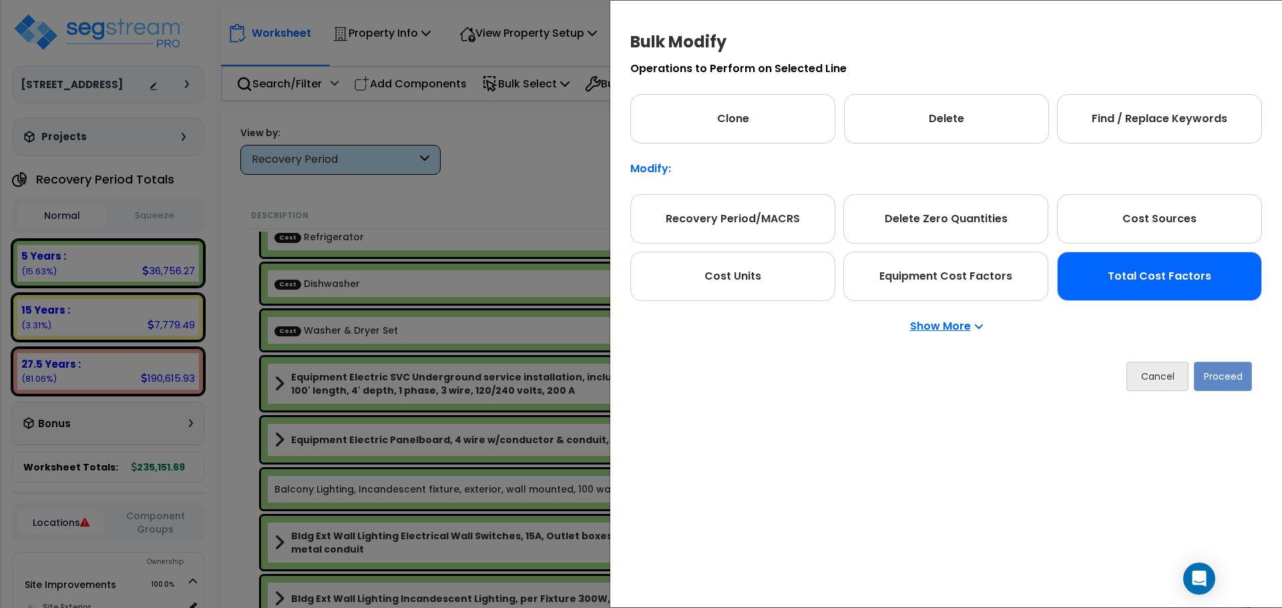
click at [1167, 287] on div "Total Cost Factors" at bounding box center [1159, 276] width 205 height 49
click at [1229, 372] on button "Proceed" at bounding box center [1223, 376] width 58 height 29
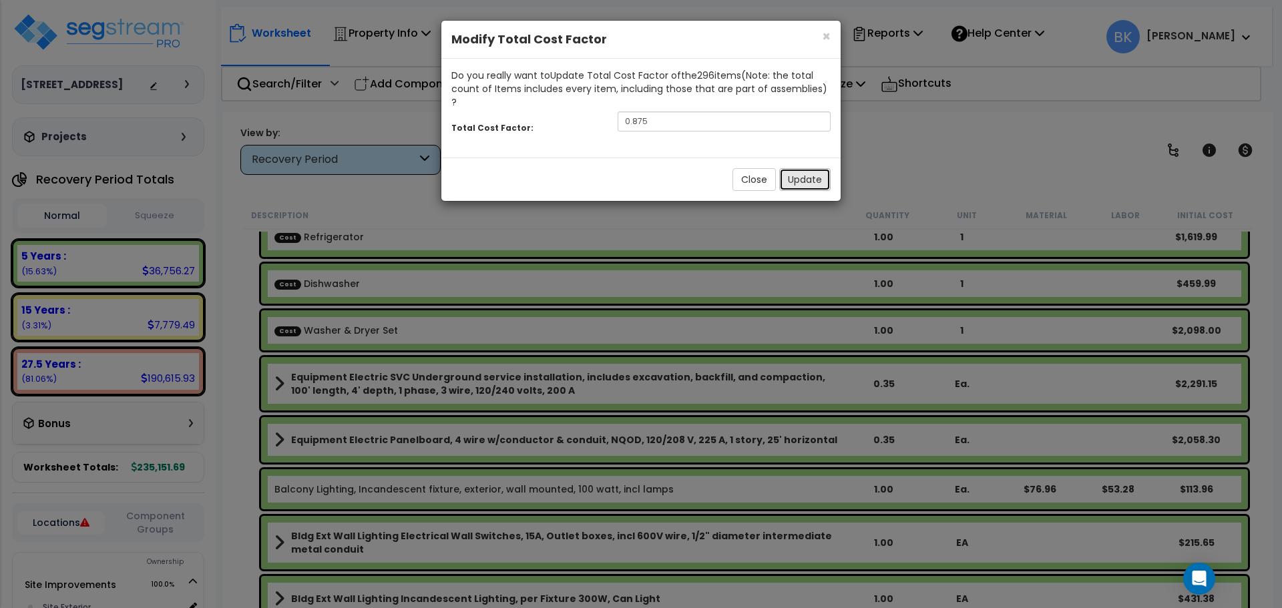
click at [801, 175] on button "Update" at bounding box center [804, 179] width 51 height 23
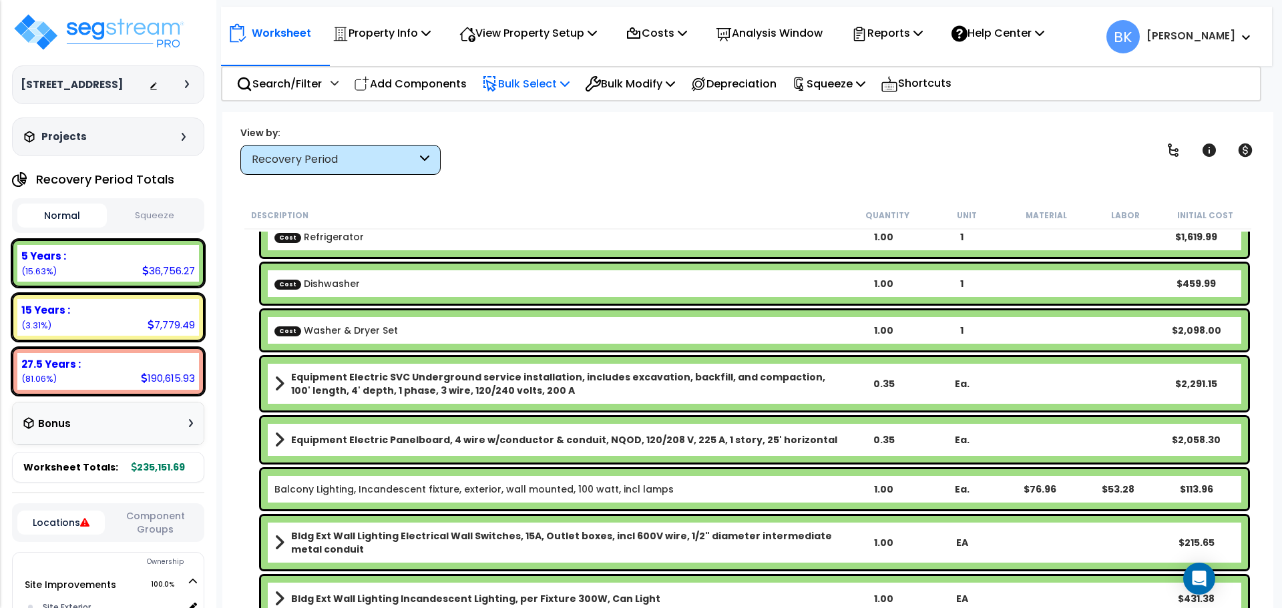
click at [550, 77] on p "Bulk Select" at bounding box center [525, 84] width 87 height 18
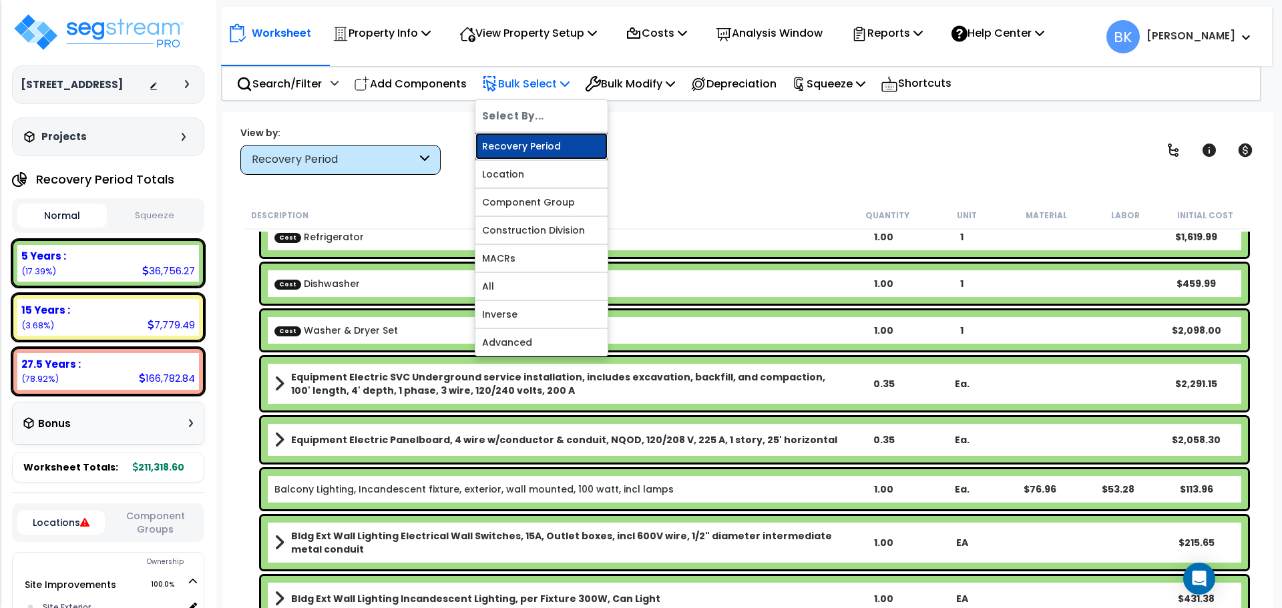
click at [541, 144] on link "Recovery Period" at bounding box center [542, 146] width 132 height 27
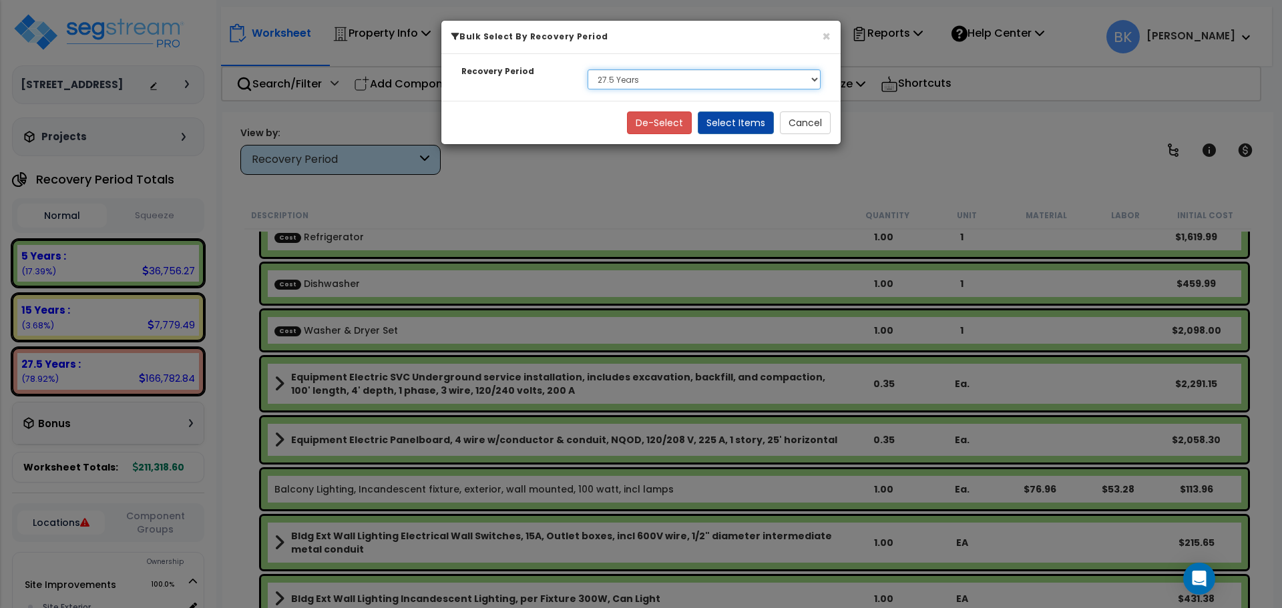
click at [623, 79] on select "Select 5 Years 15 Years 27.5 Years" at bounding box center [704, 79] width 233 height 20
select select "15Y"
click at [588, 69] on select "Select 5 Years 15 Years 27.5 Years" at bounding box center [704, 79] width 233 height 20
click at [731, 124] on button "Select Items" at bounding box center [736, 123] width 76 height 23
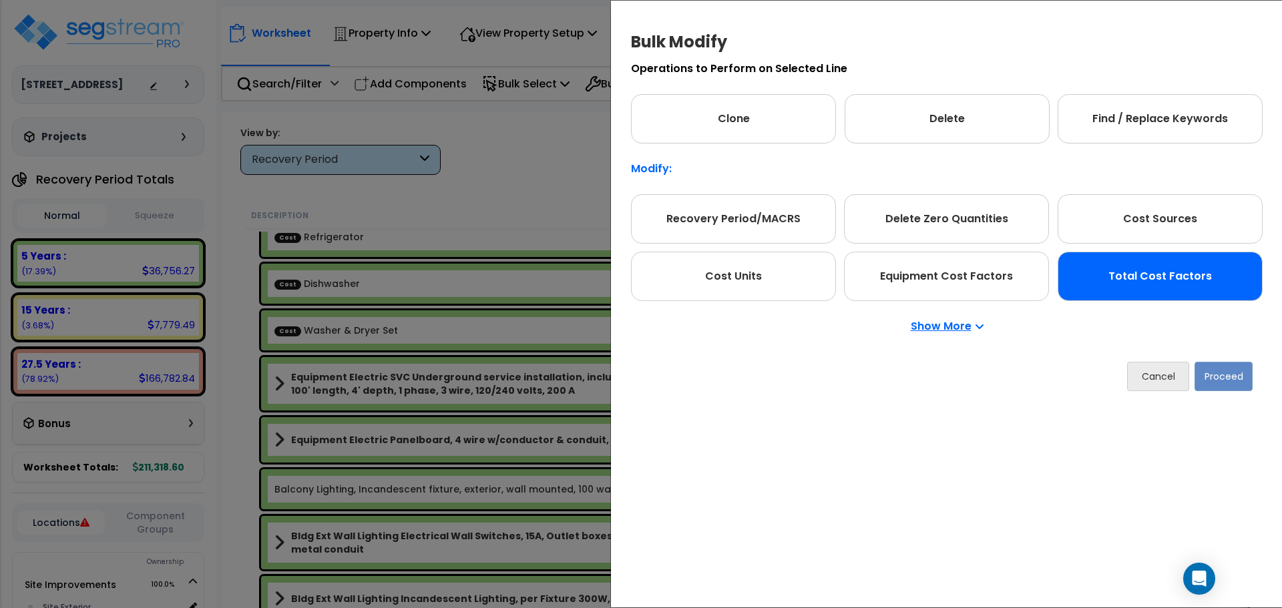
click at [1119, 279] on div "Total Cost Factors" at bounding box center [1160, 276] width 205 height 49
click at [1209, 373] on button "Proceed" at bounding box center [1224, 376] width 58 height 29
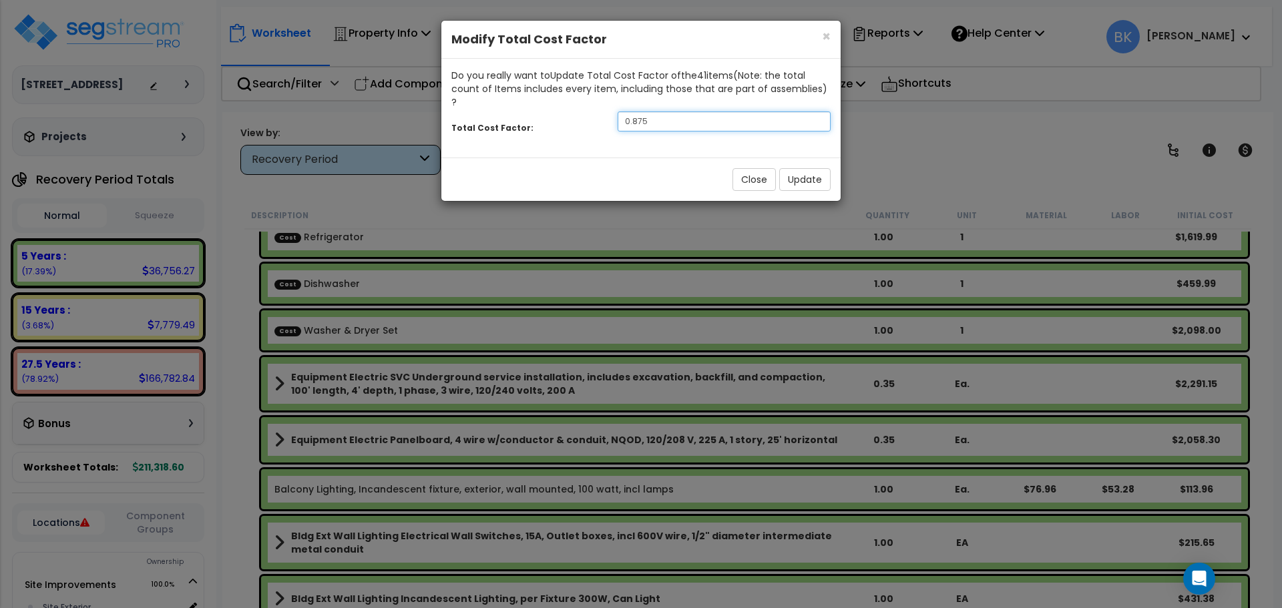
click at [674, 112] on input "0.875" at bounding box center [724, 122] width 213 height 20
type input "0.7"
click at [810, 168] on button "Update" at bounding box center [804, 179] width 51 height 23
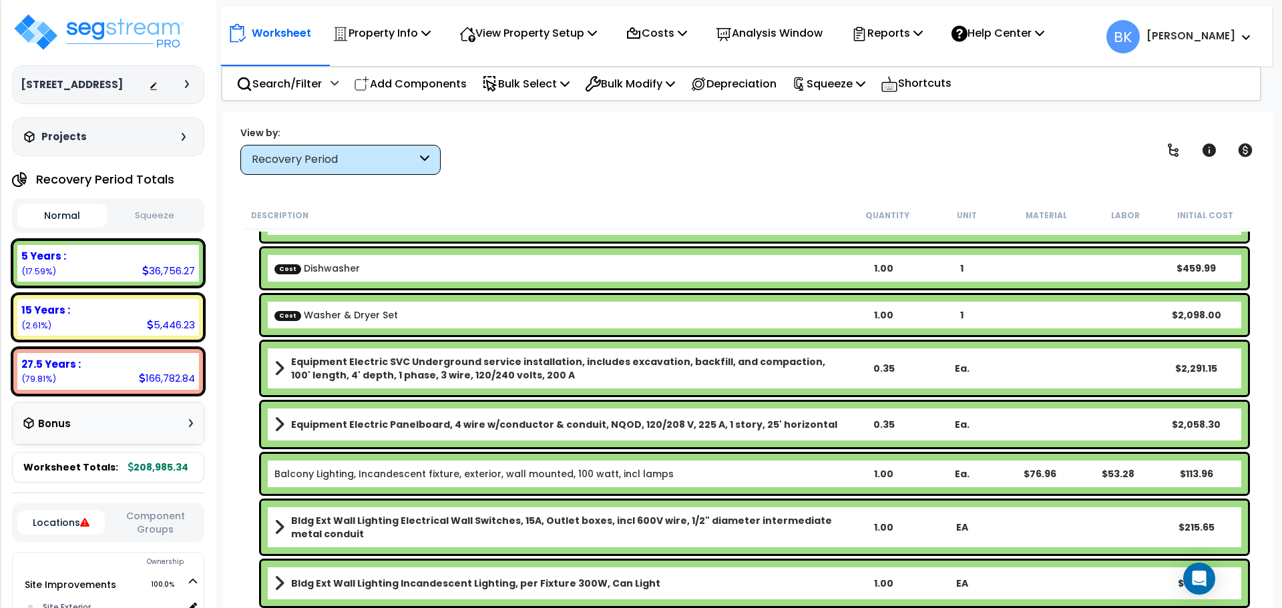
scroll to position [200, 0]
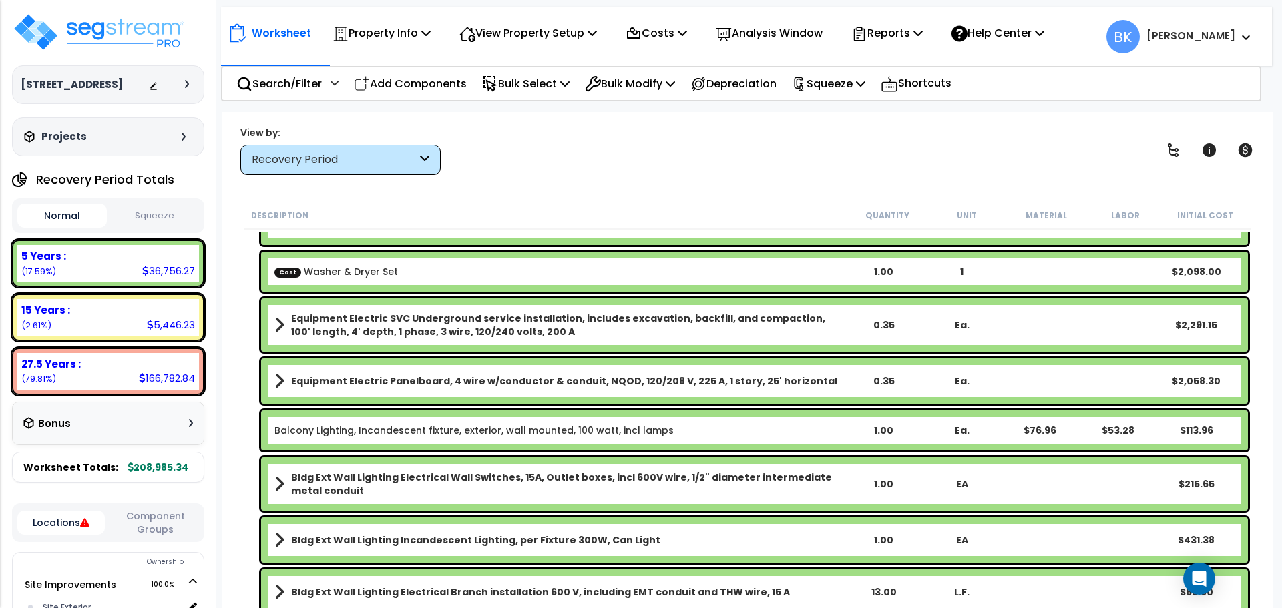
click at [395, 327] on b "Equipment Electric SVC Underground service installation, includes excavation, b…" at bounding box center [567, 325] width 553 height 27
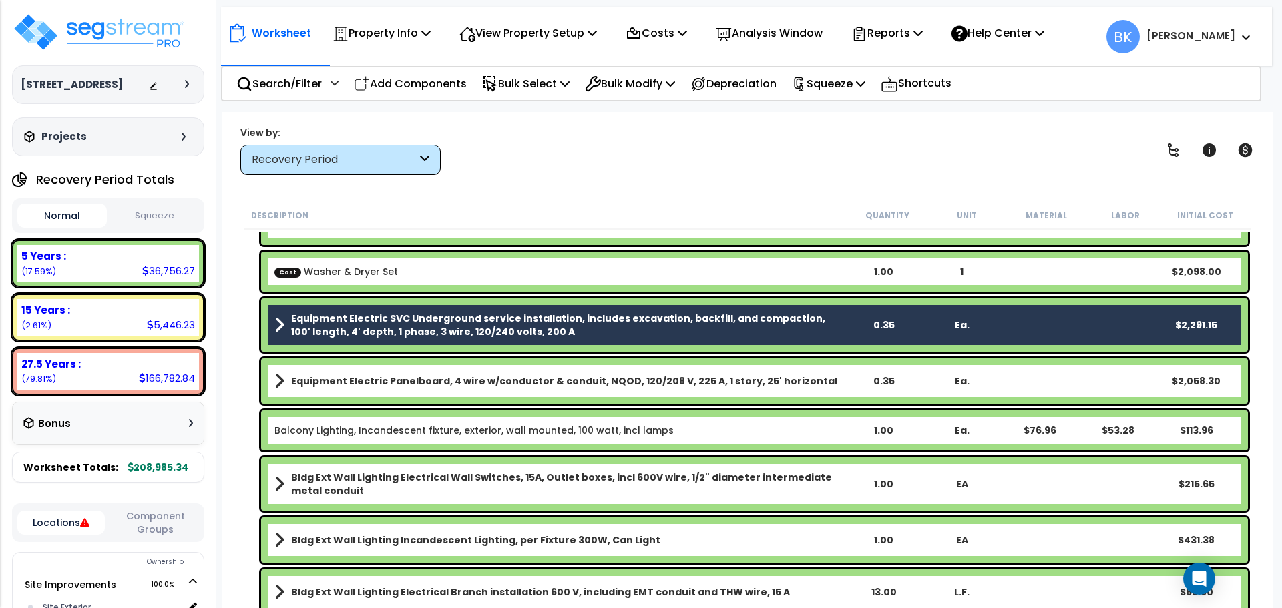
click at [373, 384] on b "Equipment Electric Panelboard, 4 wire w/conductor & conduit, NQOD, 120/208 V, 2…" at bounding box center [564, 381] width 546 height 13
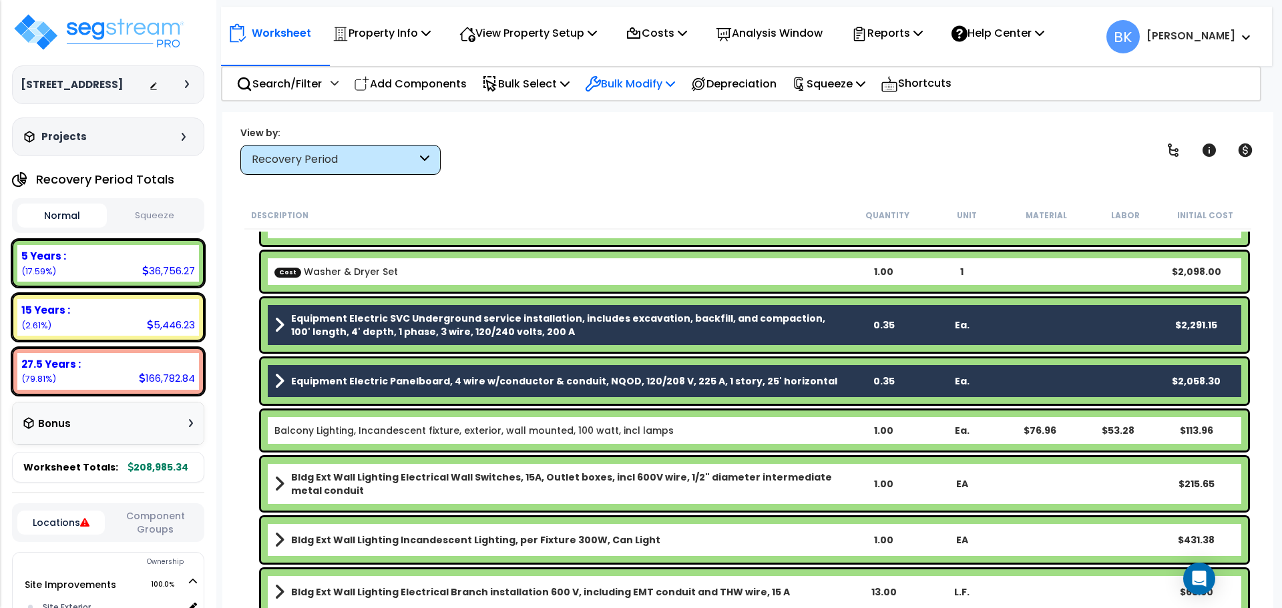
click at [650, 92] on p "Bulk Modify" at bounding box center [630, 84] width 90 height 18
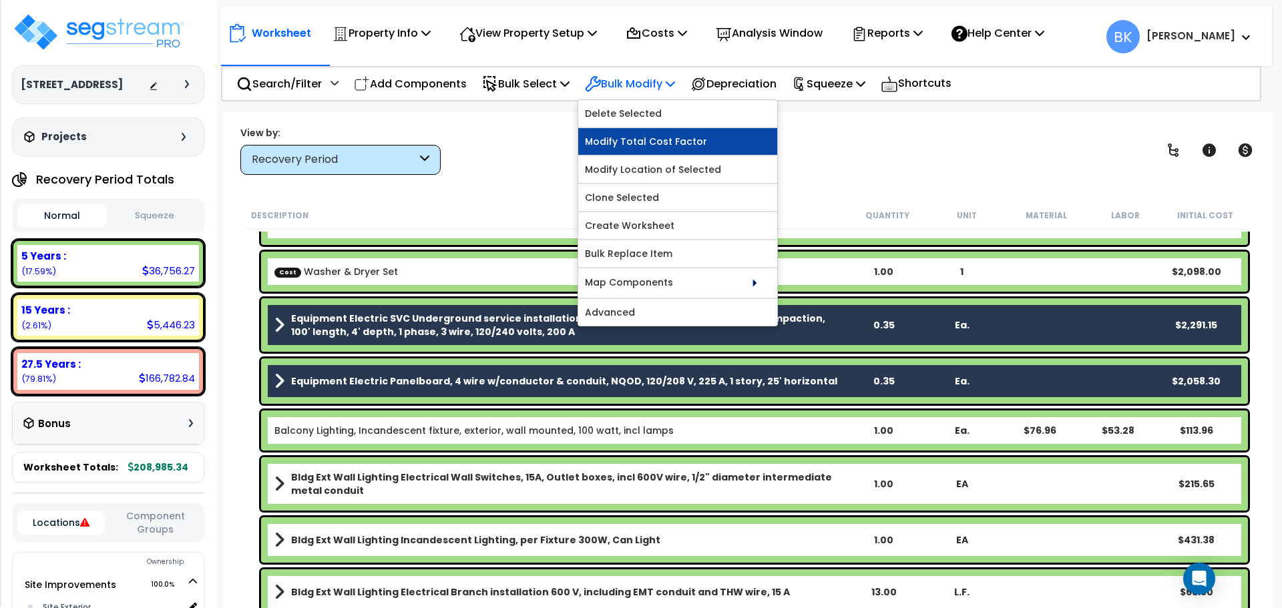
click at [656, 135] on link "Modify Total Cost Factor" at bounding box center [677, 141] width 199 height 27
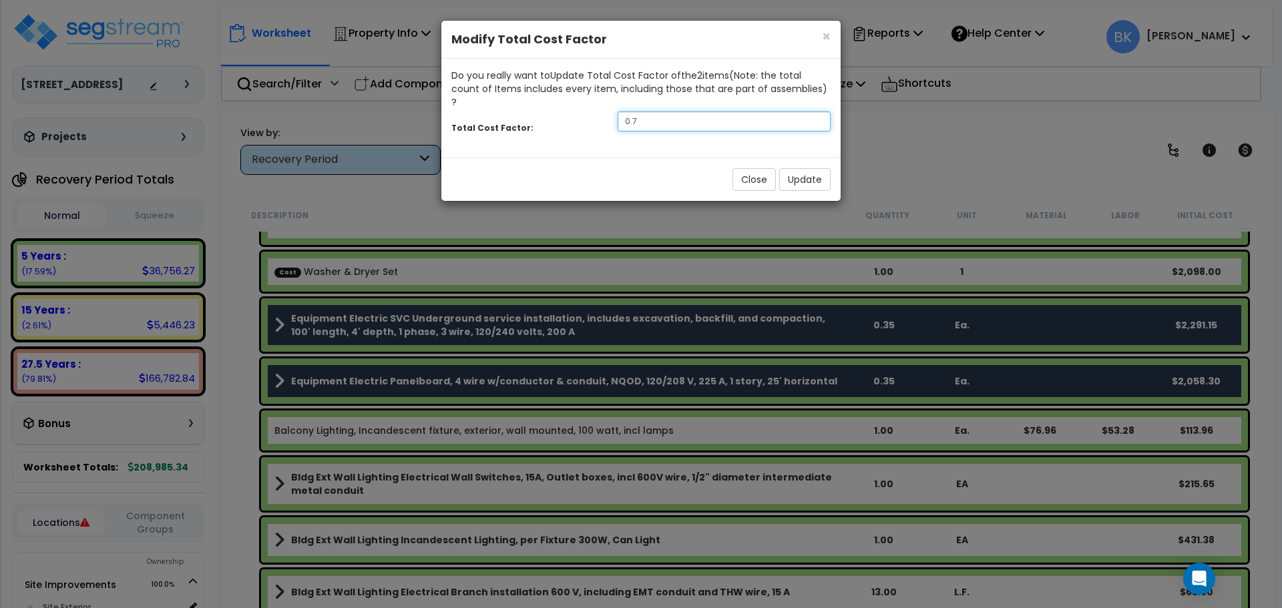
click at [655, 112] on input "0.7" at bounding box center [724, 122] width 213 height 20
click at [796, 168] on button "Update" at bounding box center [804, 179] width 51 height 23
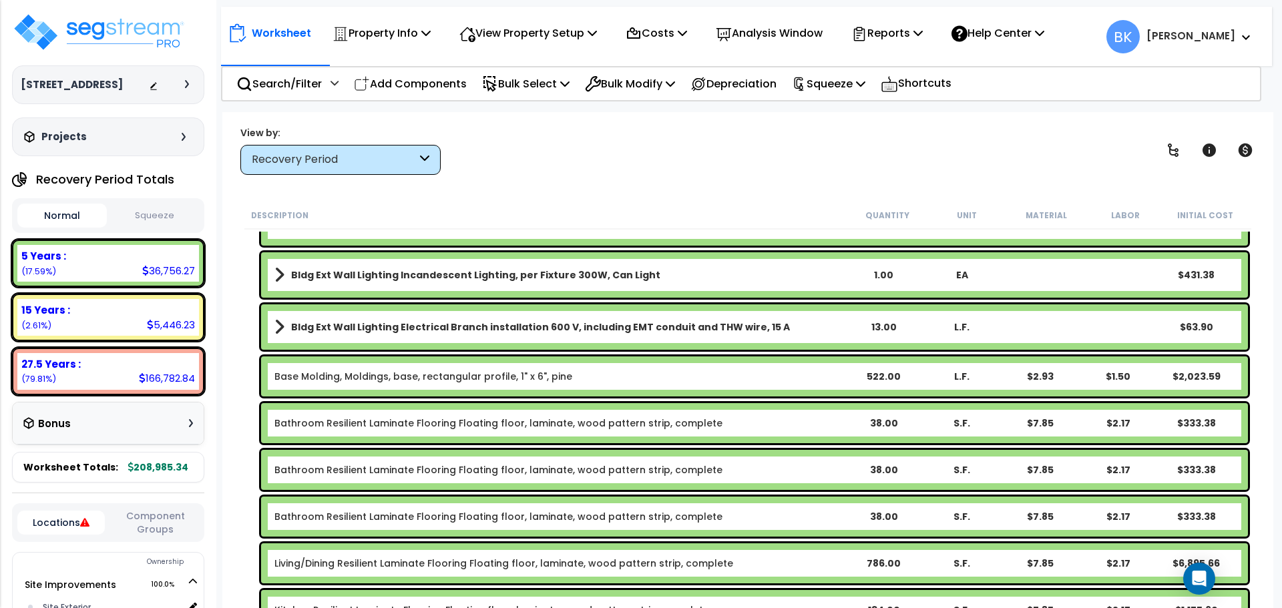
scroll to position [467, 0]
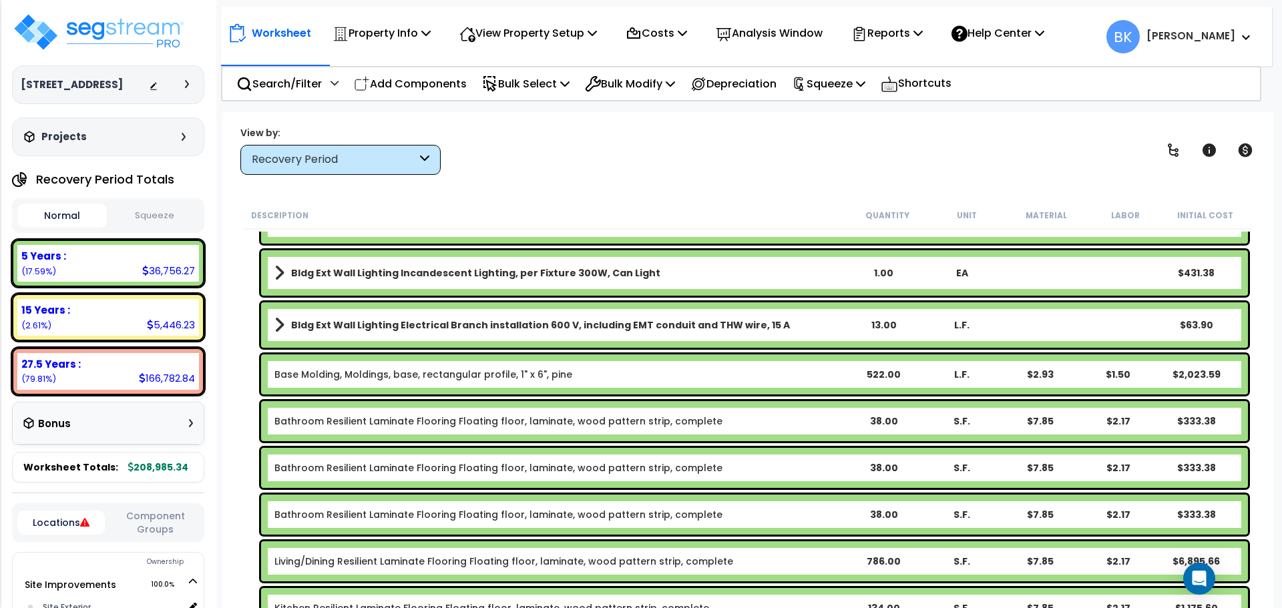
click at [395, 381] on div "Base Molding, Moldings, base, rectangular profile, 1" x 6", pine 522.00 L.F. $2…" at bounding box center [754, 375] width 987 height 40
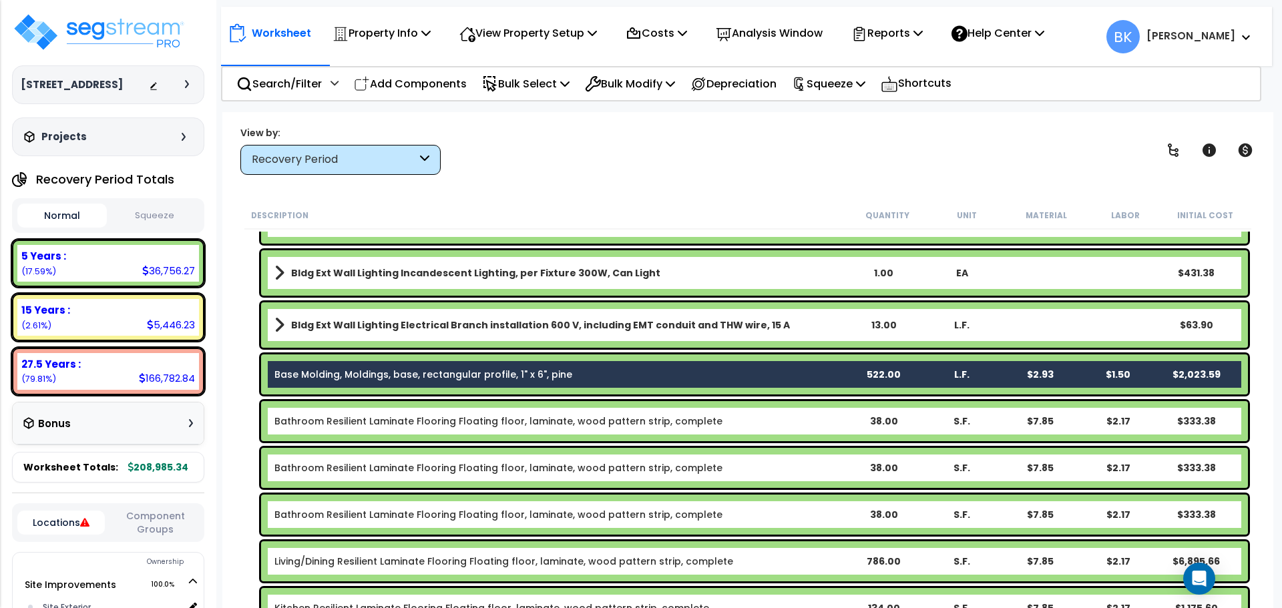
click at [379, 411] on div "Bathroom Resilient Laminate Flooring Floating floor, laminate, wood pattern str…" at bounding box center [754, 421] width 987 height 40
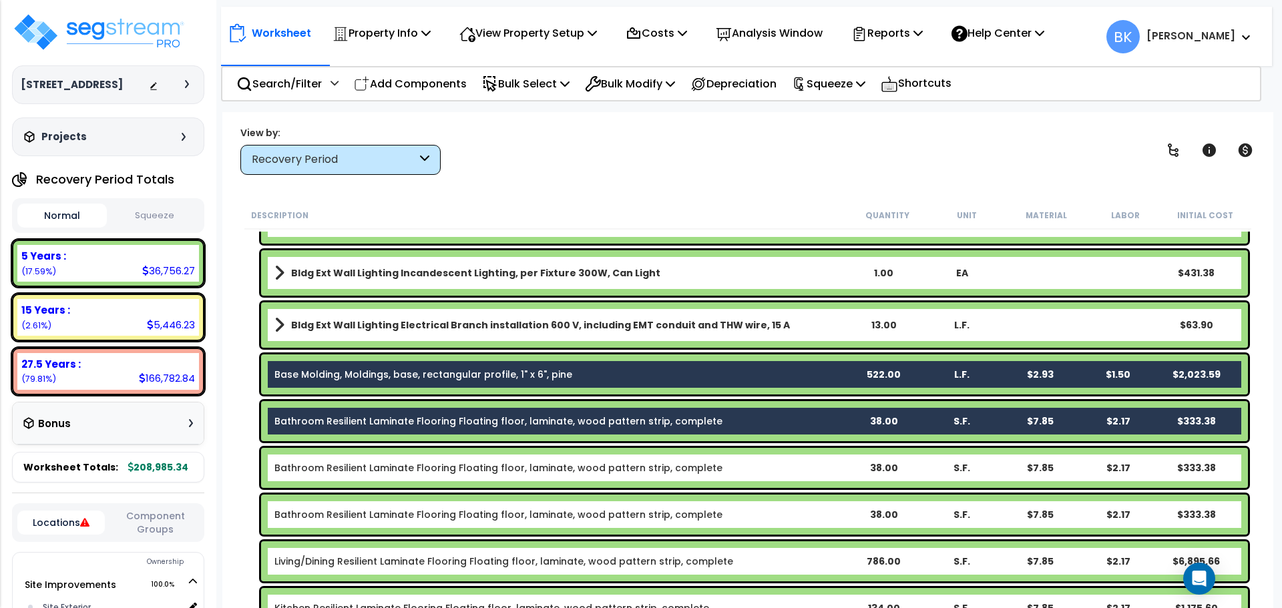
click at [367, 467] on link "Bathroom Resilient Laminate Flooring Floating floor, laminate, wood pattern str…" at bounding box center [498, 467] width 448 height 13
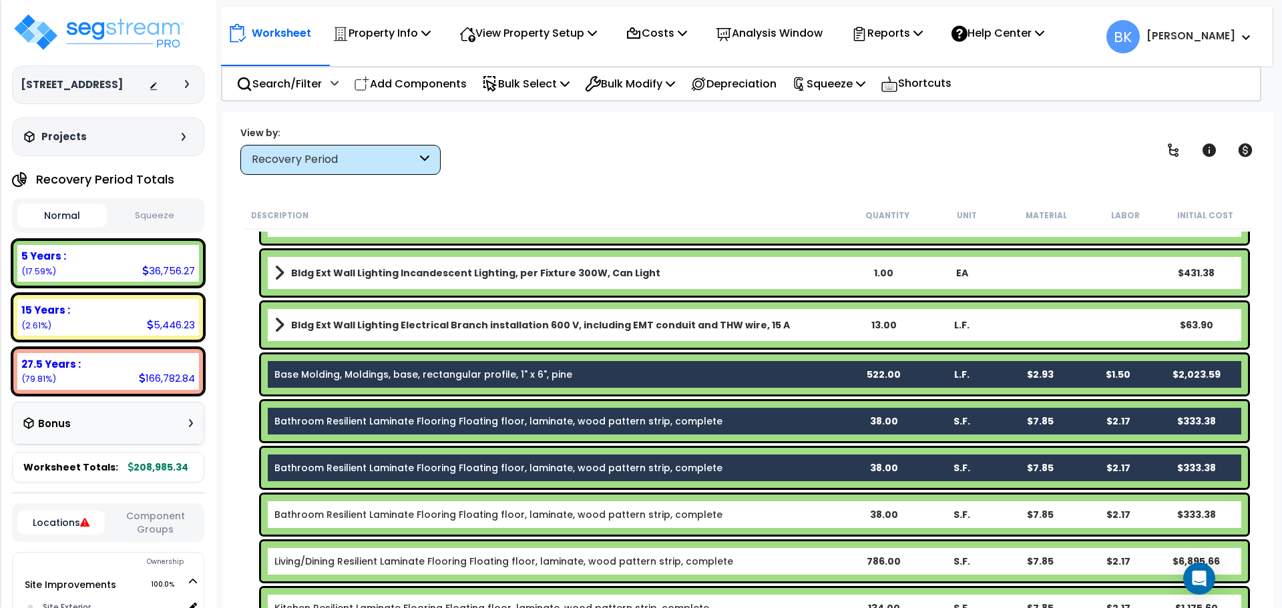
click at [367, 512] on link "Bathroom Resilient Laminate Flooring Floating floor, laminate, wood pattern str…" at bounding box center [498, 514] width 448 height 13
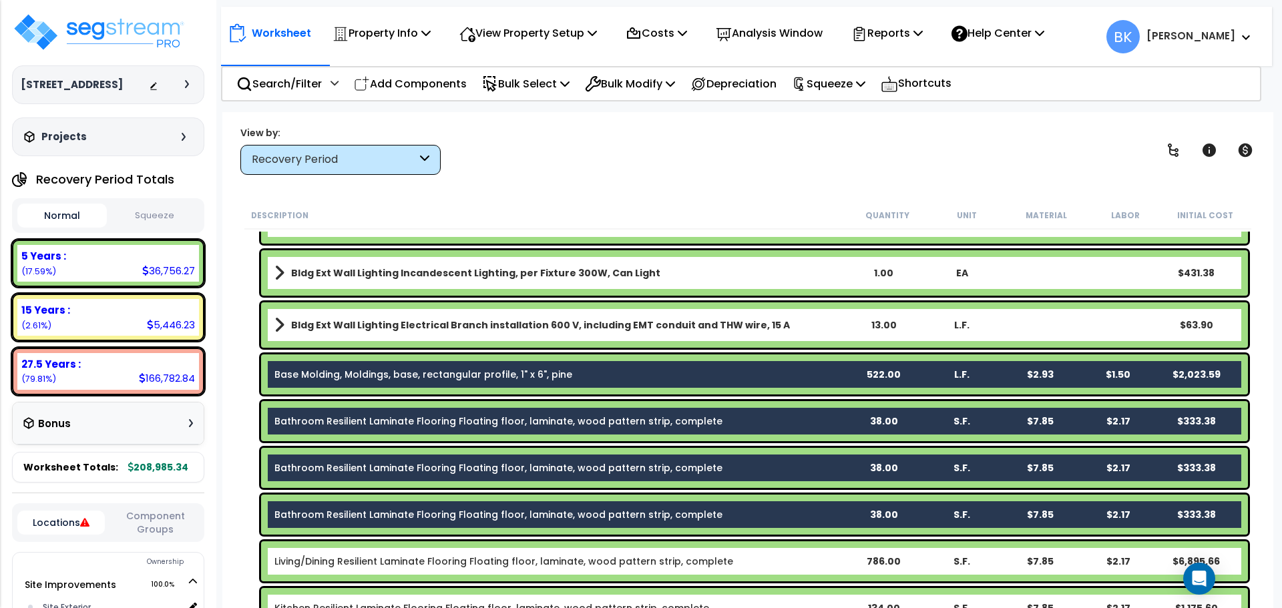
click at [362, 560] on link "Living/Dining Resilient Laminate Flooring Floating floor, laminate, wood patter…" at bounding box center [503, 561] width 459 height 13
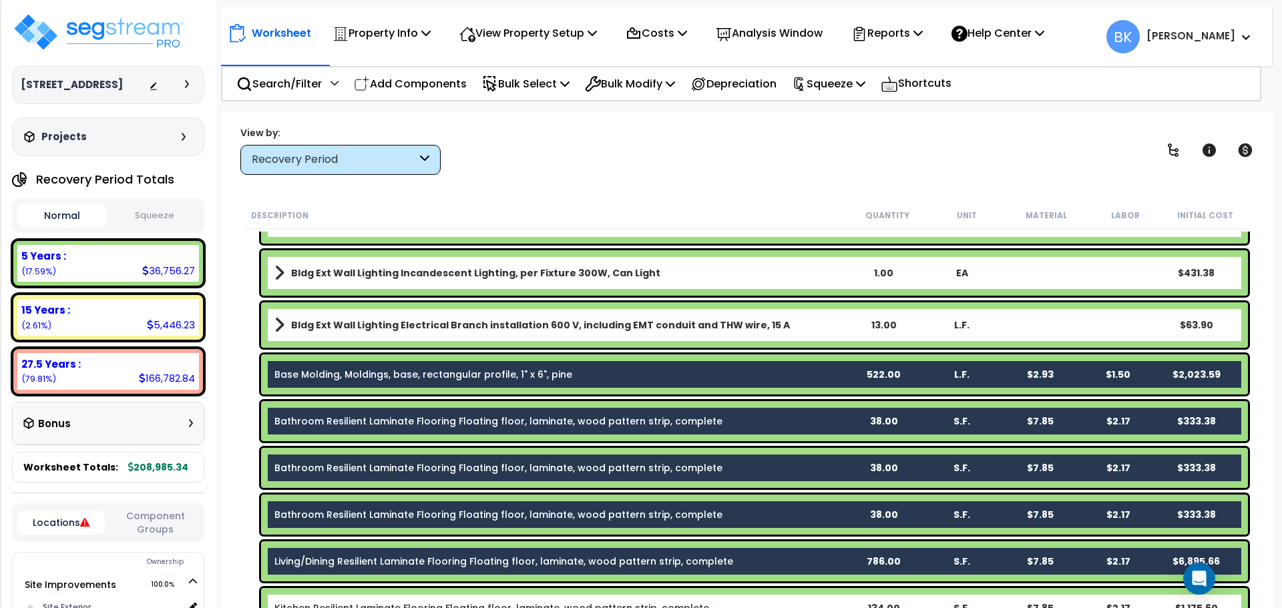
scroll to position [601, 0]
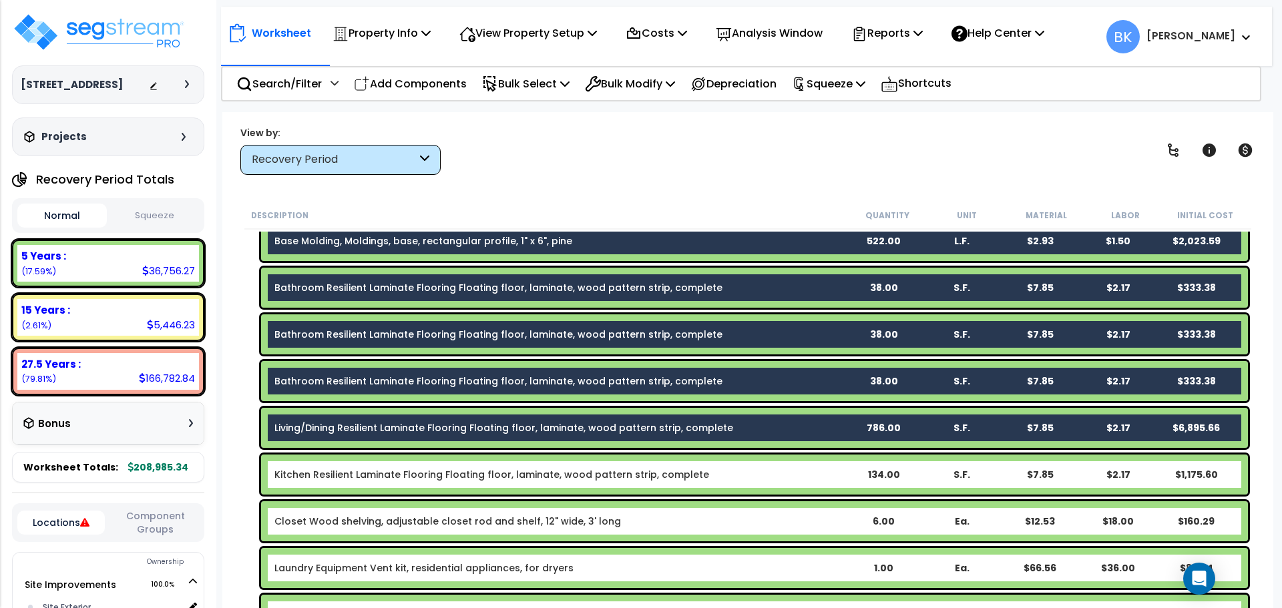
click at [341, 477] on link "Kitchen Resilient Laminate Flooring Floating floor, laminate, wood pattern stri…" at bounding box center [491, 474] width 435 height 13
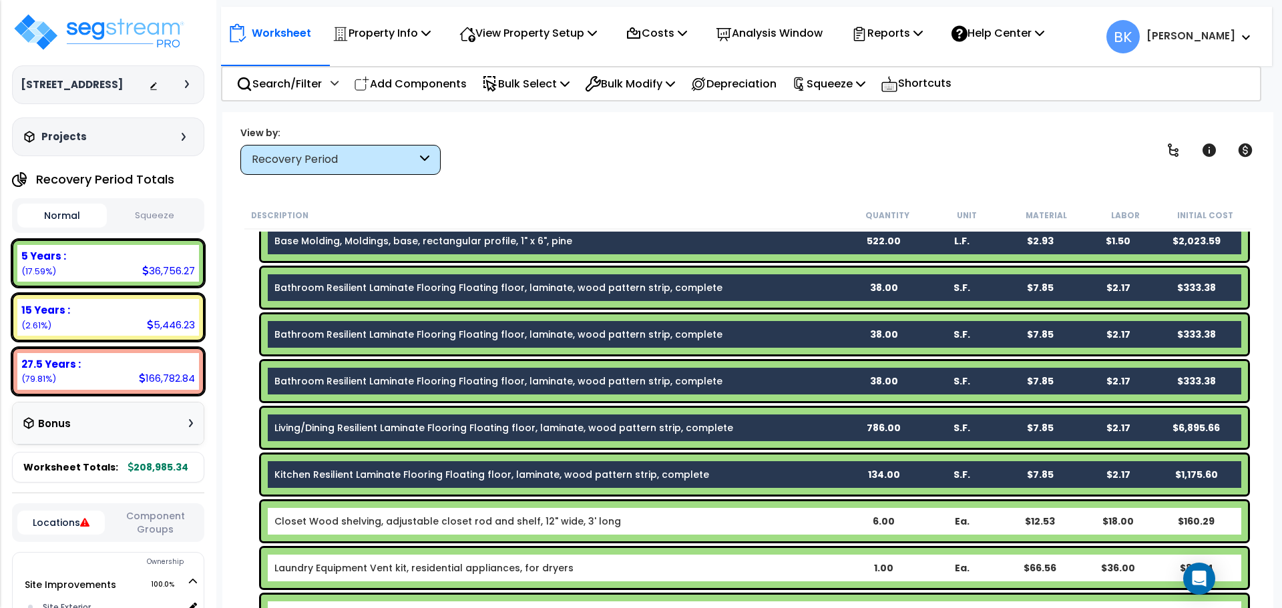
click at [356, 522] on link "Closet Wood shelving, adjustable closet rod and shelf, 12" wide, 3' long" at bounding box center [447, 521] width 347 height 13
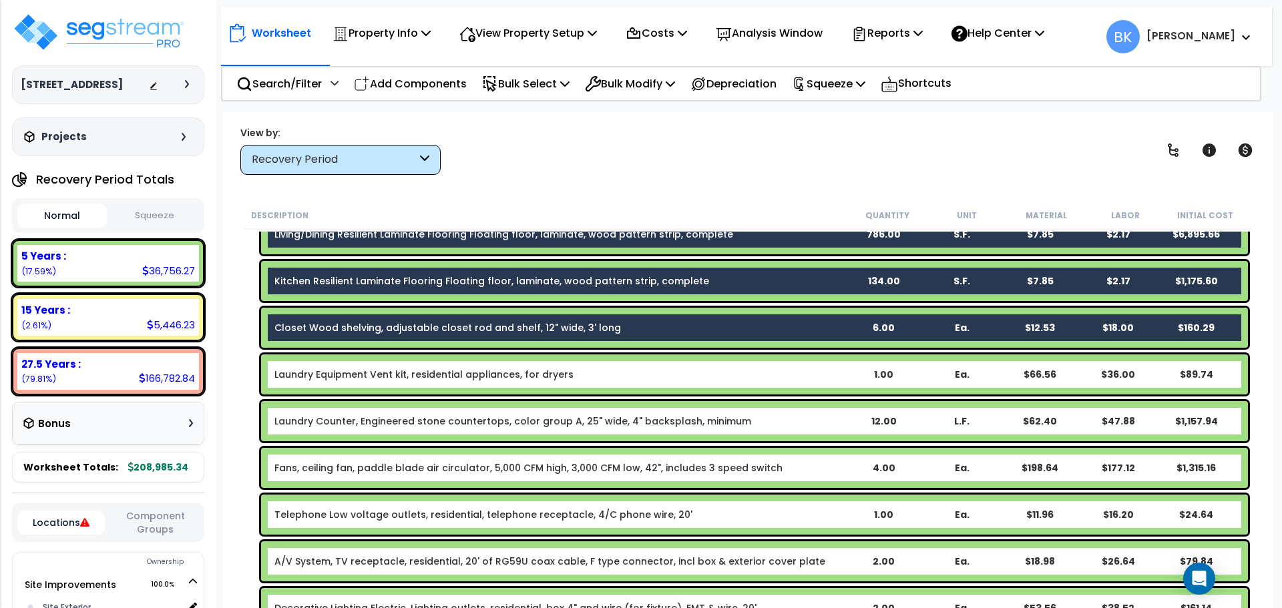
scroll to position [801, 0]
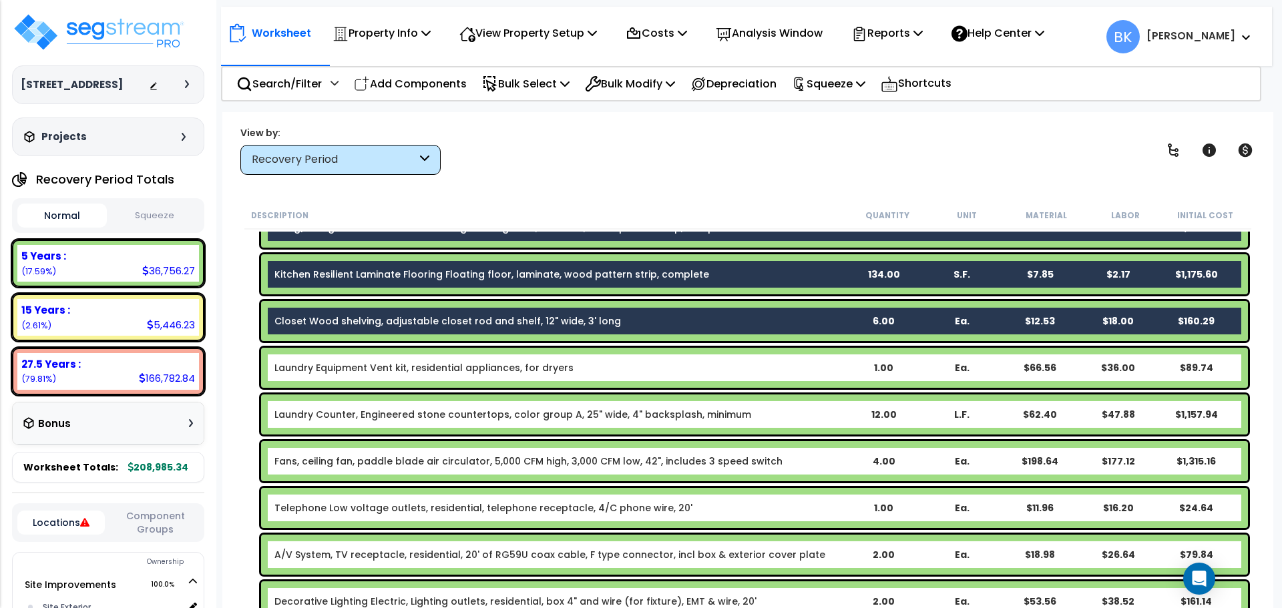
click at [343, 411] on link "Laundry Counter, Engineered stone countertops, color group A, 25" wide, 4" back…" at bounding box center [512, 414] width 477 height 13
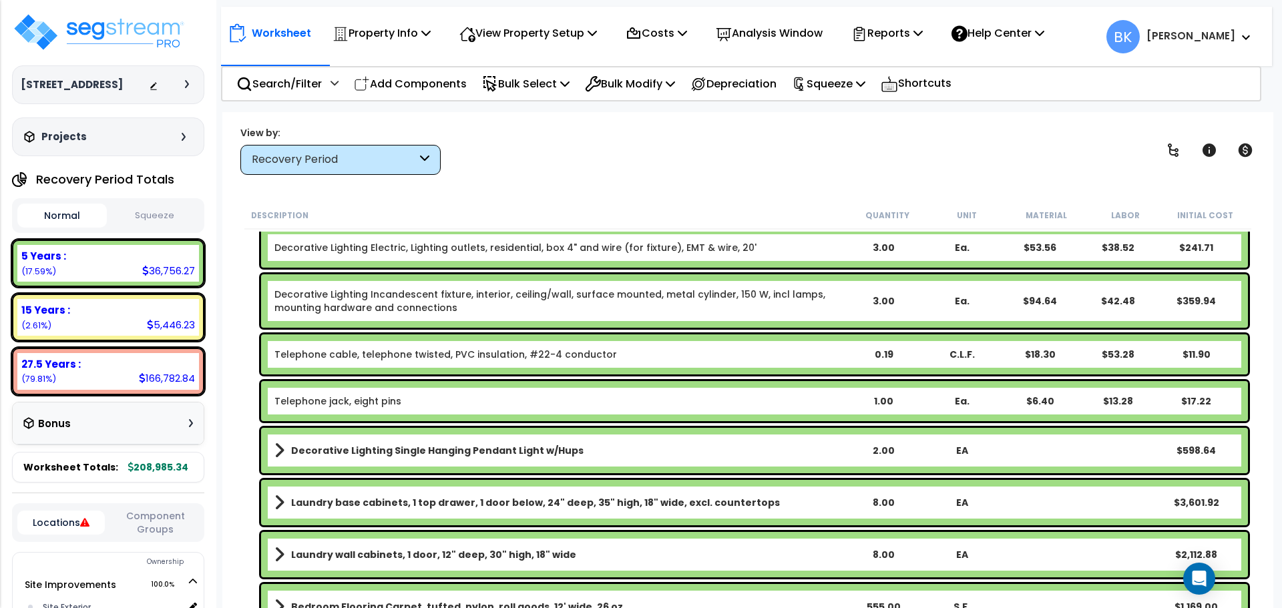
scroll to position [1269, 0]
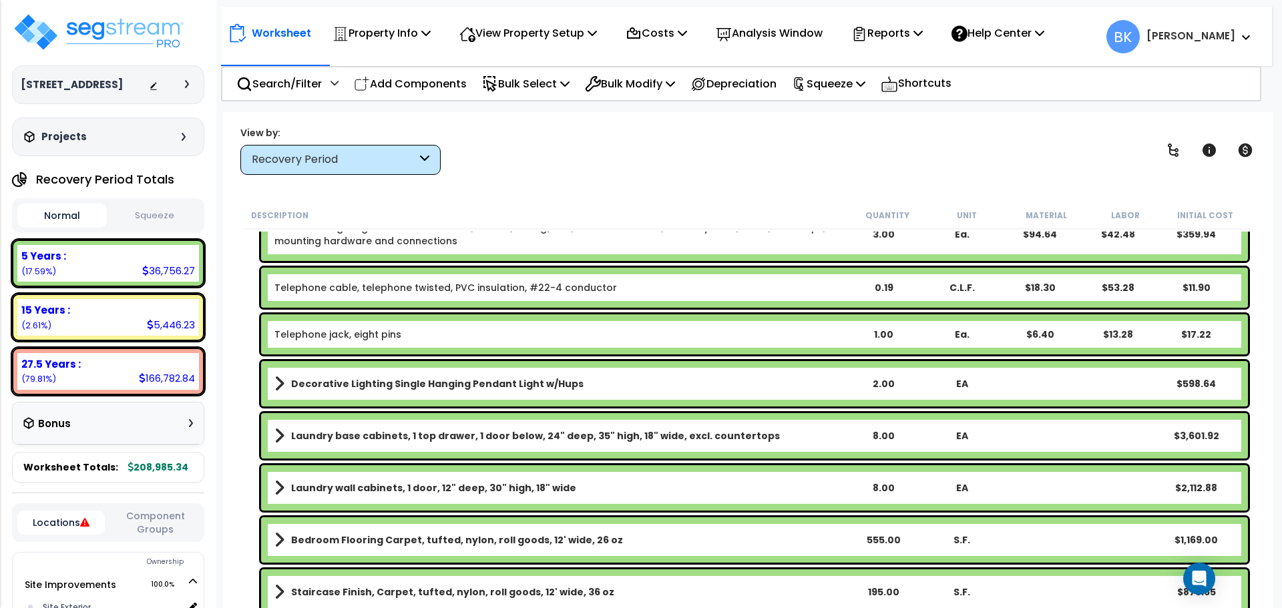
click at [353, 442] on b "Laundry base cabinets, 1 top drawer, 1 door below, 24" deep, 35" high, 18" wide…" at bounding box center [535, 435] width 489 height 13
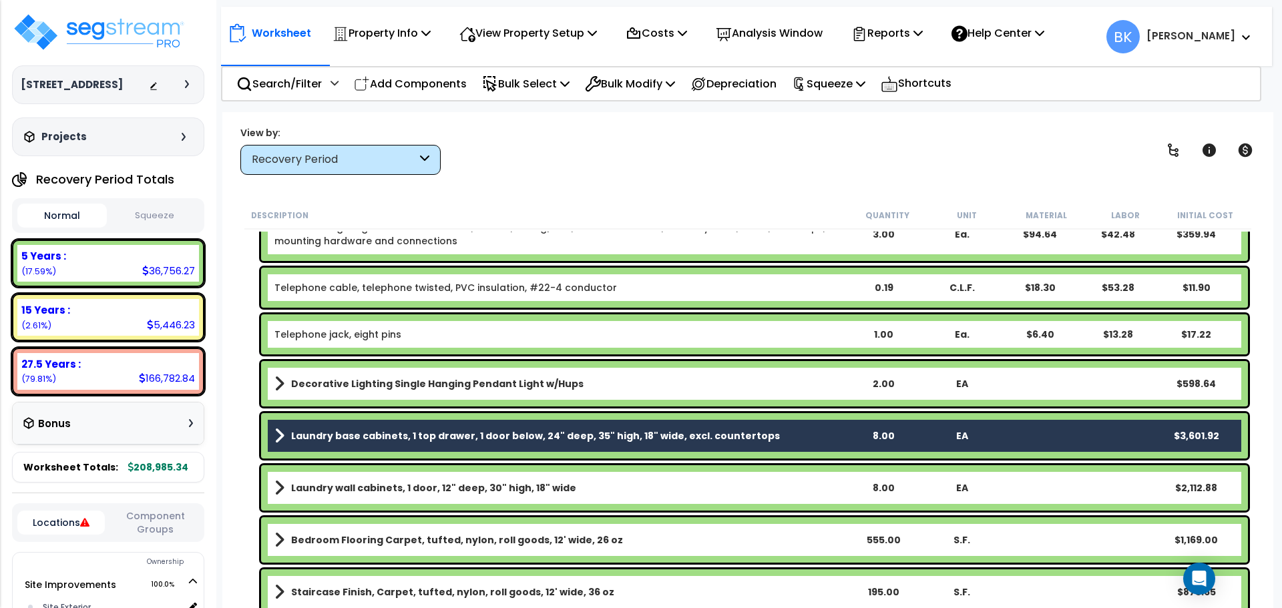
click at [359, 483] on b "Laundry wall cabinets, 1 door, 12" deep, 30" high, 18" wide" at bounding box center [433, 488] width 285 height 13
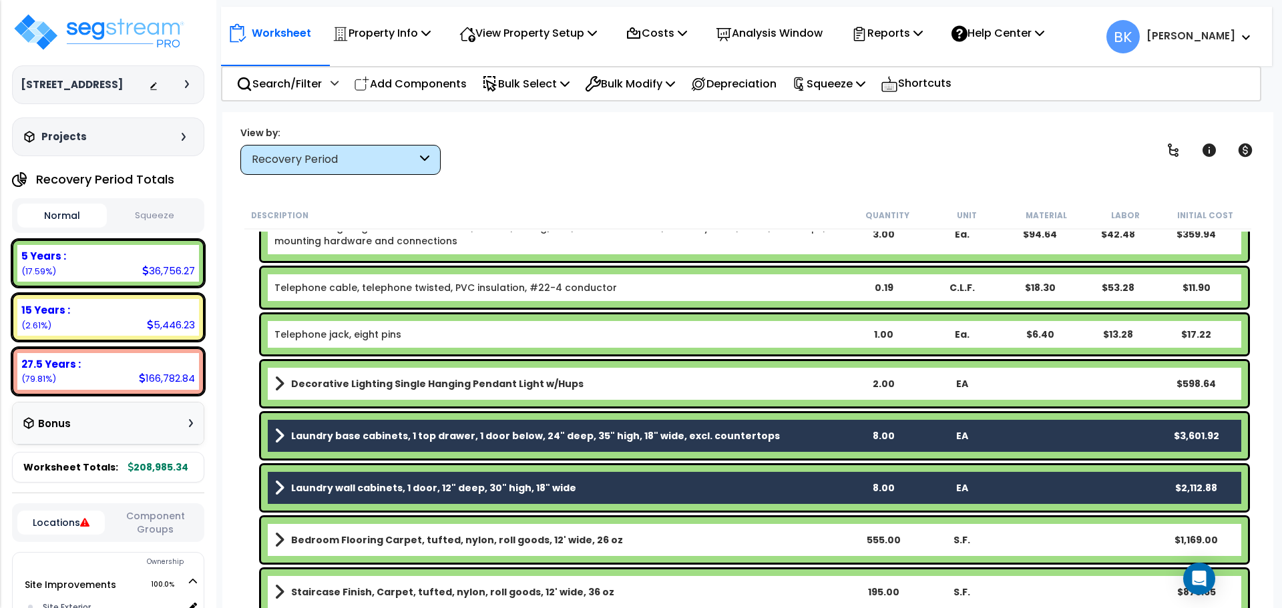
scroll to position [1336, 0]
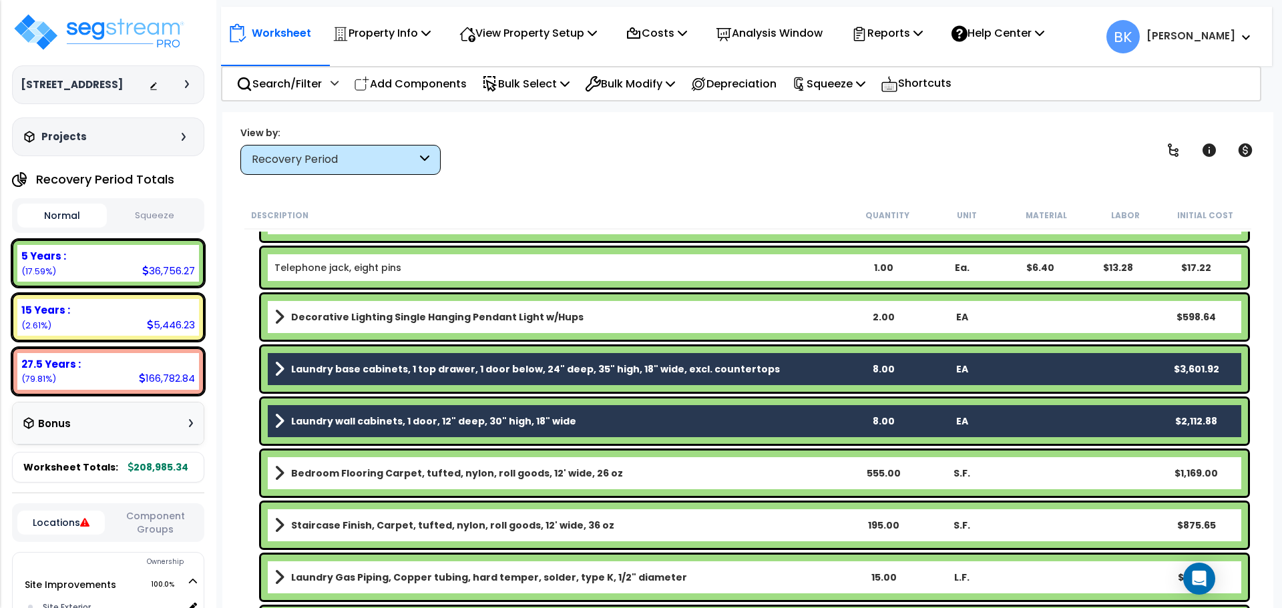
click at [368, 476] on b "Bedroom Flooring Carpet, tufted, nylon, roll goods, 12' wide, 26 oz" at bounding box center [457, 473] width 332 height 13
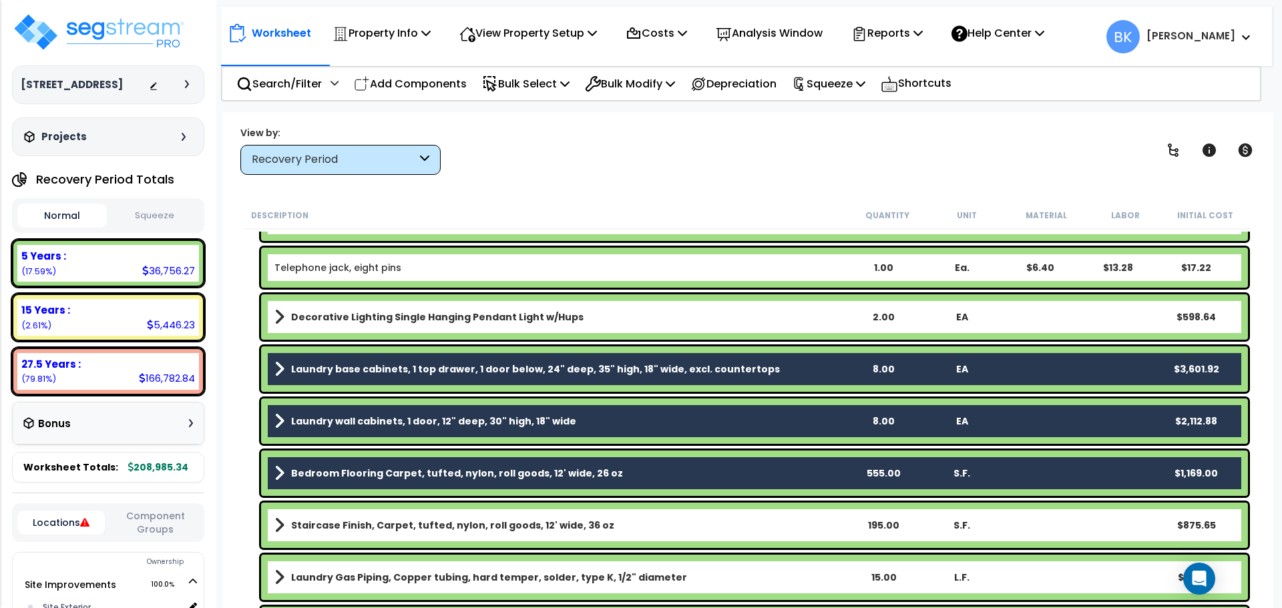
click at [365, 525] on b "Staircase Finish, Carpet, tufted, nylon, roll goods, 12' wide, 36 oz" at bounding box center [452, 525] width 323 height 13
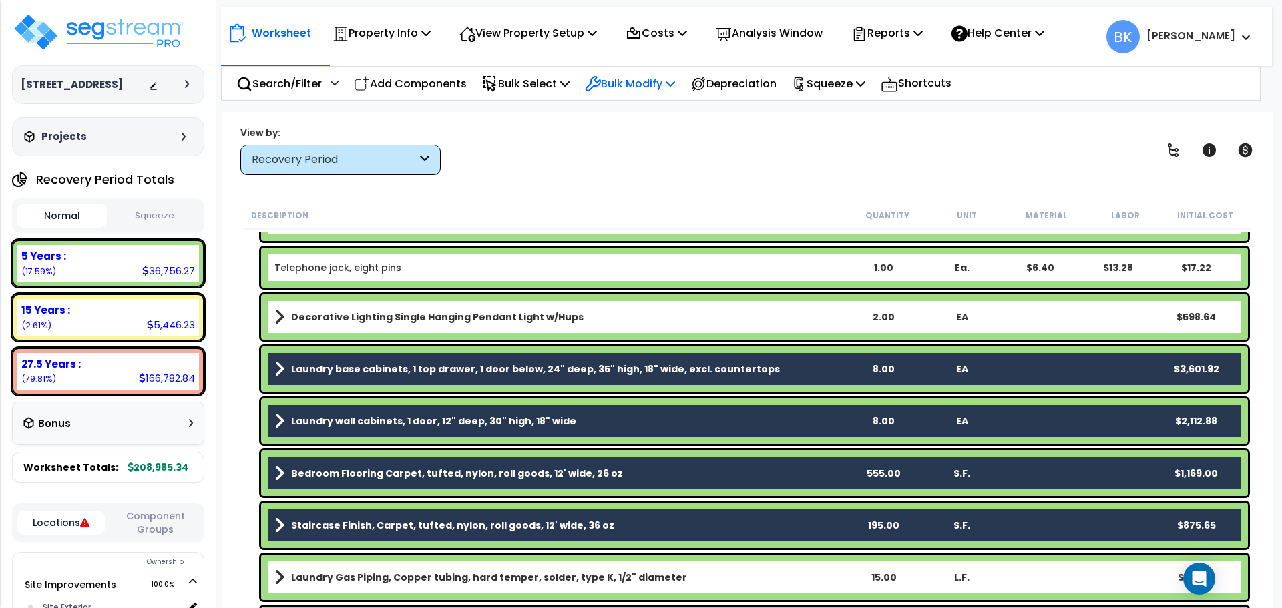
click at [649, 89] on p "Bulk Modify" at bounding box center [630, 84] width 90 height 18
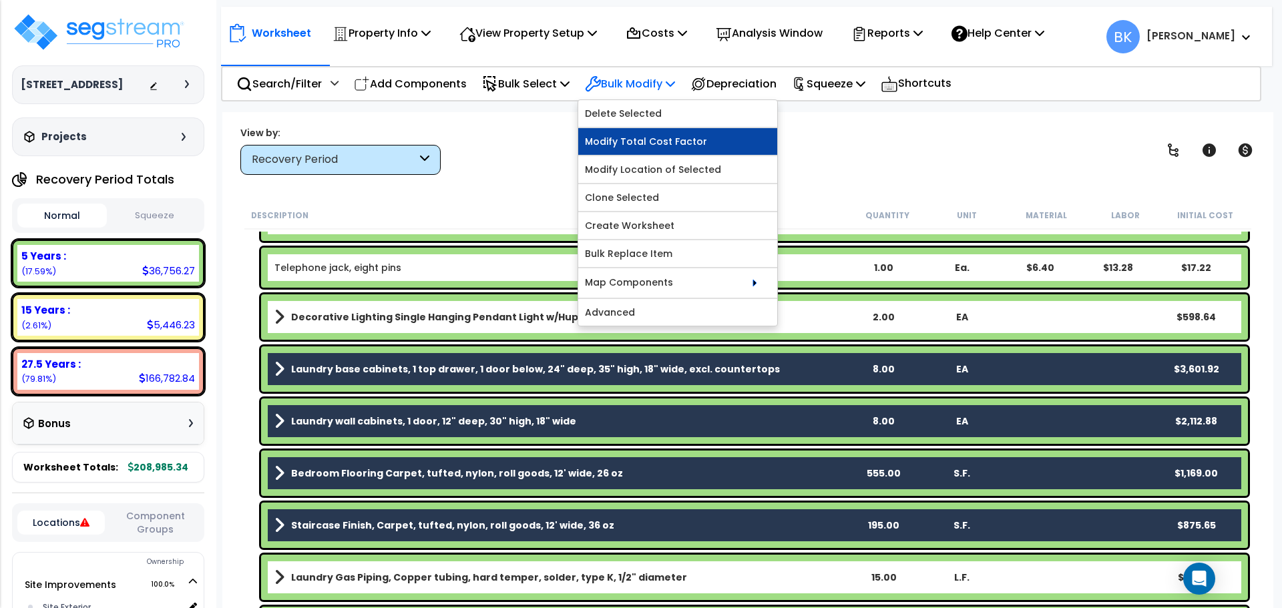
click at [646, 142] on link "Modify Total Cost Factor" at bounding box center [677, 141] width 199 height 27
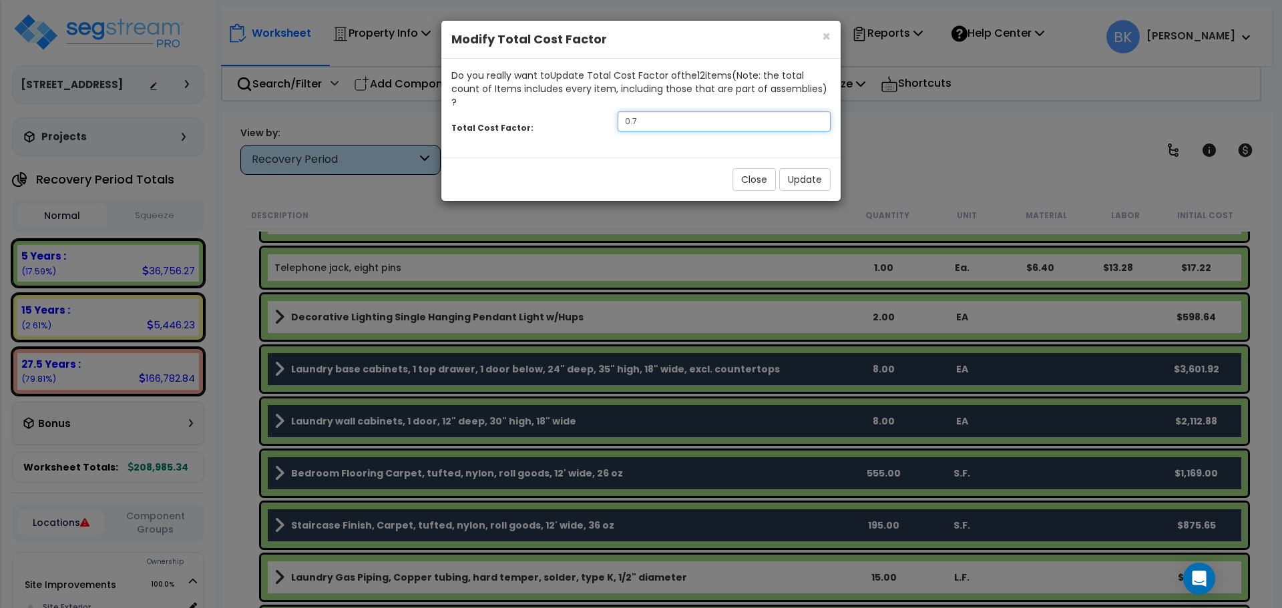
click at [679, 112] on input "0.7" at bounding box center [724, 122] width 213 height 20
click at [797, 168] on button "Update" at bounding box center [804, 179] width 51 height 23
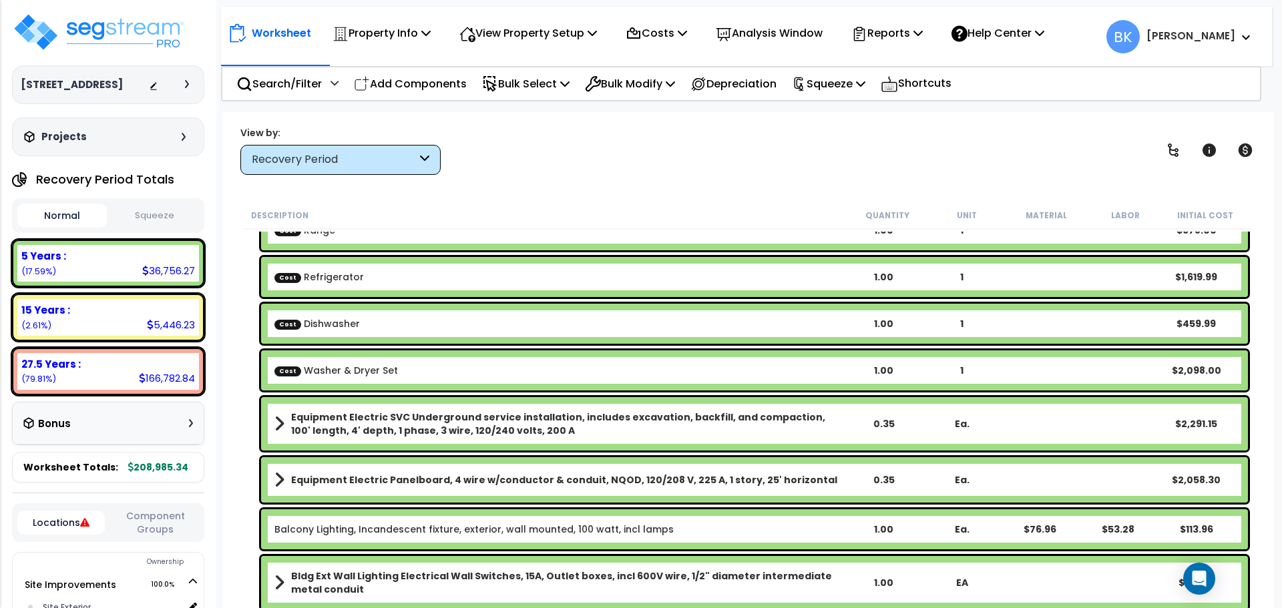
scroll to position [67, 0]
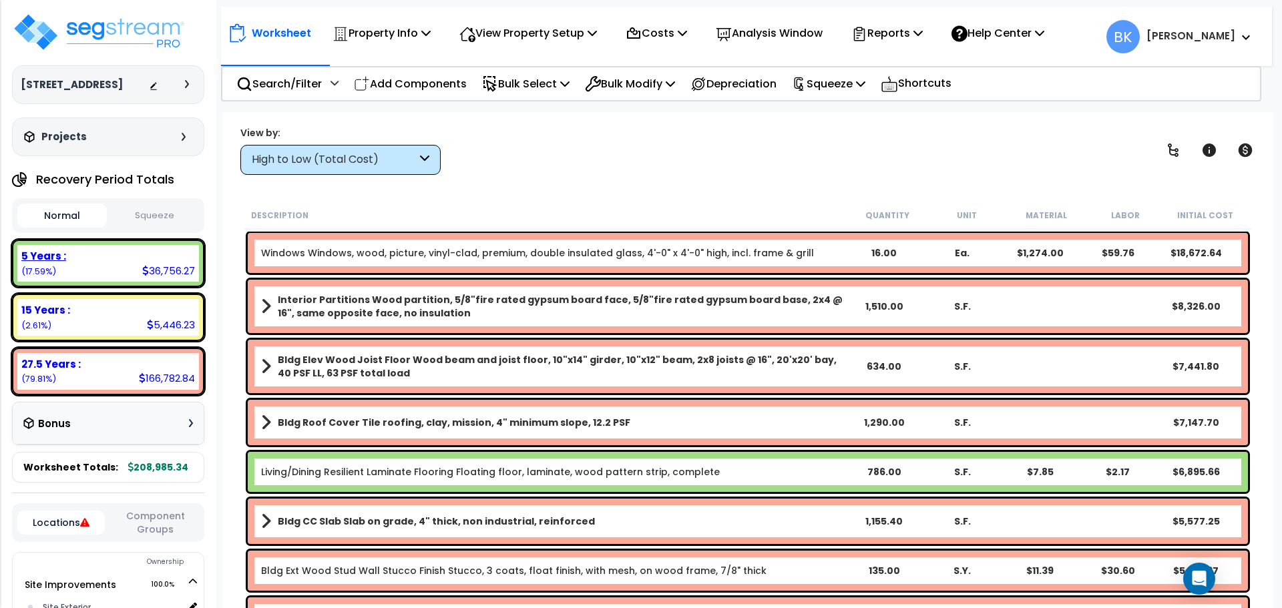
click at [144, 254] on div "5 Years :" at bounding box center [108, 256] width 174 height 14
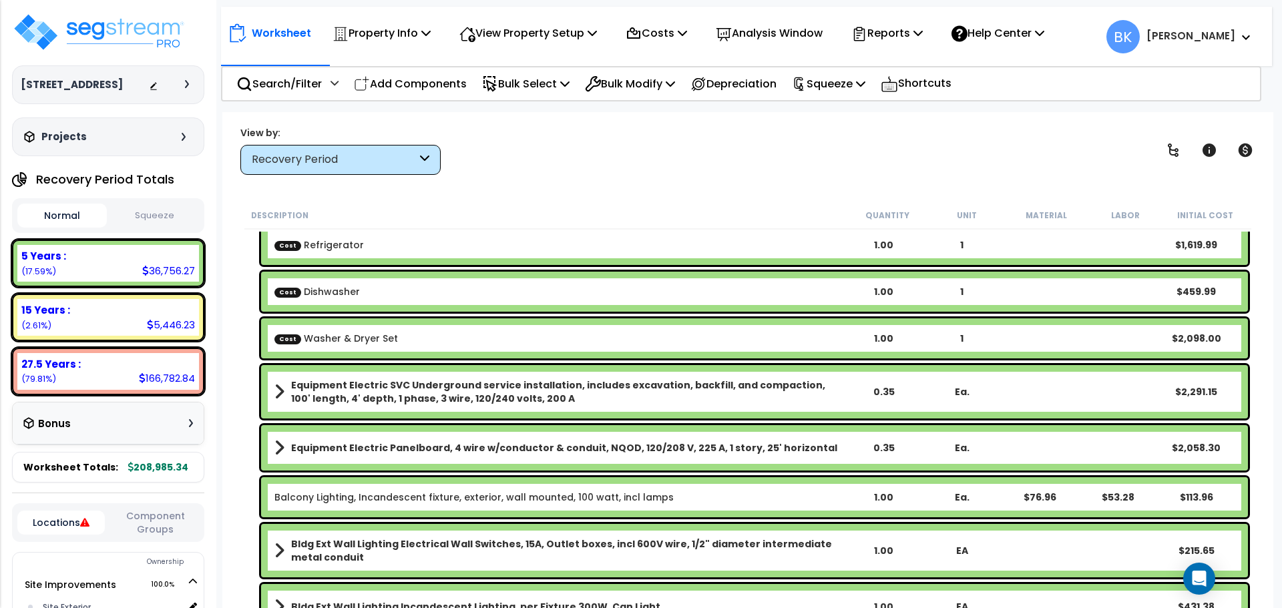
scroll to position [200, 0]
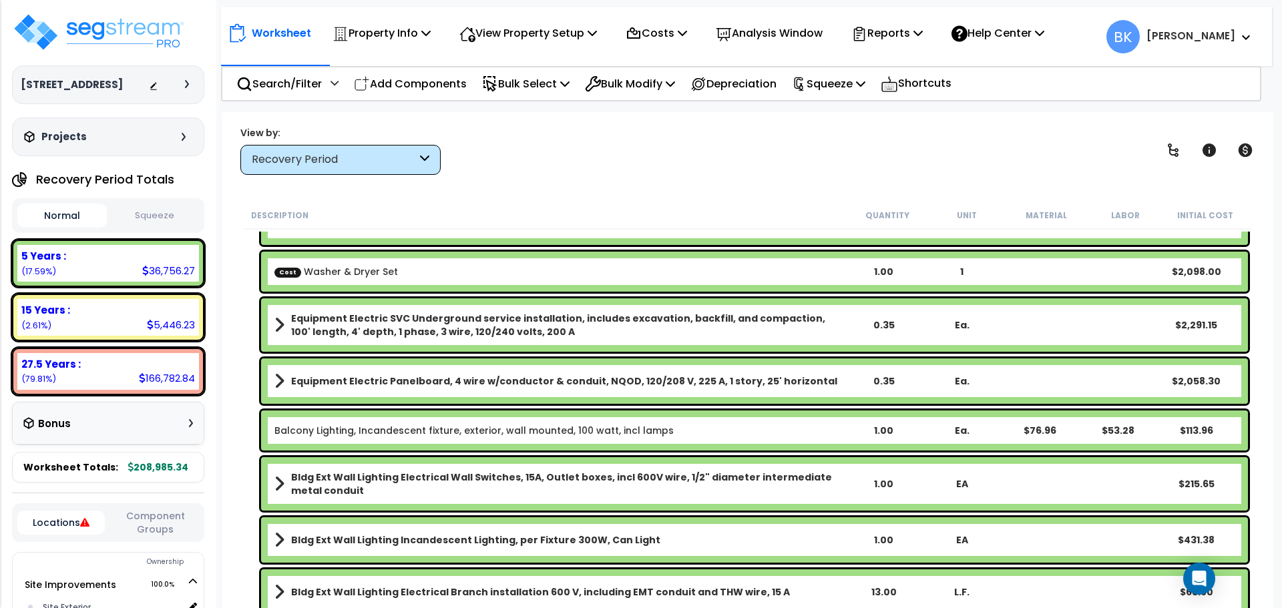
click at [404, 338] on b "Equipment Electric SVC Underground service installation, includes excavation, b…" at bounding box center [567, 325] width 553 height 27
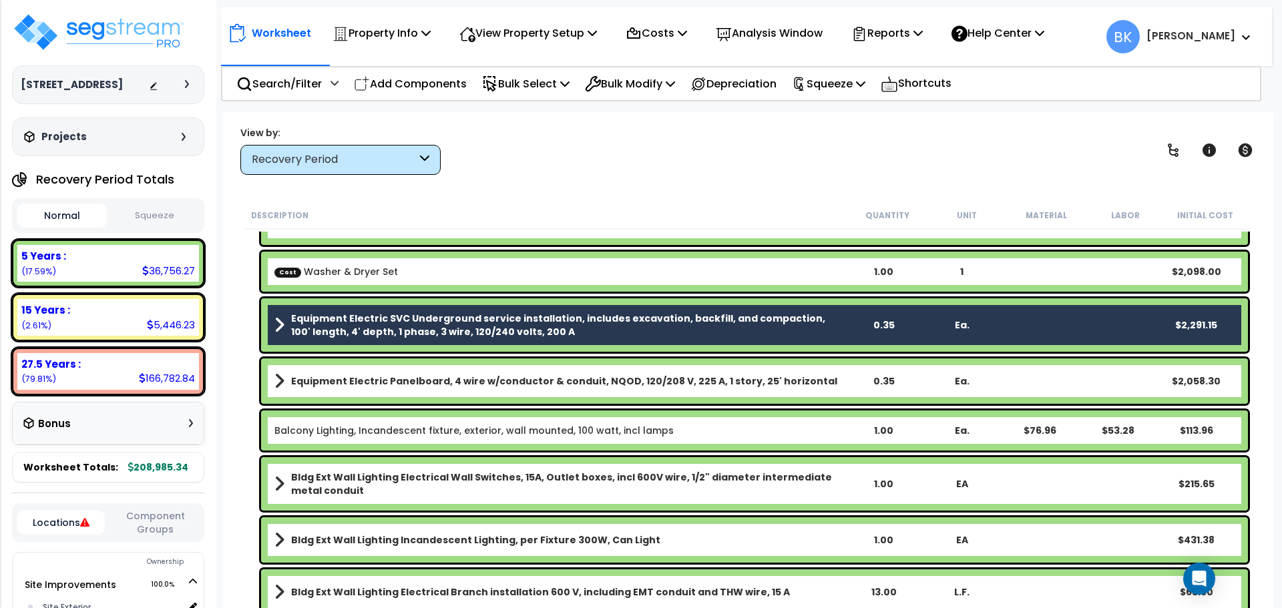
click at [401, 378] on b "Equipment Electric Panelboard, 4 wire w/conductor & conduit, NQOD, 120/208 V, 2…" at bounding box center [564, 381] width 546 height 13
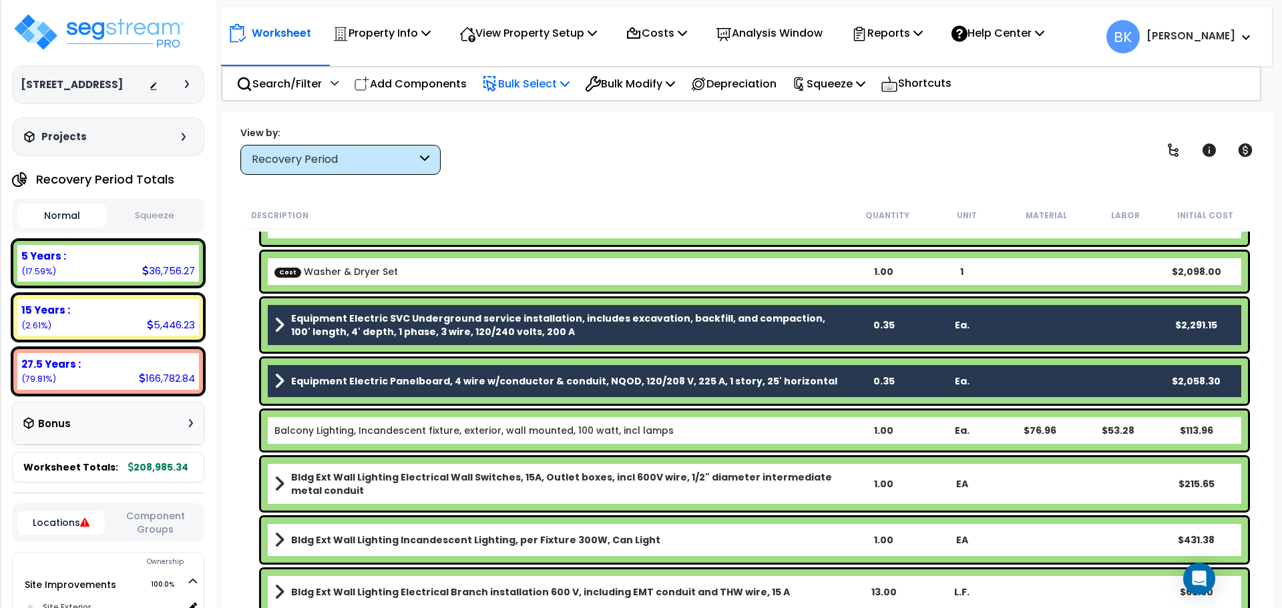
click at [566, 85] on p "Bulk Select" at bounding box center [525, 84] width 87 height 18
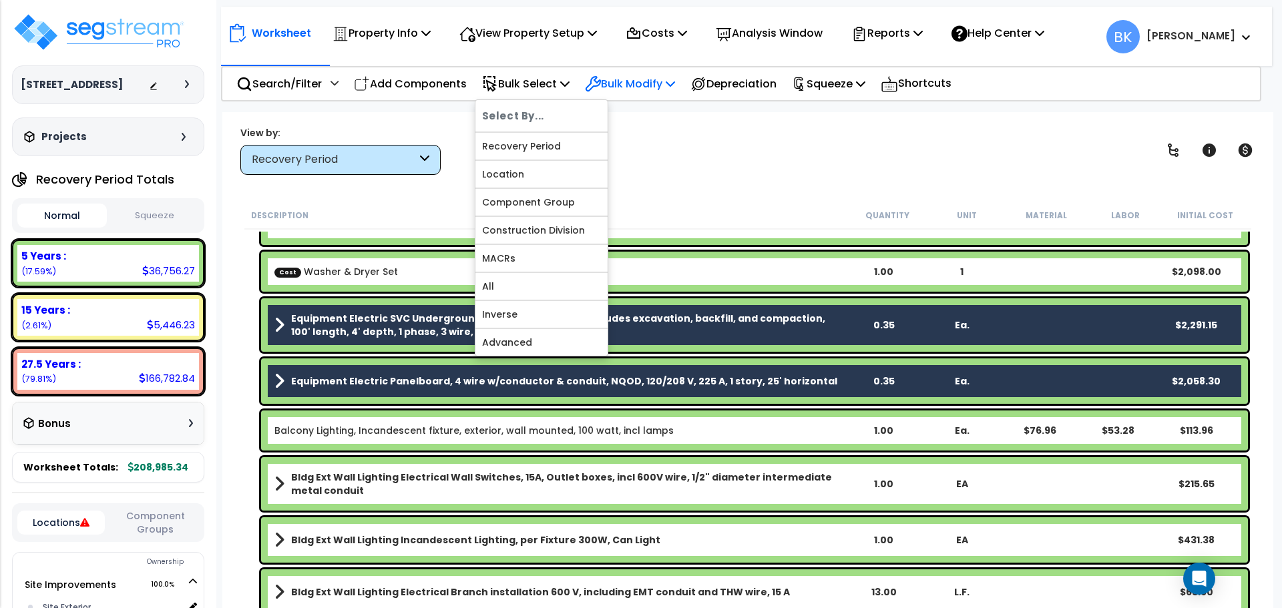
click at [628, 82] on p "Bulk Modify" at bounding box center [630, 84] width 90 height 18
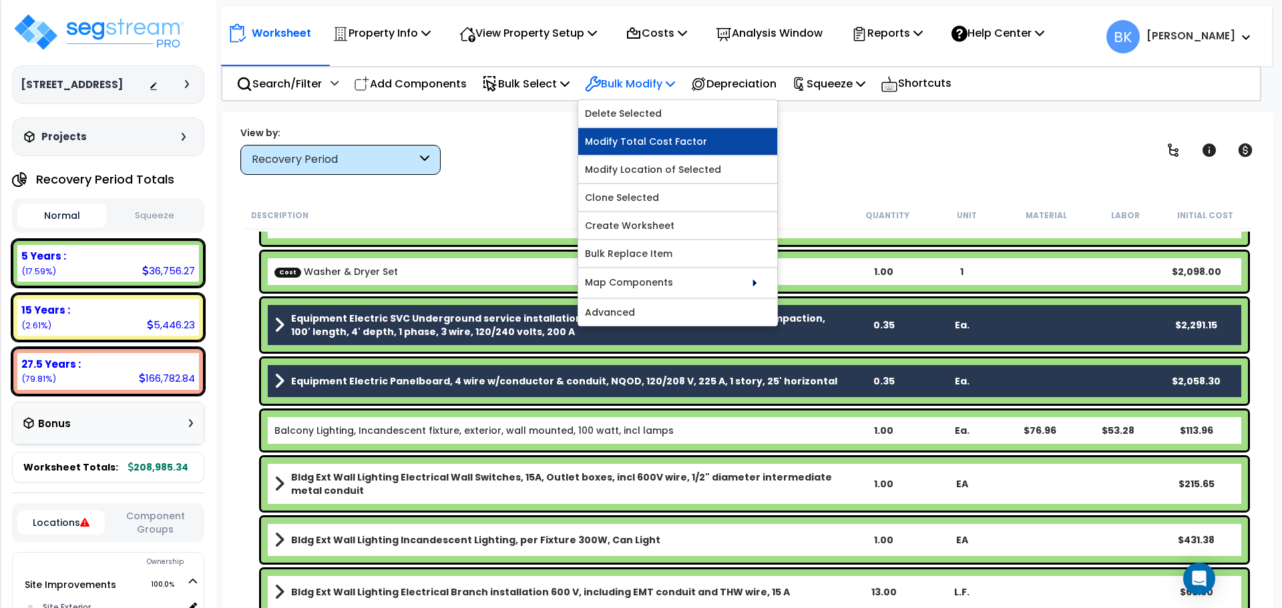
click at [630, 138] on link "Modify Total Cost Factor" at bounding box center [677, 141] width 199 height 27
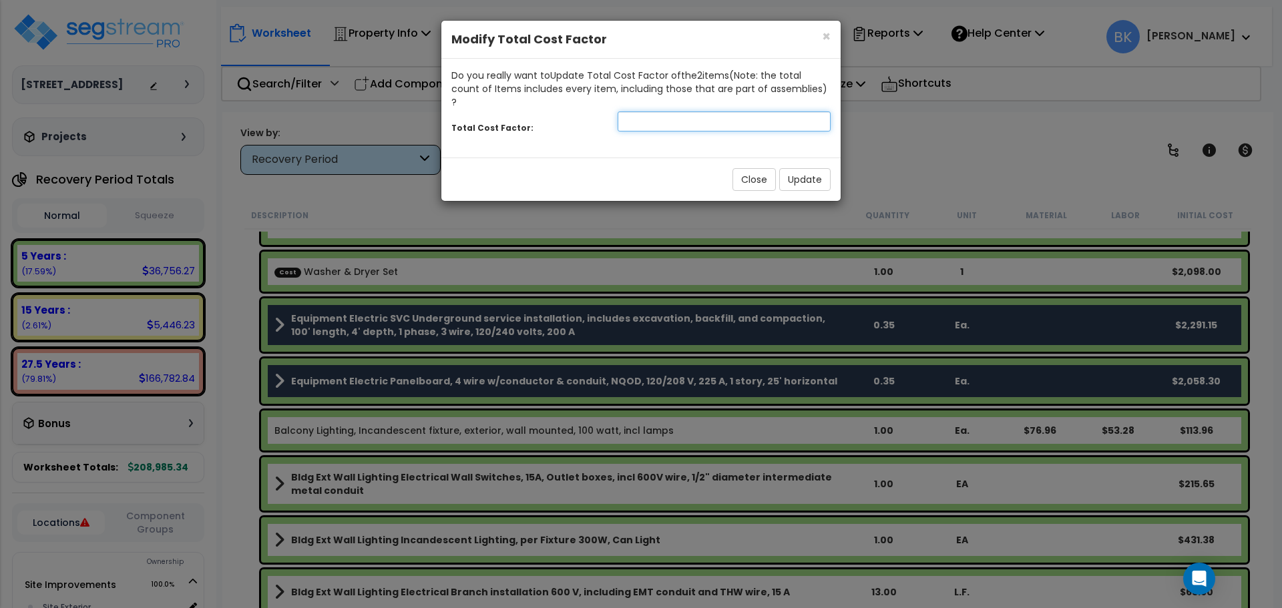
click at [673, 112] on input "number" at bounding box center [724, 122] width 213 height 20
type input "0.7"
click at [789, 168] on button "Update" at bounding box center [804, 179] width 51 height 23
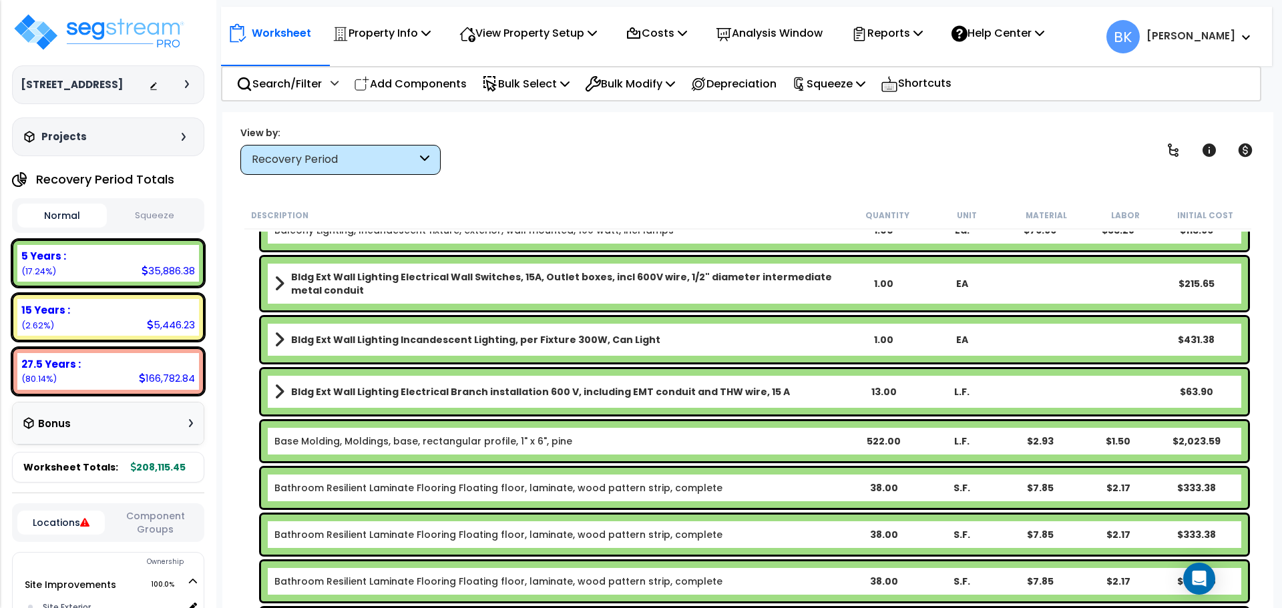
scroll to position [467, 0]
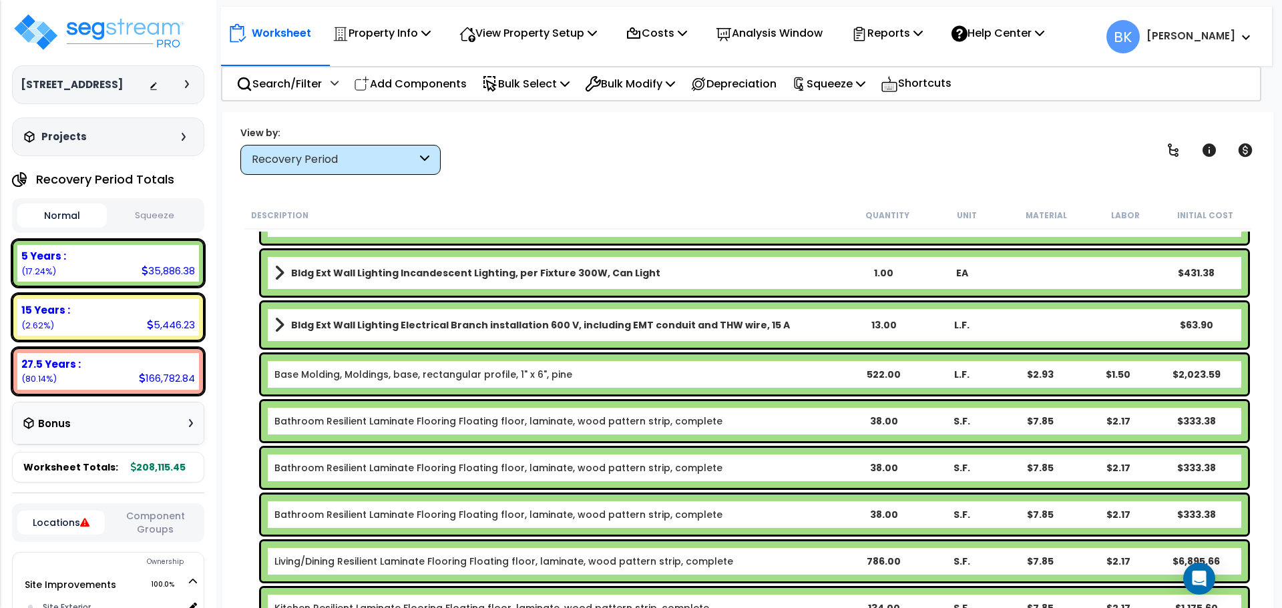
click at [457, 379] on link "Base Molding, Moldings, base, rectangular profile, 1" x 6", pine" at bounding box center [423, 374] width 298 height 13
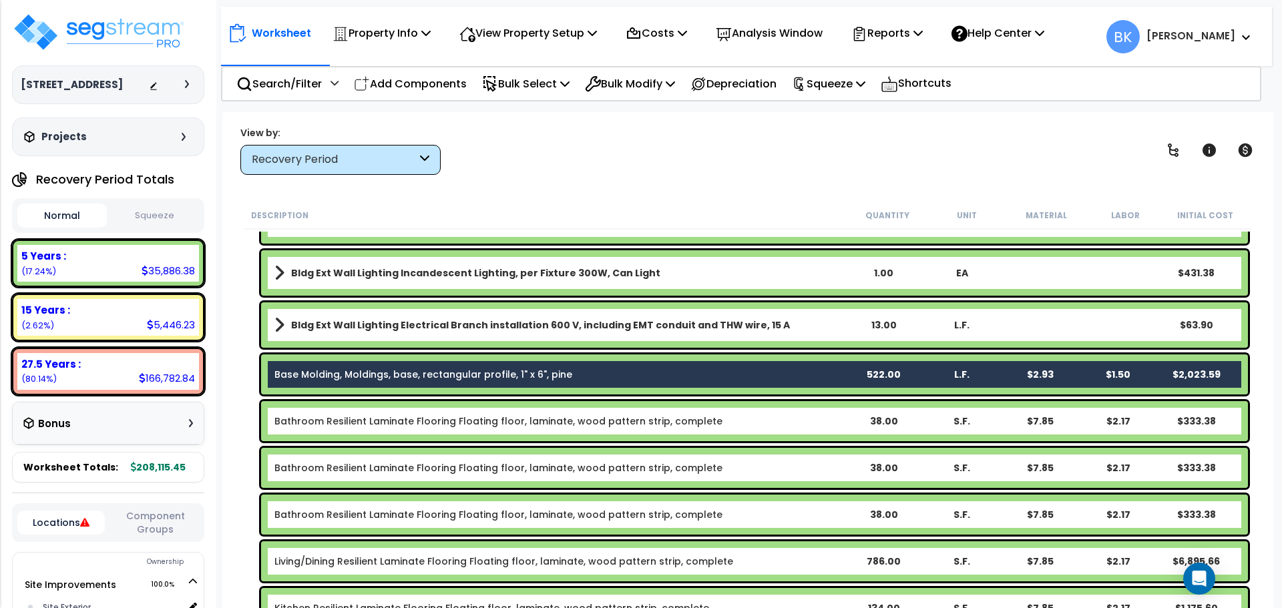
click at [431, 413] on div "Bathroom Resilient Laminate Flooring Floating floor, laminate, wood pattern str…" at bounding box center [754, 421] width 987 height 40
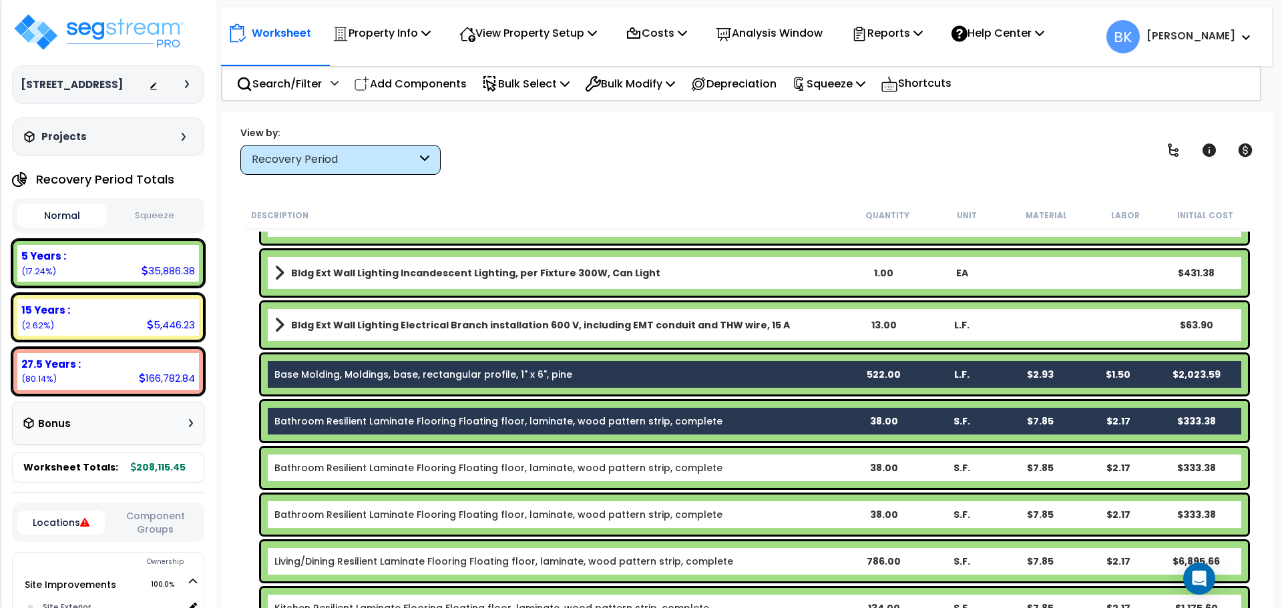
click at [419, 461] on link "Bathroom Resilient Laminate Flooring Floating floor, laminate, wood pattern str…" at bounding box center [498, 467] width 448 height 13
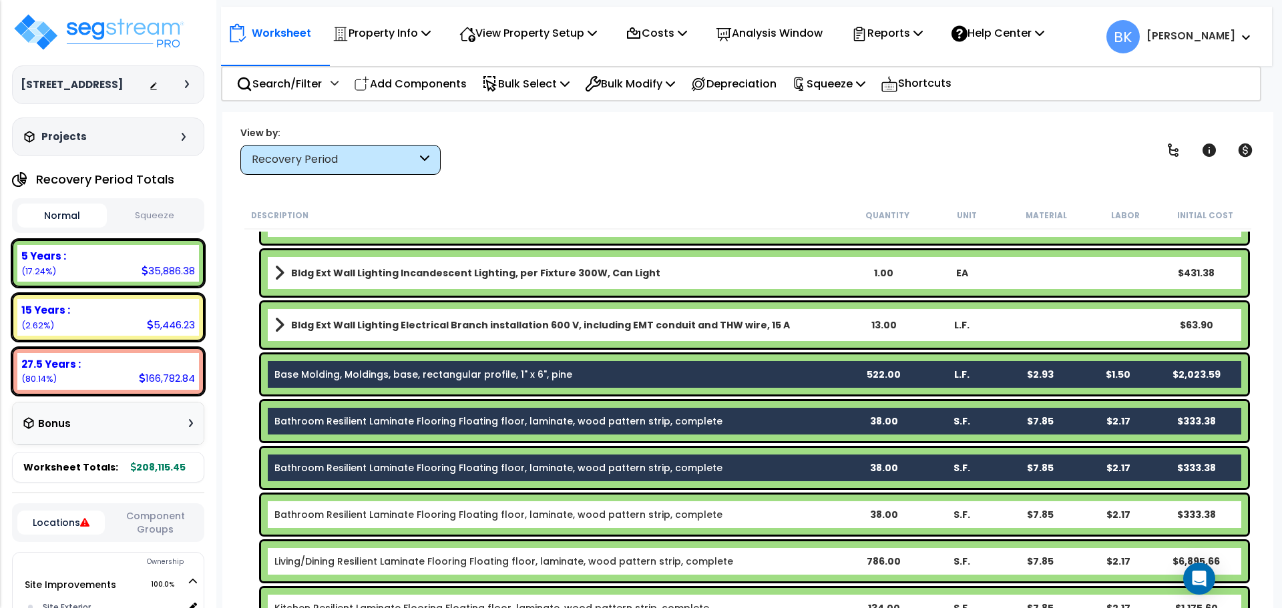
click at [411, 518] on link "Bathroom Resilient Laminate Flooring Floating floor, laminate, wood pattern str…" at bounding box center [498, 514] width 448 height 13
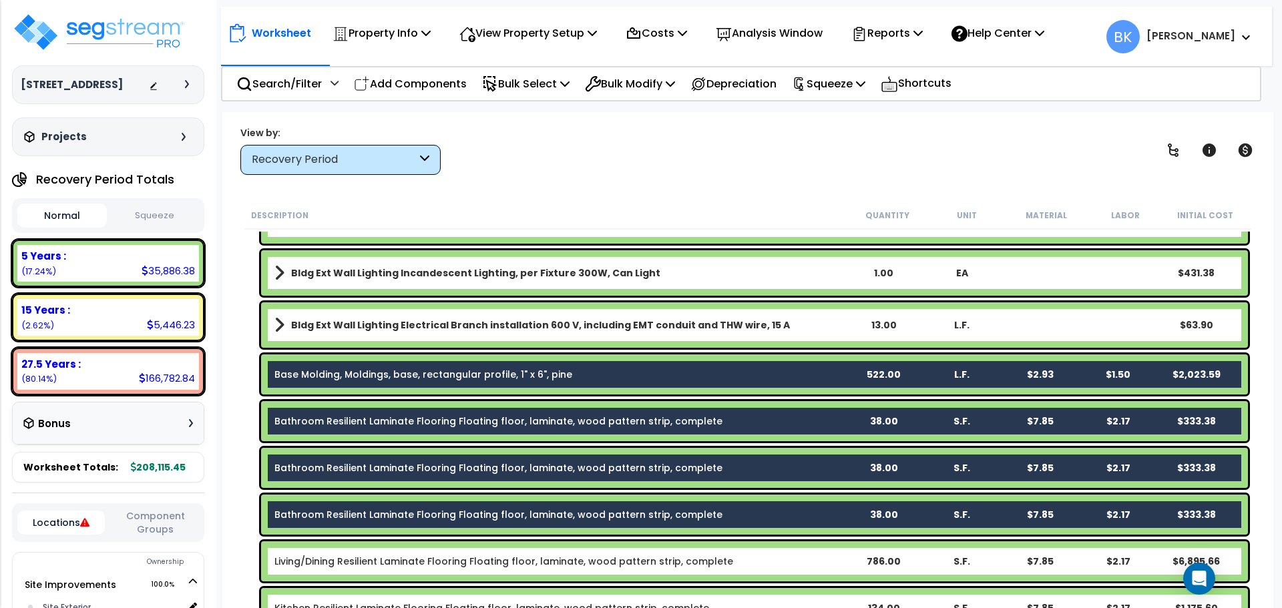
click at [409, 554] on div "Living/Dining Resilient Laminate Flooring Floating floor, laminate, wood patter…" at bounding box center [754, 562] width 987 height 40
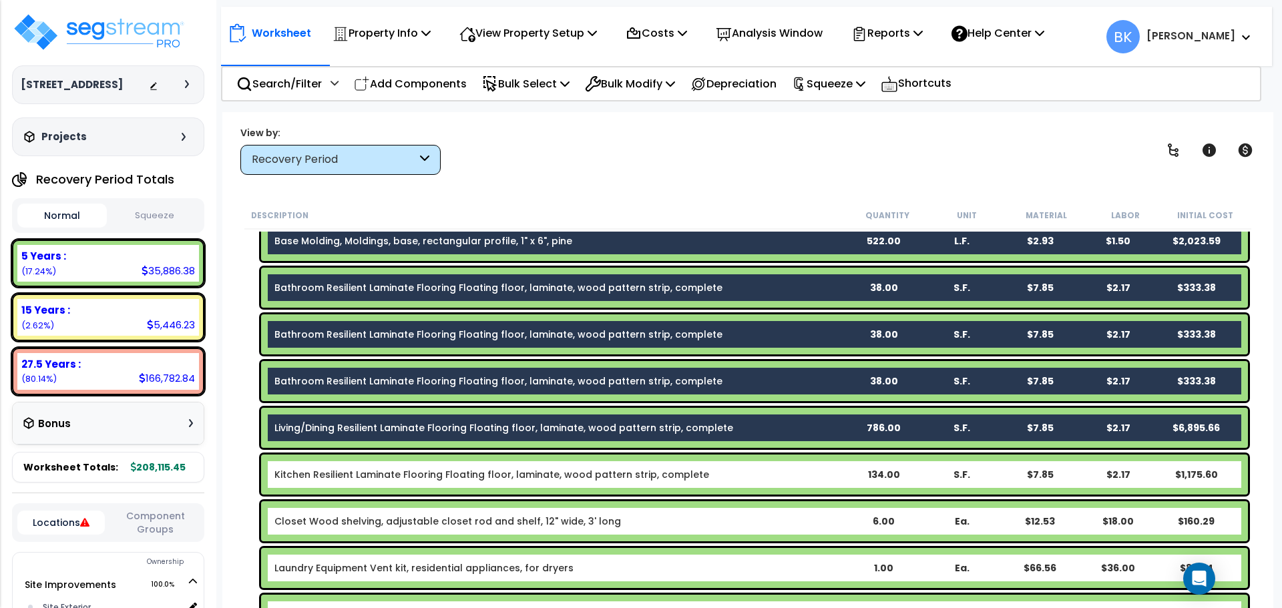
click at [374, 488] on div "Kitchen Resilient Laminate Flooring Floating floor, laminate, wood pattern stri…" at bounding box center [754, 475] width 987 height 40
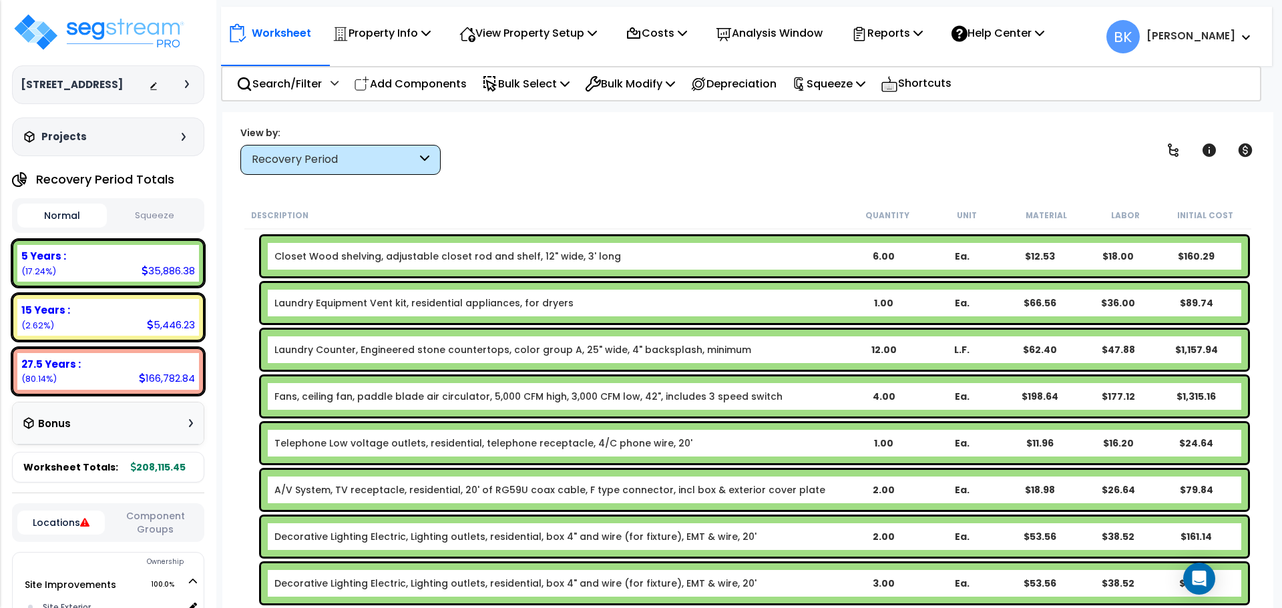
scroll to position [868, 0]
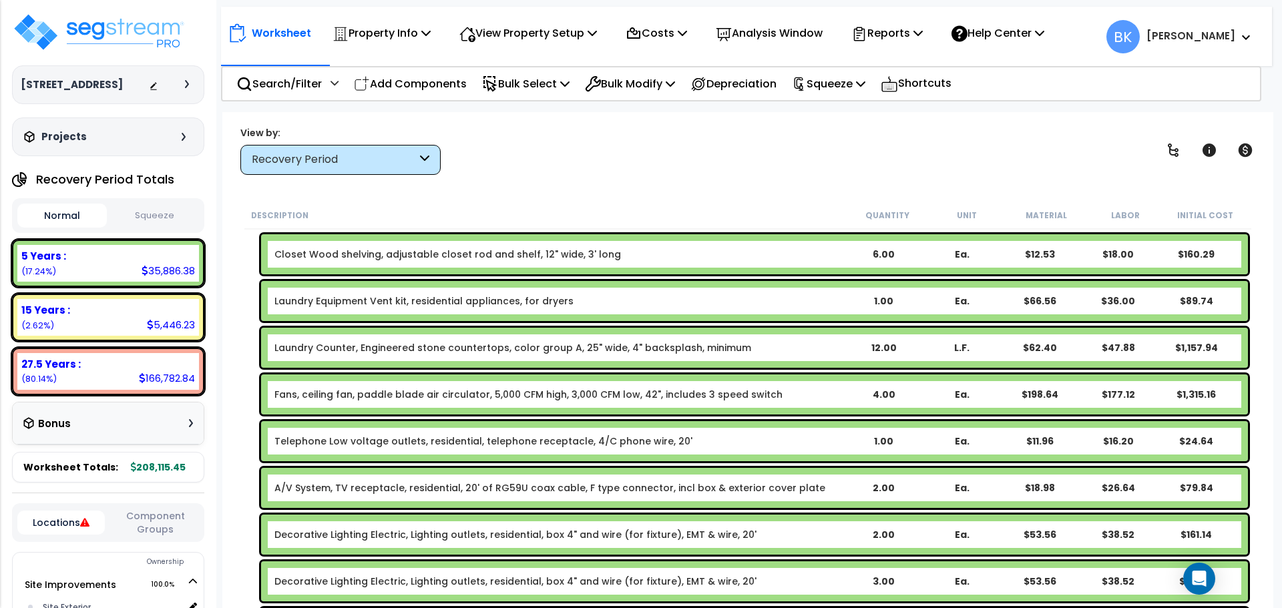
click at [399, 359] on div "Laundry Counter, Engineered stone countertops, color group A, 25" wide, 4" back…" at bounding box center [754, 348] width 987 height 40
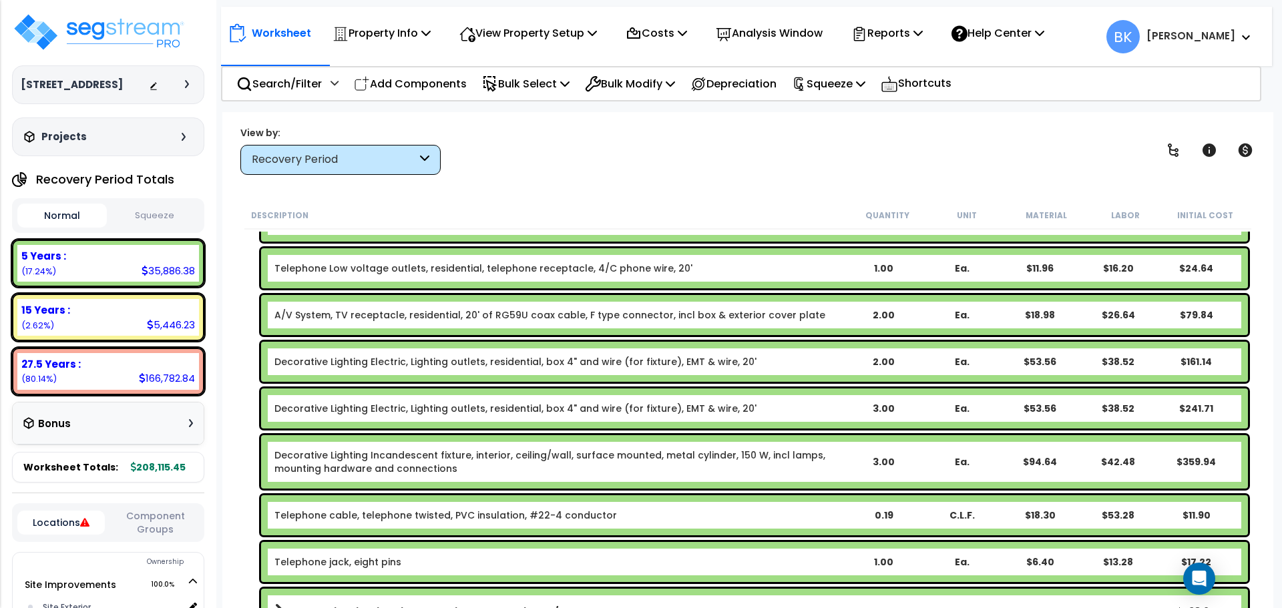
scroll to position [1069, 0]
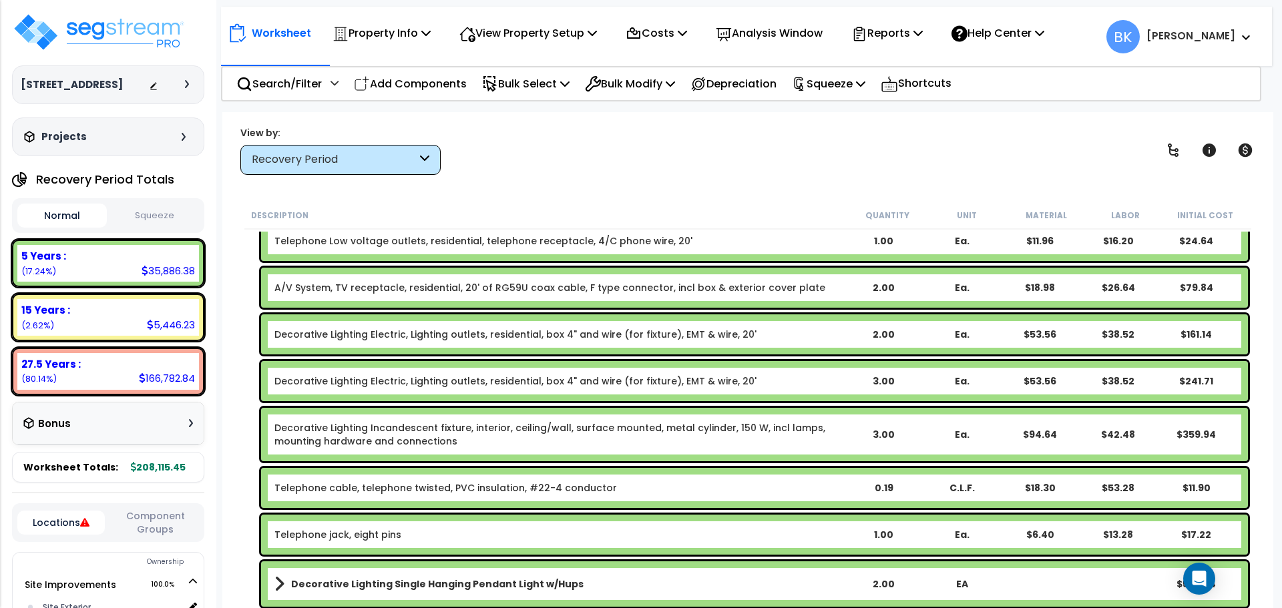
click at [369, 393] on div "Decorative Lighting Electric, Lighting outlets, residential, box 4" and wire (f…" at bounding box center [754, 381] width 987 height 40
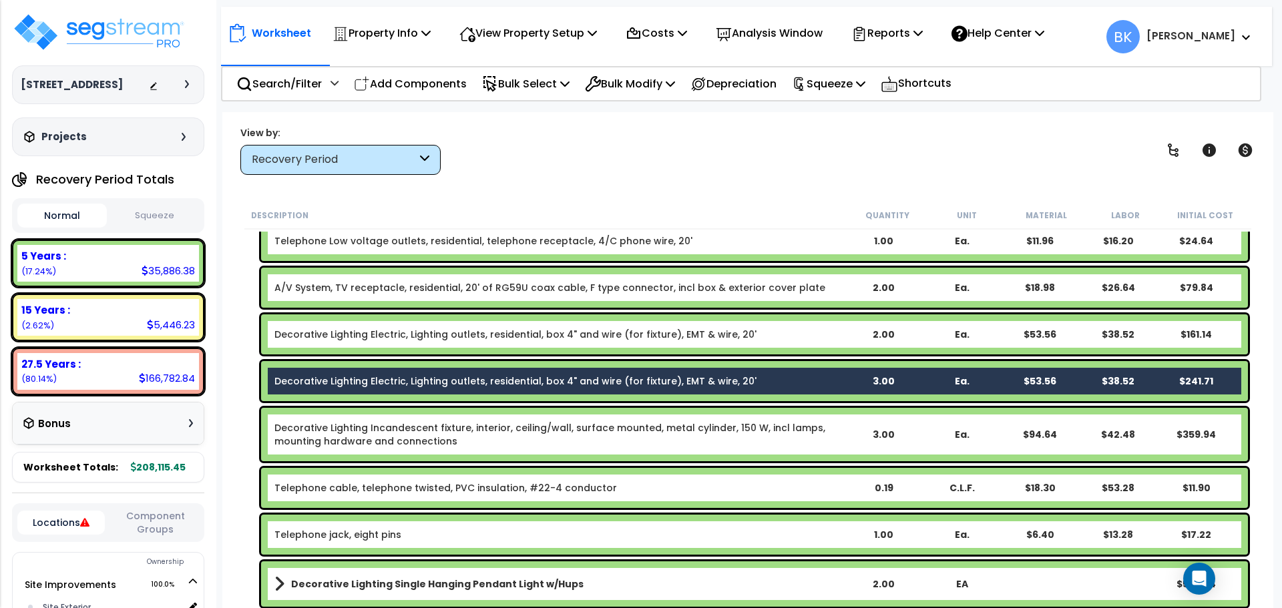
click at [344, 385] on link "Decorative Lighting Electric, Lighting outlets, residential, box 4" and wire (f…" at bounding box center [515, 381] width 482 height 13
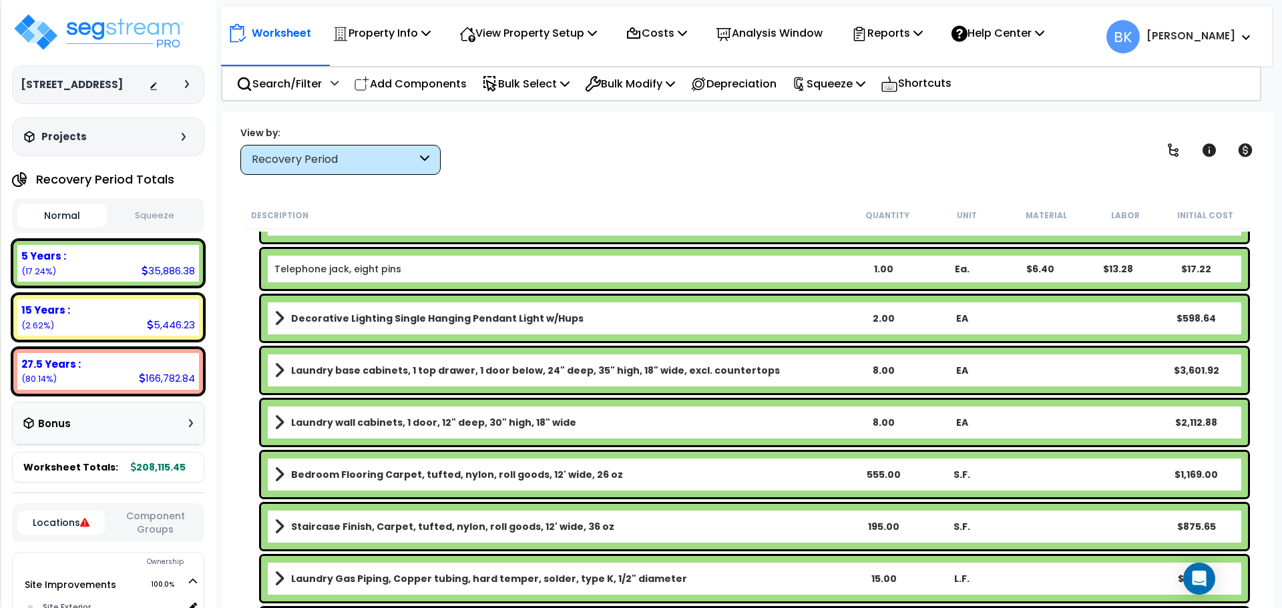
scroll to position [1336, 0]
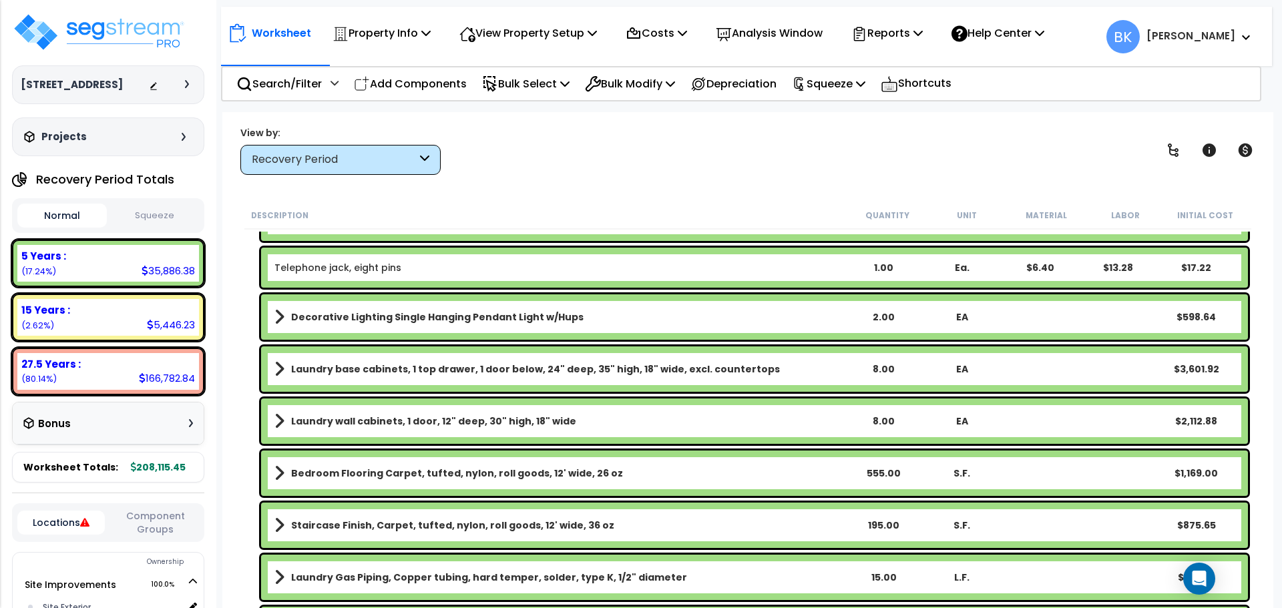
click at [359, 387] on div "Laundry base cabinets, 1 top drawer, 1 door below, 24" deep, 35" high, 18" wide…" at bounding box center [754, 369] width 987 height 45
click at [358, 423] on b "Laundry wall cabinets, 1 door, 12" deep, 30" high, 18" wide" at bounding box center [433, 421] width 285 height 13
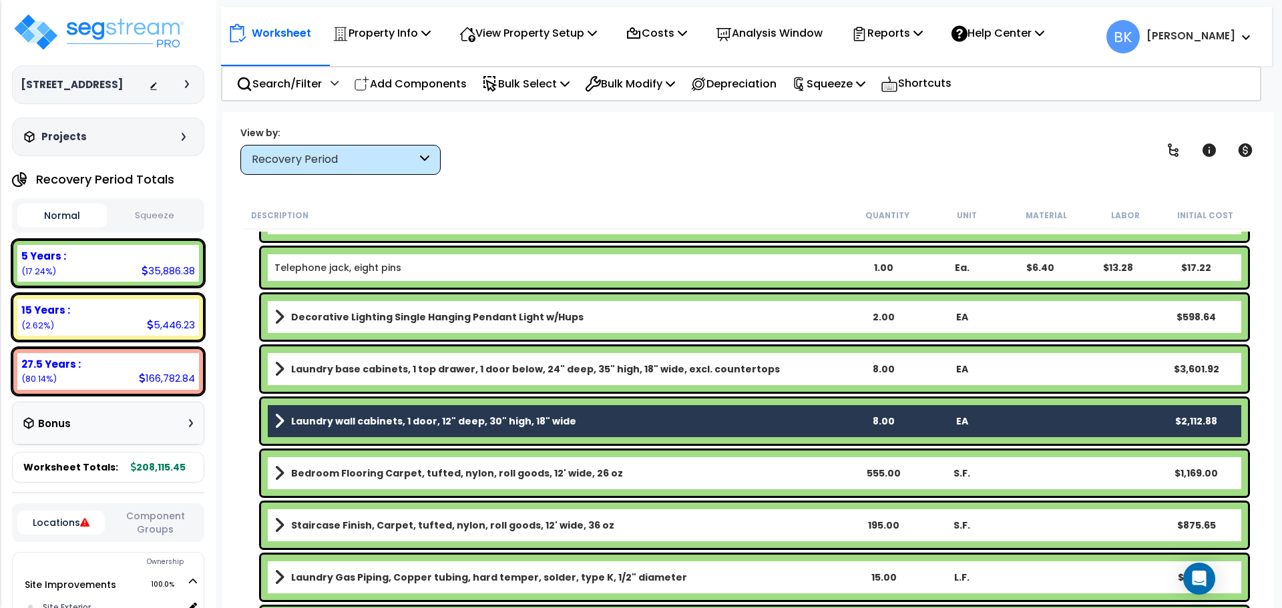
click at [374, 360] on link "Laundry base cabinets, 1 top drawer, 1 door below, 24" deep, 35" high, 18" wide…" at bounding box center [559, 369] width 570 height 19
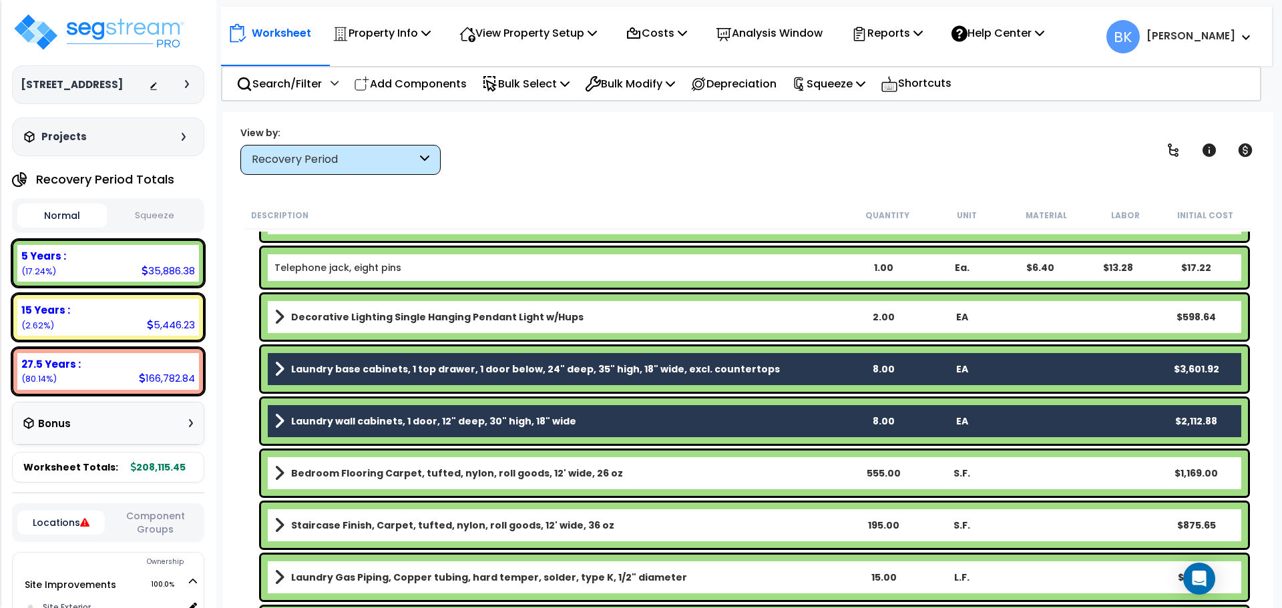
click at [372, 467] on b "Bedroom Flooring Carpet, tufted, nylon, roll goods, 12' wide, 26 oz" at bounding box center [457, 473] width 332 height 13
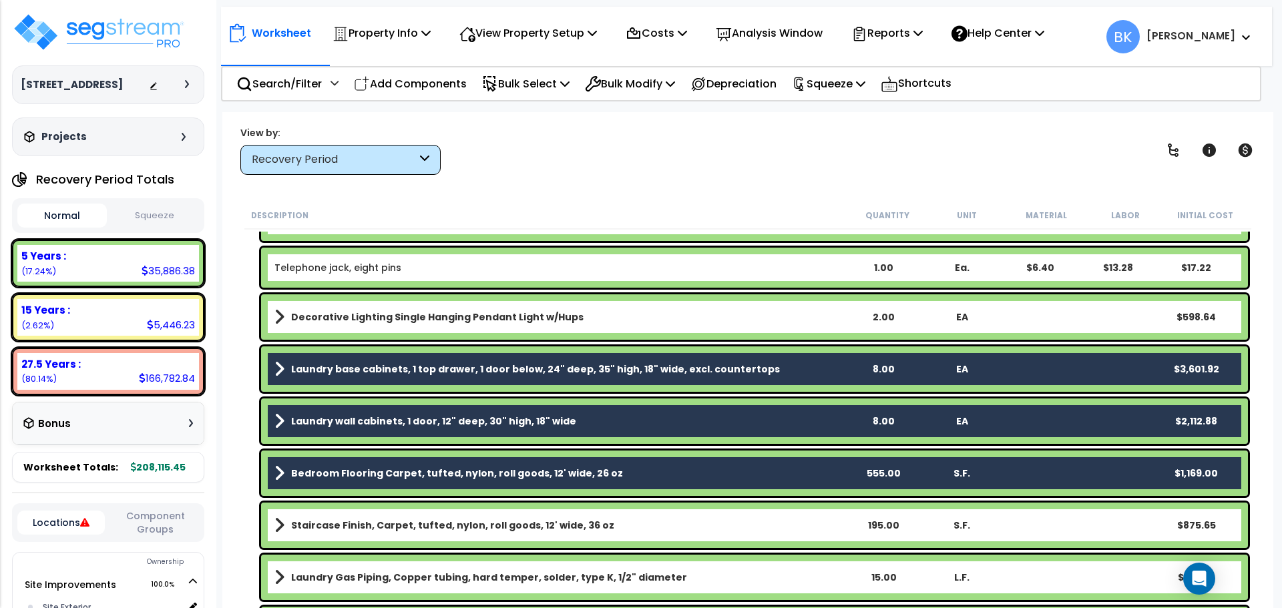
click at [381, 527] on b "Staircase Finish, Carpet, tufted, nylon, roll goods, 12' wide, 36 oz" at bounding box center [452, 525] width 323 height 13
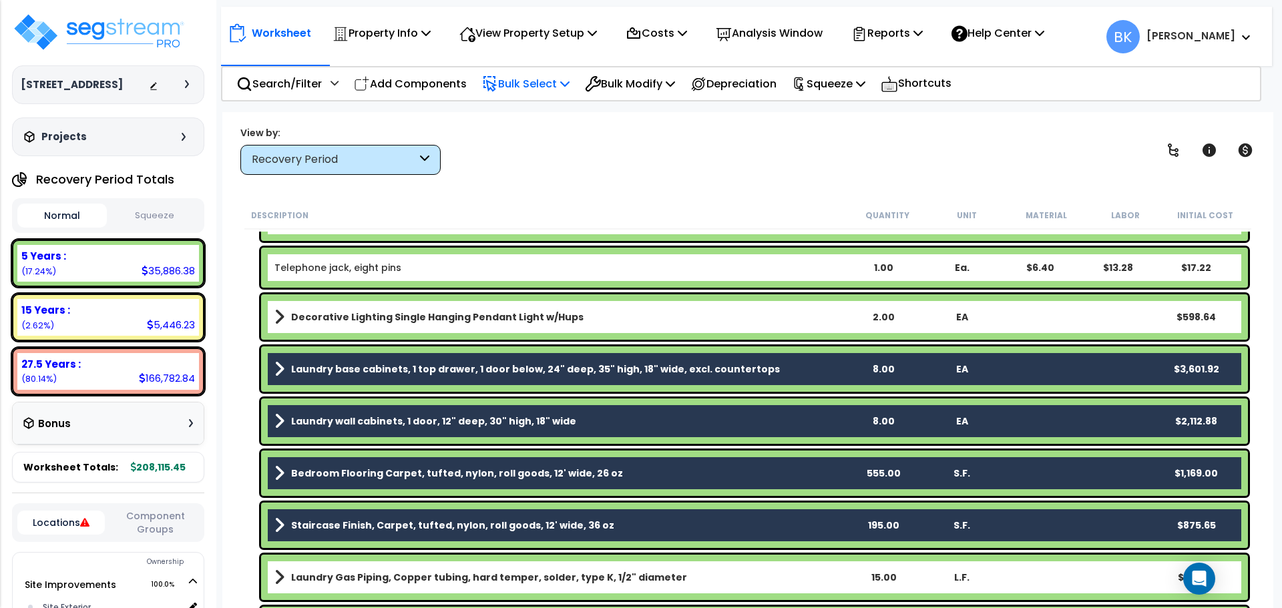
click at [559, 87] on p "Bulk Select" at bounding box center [525, 84] width 87 height 18
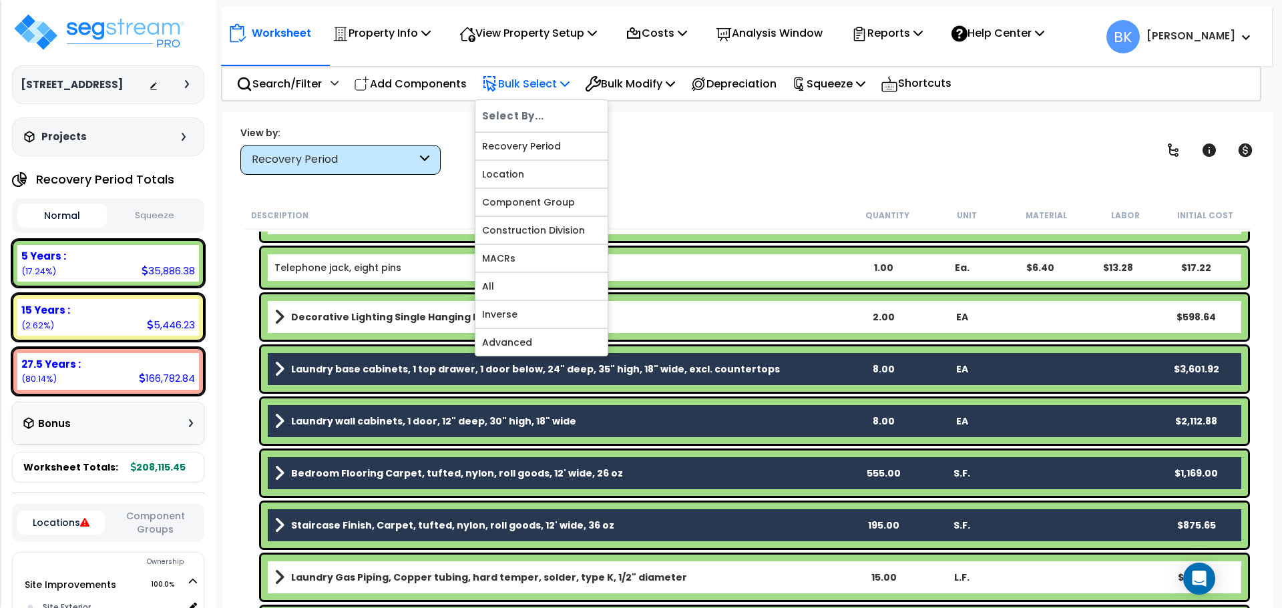
click at [559, 87] on p "Bulk Select" at bounding box center [525, 84] width 87 height 18
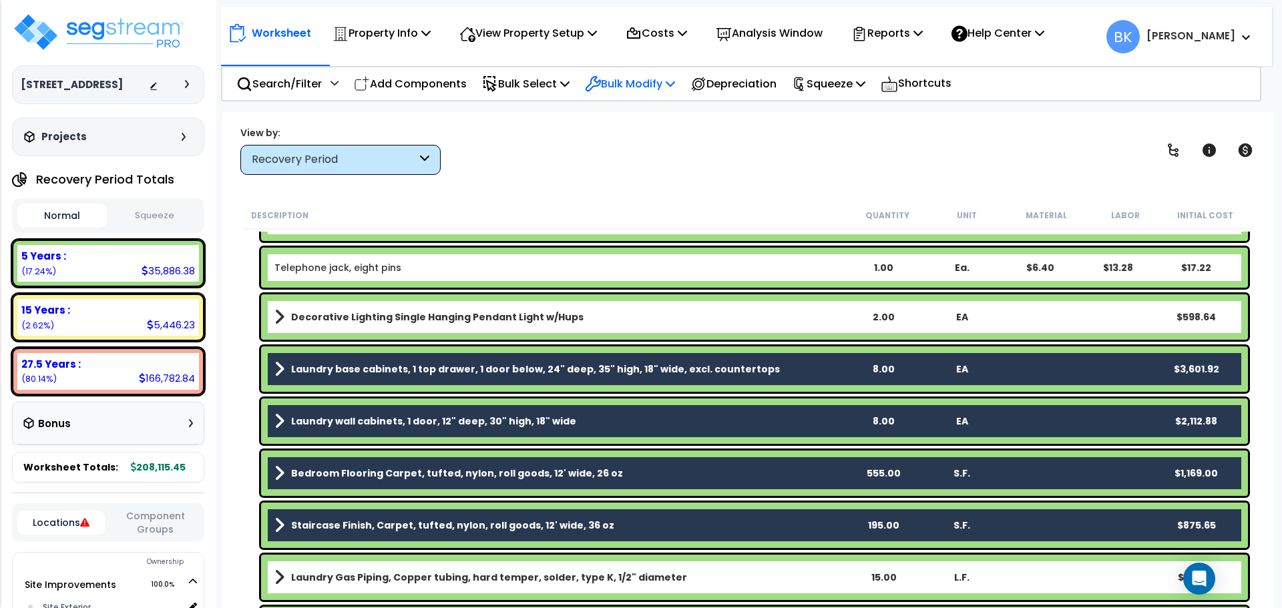
click at [630, 78] on p "Bulk Modify" at bounding box center [630, 84] width 90 height 18
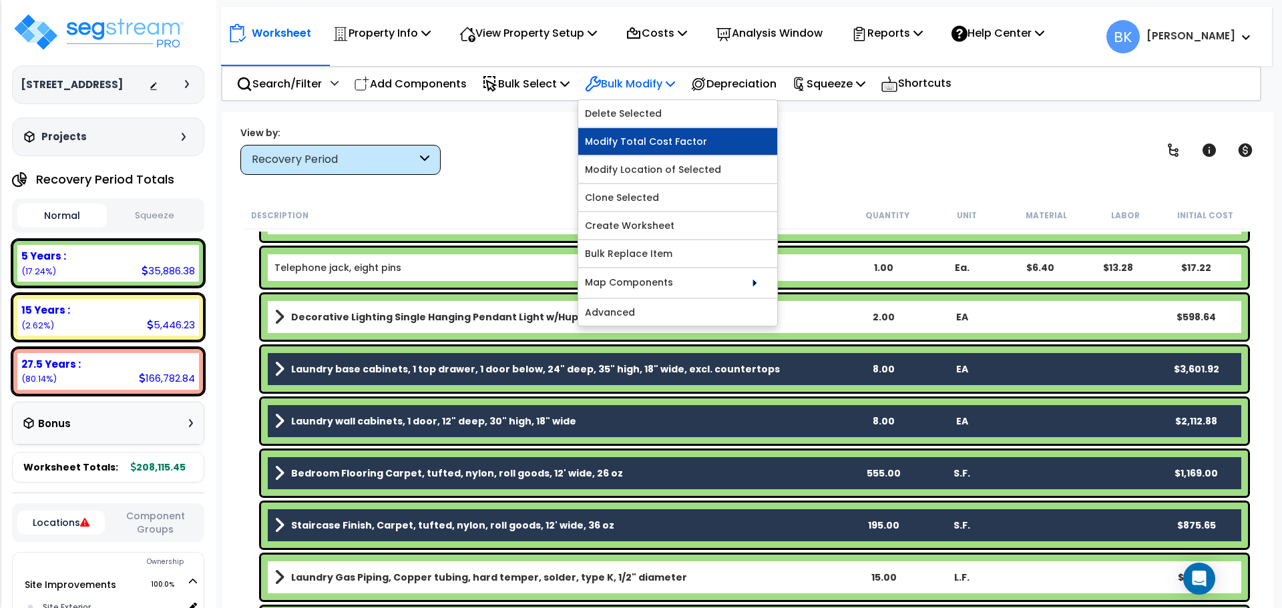
click at [634, 135] on link "Modify Total Cost Factor" at bounding box center [677, 141] width 199 height 27
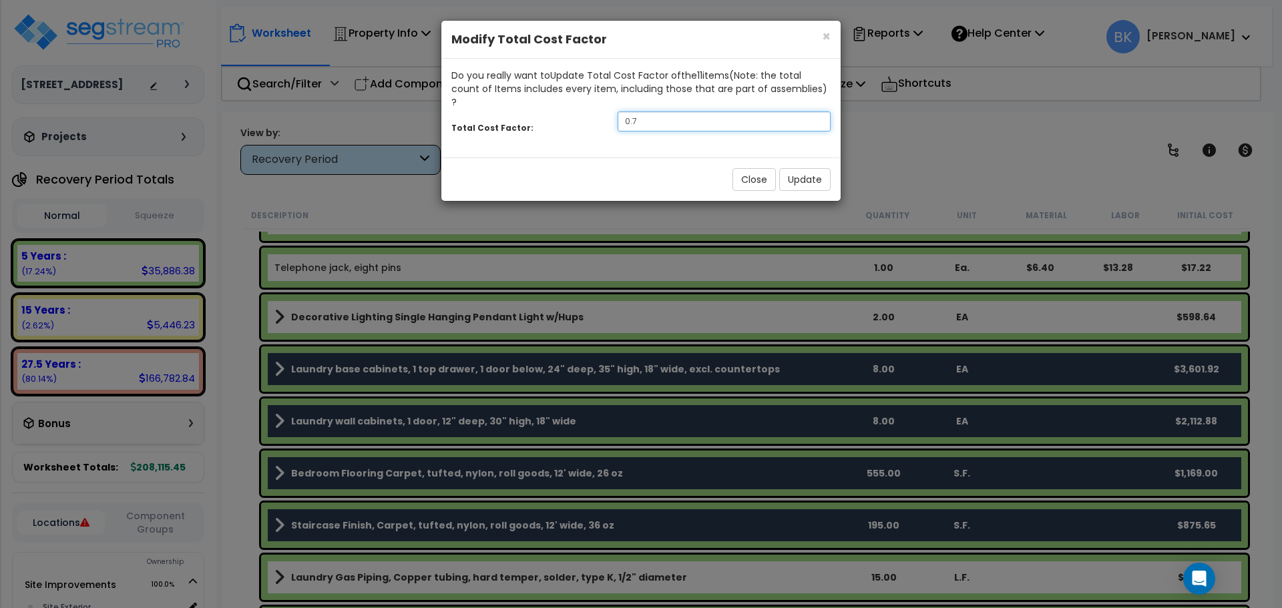
click at [712, 112] on input "0.7" at bounding box center [724, 122] width 213 height 20
click at [799, 168] on button "Update" at bounding box center [804, 179] width 51 height 23
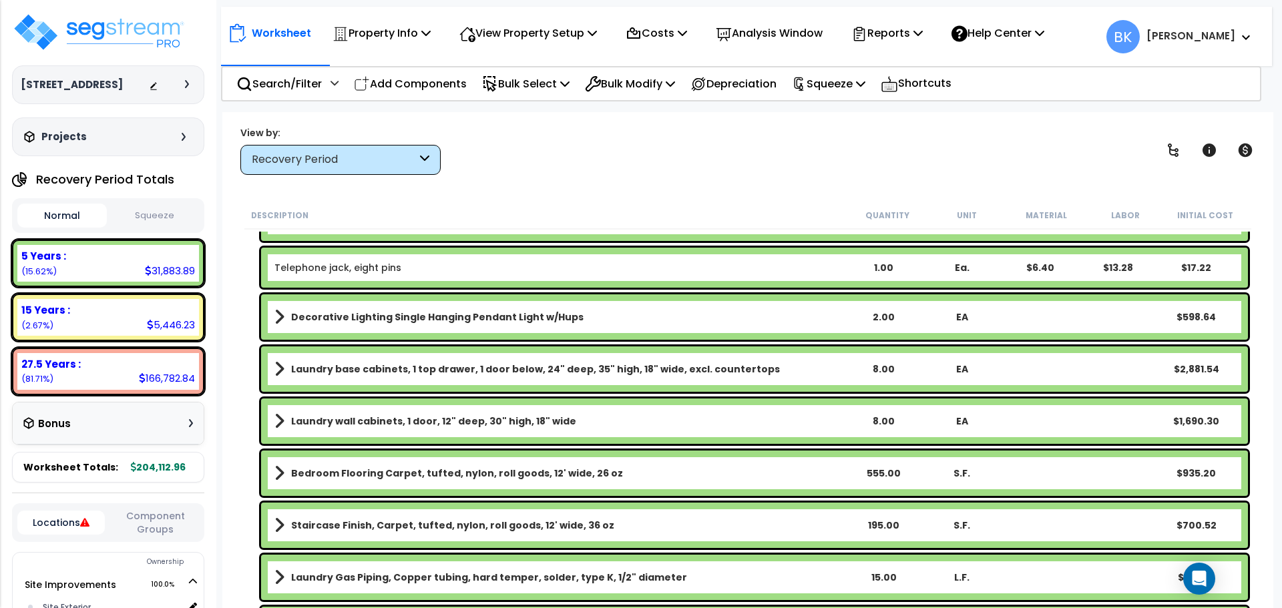
click at [243, 259] on div "Description Quantity Unit Material Labor Initial Cost Telephone Low voltage out…" at bounding box center [747, 405] width 1011 height 407
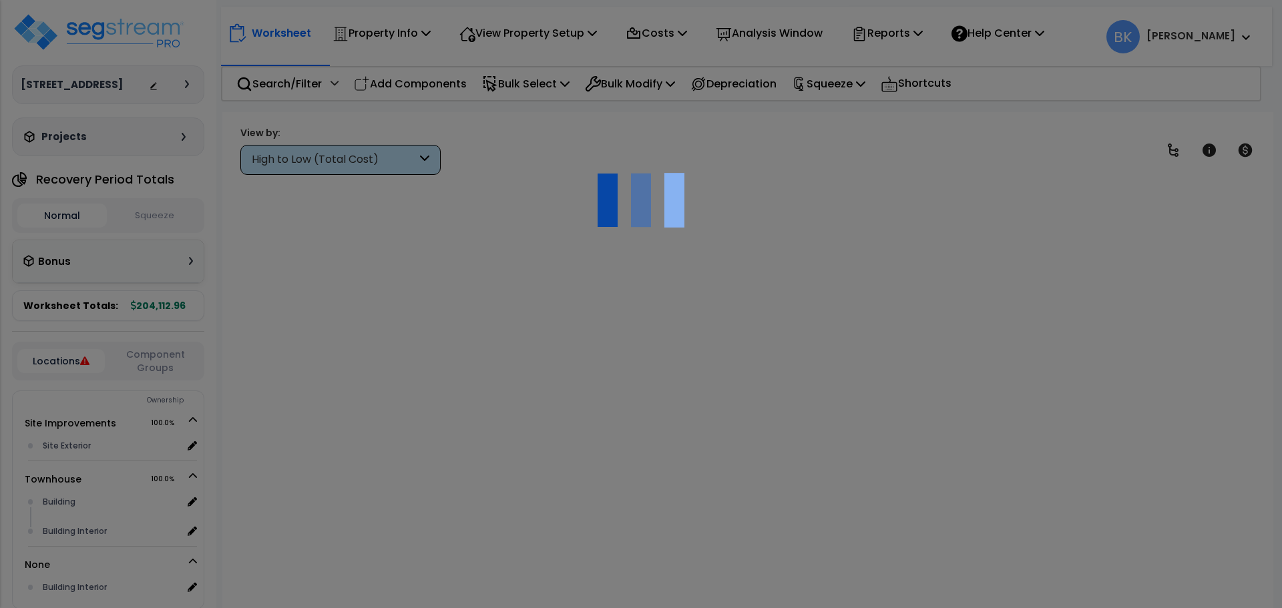
drag, startPoint x: 0, startPoint y: 0, endPoint x: 291, endPoint y: 9, distance: 290.7
click at [612, 127] on div "View by: High to Low (Total Cost)" at bounding box center [748, 150] width 1024 height 49
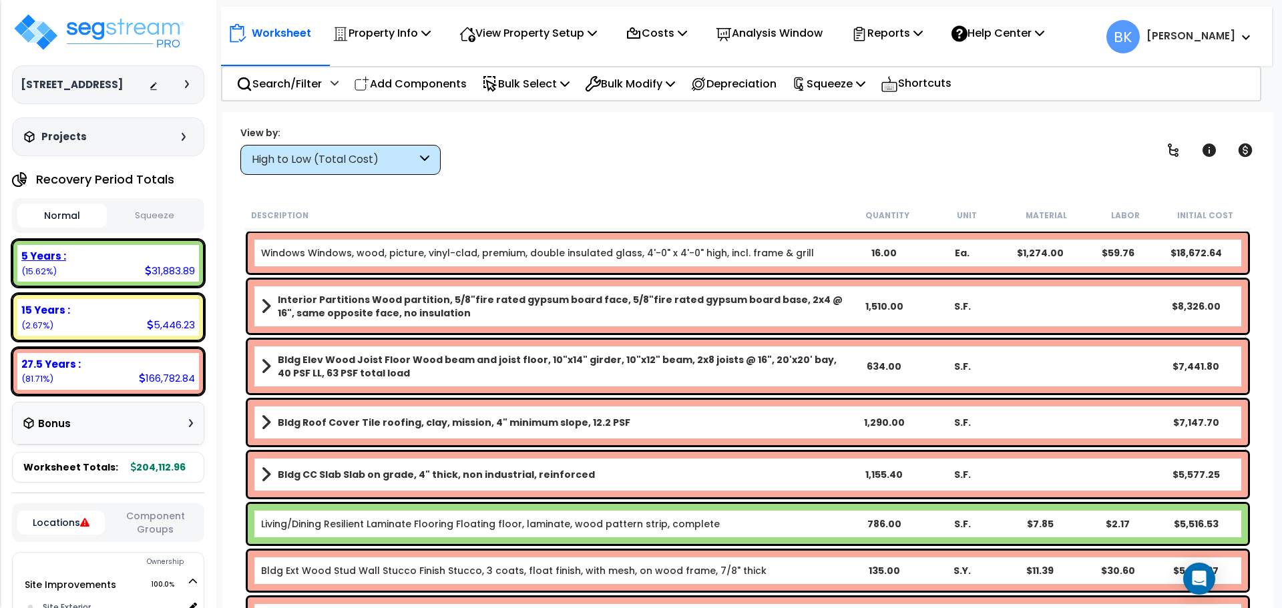
click at [138, 266] on div "5 Years : 31,883.89 (15.62%)" at bounding box center [108, 263] width 182 height 37
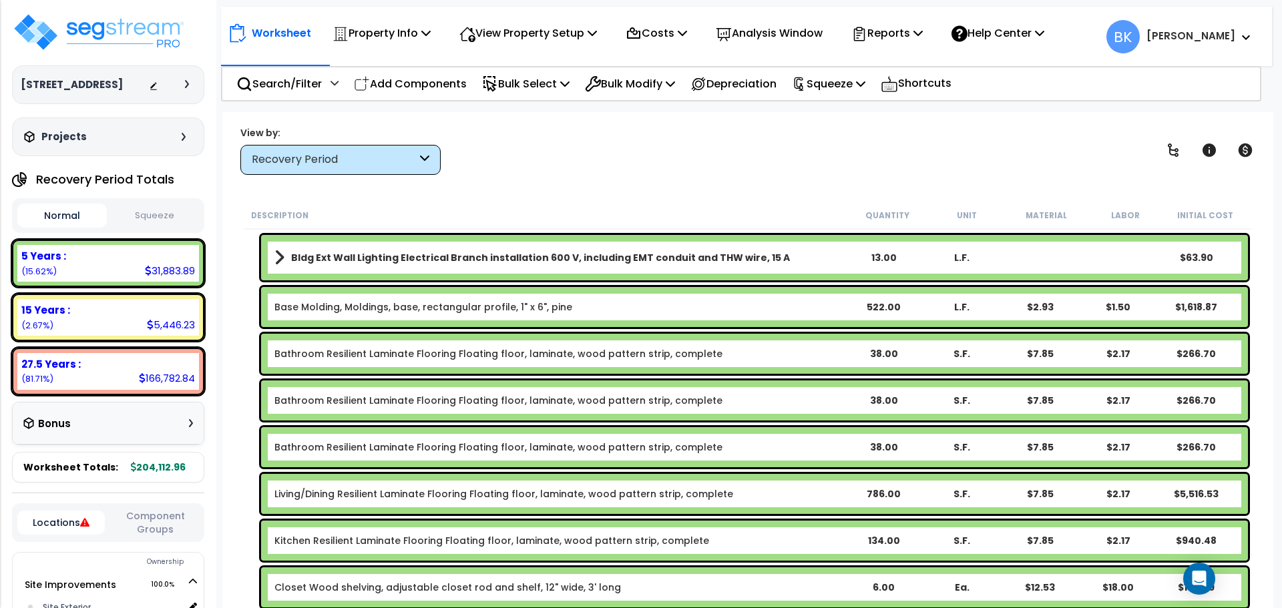
scroll to position [534, 0]
